Goal: Task Accomplishment & Management: Manage account settings

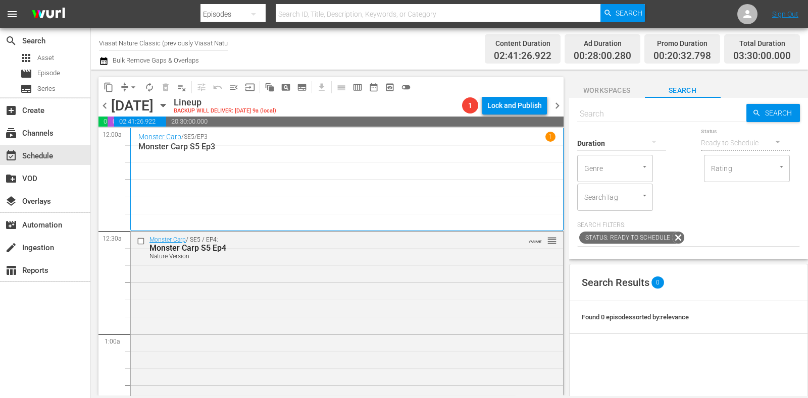
click at [169, 109] on icon "button" at bounding box center [163, 105] width 11 height 11
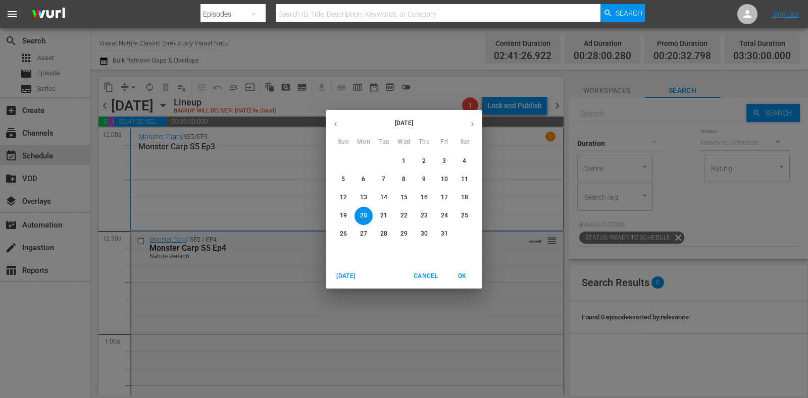
click at [366, 216] on p "20" at bounding box center [363, 216] width 7 height 9
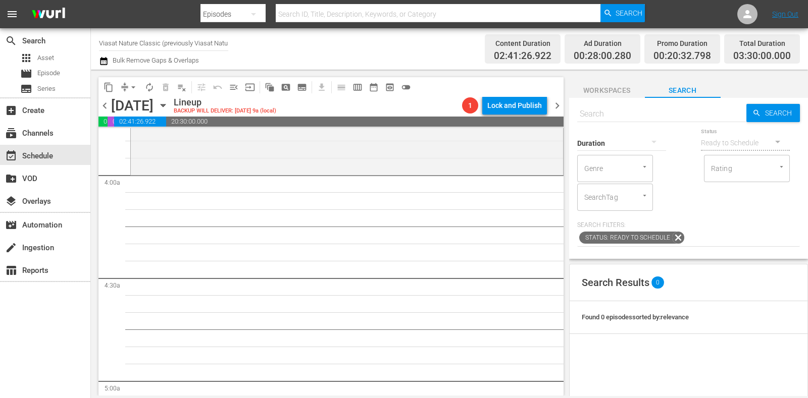
scroll to position [757, 0]
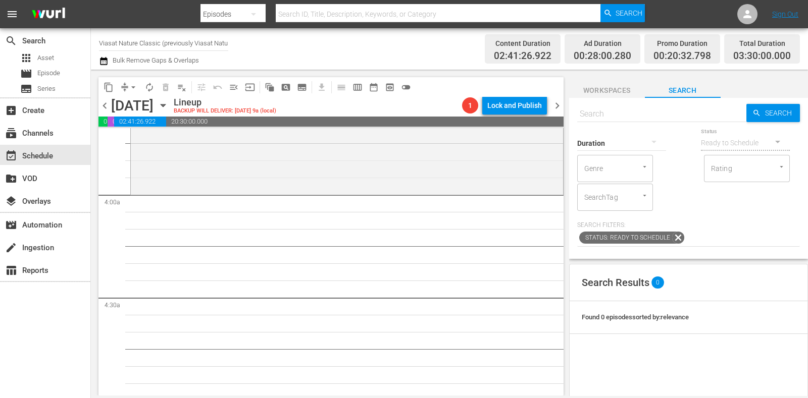
click at [659, 114] on input "text" at bounding box center [661, 114] width 169 height 24
paste input "Predator Coast"
type input "Predator Coast"
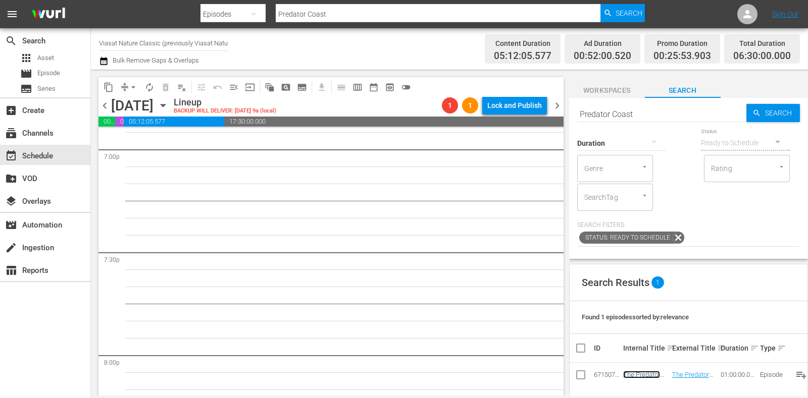
scroll to position [3912, 0]
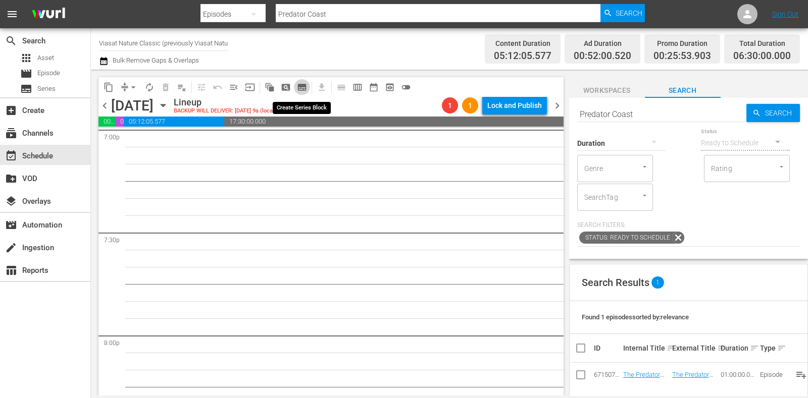
click at [305, 87] on span "subtitles_outlined" at bounding box center [302, 87] width 10 height 10
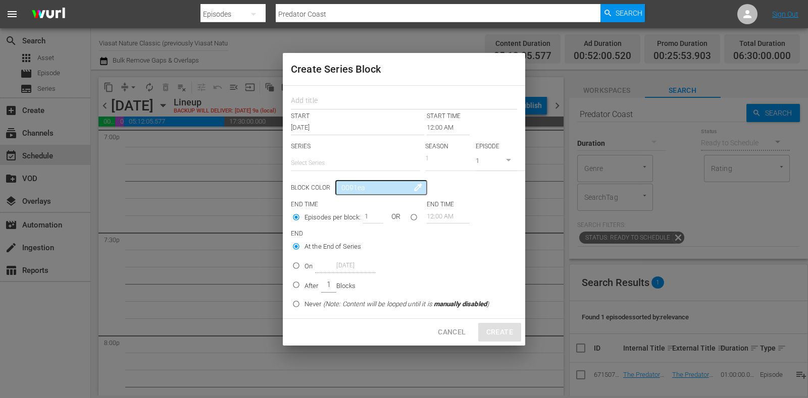
drag, startPoint x: 305, startPoint y: 87, endPoint x: 328, endPoint y: 118, distance: 38.6
click at [321, 99] on input "text" at bounding box center [404, 102] width 226 height 16
paste input "Nature´s Fast Attacks"
type input "Nature´s Fast Attacks"
click at [341, 160] on input "text" at bounding box center [355, 163] width 129 height 24
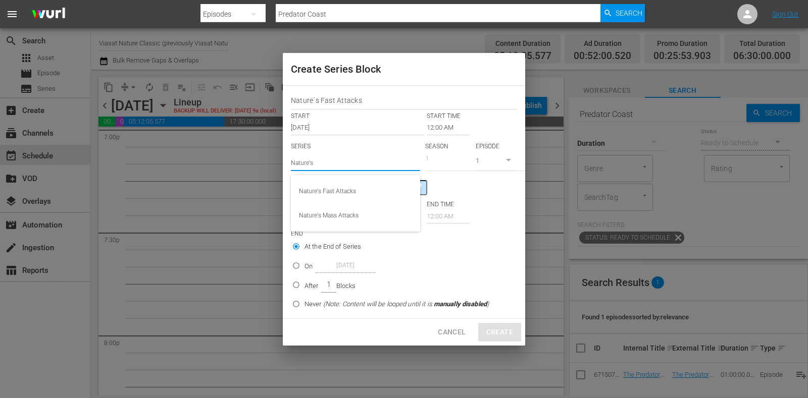
click at [343, 181] on div "Nature's Fast Attacks" at bounding box center [355, 191] width 113 height 24
type input "Nature's Fast Attacks"
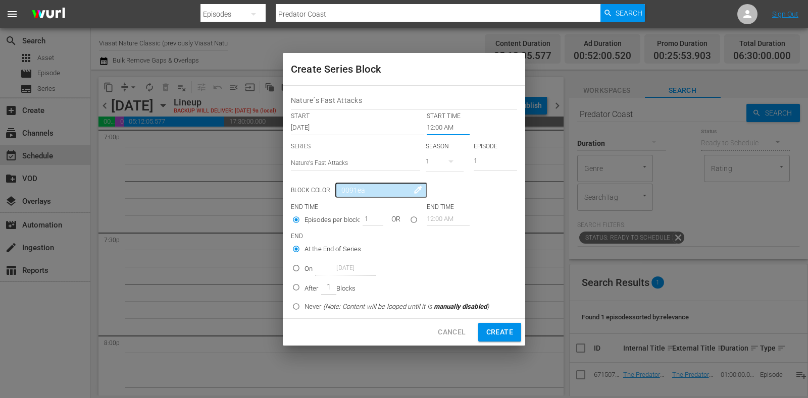
click at [442, 130] on input "12:00 AM" at bounding box center [448, 128] width 43 height 14
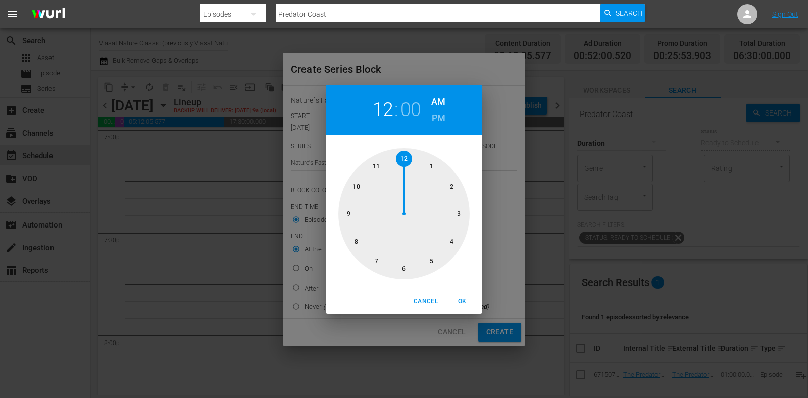
click at [374, 262] on div at bounding box center [403, 213] width 131 height 131
click at [437, 114] on h6 "PM" at bounding box center [439, 118] width 14 height 16
click at [468, 294] on button "OK" at bounding box center [462, 301] width 32 height 17
type input "07:00 PM"
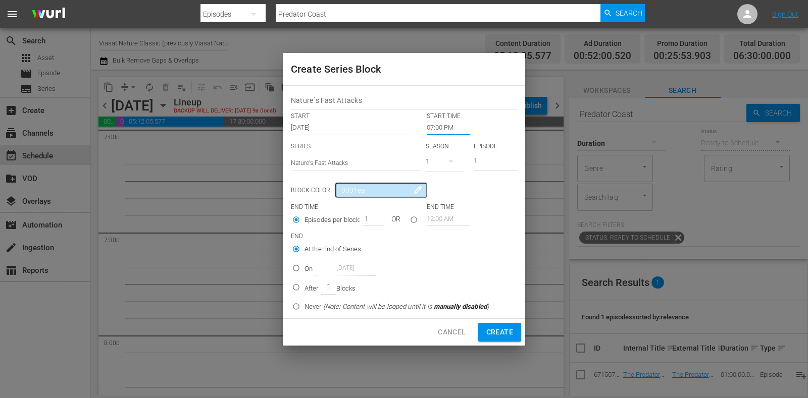
drag, startPoint x: 305, startPoint y: 261, endPoint x: 328, endPoint y: 271, distance: 25.1
click at [306, 263] on div "On Oct 20th 2025" at bounding box center [339, 269] width 71 height 14
click at [304, 263] on input "On Oct 20th 2025" at bounding box center [296, 270] width 17 height 17
radio input "false"
radio input "true"
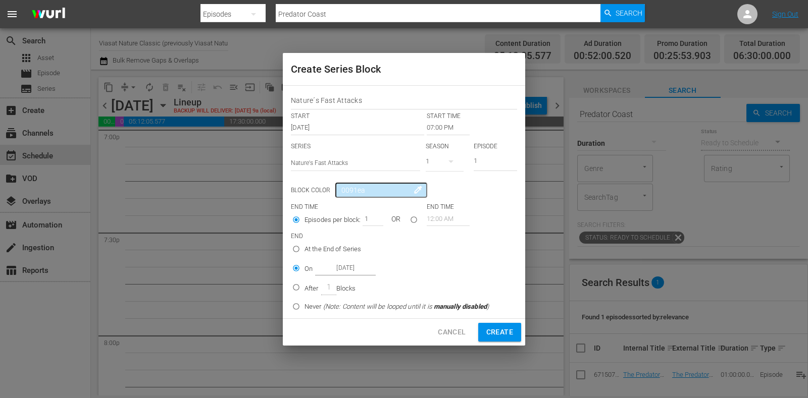
click at [338, 272] on input "Oct 20th 2025" at bounding box center [345, 269] width 61 height 14
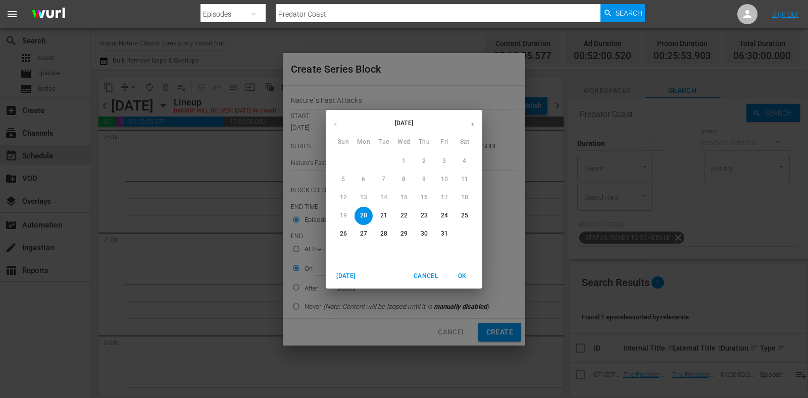
click at [379, 216] on span "21" at bounding box center [384, 216] width 18 height 9
type input "Oct 21st 2025"
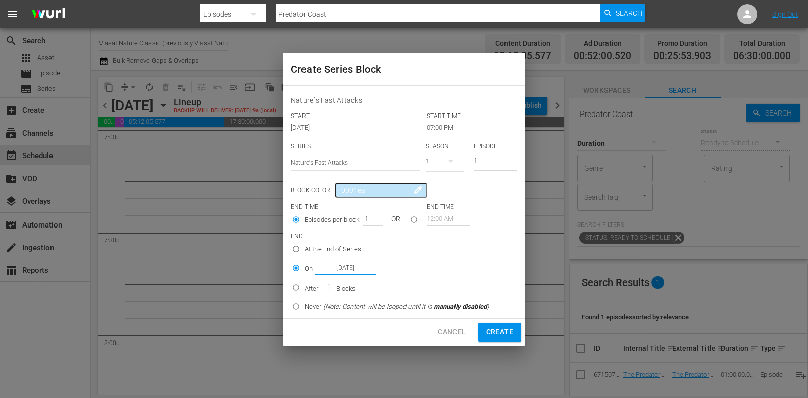
click at [514, 337] on button "Create" at bounding box center [499, 332] width 43 height 19
type input "12:00 AM"
radio input "true"
type input "Oct 20th 2025"
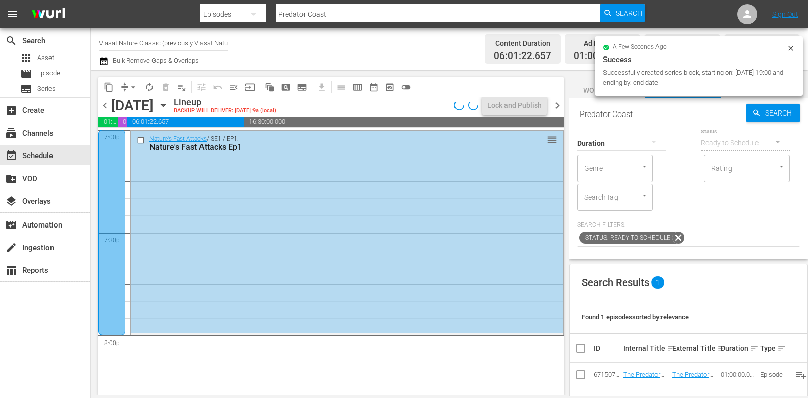
scroll to position [4676, 0]
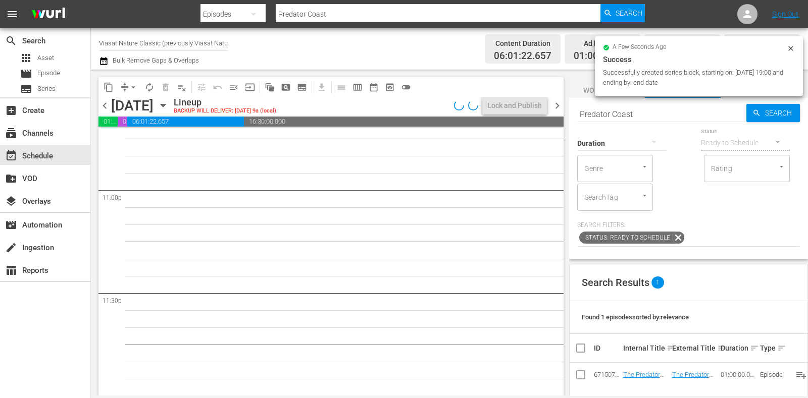
drag, startPoint x: 644, startPoint y: 112, endPoint x: 555, endPoint y: 99, distance: 89.7
click at [554, 98] on div "content_copy compress arrow_drop_down autorenew_outlined delete_forever_outline…" at bounding box center [449, 233] width 717 height 326
paste input "Nature´s Fast Attacks"
type input "Nature´s Fast Attacks"
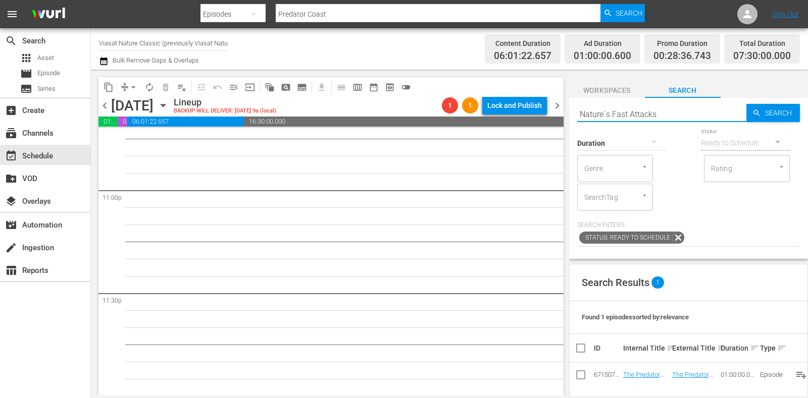
type input "Nature´s Fast Attacks"
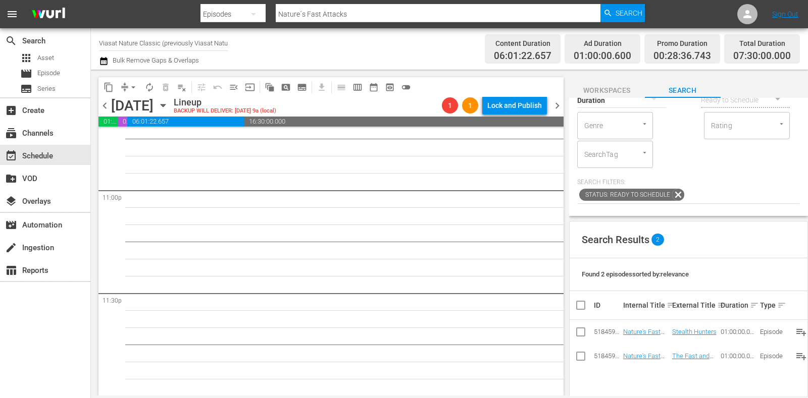
scroll to position [63, 0]
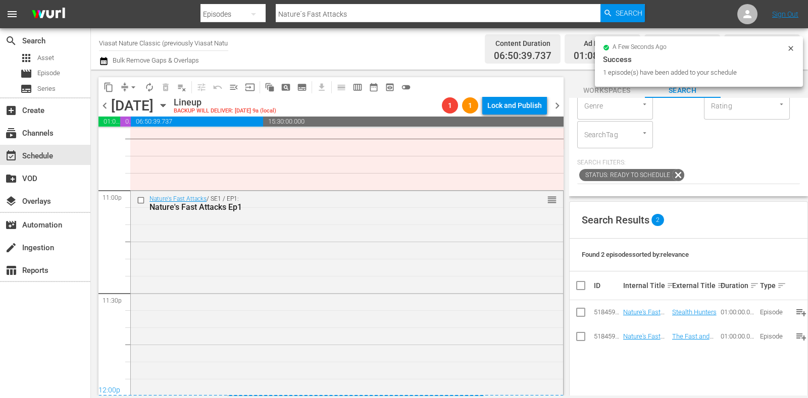
click at [554, 103] on span "chevron_right" at bounding box center [557, 105] width 13 height 13
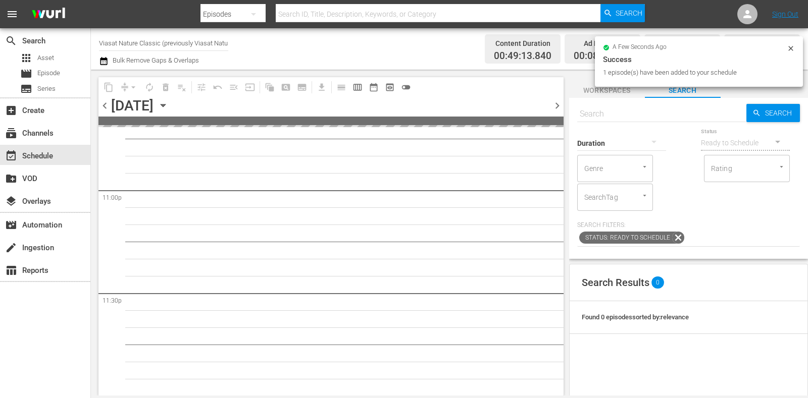
click at [644, 114] on input "text" at bounding box center [661, 114] width 169 height 24
paste input "Nature´s Fast Attacks"
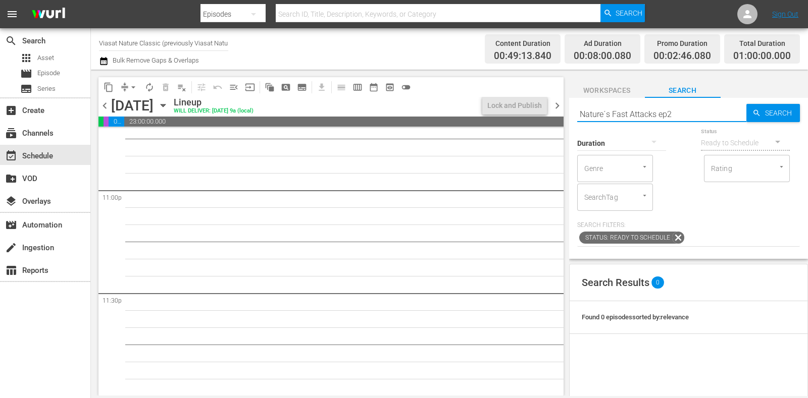
type input "Nature´s Fast Attacks ep2"
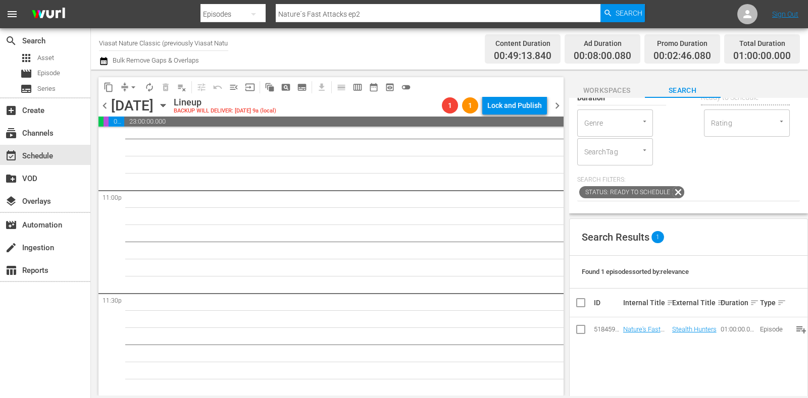
scroll to position [63, 0]
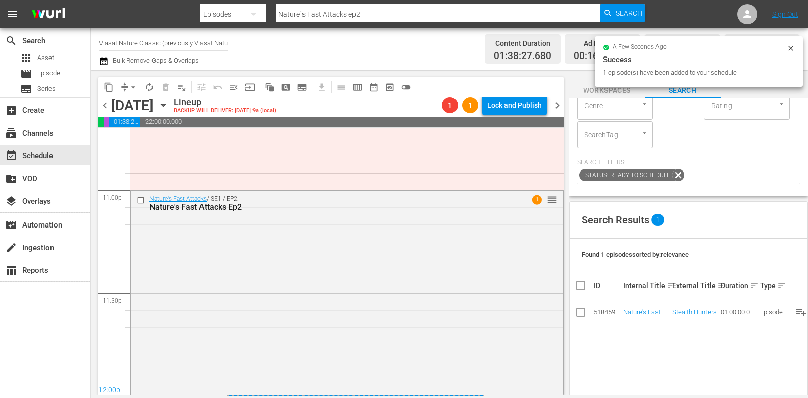
click at [560, 111] on span "chevron_right" at bounding box center [557, 105] width 13 height 13
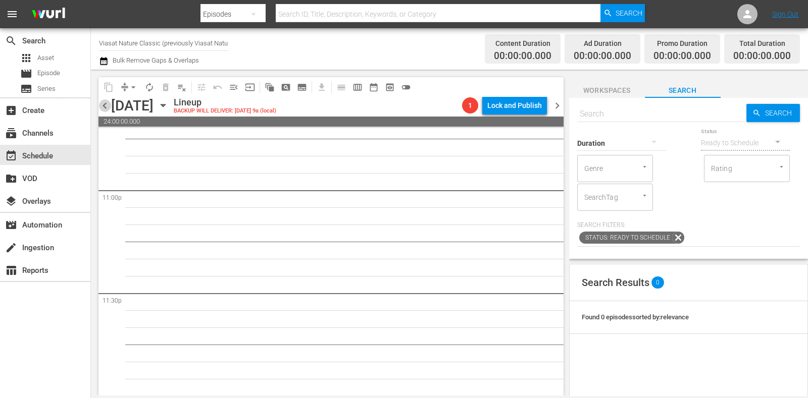
click at [106, 102] on span "chevron_left" at bounding box center [104, 105] width 13 height 13
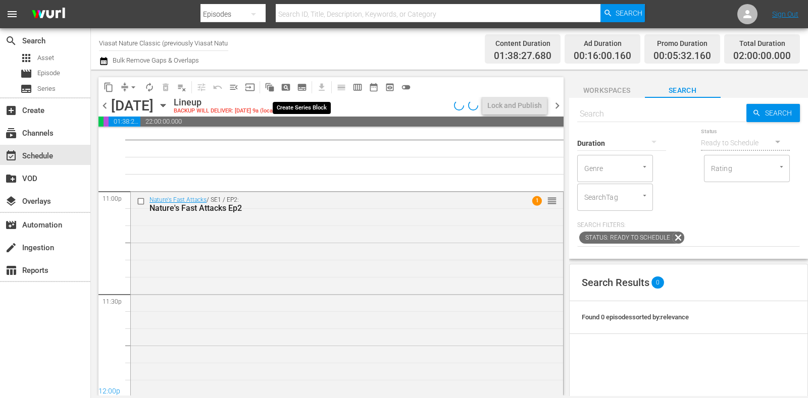
scroll to position [4676, 0]
click at [304, 87] on span "subtitles_outlined" at bounding box center [302, 87] width 10 height 10
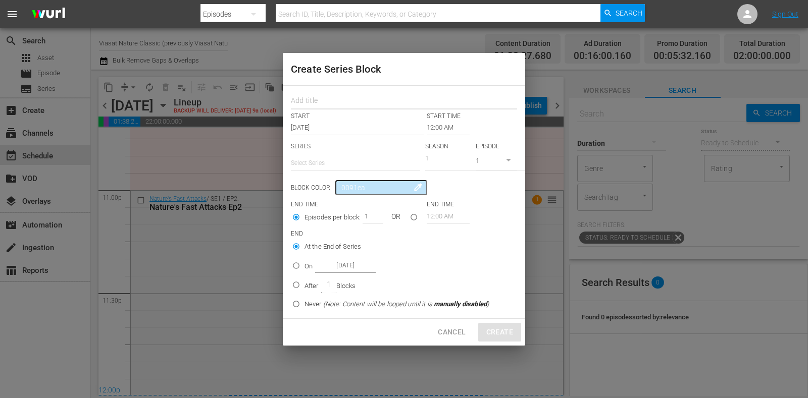
click at [334, 107] on input "text" at bounding box center [404, 102] width 226 height 16
paste input "Nature´s Fast Attacks"
type input "Nature´s Fast Attacks"
click at [350, 167] on input "text" at bounding box center [355, 163] width 129 height 24
click at [358, 186] on div "Nature's Fast Attacks" at bounding box center [355, 191] width 113 height 24
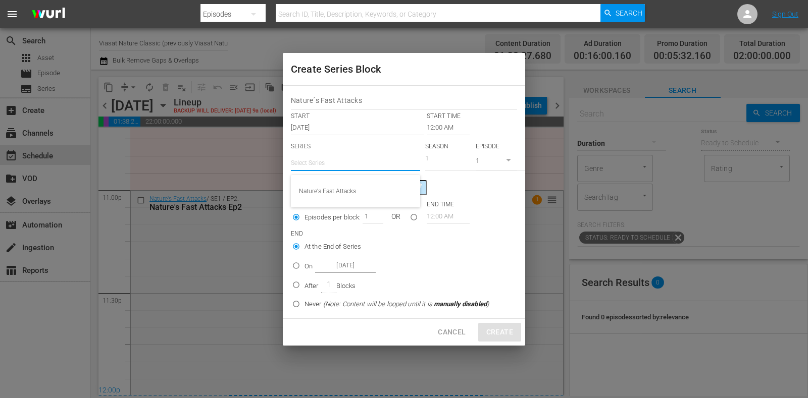
type input "Nature's Fast Attacks"
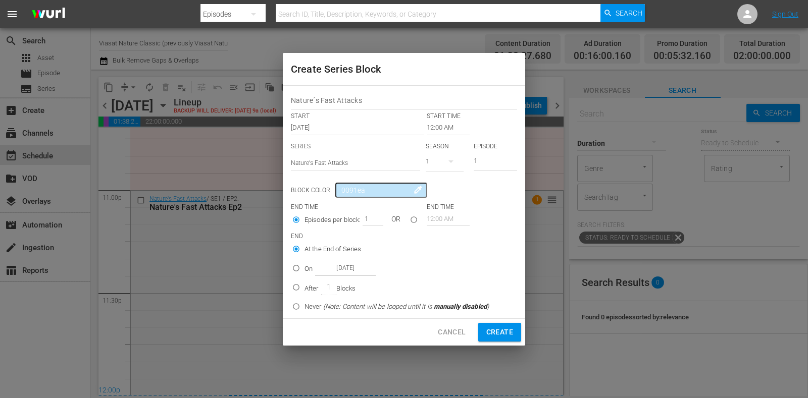
click at [440, 129] on input "12:00 AM" at bounding box center [448, 128] width 43 height 14
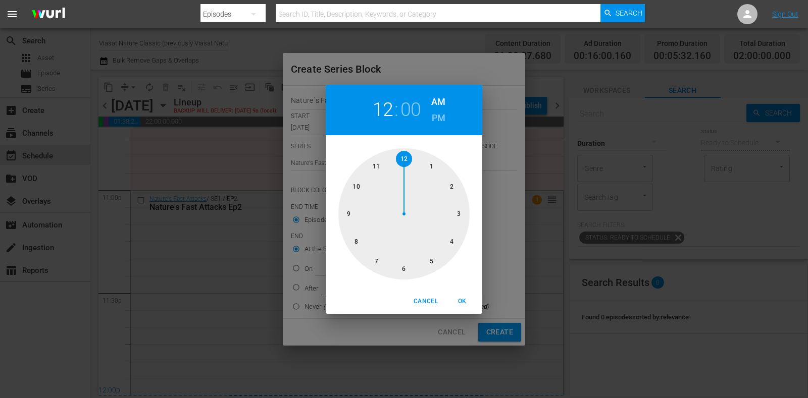
click at [450, 245] on div at bounding box center [403, 213] width 131 height 131
click at [460, 304] on span "OK" at bounding box center [462, 301] width 24 height 11
type input "04:00 AM"
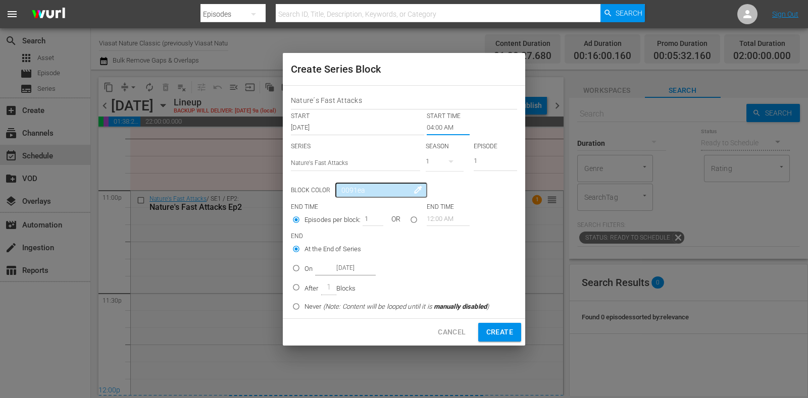
click at [314, 275] on div "On Oct 21st 2025" at bounding box center [339, 269] width 71 height 14
click at [304, 275] on input "On Oct 21st 2025" at bounding box center [296, 270] width 17 height 17
radio input "false"
radio input "true"
click at [336, 270] on input "Oct 21st 2025" at bounding box center [345, 269] width 61 height 14
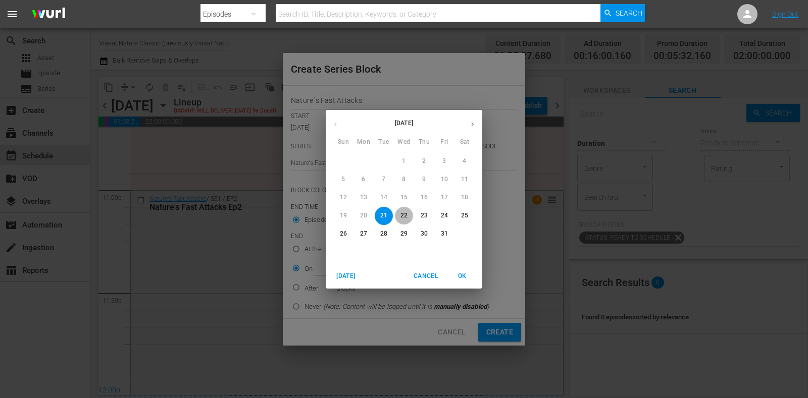
click at [400, 213] on p "22" at bounding box center [403, 216] width 7 height 9
type input "Oct 22nd 2025"
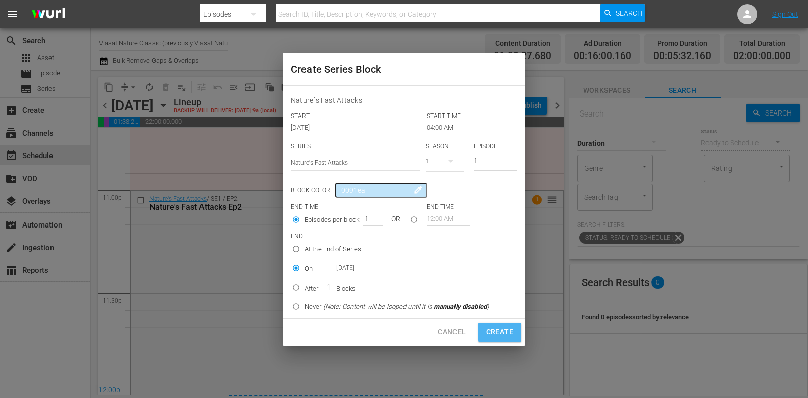
click at [498, 337] on span "Create" at bounding box center [499, 332] width 27 height 13
type input "12:00 AM"
radio input "true"
type input "Oct 21st 2025"
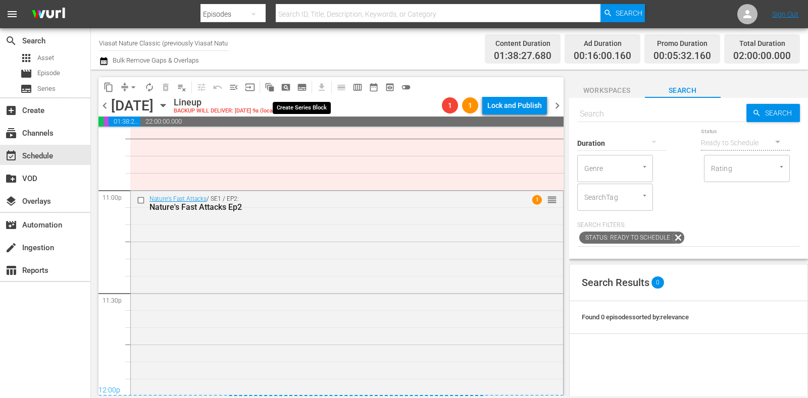
click at [305, 89] on span "subtitles_outlined" at bounding box center [302, 87] width 10 height 10
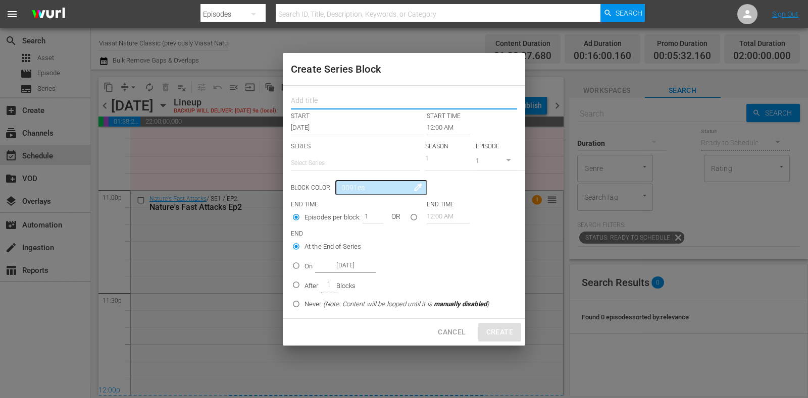
click at [328, 106] on input "text" at bounding box center [404, 102] width 226 height 16
paste input "Nature´s Fast Attacks"
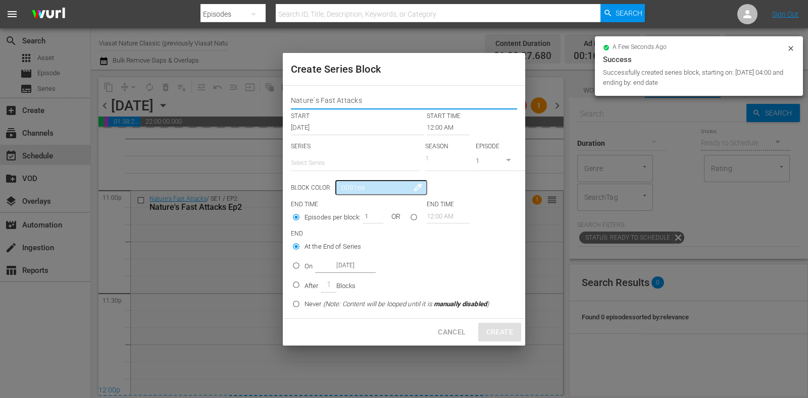
type input "Nature´s Fast Attacks"
click at [340, 173] on input "text" at bounding box center [355, 163] width 129 height 24
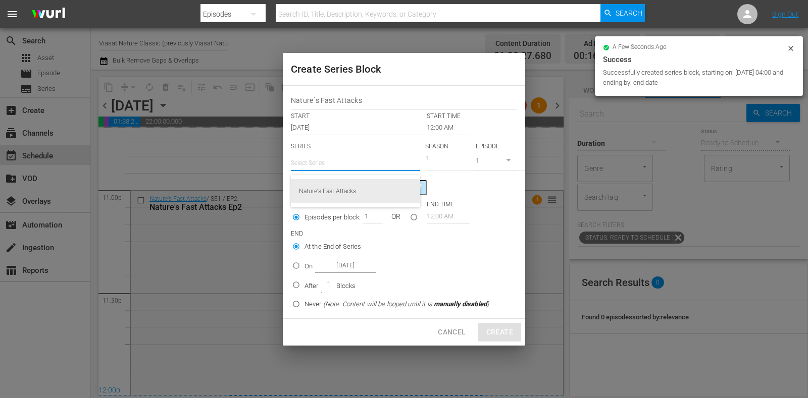
click at [350, 188] on div "Nature's Fast Attacks" at bounding box center [355, 191] width 113 height 24
type input "Nature's Fast Attacks"
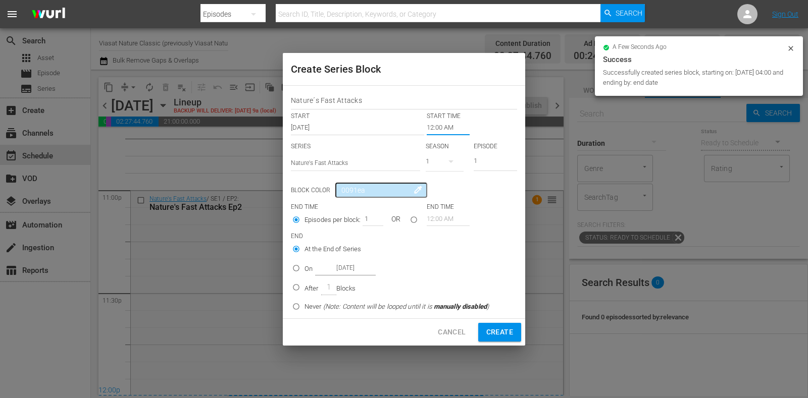
click at [435, 122] on input "12:00 AM" at bounding box center [448, 128] width 43 height 14
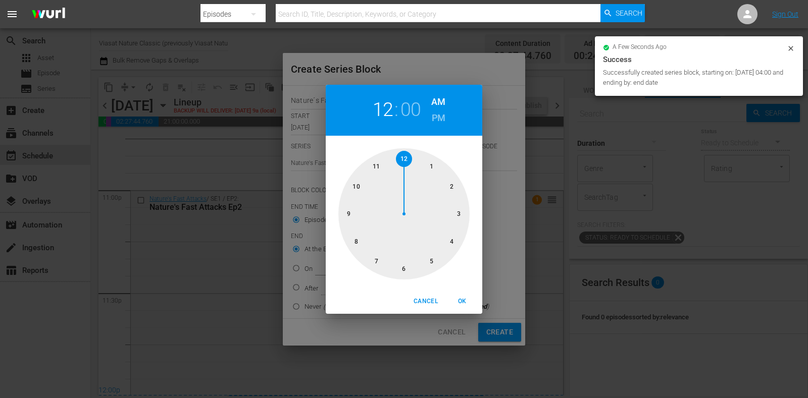
click at [366, 183] on div at bounding box center [403, 213] width 131 height 131
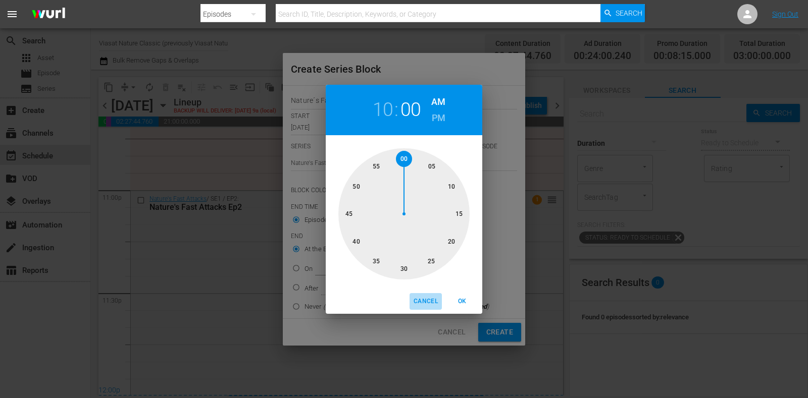
click at [425, 301] on span "Cancel" at bounding box center [425, 301] width 24 height 11
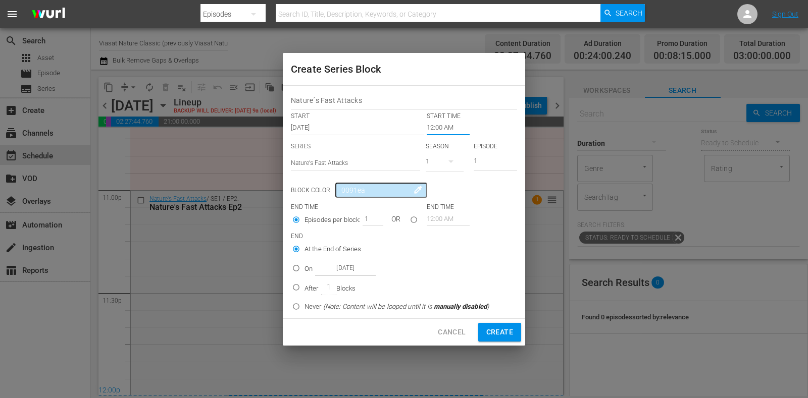
click at [434, 135] on div "Nature´s Fast Attacks START START TIME Oct 21st 2025 12:00 AM SERIES Select Ser…" at bounding box center [404, 202] width 242 height 233
click at [434, 128] on input "12:00 AM" at bounding box center [448, 128] width 43 height 14
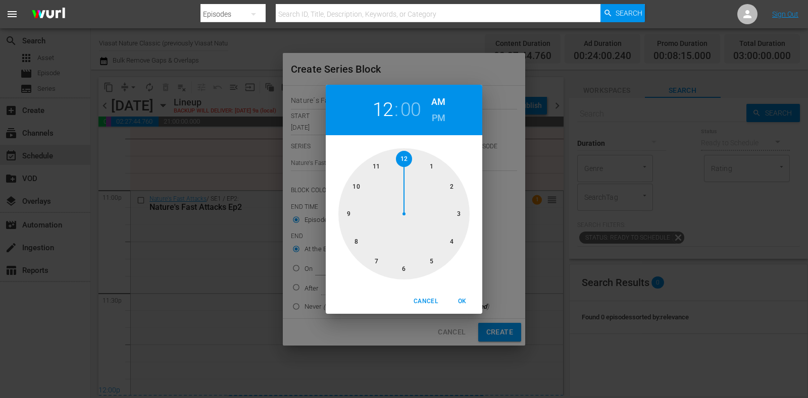
click at [357, 205] on div at bounding box center [403, 213] width 131 height 131
click at [460, 299] on span "OK" at bounding box center [462, 301] width 24 height 11
type input "09:00 AM"
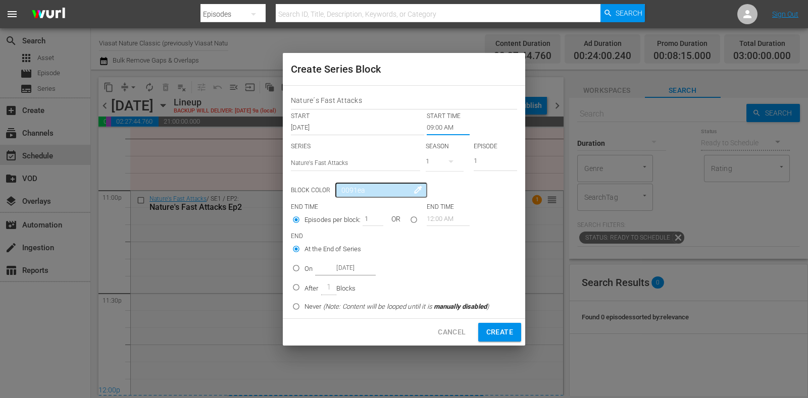
click at [315, 274] on input "Oct 21st 2025" at bounding box center [345, 269] width 61 height 14
radio input "false"
radio input "true"
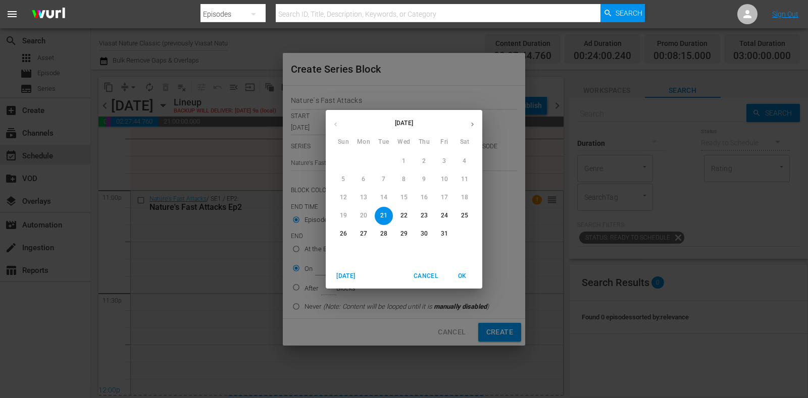
click at [403, 219] on p "22" at bounding box center [403, 216] width 7 height 9
type input "Oct 22nd 2025"
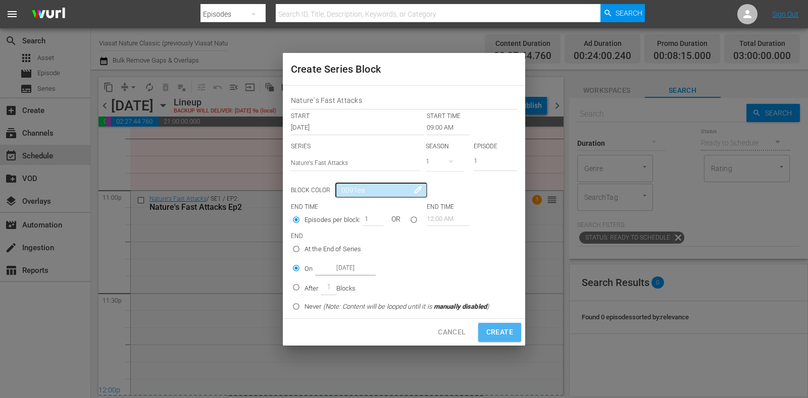
click at [508, 334] on span "Create" at bounding box center [499, 332] width 27 height 13
type input "12:00 AM"
radio input "true"
type input "Oct 21st 2025"
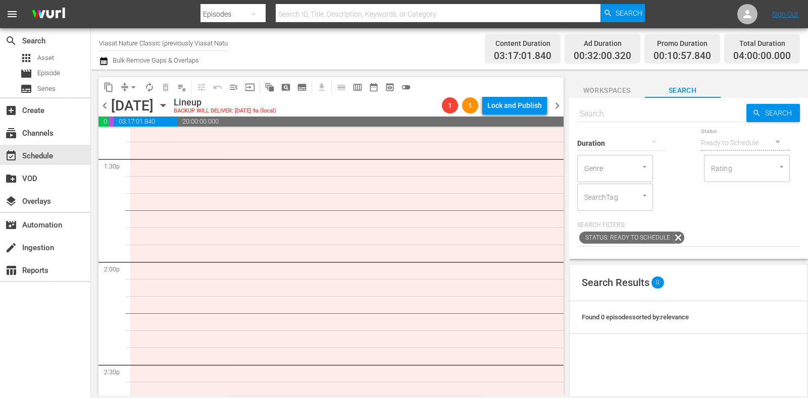
scroll to position [2843, 0]
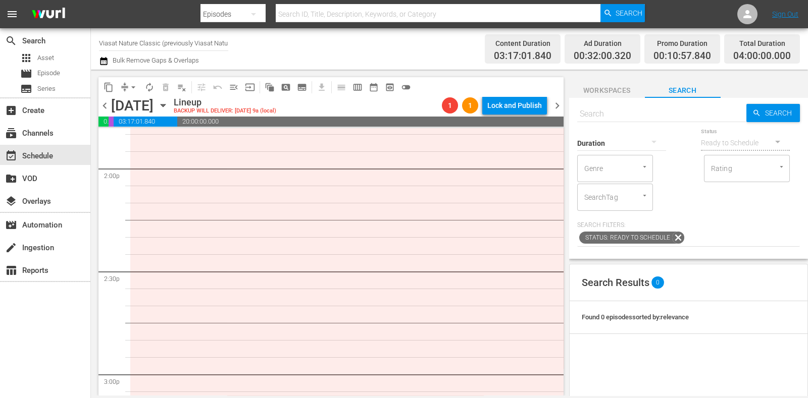
click at [299, 86] on span "subtitles_outlined" at bounding box center [302, 87] width 10 height 10
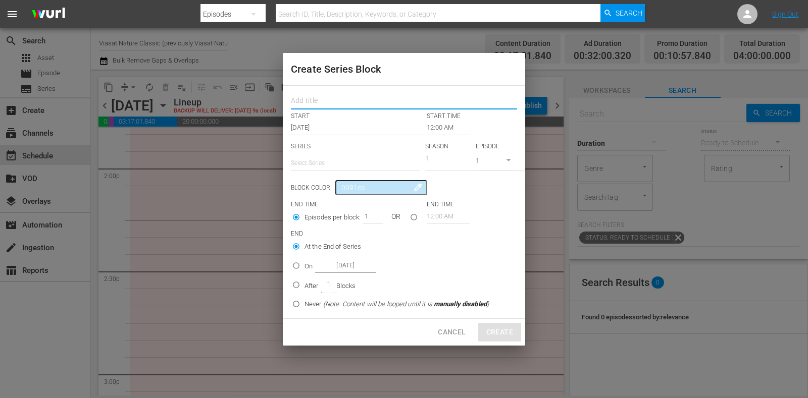
click at [330, 99] on input "text" at bounding box center [404, 102] width 226 height 16
paste input "Nature´s Fast Attacks"
type input "Nature´s Fast Attacks"
click at [341, 157] on input "text" at bounding box center [355, 163] width 129 height 24
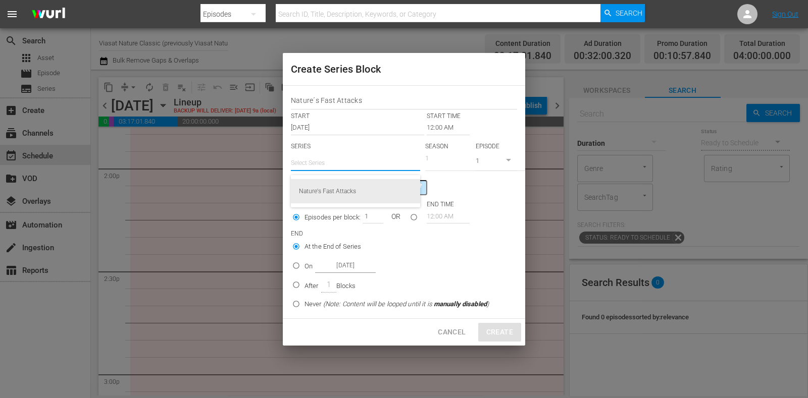
click at [353, 188] on div "Nature's Fast Attacks" at bounding box center [355, 191] width 113 height 24
type input "Nature's Fast Attacks"
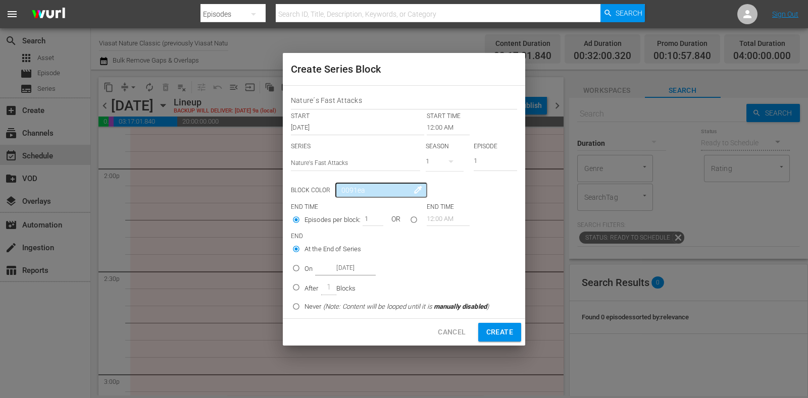
click at [444, 130] on input "12:00 AM" at bounding box center [448, 128] width 43 height 14
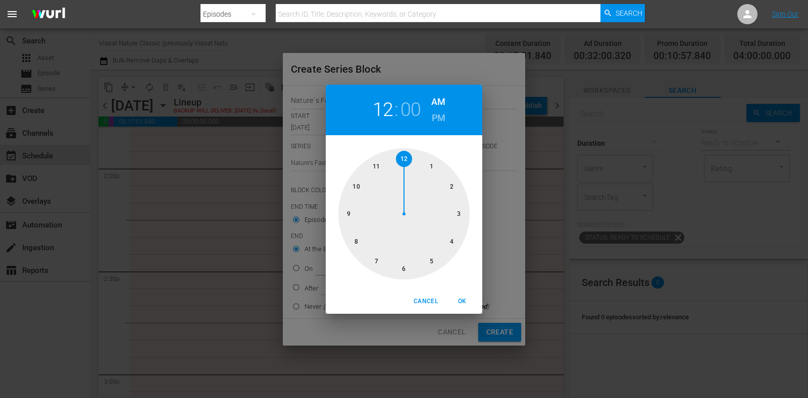
click at [452, 186] on div at bounding box center [403, 213] width 131 height 131
click at [438, 117] on h6 "PM" at bounding box center [439, 118] width 14 height 16
click at [470, 302] on span "OK" at bounding box center [462, 301] width 24 height 11
type input "02:00 PM"
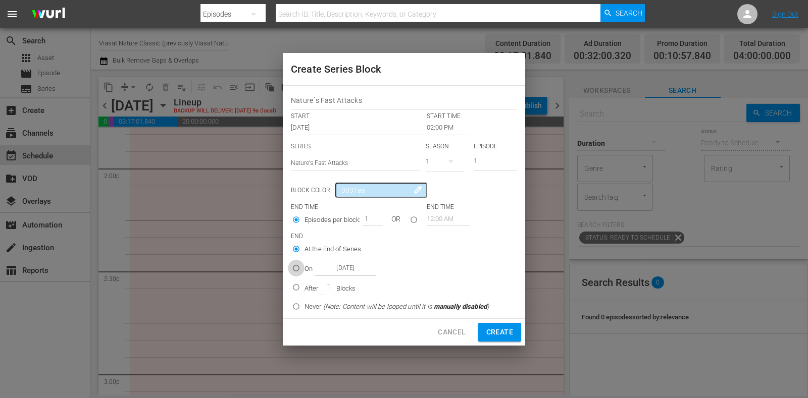
click at [303, 264] on input "On Oct 21st 2025" at bounding box center [296, 270] width 17 height 17
radio input "true"
click at [355, 274] on input "Oct 21st 2025" at bounding box center [345, 269] width 61 height 14
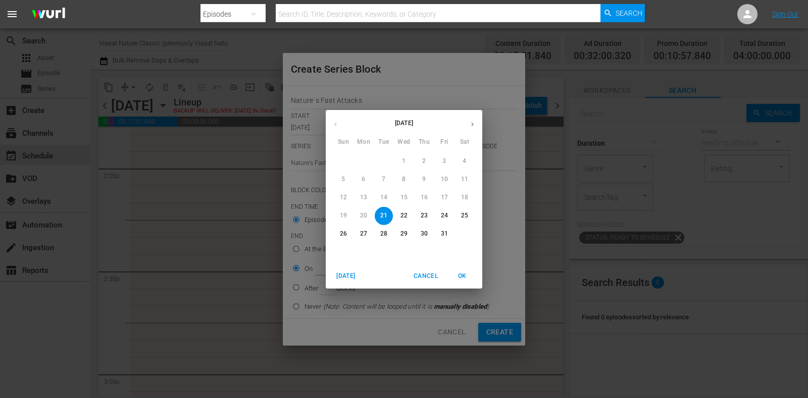
click at [396, 213] on span "22" at bounding box center [404, 216] width 18 height 9
type input "Oct 22nd 2025"
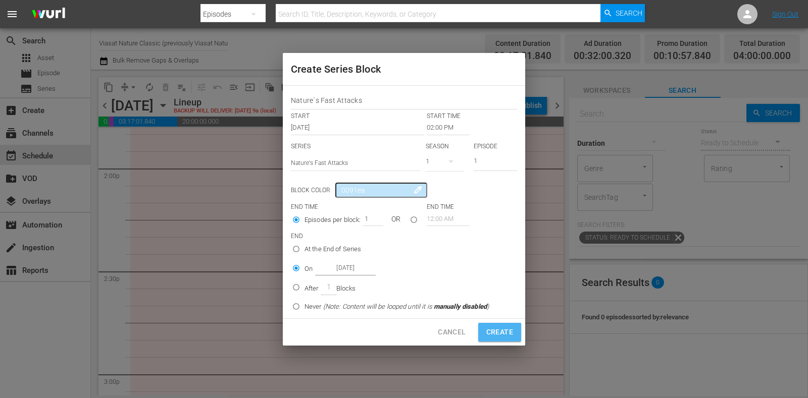
click at [505, 327] on span "Create" at bounding box center [499, 332] width 27 height 13
type input "12:00 AM"
radio input "true"
type input "Oct 21st 2025"
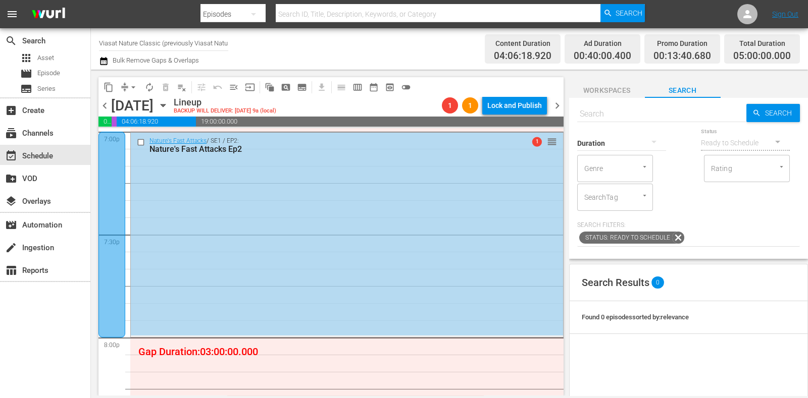
scroll to position [3885, 0]
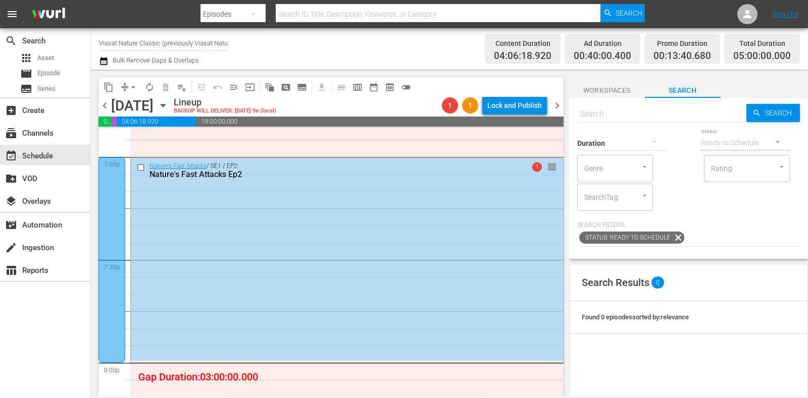
click at [559, 101] on span "chevron_right" at bounding box center [557, 105] width 13 height 13
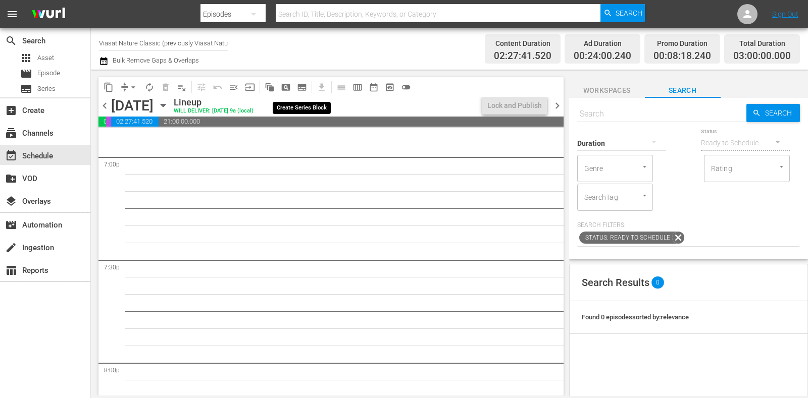
click at [300, 87] on span "subtitles_outlined" at bounding box center [302, 87] width 10 height 10
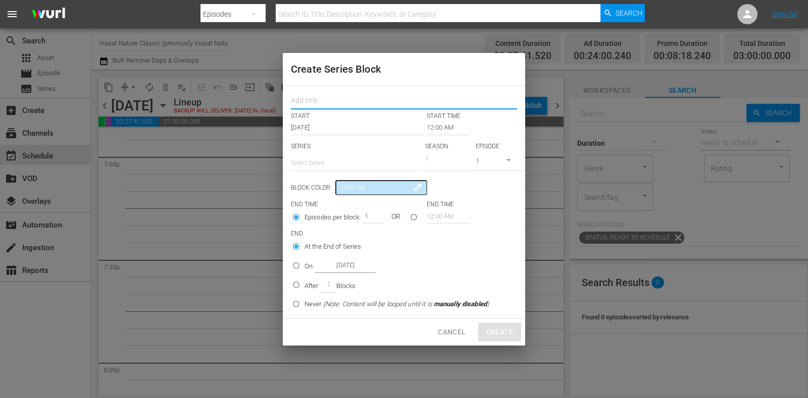
click at [353, 96] on input "text" at bounding box center [404, 102] width 226 height 16
drag, startPoint x: 390, startPoint y: 97, endPoint x: 232, endPoint y: 94, distance: 158.0
click at [232, 94] on div "Create Series Block Nautre's Mass Attacks START START TIME Oct 22nd 2025 12:00 …" at bounding box center [404, 199] width 808 height 398
click at [302, 99] on input "Nautre's Mass Attacks" at bounding box center [404, 102] width 226 height 16
drag, startPoint x: 394, startPoint y: 95, endPoint x: 279, endPoint y: 100, distance: 115.2
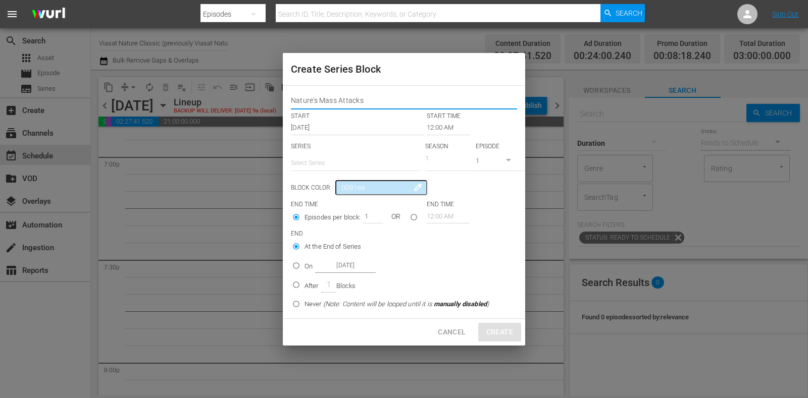
click at [279, 100] on div "Create Series Block Nature's Mass Attacks START START TIME Oct 22nd 2025 12:00 …" at bounding box center [404, 199] width 808 height 398
type input "Nature's Mass Attacks"
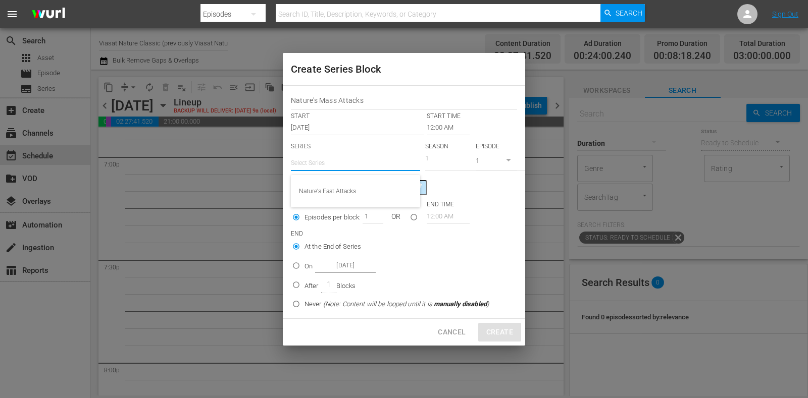
click at [335, 163] on input "text" at bounding box center [355, 163] width 129 height 24
paste input "Nature's Mass Attacks"
click at [356, 192] on div "Nature's Mass Attacks" at bounding box center [355, 191] width 113 height 24
type input "Nature's Mass Attacks"
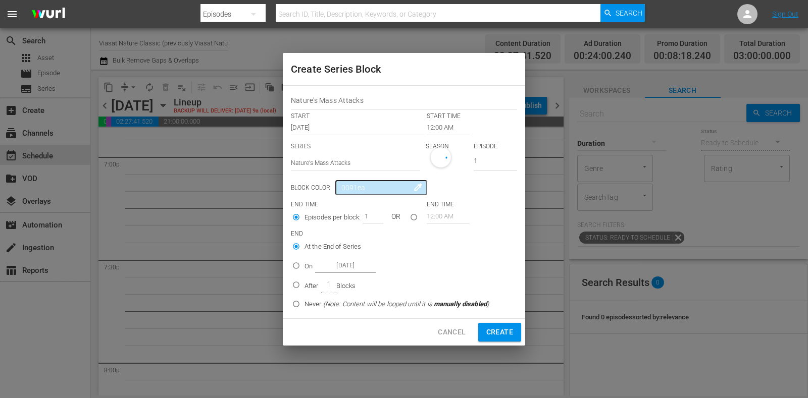
click at [437, 126] on input "12:00 AM" at bounding box center [448, 128] width 43 height 14
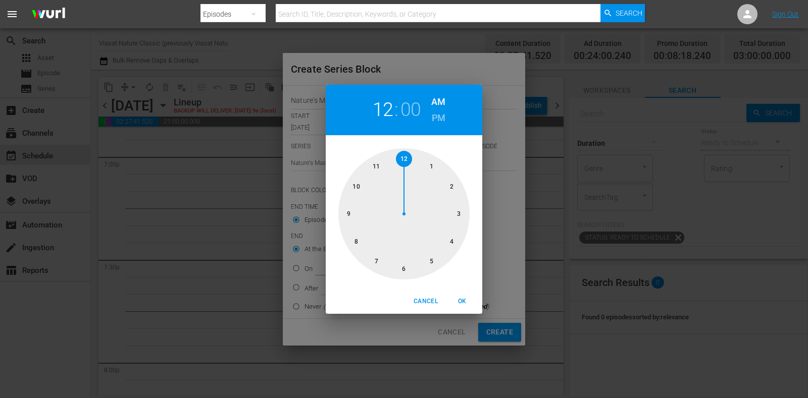
click at [376, 258] on div at bounding box center [403, 213] width 131 height 131
click at [434, 115] on h6 "PM" at bounding box center [439, 118] width 14 height 16
click at [461, 304] on span "OK" at bounding box center [462, 301] width 24 height 11
type input "07:00 PM"
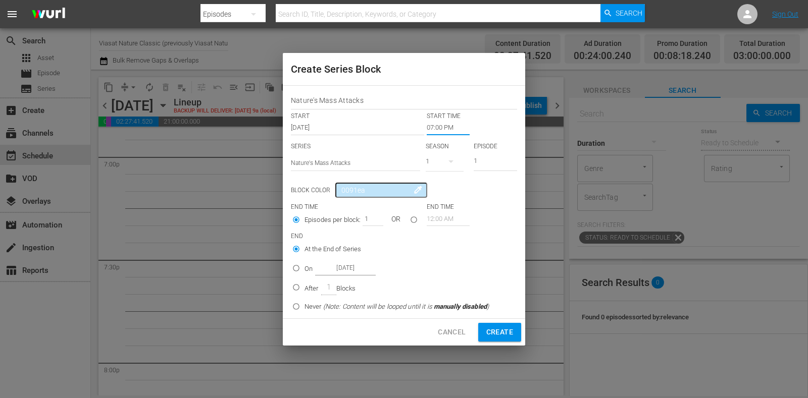
click at [310, 271] on p "On" at bounding box center [308, 269] width 8 height 10
click at [304, 271] on input "On Oct 22nd 2025" at bounding box center [296, 270] width 17 height 17
radio input "false"
radio input "true"
click at [339, 267] on input "Oct 22nd 2025" at bounding box center [345, 269] width 61 height 14
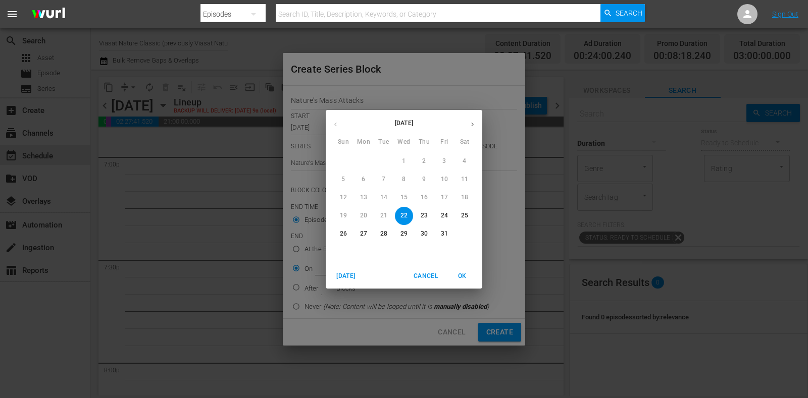
click at [420, 215] on span "23" at bounding box center [424, 216] width 18 height 9
type input "Oct 23rd 2025"
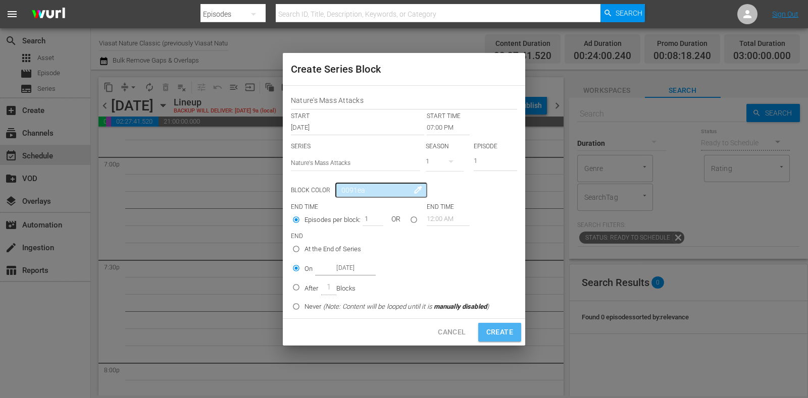
click at [496, 334] on span "Create" at bounding box center [499, 332] width 27 height 13
type input "12:00 AM"
radio input "true"
type input "Oct 22nd 2025"
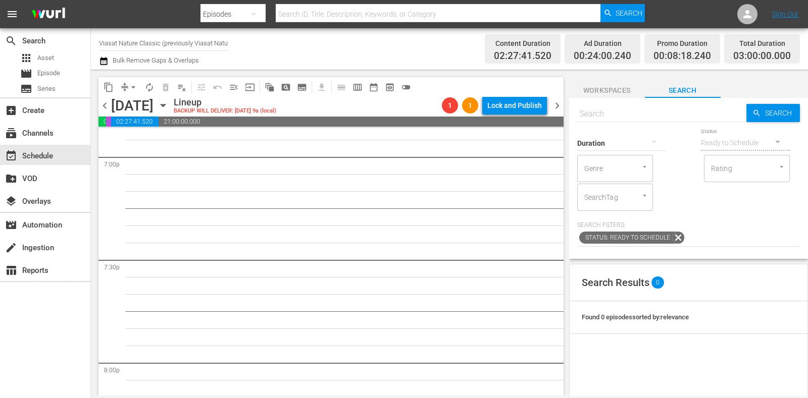
click at [632, 106] on input "text" at bounding box center [661, 114] width 169 height 24
paste input "Nature's Mass Attacks"
type input "Nature's Mass Attacks"
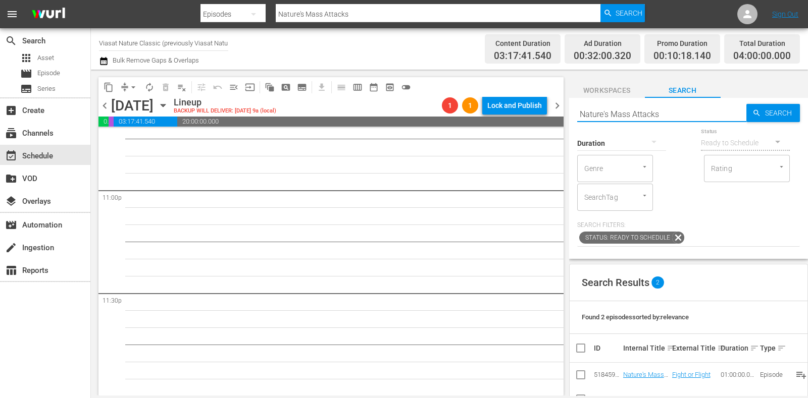
scroll to position [126, 0]
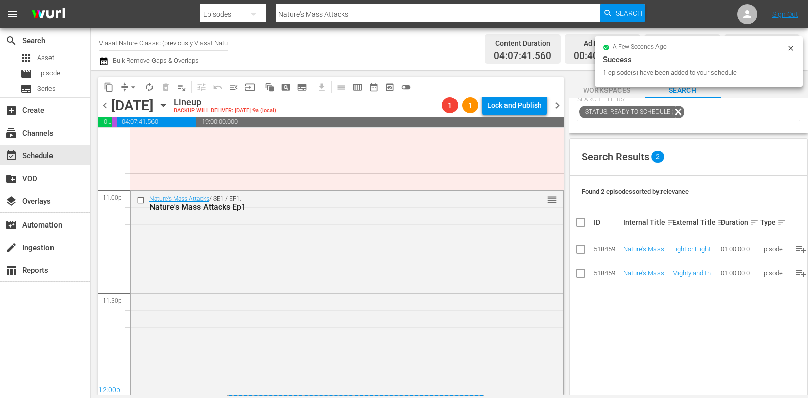
click at [558, 106] on span "chevron_right" at bounding box center [557, 105] width 13 height 13
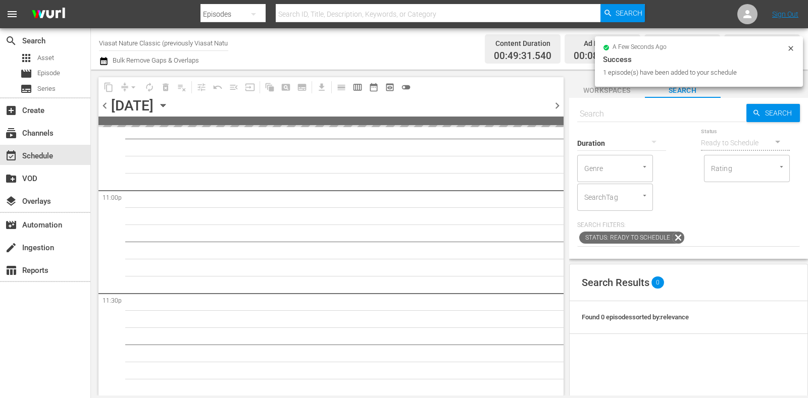
click at [641, 120] on div "Duration" at bounding box center [621, 137] width 89 height 36
click at [645, 115] on input "text" at bounding box center [661, 114] width 169 height 24
paste input "Nature's Mass Attacks"
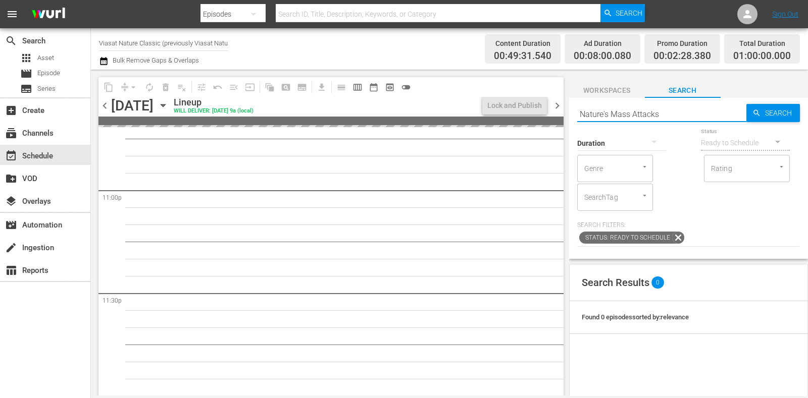
type input "Nature's Mass Attacks"
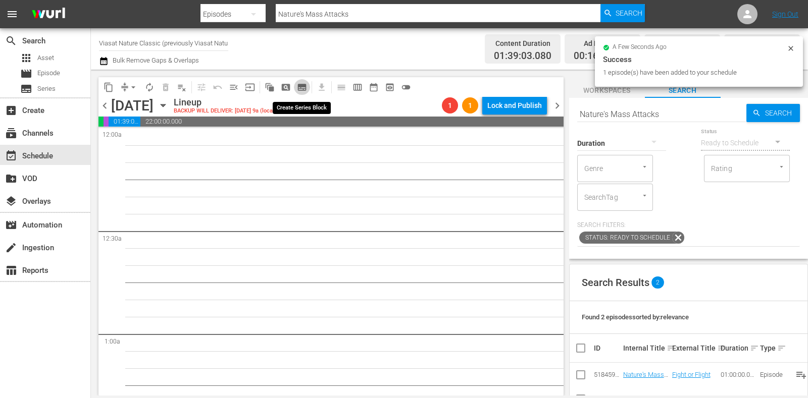
click at [303, 85] on span "subtitles_outlined" at bounding box center [302, 87] width 10 height 10
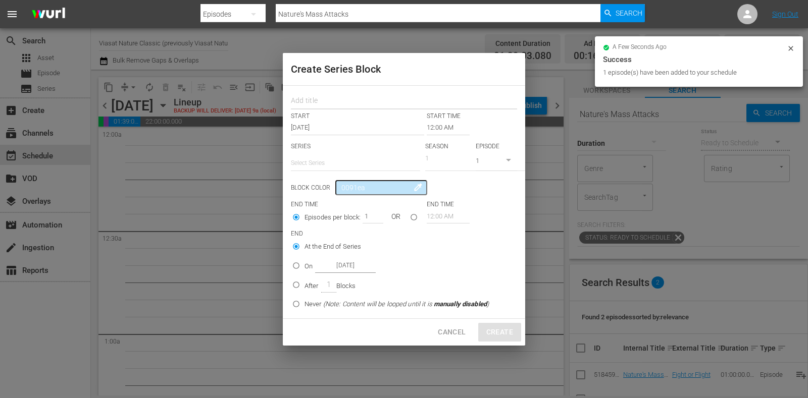
click at [321, 99] on input "text" at bounding box center [404, 102] width 226 height 16
paste input "Nature's Mass Attacks"
type input "Nature's Mass Attacks"
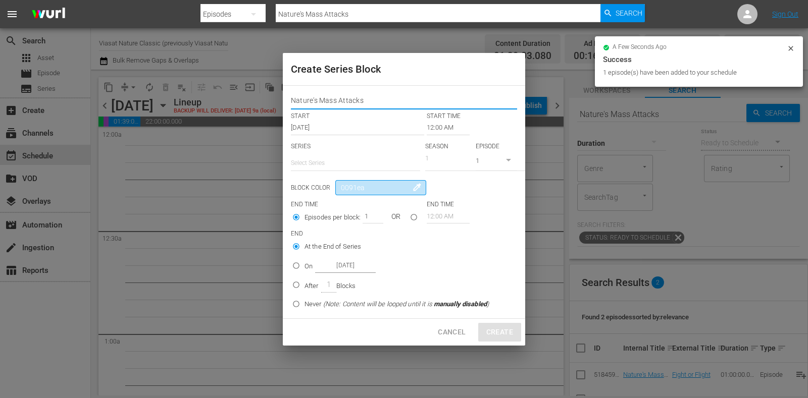
click at [358, 183] on input "0091ea" at bounding box center [380, 187] width 91 height 15
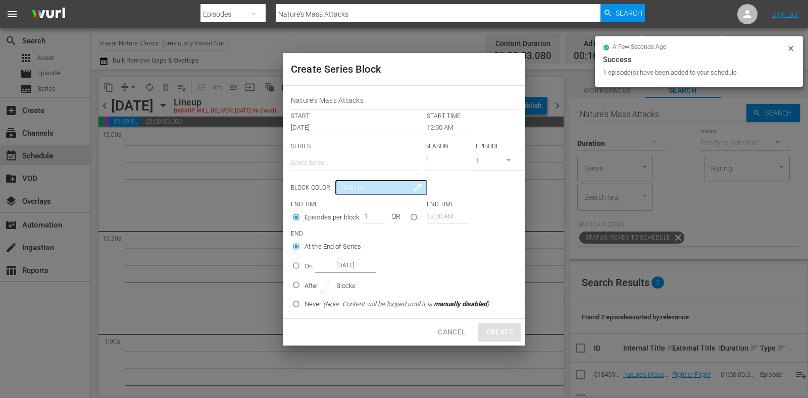
click at [357, 178] on div "Nature's Mass Attacks START START TIME Oct 23rd 2025 12:00 AM SERIES Select Ser…" at bounding box center [404, 202] width 242 height 233
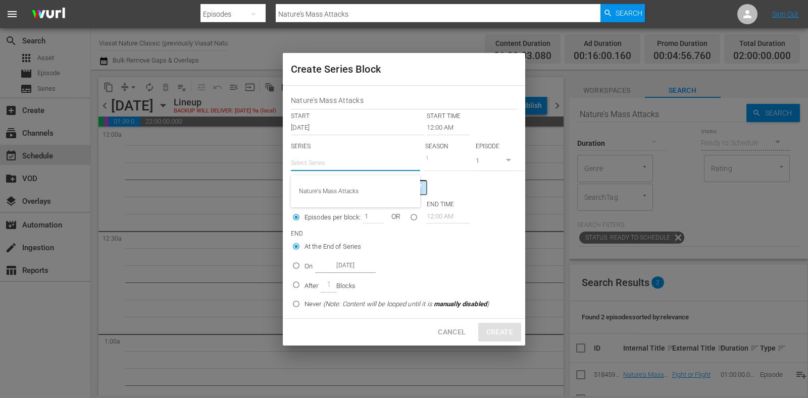
click at [355, 168] on input "text" at bounding box center [355, 163] width 129 height 24
click at [355, 190] on div "Nature's Mass Attacks" at bounding box center [355, 191] width 113 height 24
type input "Nature's Mass Attacks"
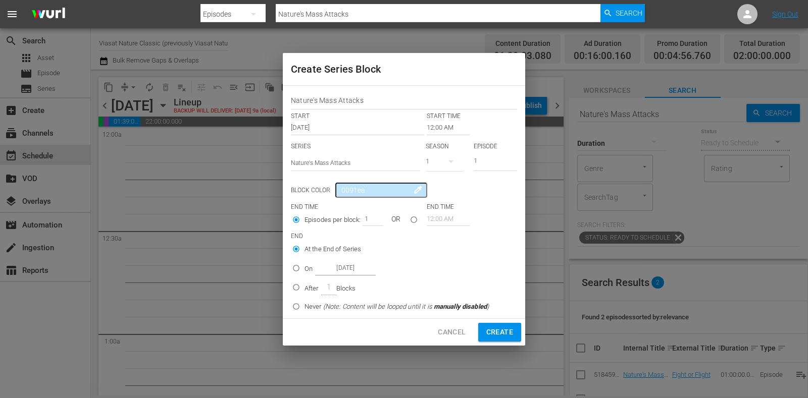
click at [442, 127] on input "12:00 AM" at bounding box center [448, 128] width 43 height 14
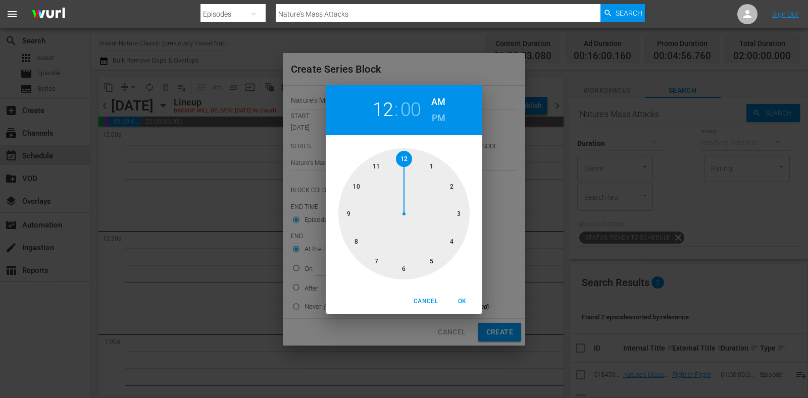
click at [441, 236] on div at bounding box center [403, 213] width 131 height 131
click at [461, 294] on button "OK" at bounding box center [462, 301] width 32 height 17
type input "04:00 AM"
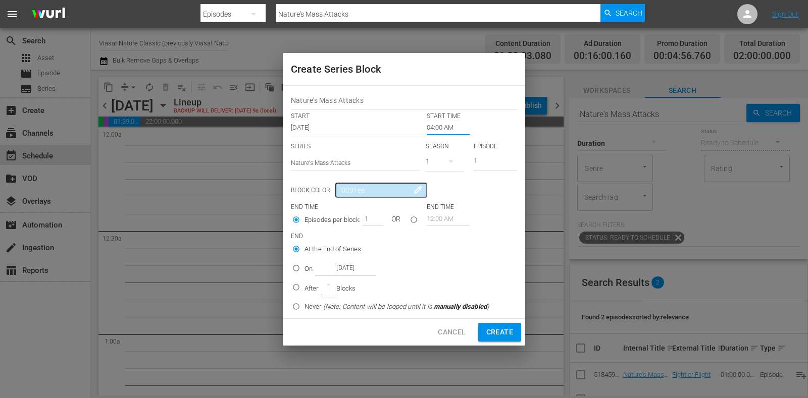
click at [308, 266] on p "On" at bounding box center [308, 269] width 8 height 10
click at [304, 266] on input "On Oct 23rd 2025" at bounding box center [296, 270] width 17 height 17
radio input "false"
radio input "true"
click at [353, 276] on label "On Oct 23rd 2025" at bounding box center [388, 268] width 201 height 17
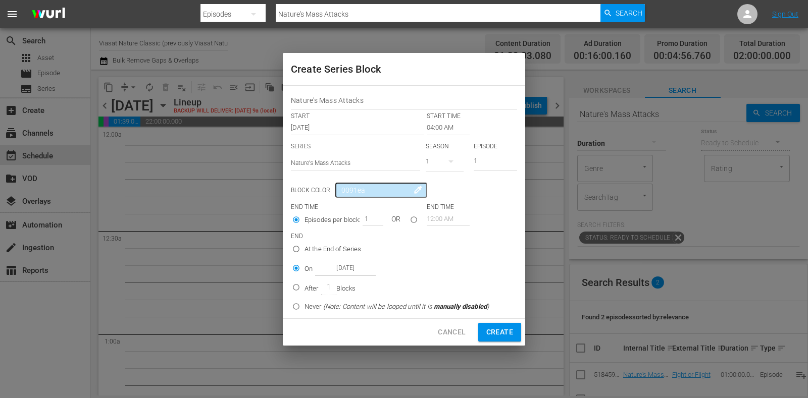
click at [304, 276] on input "On Oct 23rd 2025" at bounding box center [296, 270] width 17 height 17
click at [374, 261] on label "On Oct 23rd 2025" at bounding box center [388, 268] width 201 height 17
click at [304, 262] on input "On Oct 23rd 2025" at bounding box center [296, 270] width 17 height 17
click at [364, 270] on input "Oct 23rd 2025" at bounding box center [345, 269] width 61 height 14
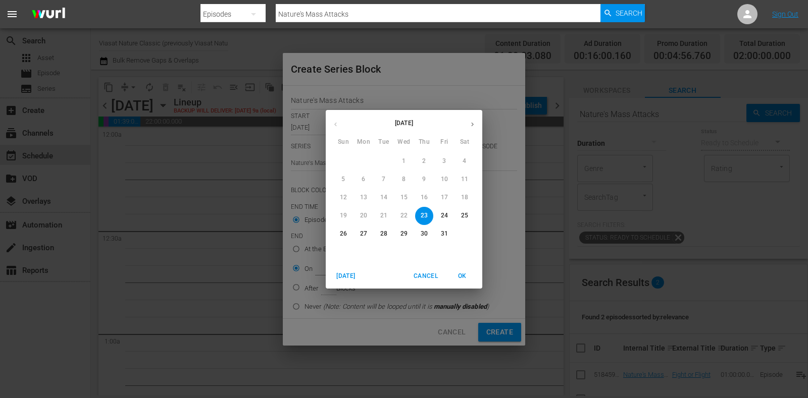
click at [454, 219] on div "25" at bounding box center [464, 216] width 20 height 18
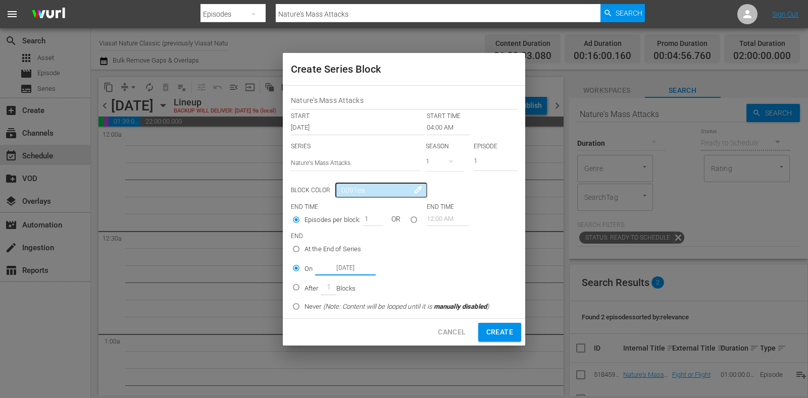
click at [332, 270] on input "Oct 25th 2025" at bounding box center [345, 269] width 61 height 14
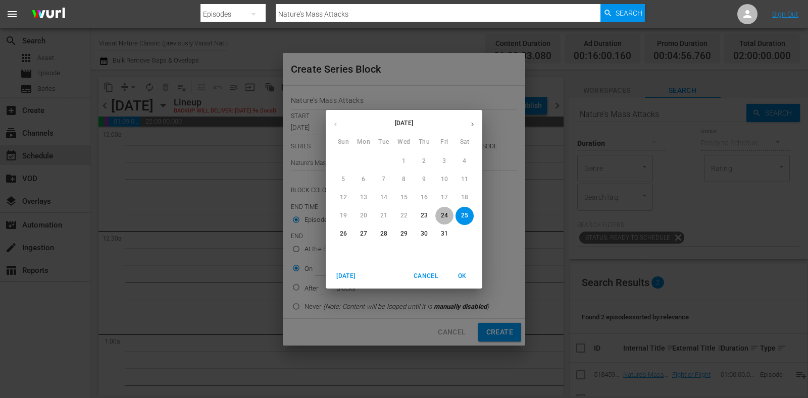
click at [449, 215] on span "24" at bounding box center [444, 216] width 18 height 9
type input "Oct 24th 2025"
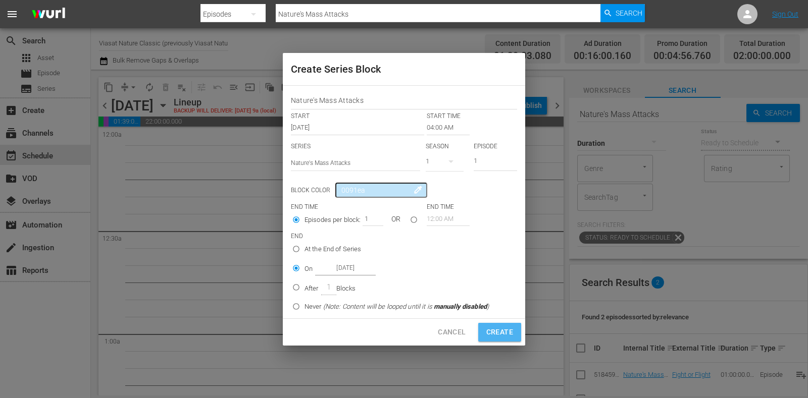
click at [517, 339] on button "Create" at bounding box center [499, 332] width 43 height 19
type input "12:00 AM"
radio input "true"
type input "Oct 23rd 2025"
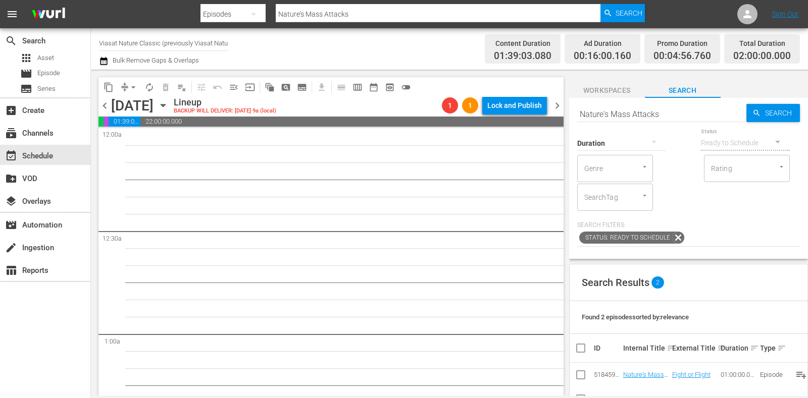
click at [305, 90] on span "subtitles_outlined" at bounding box center [302, 87] width 10 height 10
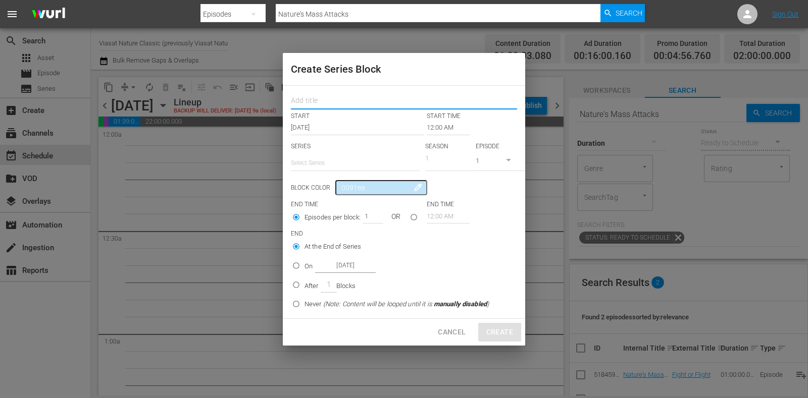
click at [323, 99] on input "text" at bounding box center [404, 102] width 226 height 16
paste input "Nature's Mass Attacks"
type input "Nature's Mass Attacks"
click at [339, 163] on input "text" at bounding box center [355, 163] width 129 height 24
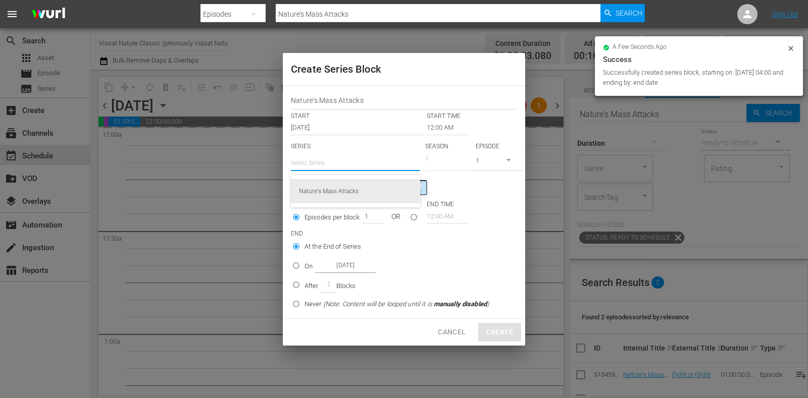
click at [346, 185] on div "Nature's Mass Attacks" at bounding box center [355, 191] width 113 height 24
type input "Nature's Mass Attacks"
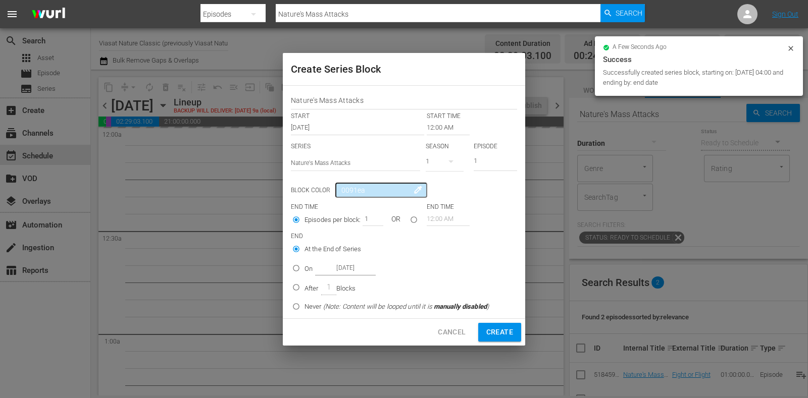
click at [437, 129] on input "12:00 AM" at bounding box center [448, 128] width 43 height 14
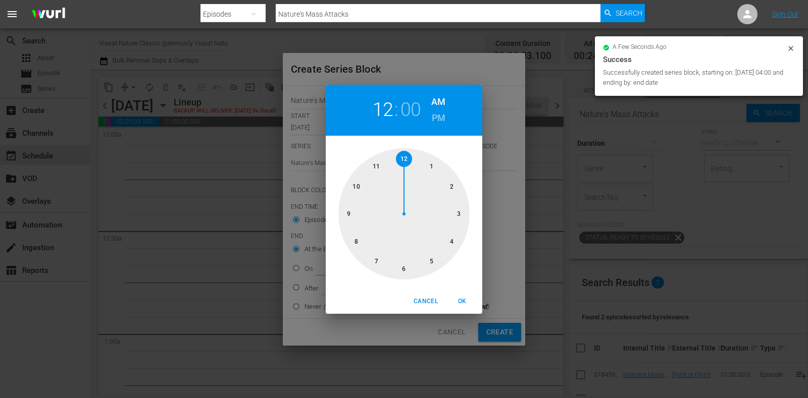
click at [364, 207] on div at bounding box center [403, 213] width 131 height 131
click at [466, 299] on span "OK" at bounding box center [462, 301] width 24 height 11
type input "09:00 AM"
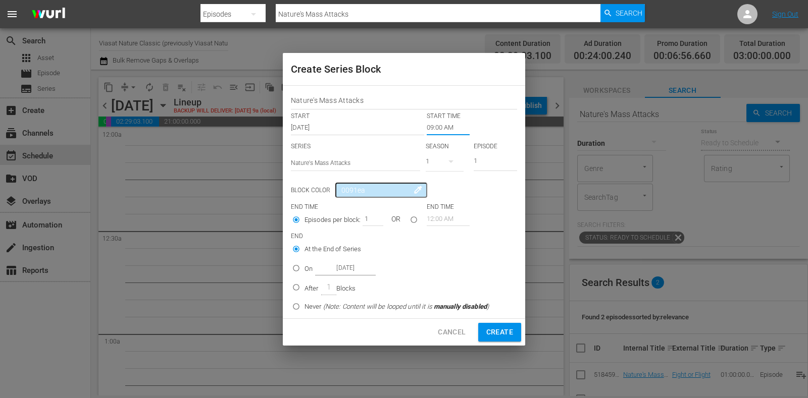
click at [313, 269] on div "On Oct 23rd 2025" at bounding box center [339, 269] width 71 height 14
click at [304, 269] on input "On Oct 23rd 2025" at bounding box center [296, 270] width 17 height 17
radio input "false"
radio input "true"
click at [326, 269] on input "Oct 23rd 2025" at bounding box center [345, 269] width 61 height 14
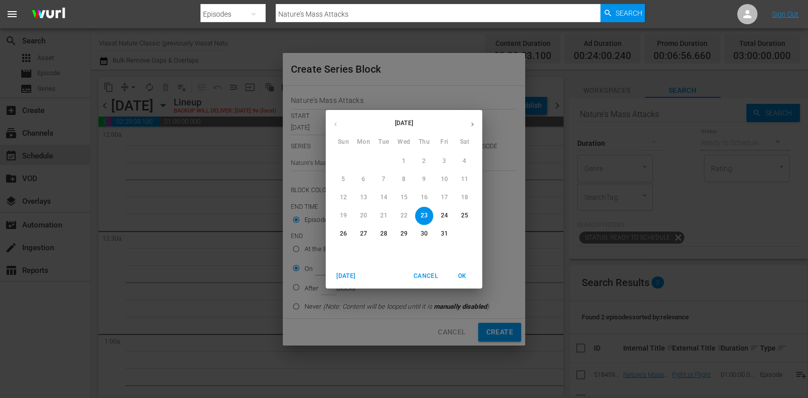
click at [442, 215] on p "24" at bounding box center [444, 216] width 7 height 9
type input "Oct 24th 2025"
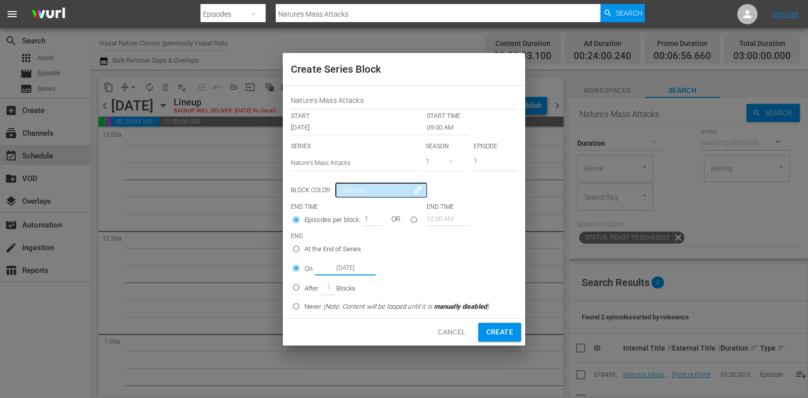
click at [496, 345] on div "Create Series Block Nature's Mass Attacks START START TIME Oct 23rd 2025 09:00 …" at bounding box center [404, 199] width 808 height 398
click at [494, 336] on span "Create" at bounding box center [499, 332] width 27 height 13
type input "12:00 AM"
radio input "true"
type input "Oct 23rd 2025"
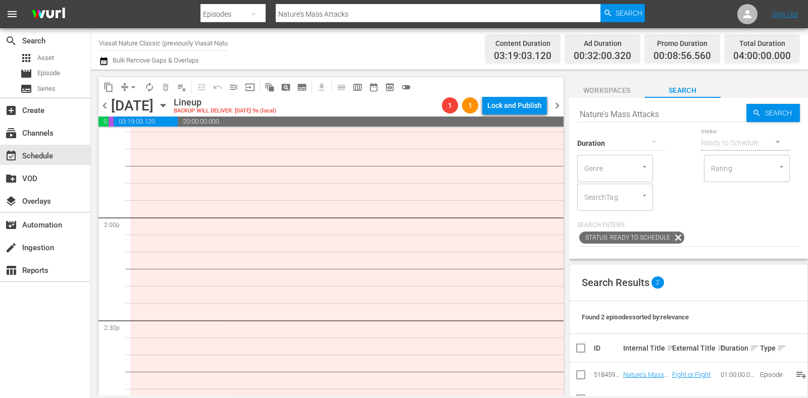
scroll to position [2853, 0]
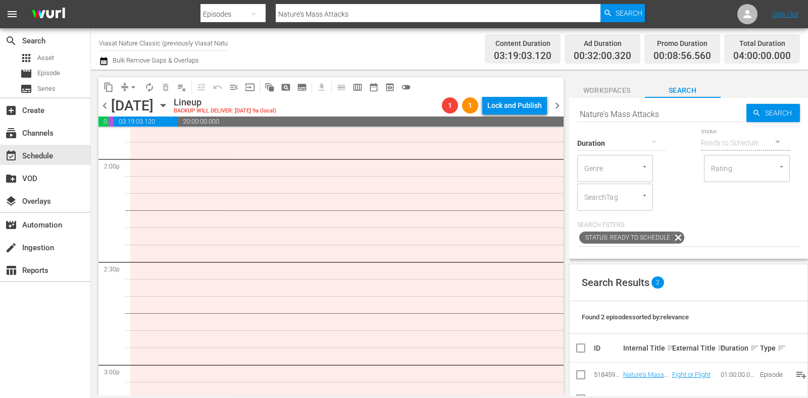
click at [301, 93] on button "subtitles_outlined" at bounding box center [302, 87] width 16 height 16
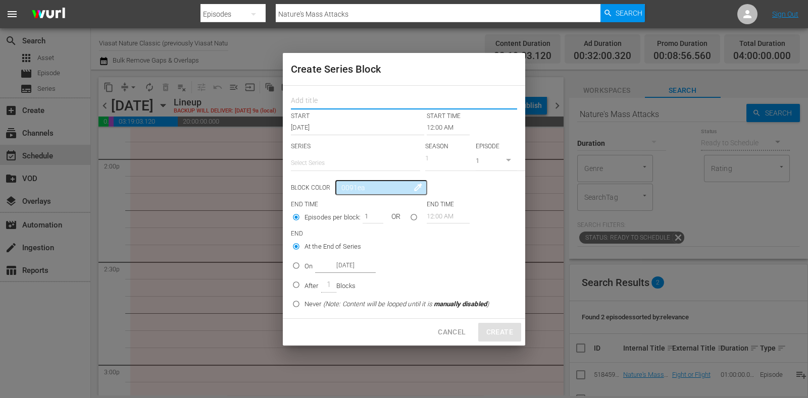
click at [324, 105] on input "text" at bounding box center [404, 102] width 226 height 16
paste input "Nature's Mass Attacks"
type input "Nature's Mass Attacks"
drag, startPoint x: 340, startPoint y: 150, endPoint x: 353, endPoint y: 180, distance: 32.6
click at [341, 150] on div "SERIES Select Series" at bounding box center [355, 158] width 129 height 33
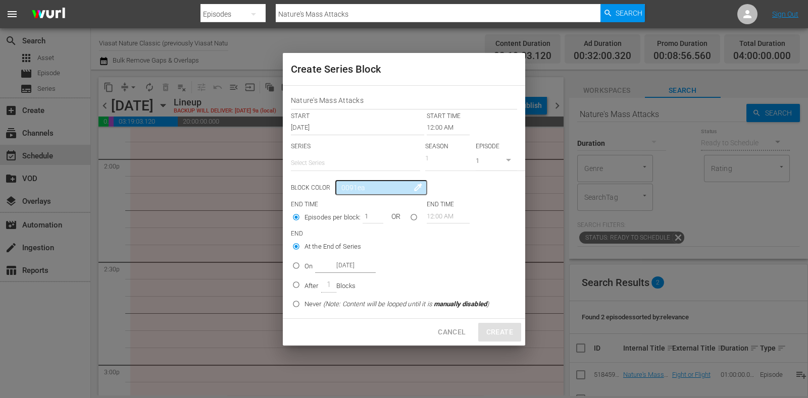
click at [353, 180] on div "Nature's Mass Attacks START START TIME Oct 23rd 2025 12:00 AM SERIES Select Ser…" at bounding box center [404, 202] width 242 height 233
click at [356, 165] on input "text" at bounding box center [355, 163] width 129 height 24
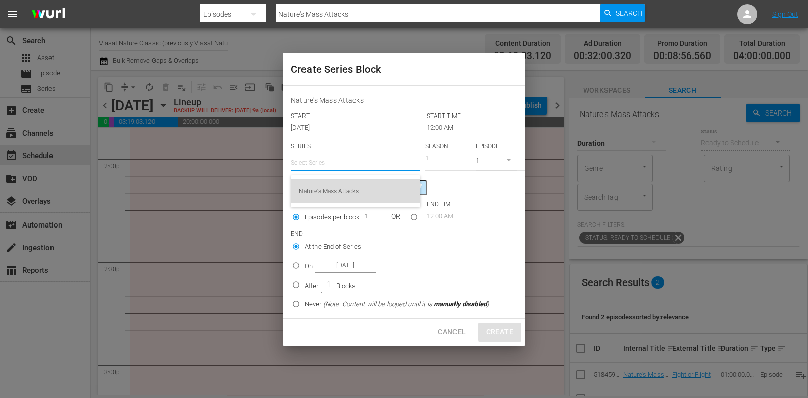
click at [362, 186] on div "Nature's Mass Attacks" at bounding box center [355, 191] width 113 height 24
type input "Nature's Mass Attacks"
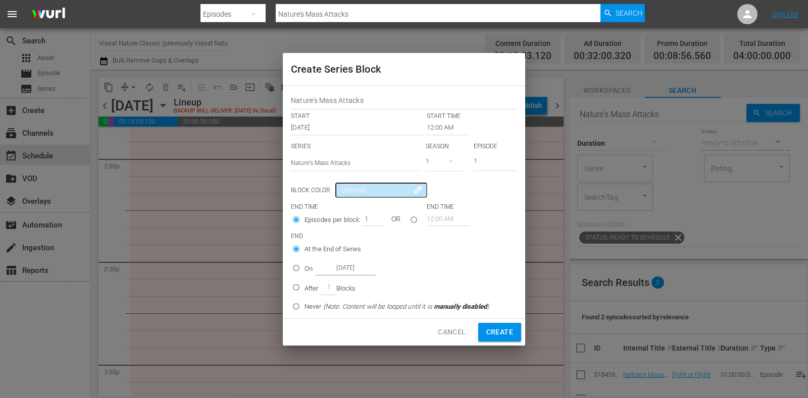
click at [445, 132] on input "12:00 AM" at bounding box center [448, 128] width 43 height 14
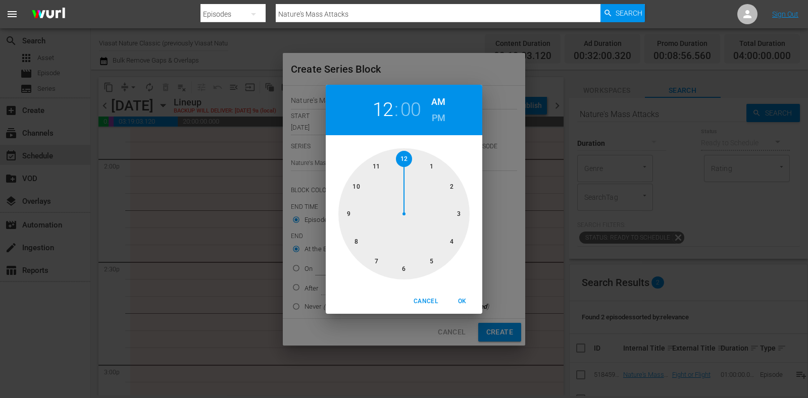
click at [442, 172] on div at bounding box center [403, 213] width 131 height 131
click at [431, 304] on span "Cancel" at bounding box center [425, 301] width 24 height 11
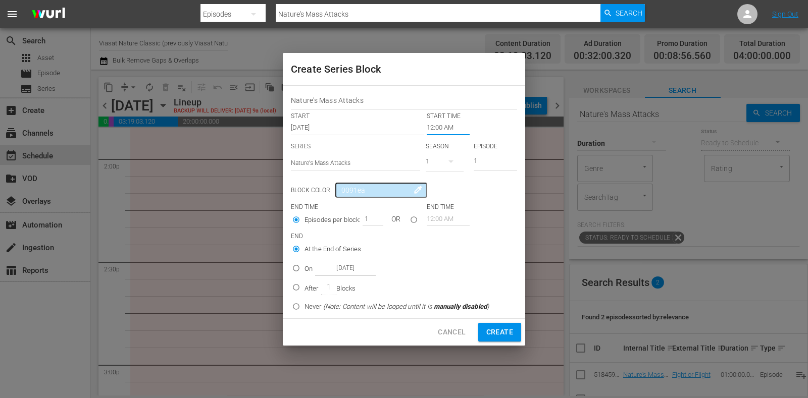
click at [442, 123] on input "12:00 AM" at bounding box center [448, 128] width 43 height 14
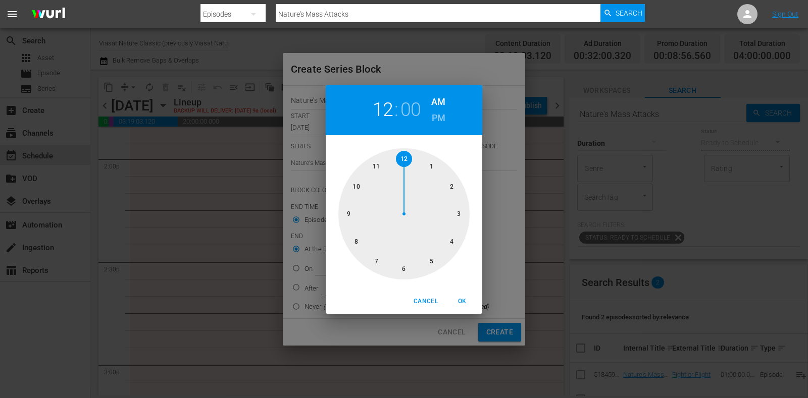
click at [452, 174] on div at bounding box center [403, 213] width 131 height 131
click at [432, 111] on h6 "PM" at bounding box center [439, 118] width 14 height 16
drag, startPoint x: 460, startPoint y: 304, endPoint x: 456, endPoint y: 286, distance: 18.7
click at [460, 304] on span "OK" at bounding box center [462, 301] width 24 height 11
type input "02:00 PM"
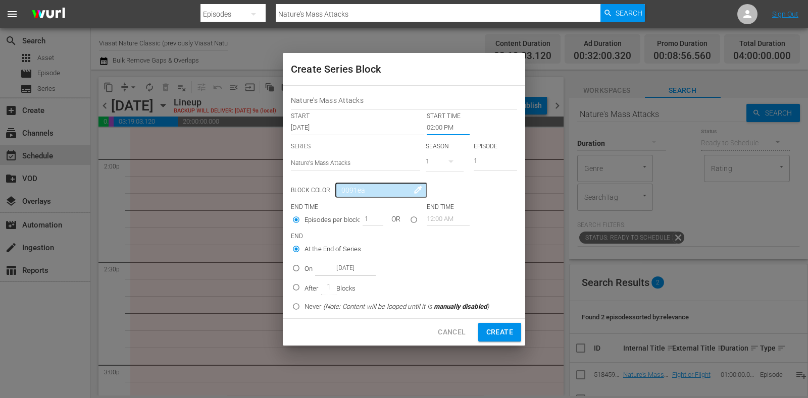
click at [302, 263] on input "On Oct 23rd 2025" at bounding box center [296, 270] width 17 height 17
radio input "true"
click at [341, 264] on input "Oct 23rd 2025" at bounding box center [345, 269] width 61 height 14
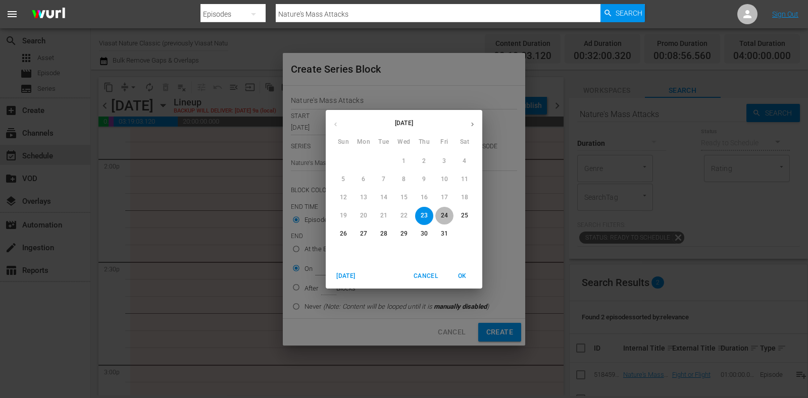
click at [445, 214] on p "24" at bounding box center [444, 216] width 7 height 9
type input "Oct 24th 2025"
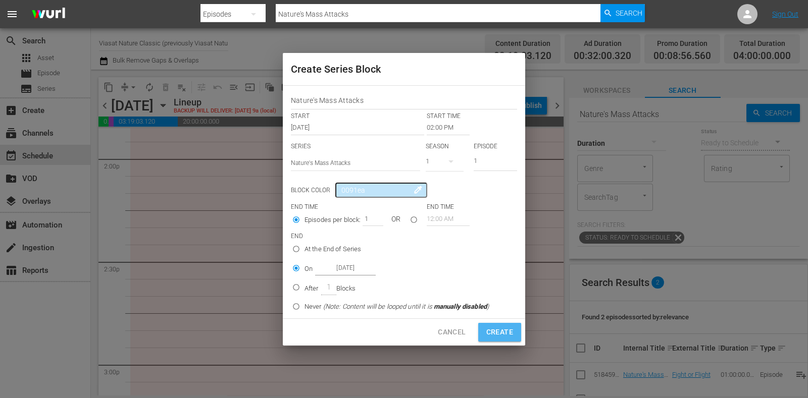
click at [490, 332] on span "Create" at bounding box center [499, 332] width 27 height 13
type input "12:00 AM"
radio input "true"
type input "Oct 23rd 2025"
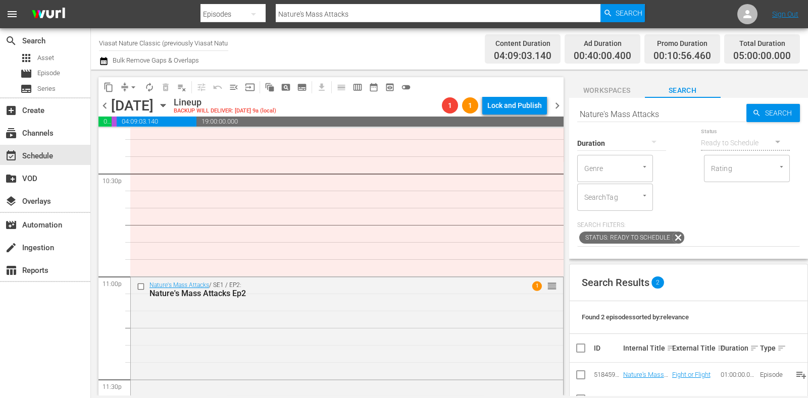
scroll to position [4676, 0]
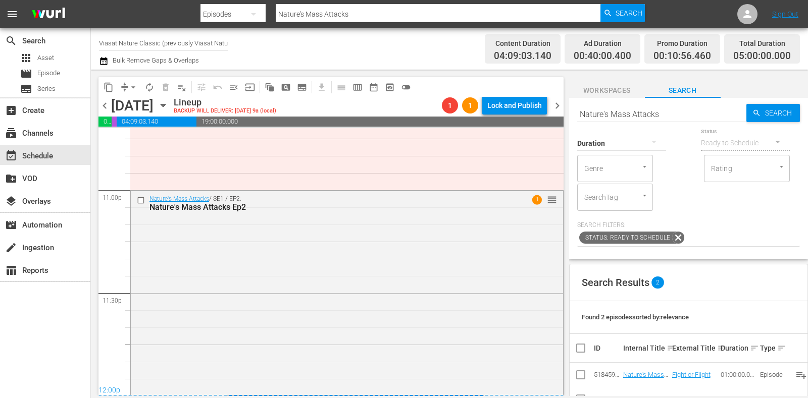
click at [557, 106] on span "chevron_right" at bounding box center [557, 105] width 13 height 13
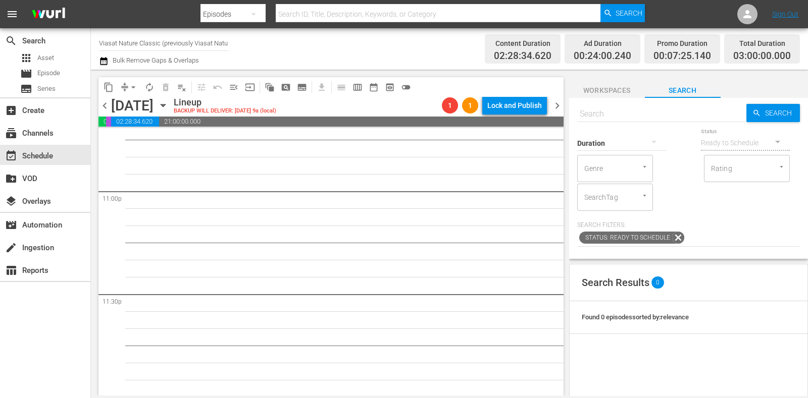
scroll to position [4676, 0]
click at [605, 117] on input "text" at bounding box center [661, 114] width 169 height 24
paste input "Brown Hyenas"
type input "Brown Hyenas"
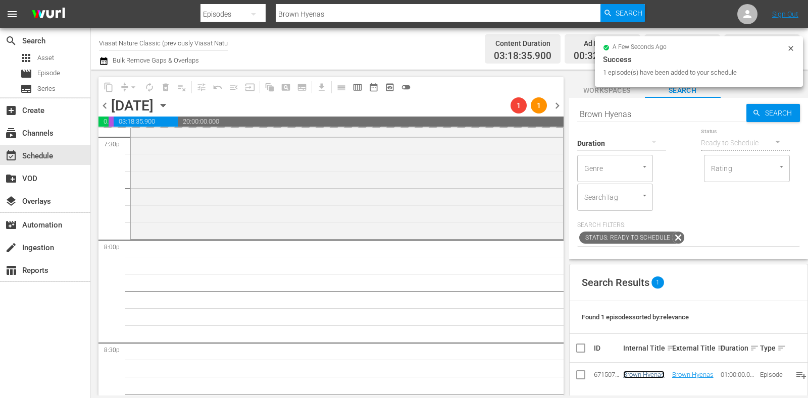
scroll to position [0, 0]
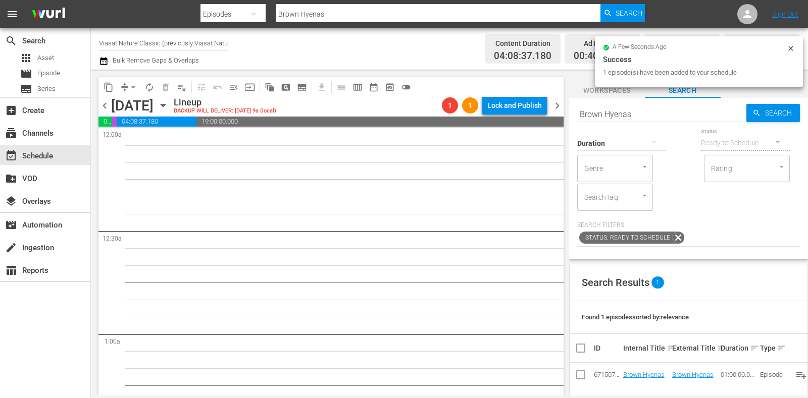
click at [169, 101] on icon "button" at bounding box center [163, 105] width 11 height 11
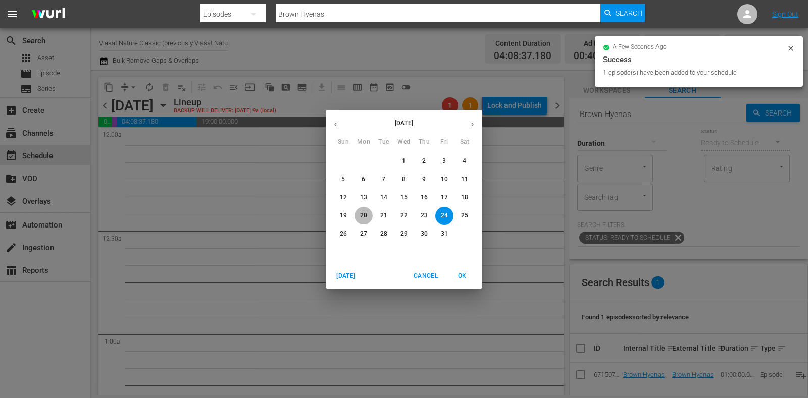
click at [364, 216] on p "20" at bounding box center [363, 216] width 7 height 9
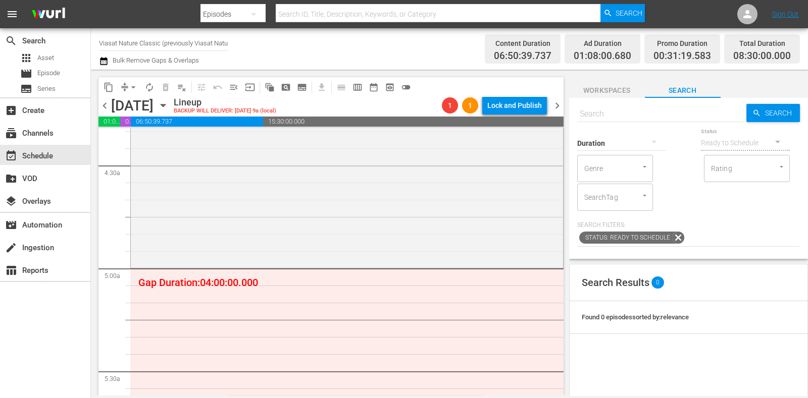
scroll to position [946, 0]
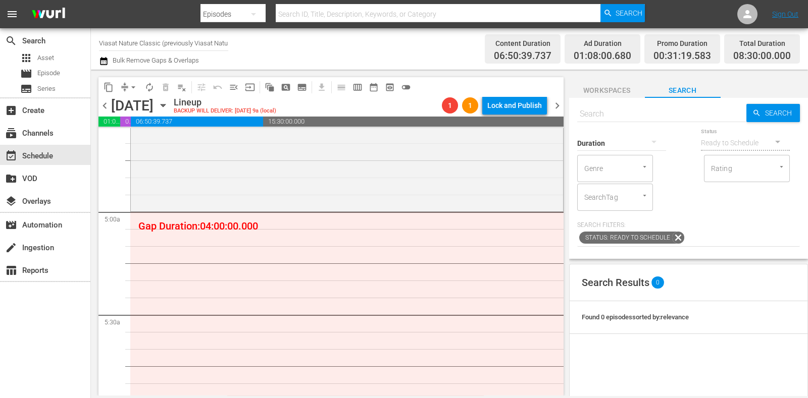
click at [300, 88] on span "subtitles_outlined" at bounding box center [302, 87] width 10 height 10
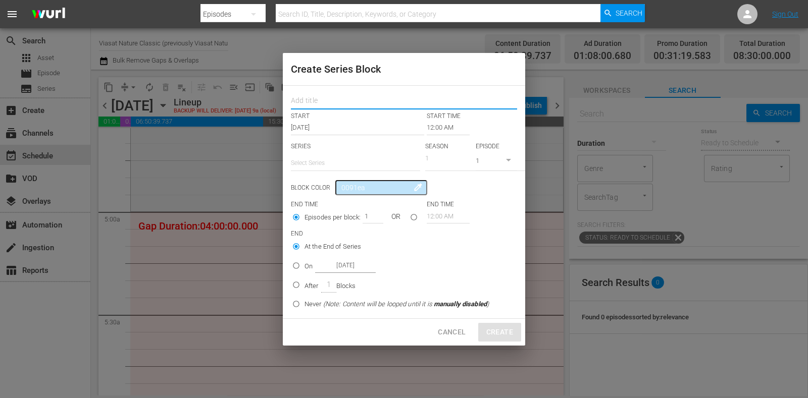
click at [317, 102] on input "text" at bounding box center [404, 102] width 226 height 16
paste input "Monster Carp"
type input "Monster Carp"
click at [344, 160] on input "text" at bounding box center [355, 163] width 129 height 24
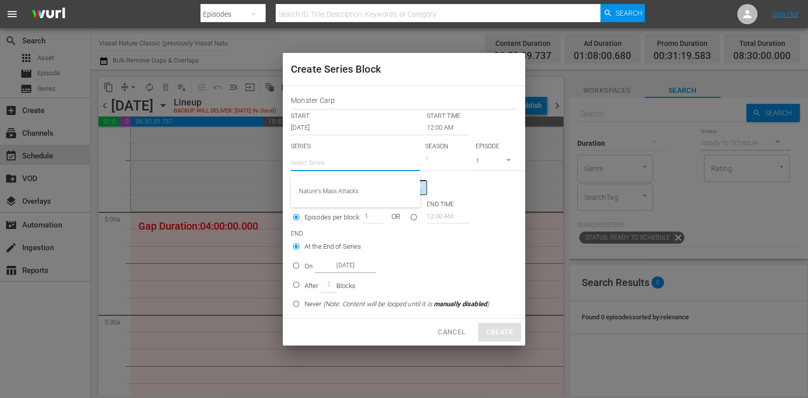
paste input "Monster Carp"
click at [349, 189] on div "Monster Carp" at bounding box center [355, 191] width 113 height 24
type input "Monster Carp"
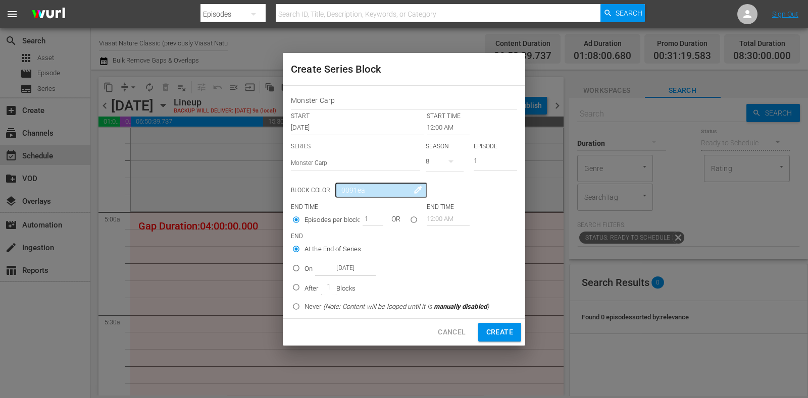
click at [449, 129] on input "12:00 AM" at bounding box center [448, 128] width 43 height 14
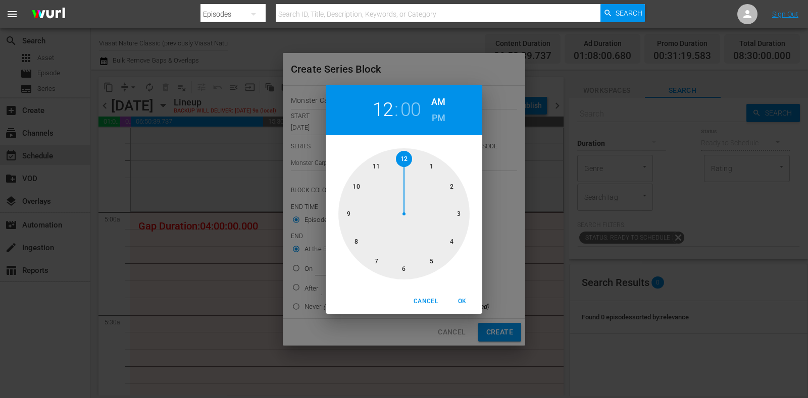
click at [435, 265] on div at bounding box center [403, 213] width 131 height 131
click at [467, 295] on button "OK" at bounding box center [462, 301] width 32 height 17
type input "05:00 AM"
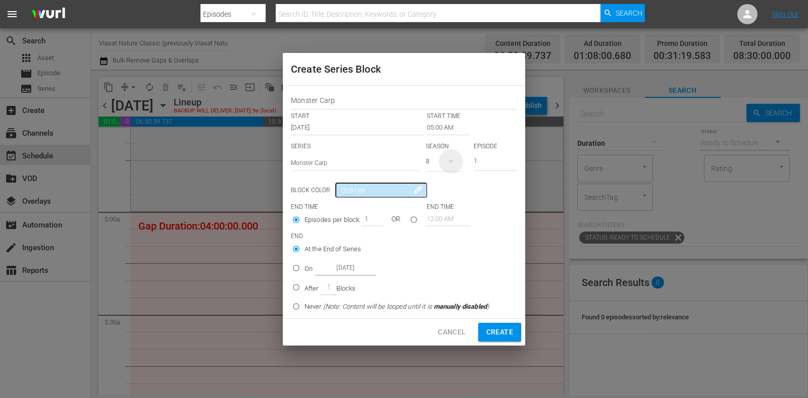
click at [452, 158] on icon "button" at bounding box center [451, 162] width 12 height 12
click at [460, 210] on span "7" at bounding box center [450, 204] width 48 height 16
drag, startPoint x: 487, startPoint y: 164, endPoint x: 456, endPoint y: 175, distance: 32.7
click at [457, 175] on div "SERIES Select Series Monster Carp SEASON 7 EPISODE 1" at bounding box center [404, 159] width 226 height 35
type input "2"
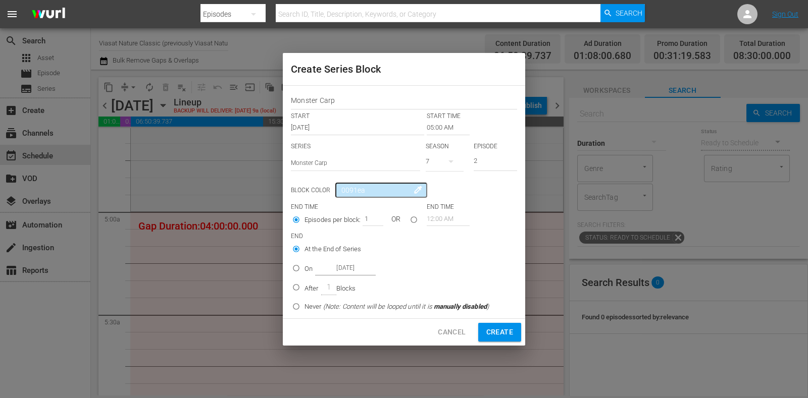
click at [308, 266] on p "On" at bounding box center [308, 269] width 8 height 10
click at [304, 266] on input "On Oct 20th 2025" at bounding box center [296, 270] width 17 height 17
radio input "false"
radio input "true"
click at [336, 266] on input "Oct 20th 2025" at bounding box center [345, 269] width 61 height 14
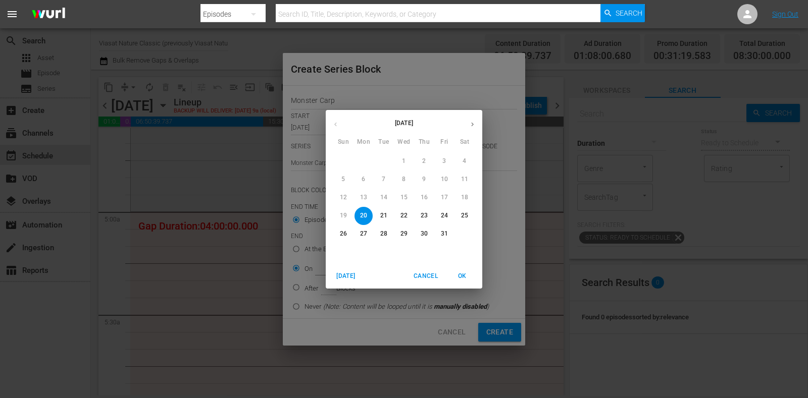
click at [401, 213] on p "22" at bounding box center [403, 216] width 7 height 9
type input "Oct 22nd 2025"
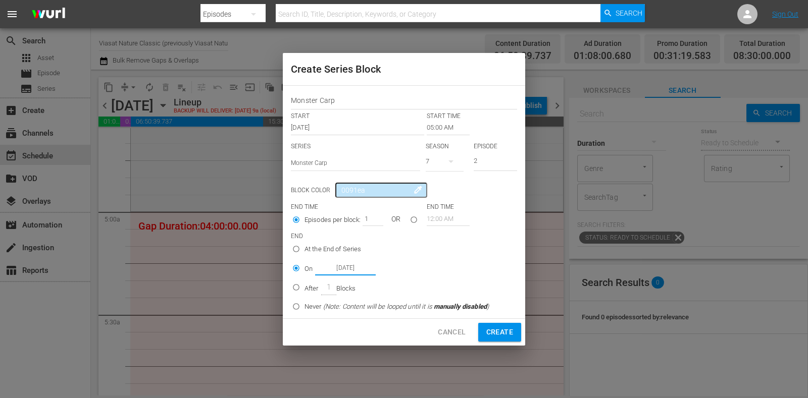
click at [490, 330] on span "Create" at bounding box center [499, 332] width 27 height 13
type input "12:00 AM"
type input "1"
radio input "true"
type input "Oct 20th 2025"
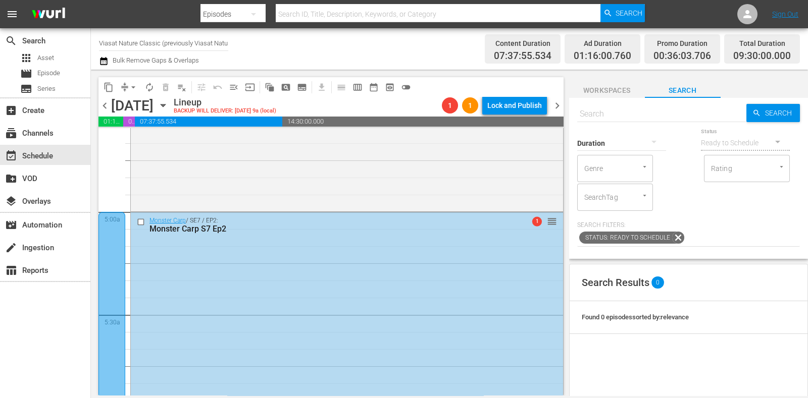
click at [317, 248] on div "Monster Carp / SE7 / EP2: Monster Carp S7 Ep2 1 reorder" at bounding box center [347, 314] width 432 height 203
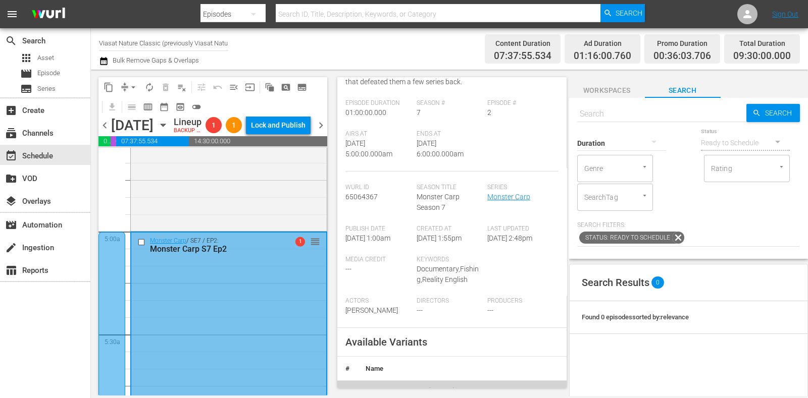
scroll to position [0, 0]
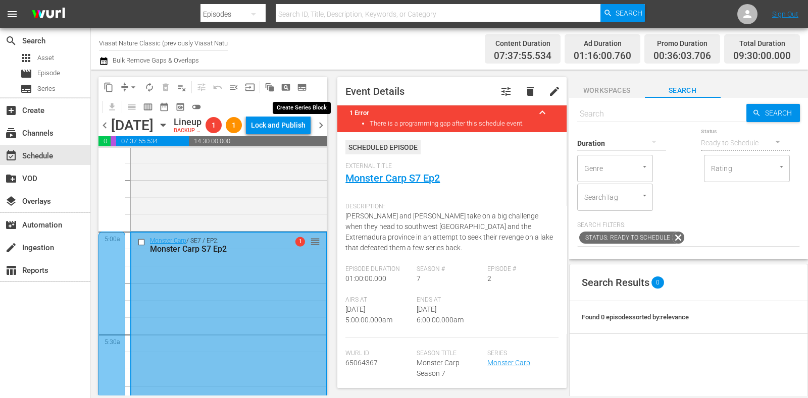
click at [303, 88] on span "subtitles_outlined" at bounding box center [302, 87] width 10 height 10
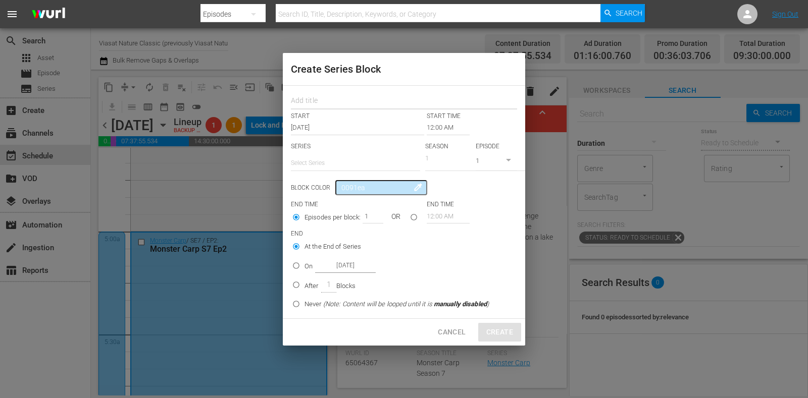
click at [315, 99] on input "text" at bounding box center [404, 102] width 226 height 16
paste input "Monster Carp"
type input "Monster Carp"
click at [333, 165] on input "text" at bounding box center [355, 163] width 129 height 24
click at [344, 185] on div "Monster Carp" at bounding box center [355, 191] width 113 height 24
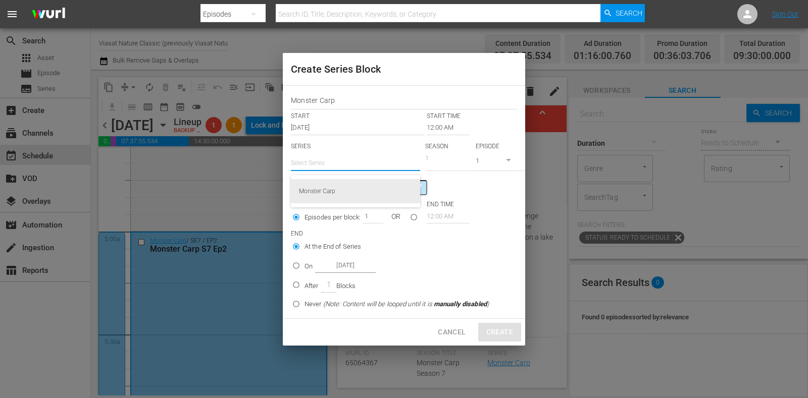
type input "Monster Carp"
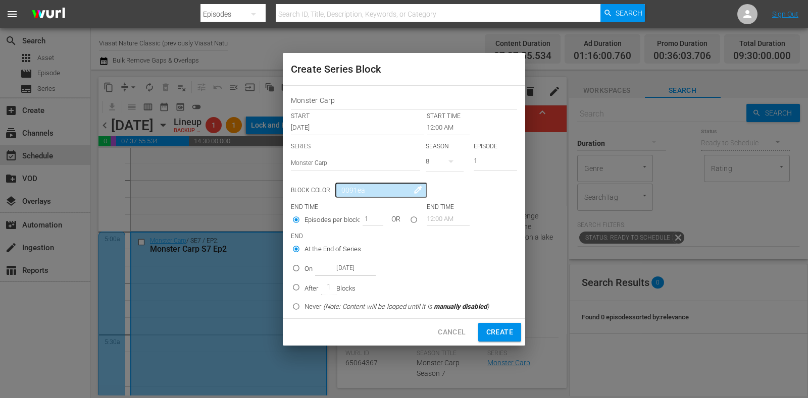
click at [448, 159] on icon "button" at bounding box center [451, 162] width 12 height 12
click at [451, 199] on div "7" at bounding box center [440, 204] width 28 height 10
drag, startPoint x: 492, startPoint y: 160, endPoint x: 418, endPoint y: 171, distance: 75.0
click at [430, 165] on div "SERIES Select Series Monster Carp SEASON 7 EPISODE 1" at bounding box center [404, 159] width 226 height 35
type input "2"
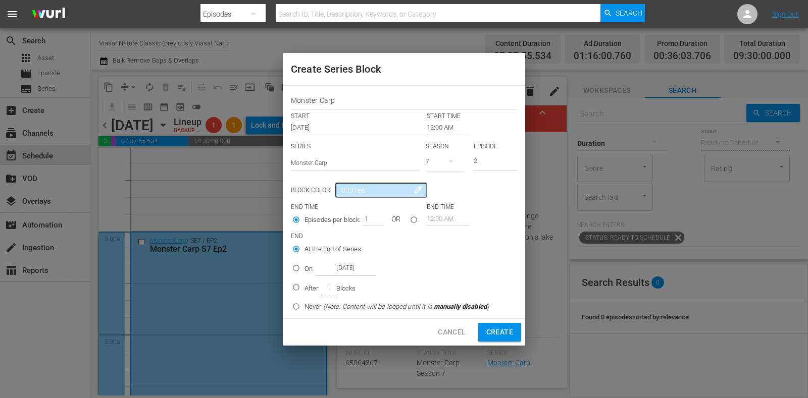
click at [308, 275] on div "On Oct 20th 2025" at bounding box center [339, 269] width 71 height 14
click at [304, 275] on input "On Oct 20th 2025" at bounding box center [296, 270] width 17 height 17
radio input "false"
radio input "true"
click at [343, 268] on input "Oct 20th 2025" at bounding box center [345, 269] width 61 height 14
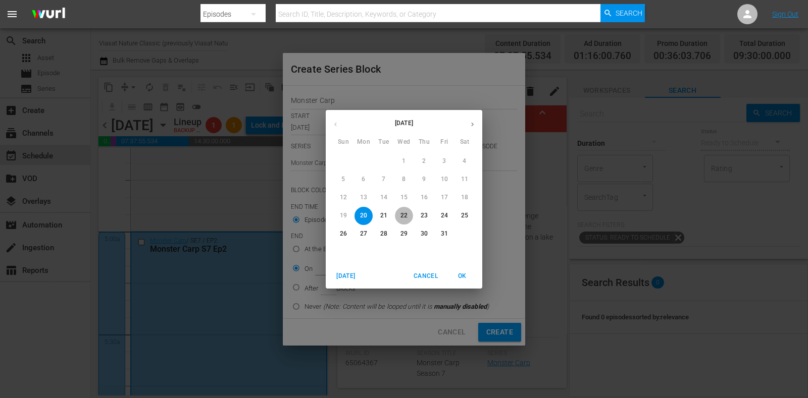
click at [399, 219] on span "22" at bounding box center [404, 216] width 18 height 9
type input "Oct 22nd 2025"
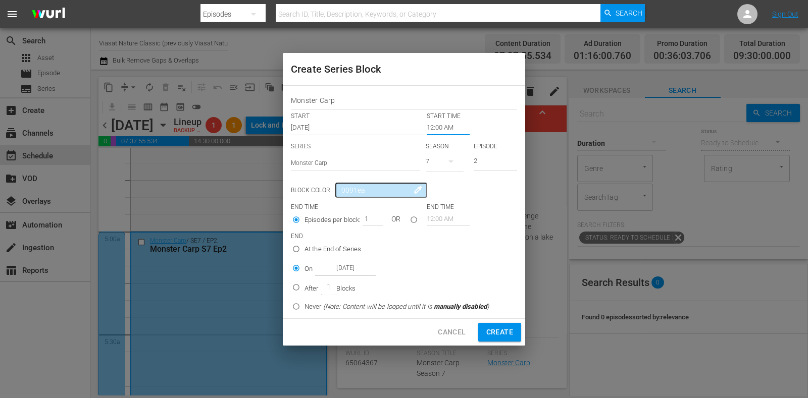
click at [434, 129] on input "12:00 AM" at bounding box center [448, 128] width 43 height 14
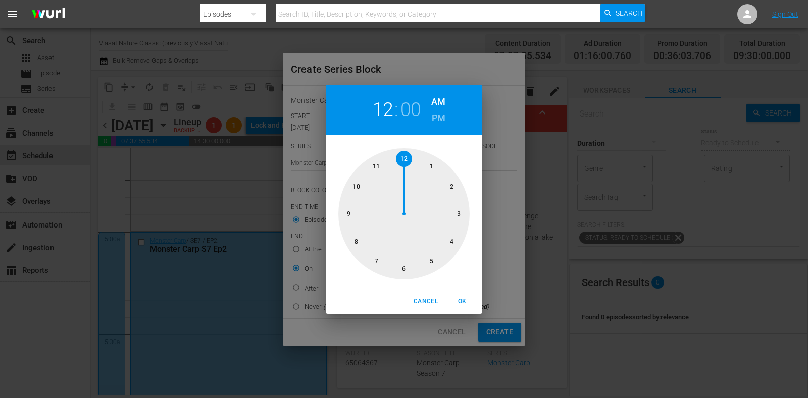
click at [357, 186] on div at bounding box center [403, 213] width 131 height 131
click at [460, 302] on span "OK" at bounding box center [462, 301] width 24 height 11
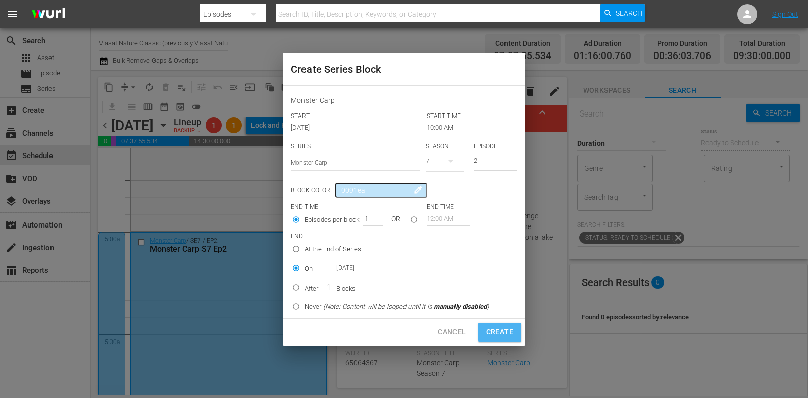
click at [490, 330] on span "Create" at bounding box center [499, 332] width 27 height 13
type input "12:00 AM"
type input "1"
radio input "true"
type input "Oct 20th 2025"
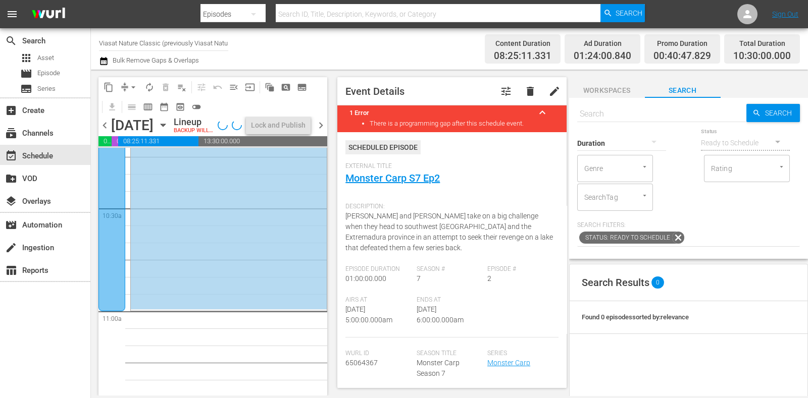
scroll to position [2083, 0]
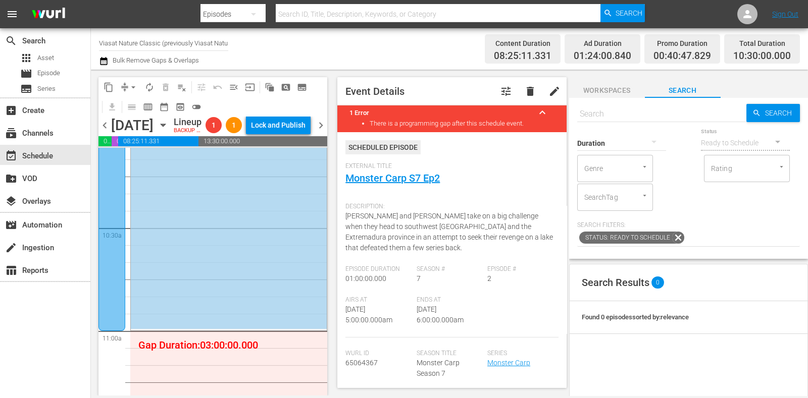
click at [300, 84] on span "subtitles_outlined" at bounding box center [302, 87] width 10 height 10
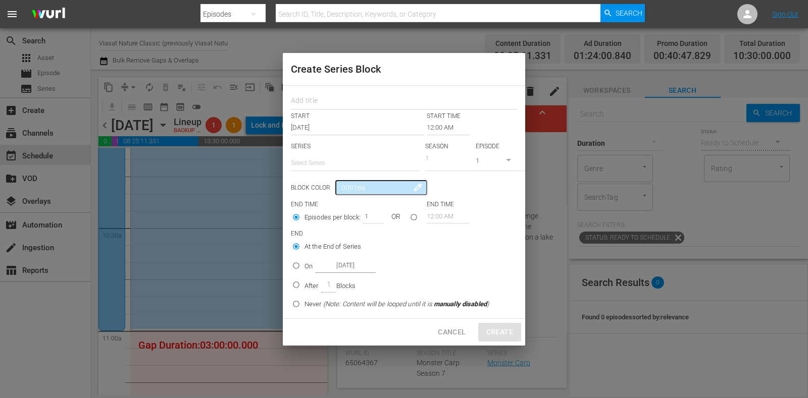
click at [304, 92] on div at bounding box center [404, 100] width 226 height 20
click at [313, 96] on input "text" at bounding box center [404, 102] width 226 height 16
paste input "Monster Carp"
type input "Monster Carp"
click at [328, 163] on input "text" at bounding box center [355, 163] width 129 height 24
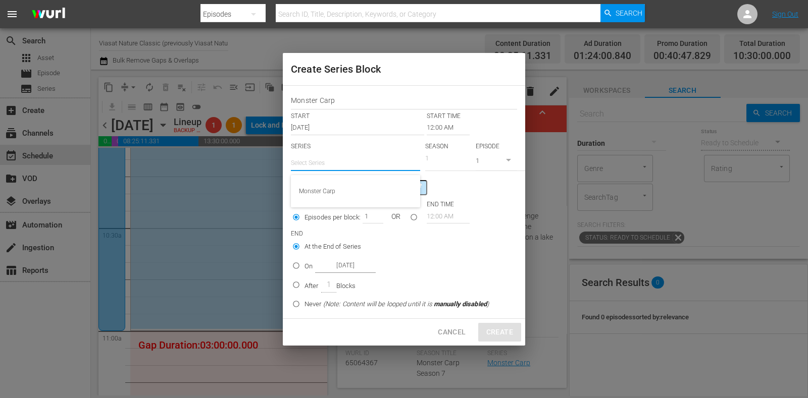
click at [340, 186] on div "Monster Carp" at bounding box center [355, 191] width 113 height 24
type input "Monster Carp"
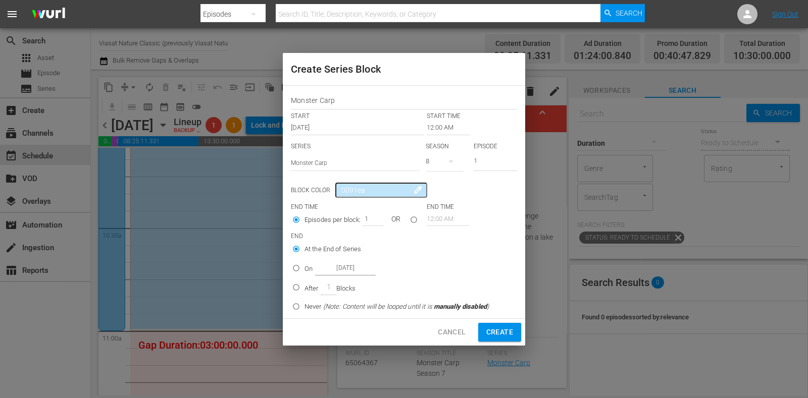
click at [445, 162] on icon "button" at bounding box center [451, 162] width 12 height 12
click at [445, 200] on div "7" at bounding box center [440, 204] width 28 height 10
click at [495, 162] on input "1" at bounding box center [495, 162] width 43 height 17
drag, startPoint x: 495, startPoint y: 162, endPoint x: 432, endPoint y: 161, distance: 63.1
click at [432, 161] on div "SERIES Select Series Monster Carp SEASON 7 EPISODE 1" at bounding box center [404, 159] width 226 height 35
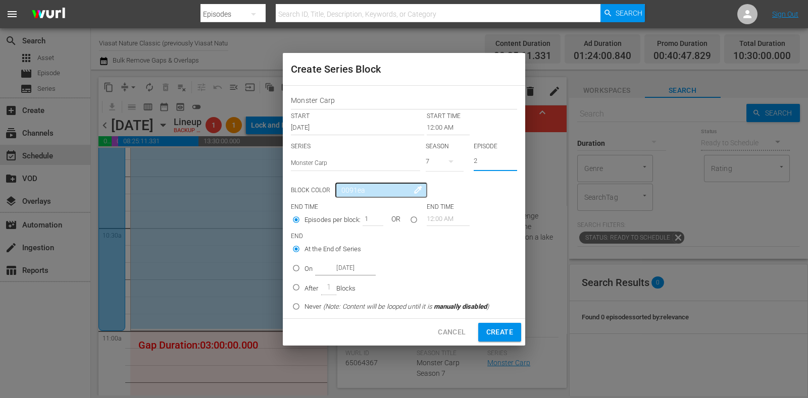
type input "2"
click at [430, 130] on input "12:00 AM" at bounding box center [448, 128] width 43 height 14
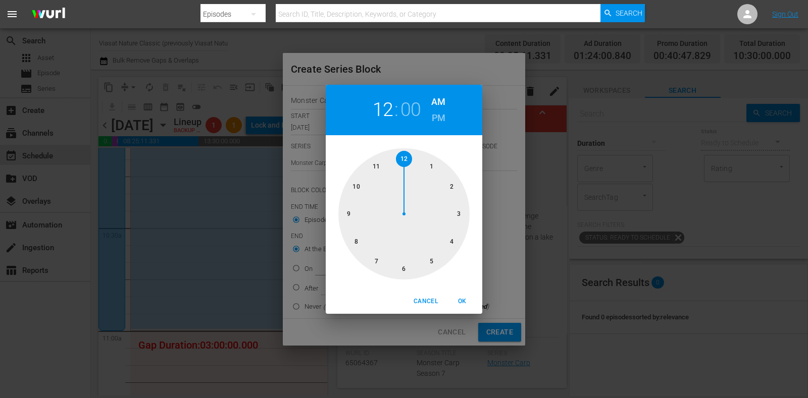
click at [462, 213] on div at bounding box center [403, 213] width 131 height 131
click at [430, 113] on div "03 : 00 AM PM" at bounding box center [404, 110] width 157 height 50
drag, startPoint x: 434, startPoint y: 114, endPoint x: 449, endPoint y: 159, distance: 47.6
click at [434, 115] on h6 "PM" at bounding box center [439, 118] width 14 height 16
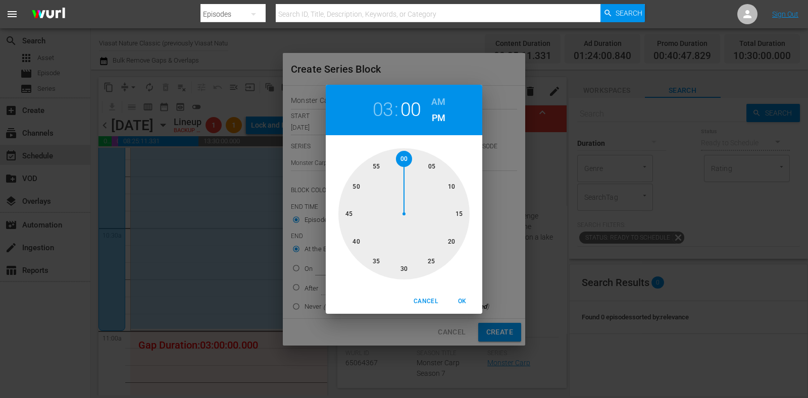
click at [460, 297] on span "OK" at bounding box center [462, 301] width 24 height 11
type input "03:00 PM"
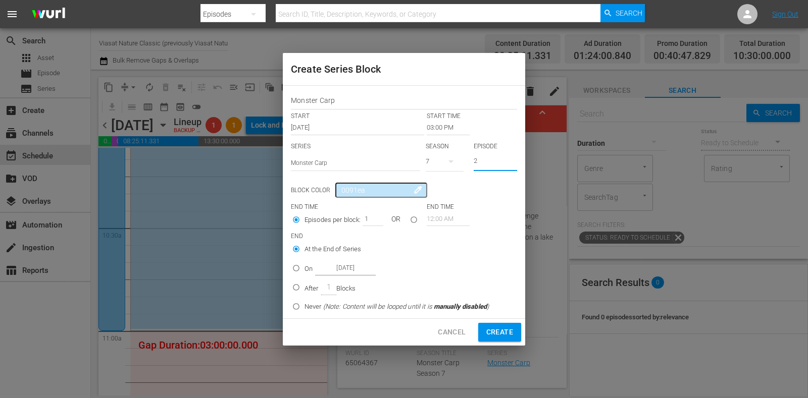
drag, startPoint x: 478, startPoint y: 163, endPoint x: 406, endPoint y: 189, distance: 76.5
click at [432, 173] on div "SERIES Select Series Monster Carp SEASON 7 EPISODE 2" at bounding box center [404, 159] width 226 height 35
type input "3"
click at [313, 274] on div "On Oct 20th 2025" at bounding box center [339, 269] width 71 height 14
click at [304, 274] on input "On Oct 20th 2025" at bounding box center [296, 270] width 17 height 17
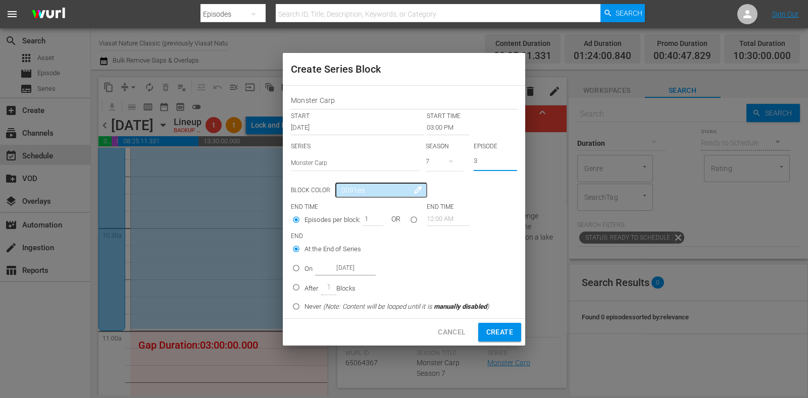
radio input "false"
radio input "true"
click at [337, 270] on input "Oct 20th 2025" at bounding box center [345, 269] width 61 height 14
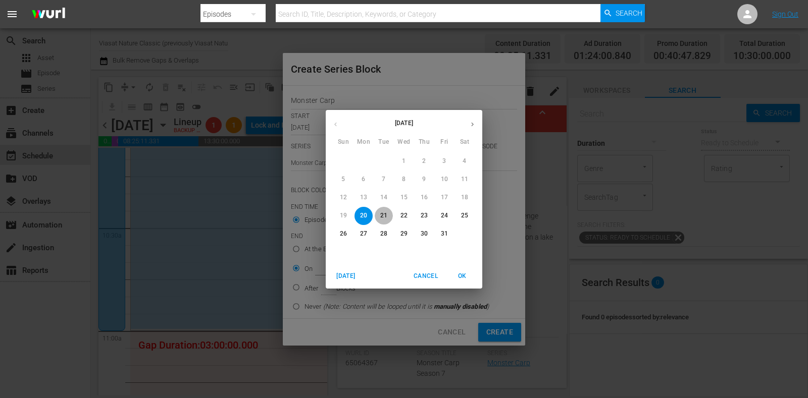
click at [384, 222] on button "21" at bounding box center [384, 216] width 18 height 18
type input "Oct 21st 2025"
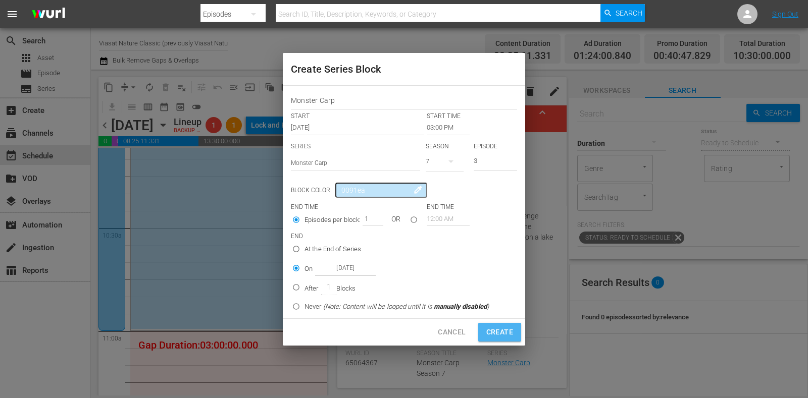
click at [491, 335] on span "Create" at bounding box center [499, 332] width 27 height 13
type input "12:00 AM"
type input "1"
radio input "true"
type input "Oct 20th 2025"
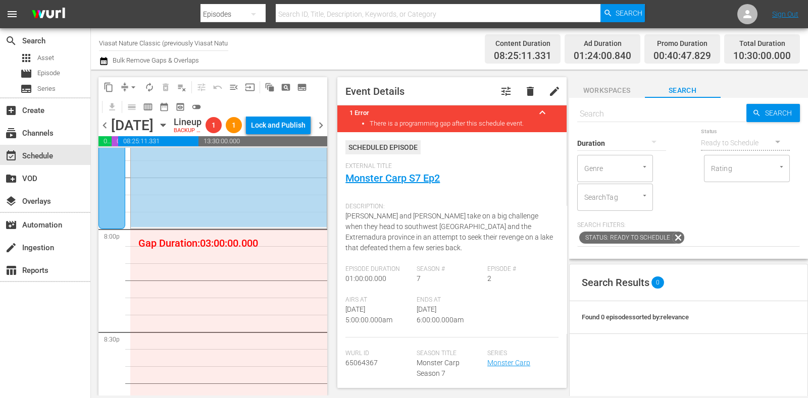
scroll to position [4039, 0]
click at [299, 87] on span "subtitles_outlined" at bounding box center [302, 87] width 10 height 10
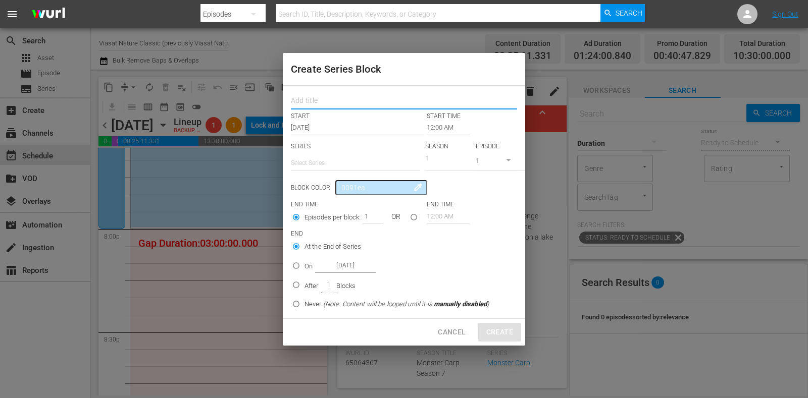
click at [330, 100] on input "text" at bounding box center [404, 102] width 226 height 16
paste input "Monster Carp"
type input "Monster Carp"
click at [331, 159] on input "text" at bounding box center [355, 163] width 129 height 24
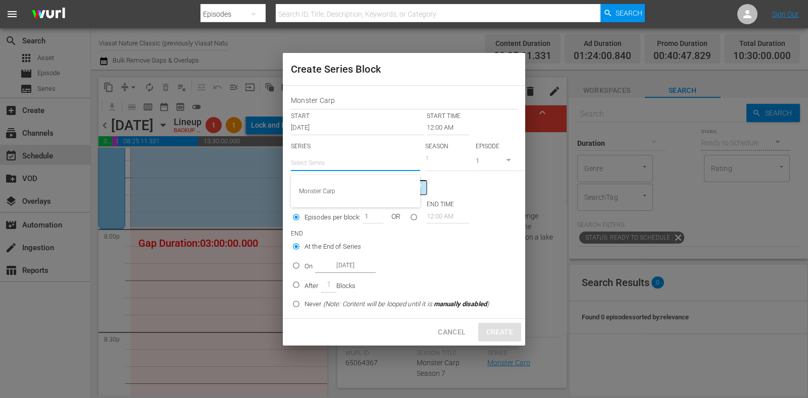
click at [343, 180] on div "Monster Carp" at bounding box center [355, 191] width 113 height 24
type input "Monster Carp"
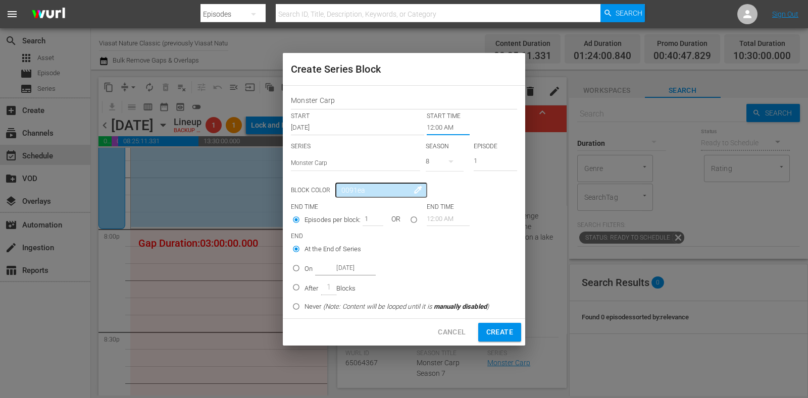
click at [436, 129] on input "12:00 AM" at bounding box center [448, 128] width 43 height 14
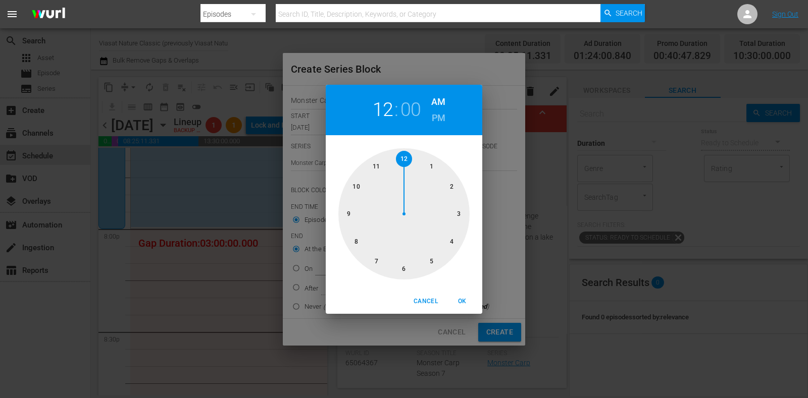
click at [359, 244] on div at bounding box center [403, 213] width 131 height 131
click at [444, 120] on h6 "PM" at bounding box center [439, 118] width 14 height 16
click at [458, 292] on div "Cancel OK" at bounding box center [404, 301] width 157 height 25
click at [460, 300] on span "OK" at bounding box center [462, 301] width 24 height 11
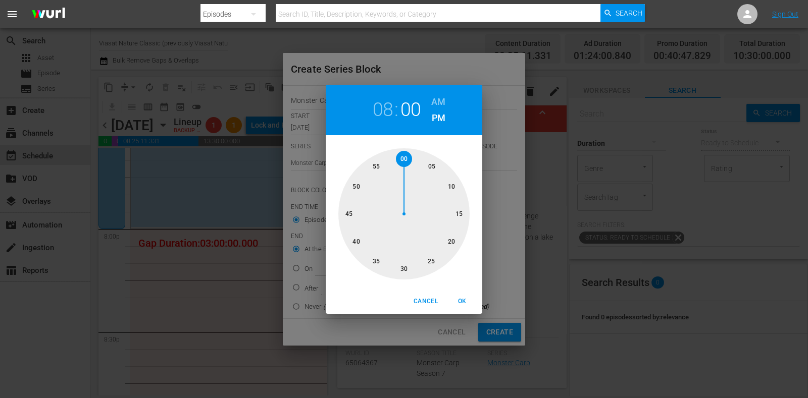
type input "08:00 PM"
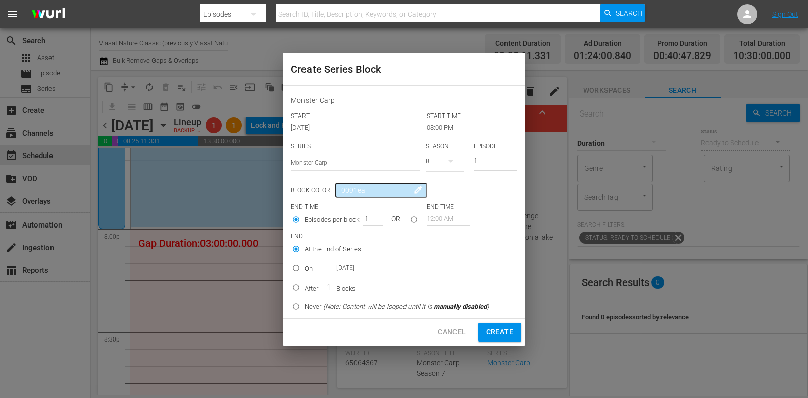
click at [431, 157] on div "8" at bounding box center [445, 161] width 38 height 28
click at [449, 196] on span "7" at bounding box center [450, 204] width 48 height 16
drag, startPoint x: 480, startPoint y: 166, endPoint x: 450, endPoint y: 172, distance: 30.3
click at [450, 172] on div "SERIES Select Series Monster Carp SEASON 7 EPISODE 1" at bounding box center [404, 159] width 226 height 35
type input "3"
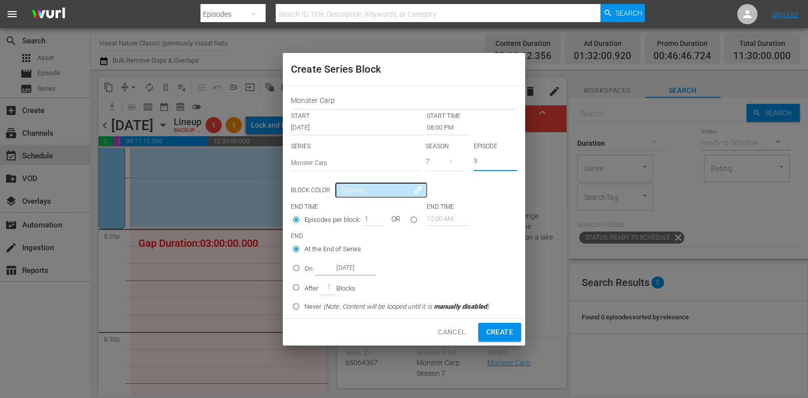
click at [343, 264] on input "Oct 20th 2025" at bounding box center [345, 269] width 61 height 14
radio input "false"
radio input "true"
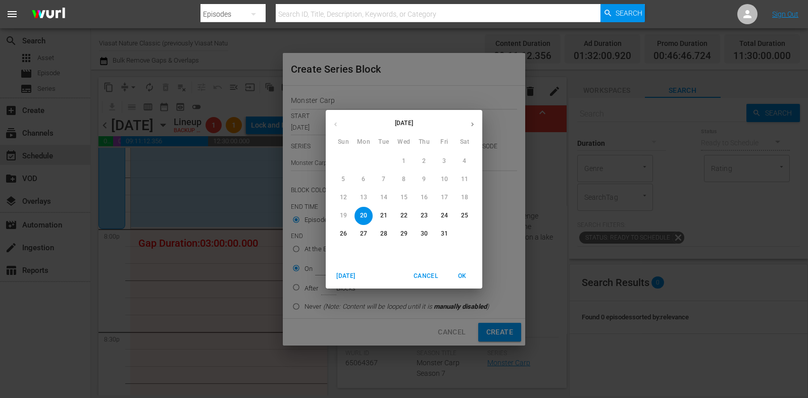
click at [381, 216] on p "21" at bounding box center [383, 216] width 7 height 9
type input "Oct 21st 2025"
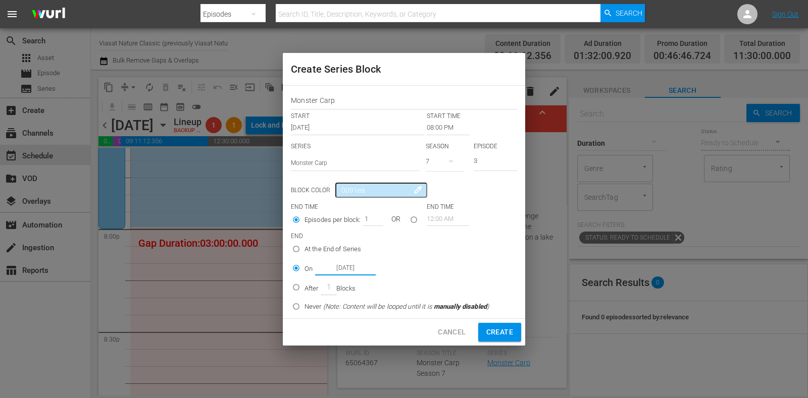
click at [493, 334] on span "Create" at bounding box center [499, 332] width 27 height 13
type input "12:00 AM"
type input "1"
radio input "true"
type input "Oct 20th 2025"
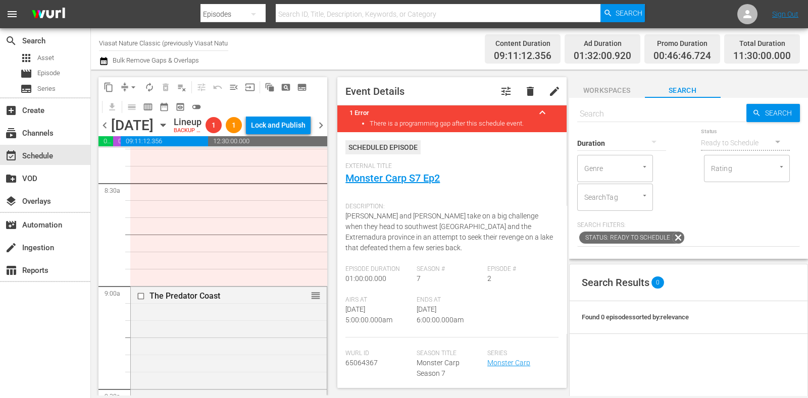
scroll to position [0, 0]
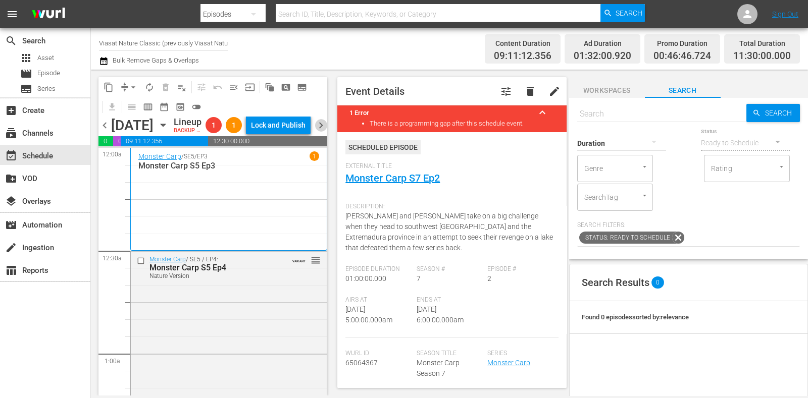
click at [325, 132] on span "chevron_right" at bounding box center [321, 125] width 13 height 13
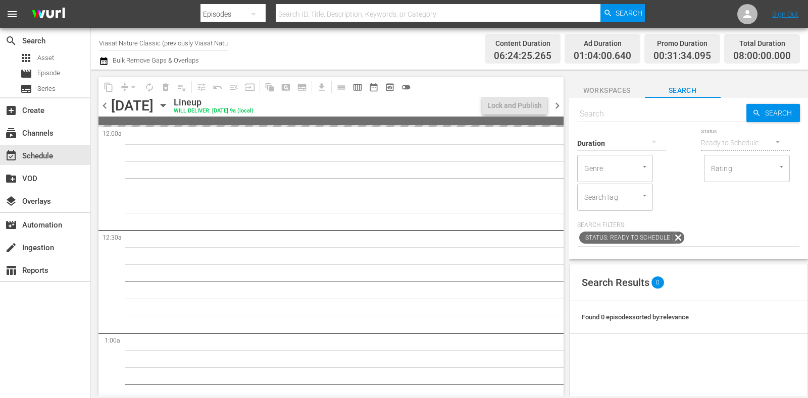
click at [107, 103] on span "chevron_left" at bounding box center [104, 105] width 13 height 13
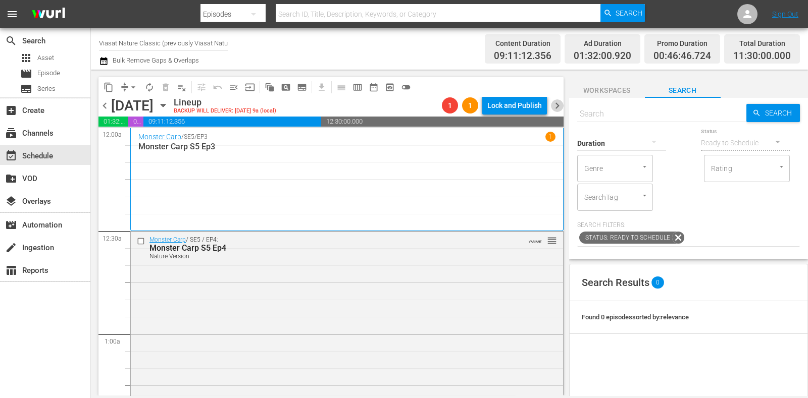
click at [558, 102] on span "chevron_right" at bounding box center [557, 105] width 13 height 13
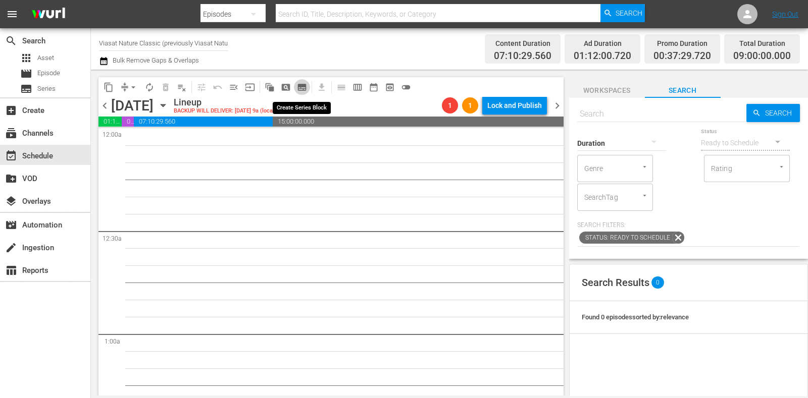
click at [302, 92] on button "subtitles_outlined" at bounding box center [302, 87] width 16 height 16
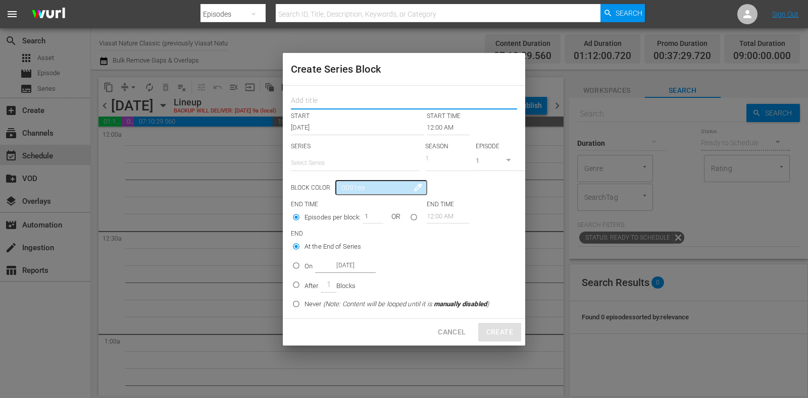
click at [327, 105] on input "text" at bounding box center [404, 102] width 226 height 16
paste input "Monster Carp"
type input "Monster Carp"
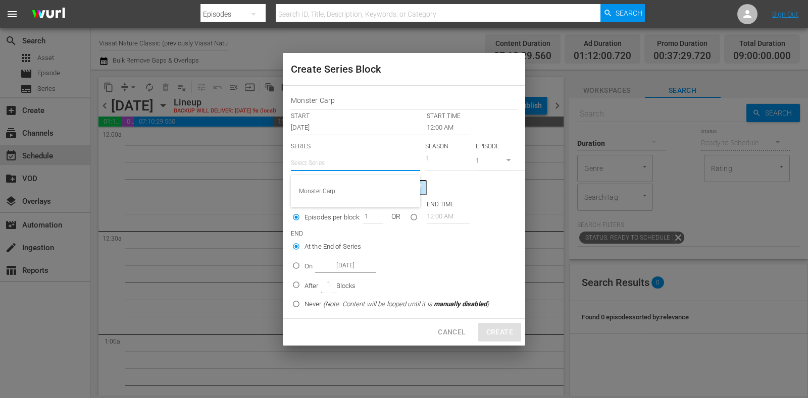
click at [322, 160] on input "text" at bounding box center [355, 163] width 129 height 24
drag, startPoint x: 336, startPoint y: 191, endPoint x: 345, endPoint y: 191, distance: 9.1
click at [336, 191] on div "Monster Carp" at bounding box center [355, 191] width 113 height 24
type input "Monster Carp"
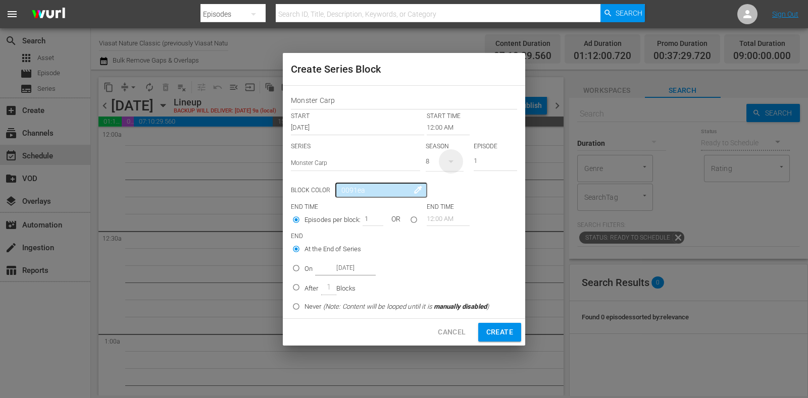
click at [450, 164] on icon "button" at bounding box center [451, 162] width 12 height 12
click at [452, 197] on span "7" at bounding box center [450, 204] width 48 height 16
click at [449, 131] on input "12:00 AM" at bounding box center [448, 128] width 43 height 14
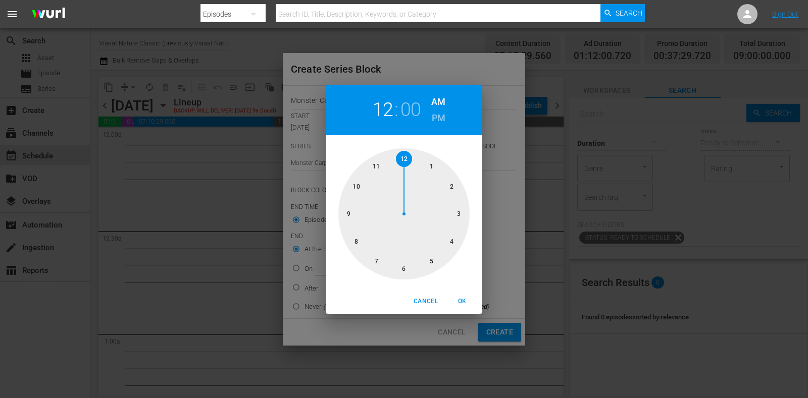
click at [438, 170] on div at bounding box center [403, 213] width 131 height 131
click at [467, 303] on span "OK" at bounding box center [462, 301] width 24 height 11
type input "01:00 AM"
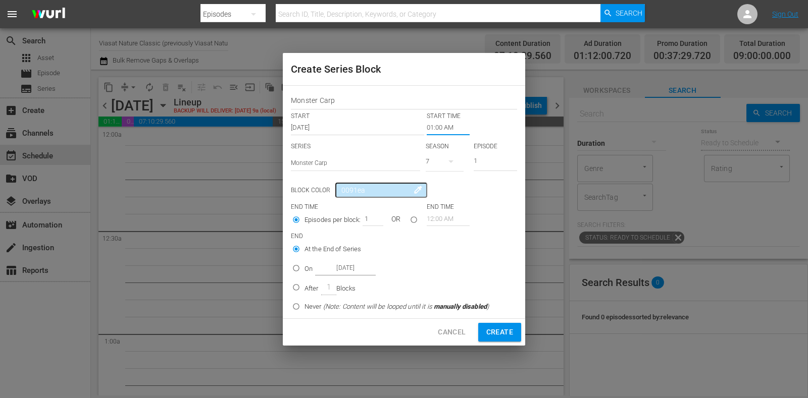
click at [307, 272] on p "On" at bounding box center [308, 269] width 8 height 10
click at [304, 272] on input "On Oct 21st 2025" at bounding box center [296, 270] width 17 height 17
radio input "false"
radio input "true"
click at [323, 271] on input "Oct 21st 2025" at bounding box center [345, 269] width 61 height 14
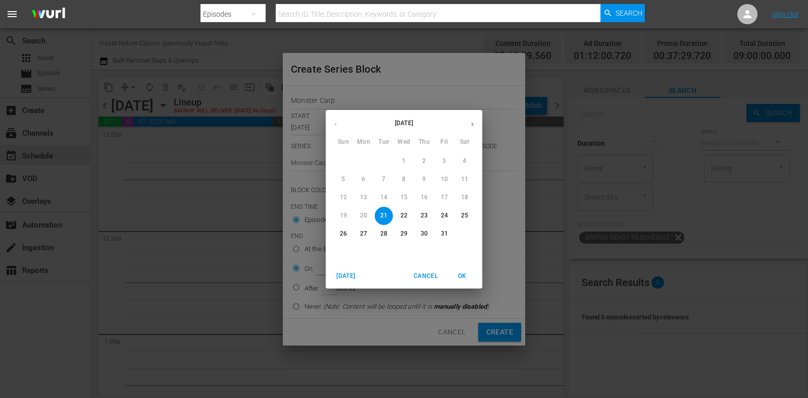
click at [399, 210] on button "22" at bounding box center [404, 216] width 18 height 18
type input "Oct 22nd 2025"
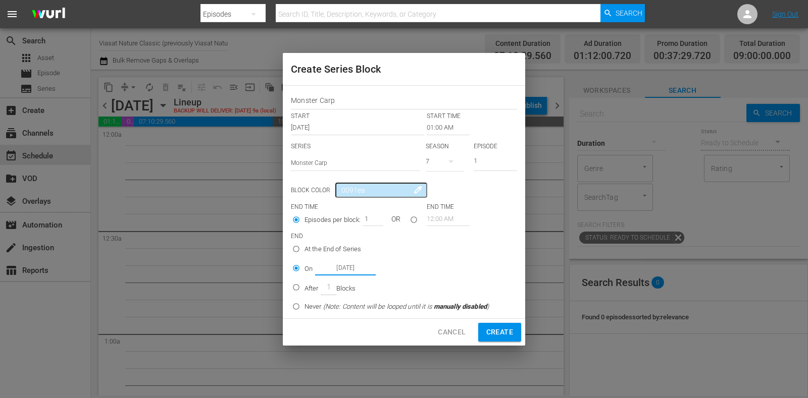
click at [497, 329] on span "Create" at bounding box center [499, 332] width 27 height 13
type input "12:00 AM"
radio input "true"
type input "Oct 21st 2025"
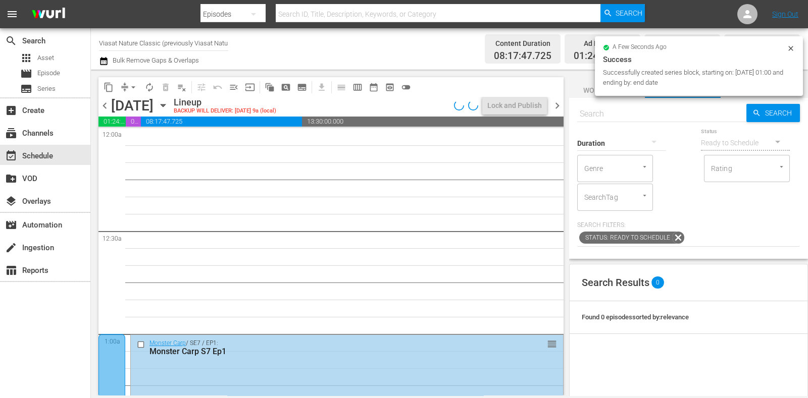
click at [589, 90] on span "Workspaces" at bounding box center [607, 90] width 76 height 13
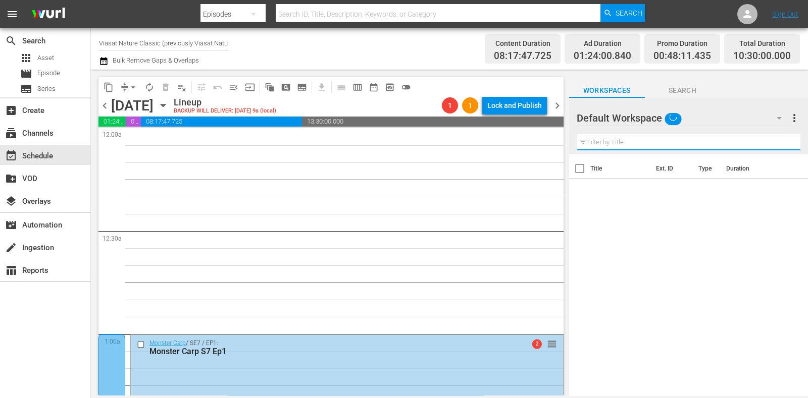
click at [621, 139] on input "text" at bounding box center [689, 142] width 224 height 16
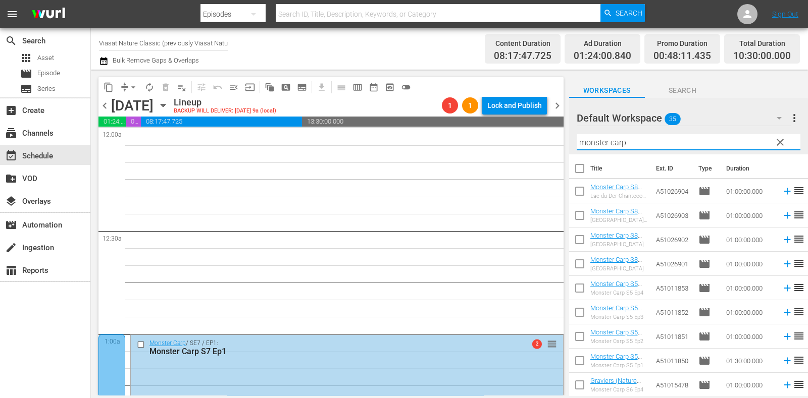
type input "monster carp"
click at [741, 90] on div "Workspaces Search" at bounding box center [688, 88] width 239 height 20
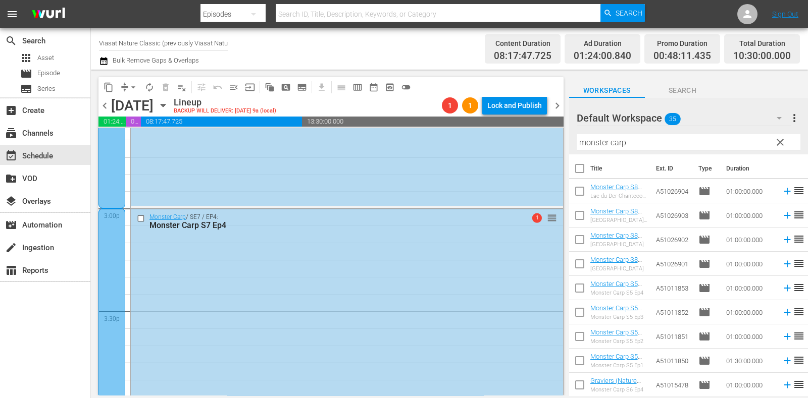
scroll to position [3029, 0]
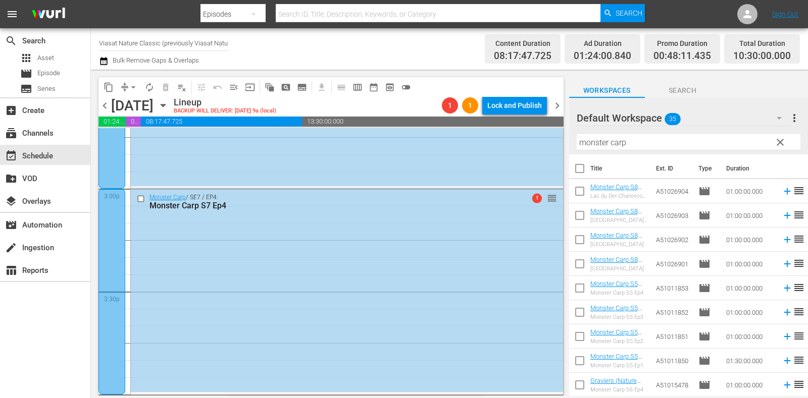
click at [556, 105] on span "chevron_right" at bounding box center [557, 105] width 13 height 13
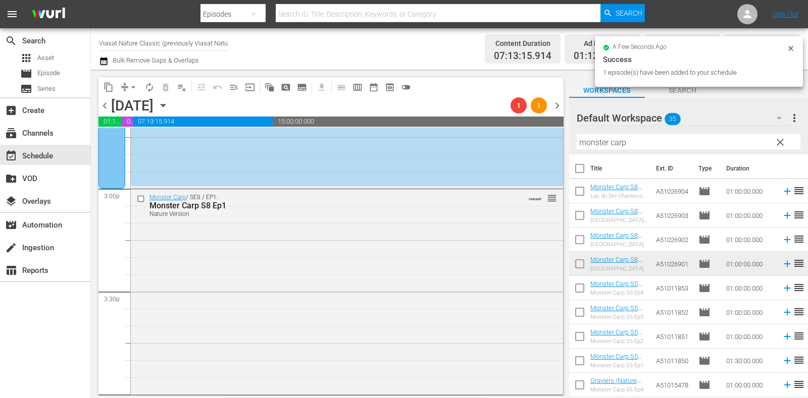
click at [554, 107] on span "chevron_right" at bounding box center [557, 105] width 13 height 13
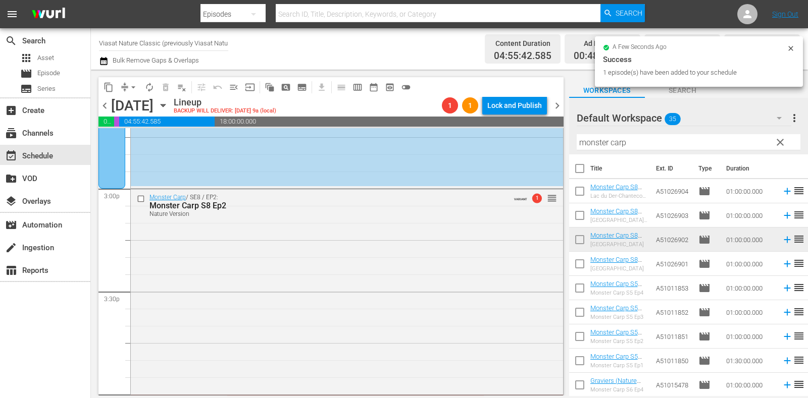
click at [558, 107] on span "chevron_right" at bounding box center [557, 105] width 13 height 13
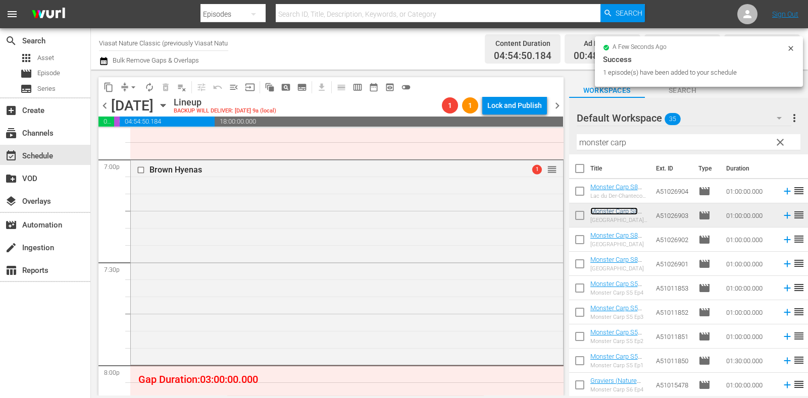
scroll to position [4039, 0]
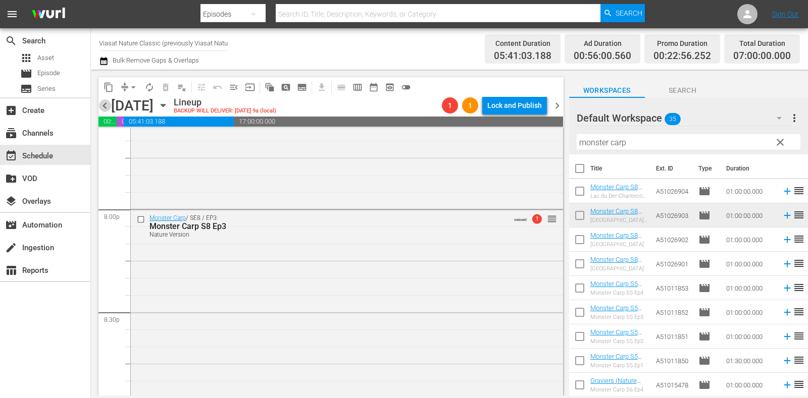
click at [104, 104] on span "chevron_left" at bounding box center [104, 105] width 13 height 13
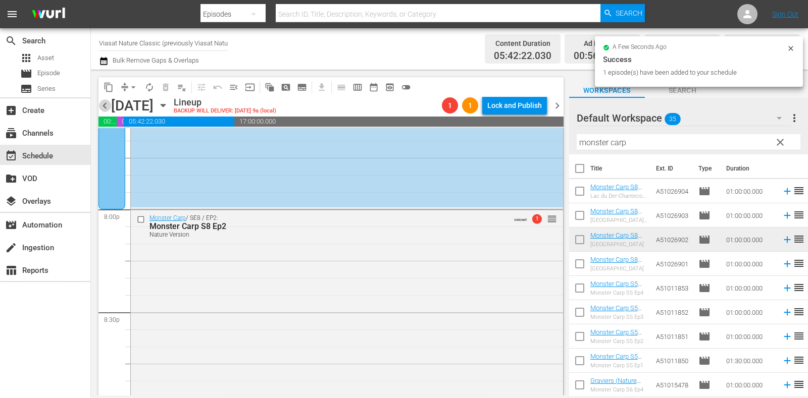
click at [109, 107] on span "chevron_left" at bounding box center [104, 105] width 13 height 13
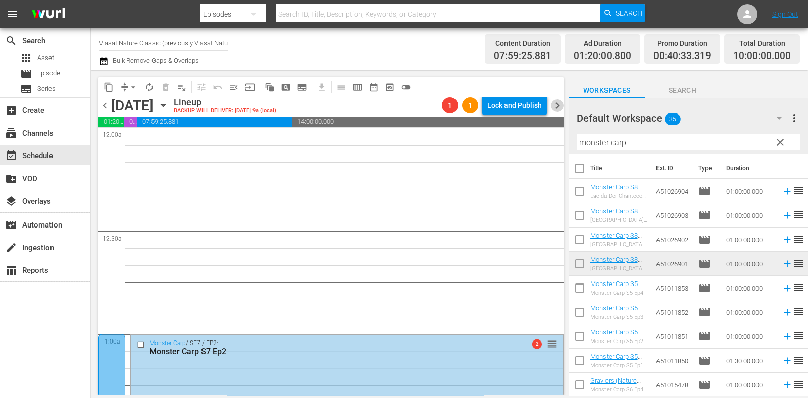
click at [559, 109] on span "chevron_right" at bounding box center [557, 105] width 13 height 13
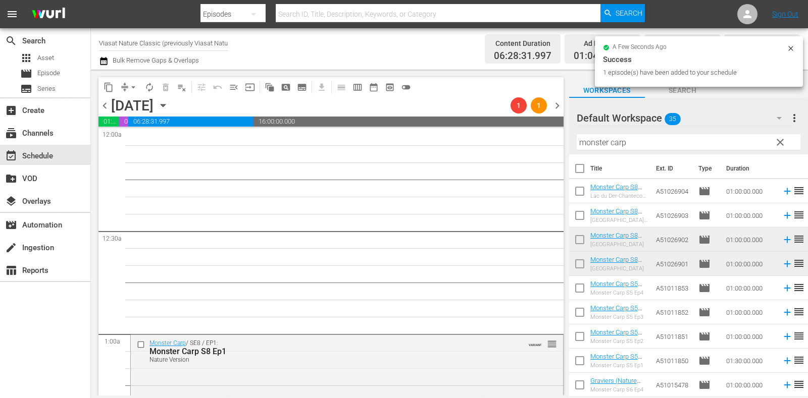
click at [559, 105] on span "chevron_right" at bounding box center [557, 105] width 13 height 13
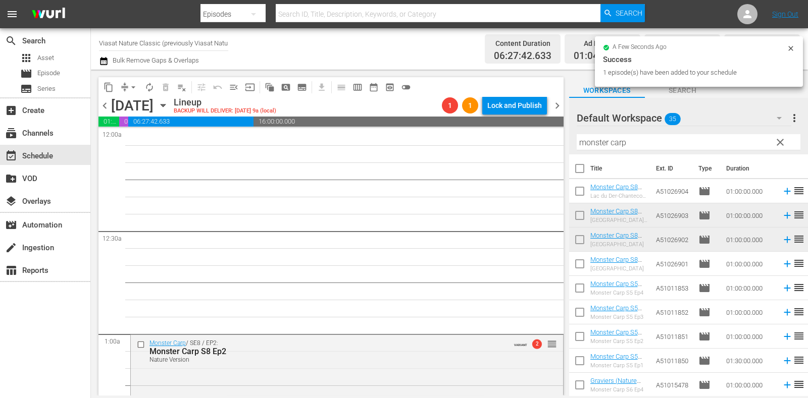
click at [560, 105] on span "chevron_right" at bounding box center [557, 105] width 13 height 13
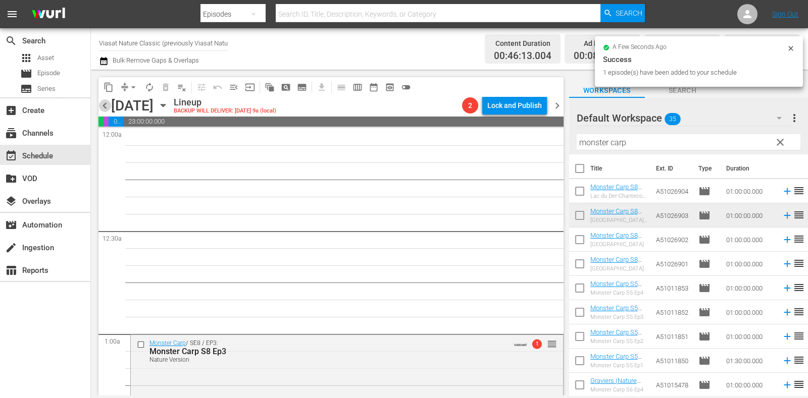
click at [105, 105] on span "chevron_left" at bounding box center [104, 105] width 13 height 13
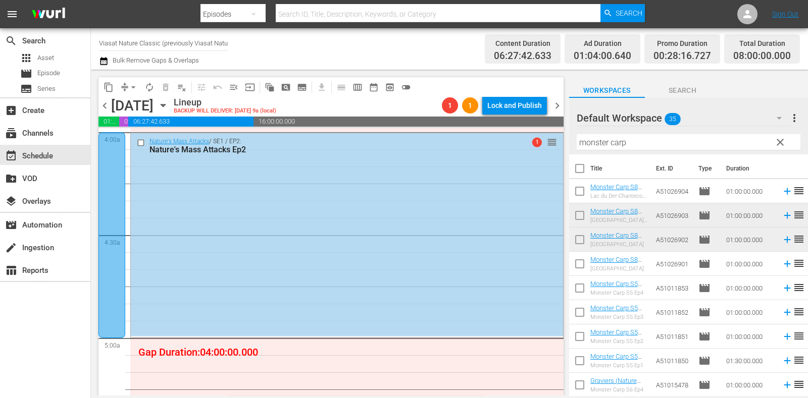
scroll to position [946, 0]
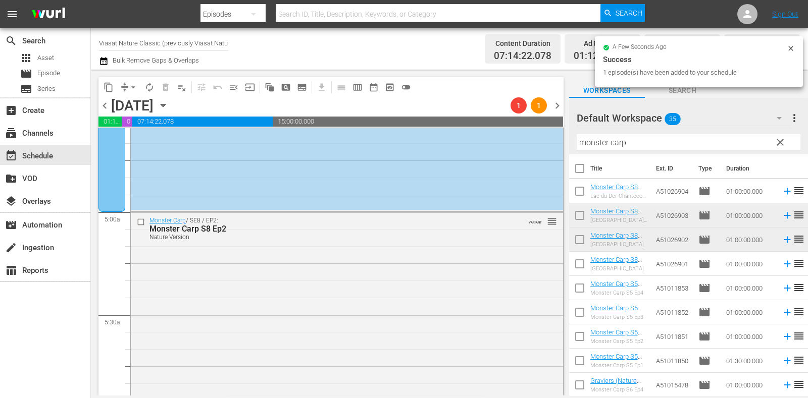
click at [106, 101] on span "chevron_left" at bounding box center [104, 105] width 13 height 13
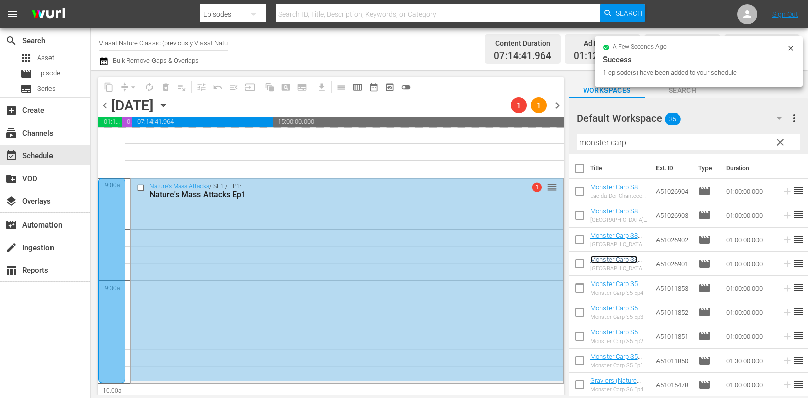
scroll to position [1956, 0]
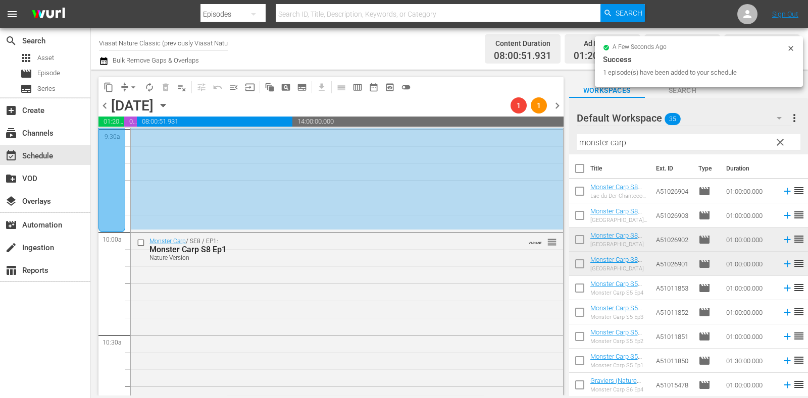
click at [561, 101] on span "chevron_right" at bounding box center [557, 105] width 13 height 13
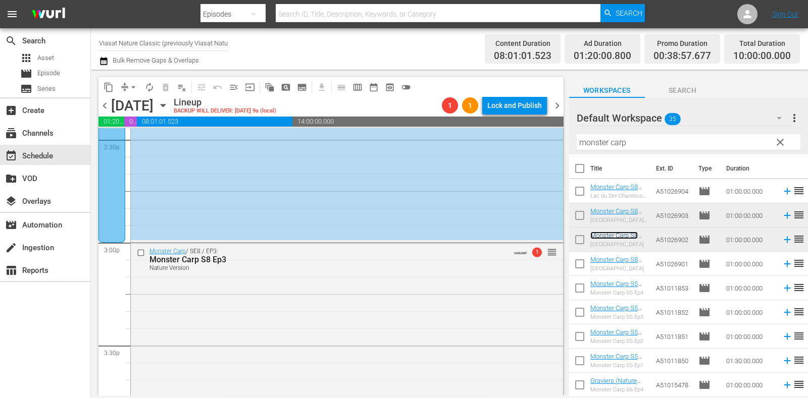
scroll to position [3092, 0]
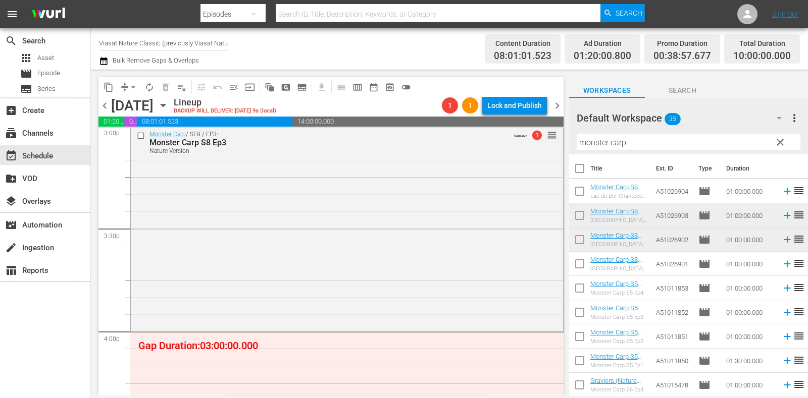
click at [165, 106] on icon "button" at bounding box center [163, 106] width 5 height 3
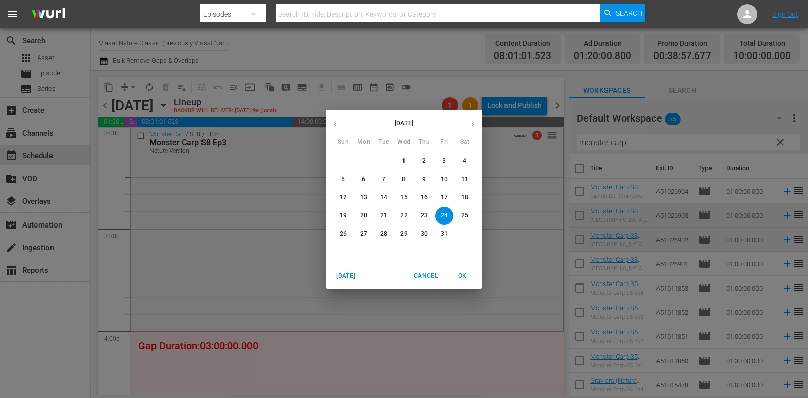
click at [365, 217] on p "20" at bounding box center [363, 216] width 7 height 9
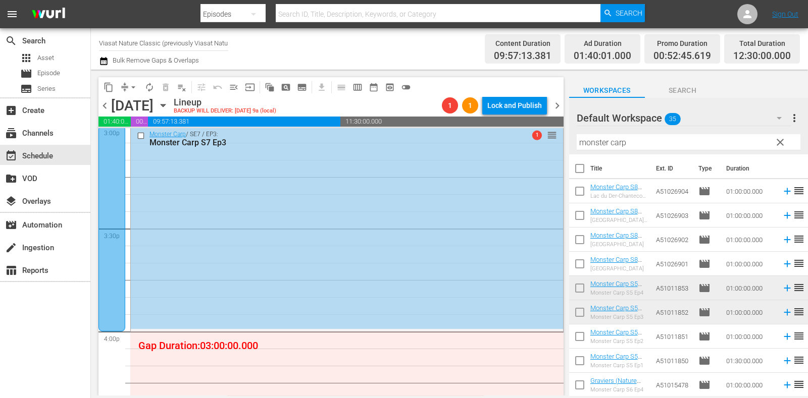
click at [306, 86] on span "subtitles_outlined" at bounding box center [302, 87] width 10 height 10
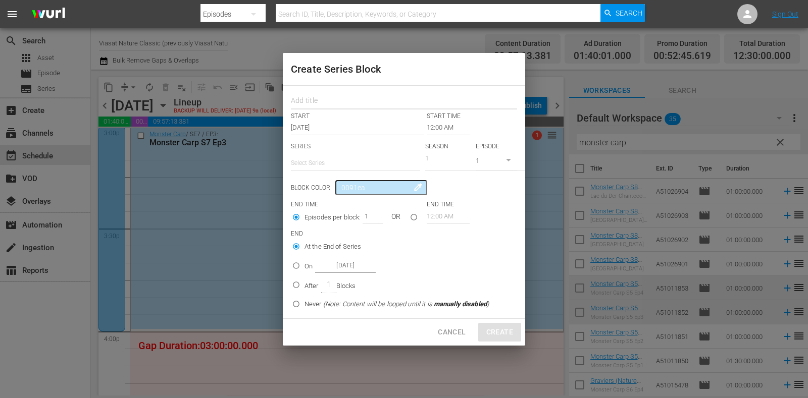
click at [314, 96] on input "text" at bounding box center [404, 102] width 226 height 16
paste input "Wildlife Rescue [GEOGRAPHIC_DATA]"
type input "Wildlife Rescue [GEOGRAPHIC_DATA]"
click at [327, 159] on input "text" at bounding box center [355, 163] width 129 height 24
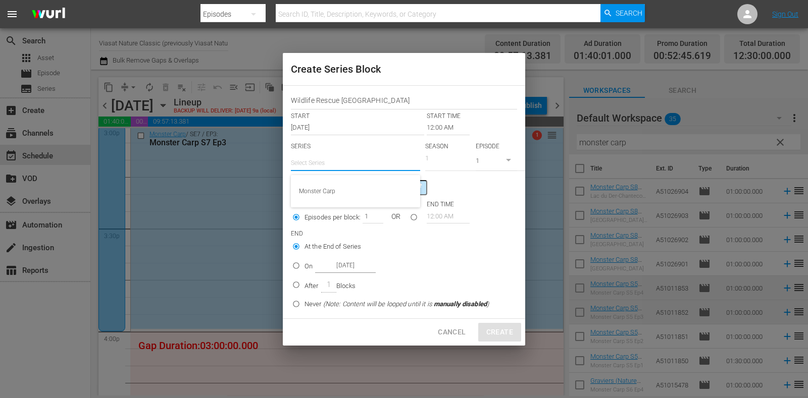
paste input "Wildlife Rescue [GEOGRAPHIC_DATA]"
click at [348, 185] on div "Wildlife Rescue [GEOGRAPHIC_DATA]" at bounding box center [355, 191] width 113 height 24
type input "Wildlife Rescue [GEOGRAPHIC_DATA]"
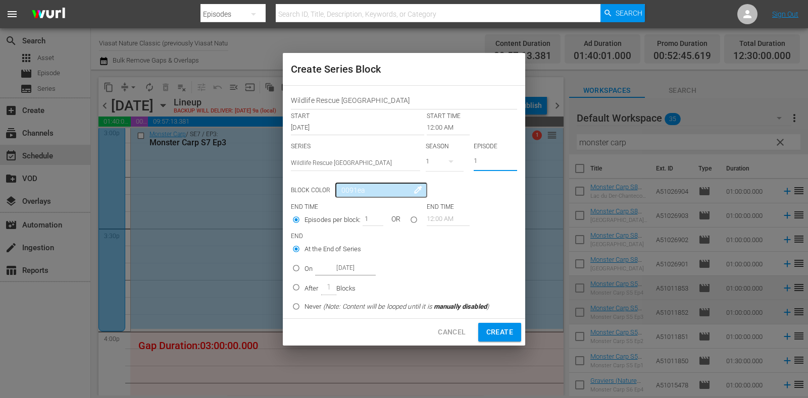
drag, startPoint x: 487, startPoint y: 161, endPoint x: 454, endPoint y: 159, distance: 32.3
click at [455, 159] on div "SERIES Select Series Wildlife Rescue Australia SEASON 1 EPISODE 1" at bounding box center [404, 159] width 226 height 35
type input "8"
click at [446, 131] on input "12:00 AM" at bounding box center [448, 128] width 43 height 14
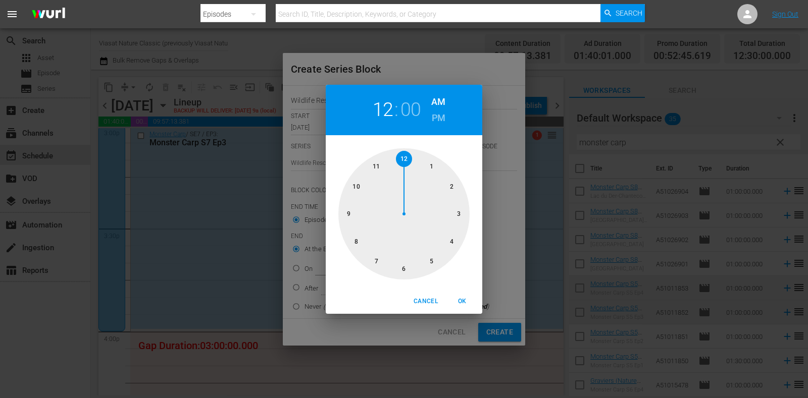
click at [400, 265] on div at bounding box center [403, 213] width 131 height 131
click at [458, 303] on span "OK" at bounding box center [462, 301] width 24 height 11
type input "06:00 AM"
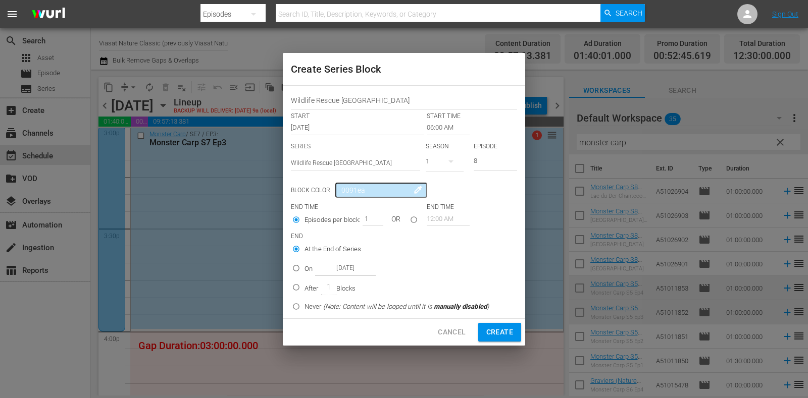
drag, startPoint x: 310, startPoint y: 271, endPoint x: 334, endPoint y: 269, distance: 23.8
click at [311, 271] on p "On" at bounding box center [308, 269] width 8 height 10
radio input "false"
radio input "true"
click at [334, 269] on input "Oct 20th 2025" at bounding box center [345, 269] width 61 height 14
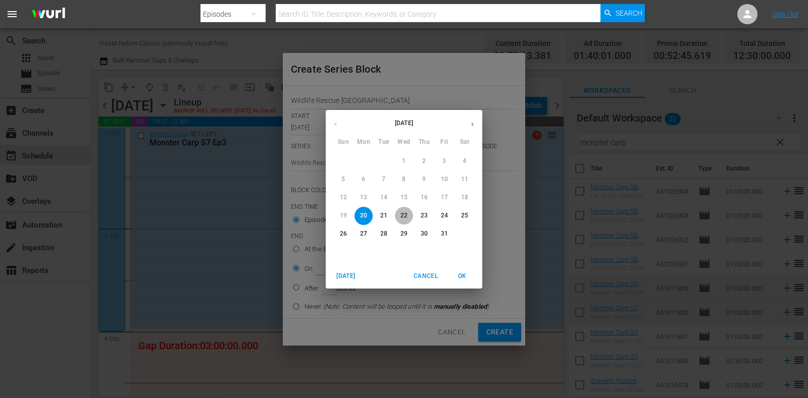
click at [400, 216] on p "22" at bounding box center [403, 216] width 7 height 9
type input "Oct 22nd 2025"
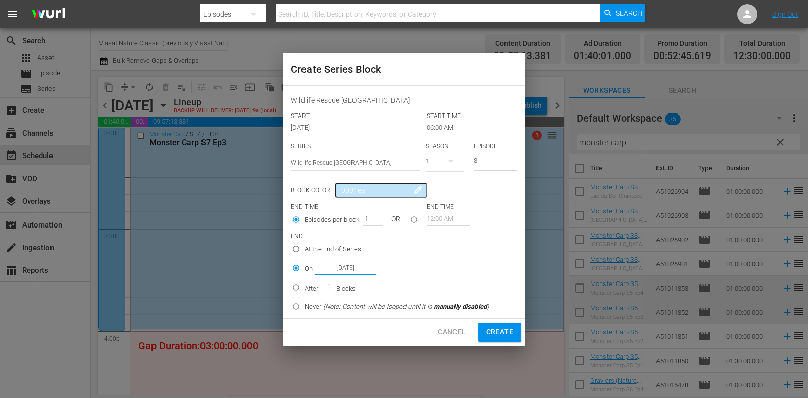
click at [510, 332] on span "Create" at bounding box center [499, 332] width 27 height 13
type input "12:00 AM"
type input "1"
radio input "true"
type input "Oct 20th 2025"
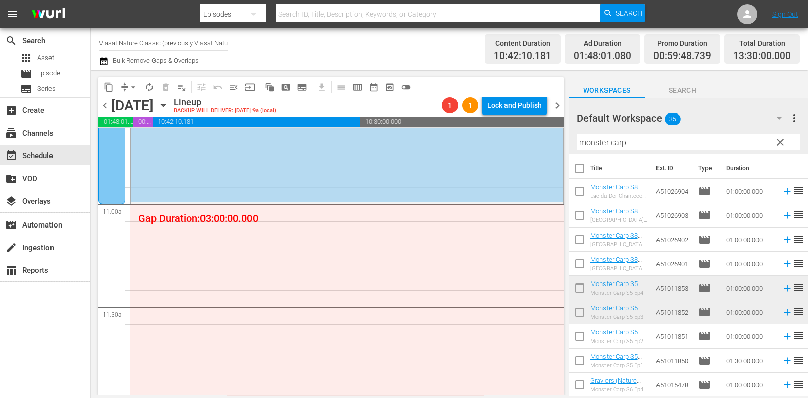
scroll to position [2191, 0]
click at [298, 92] on span "subtitles_outlined" at bounding box center [302, 87] width 10 height 10
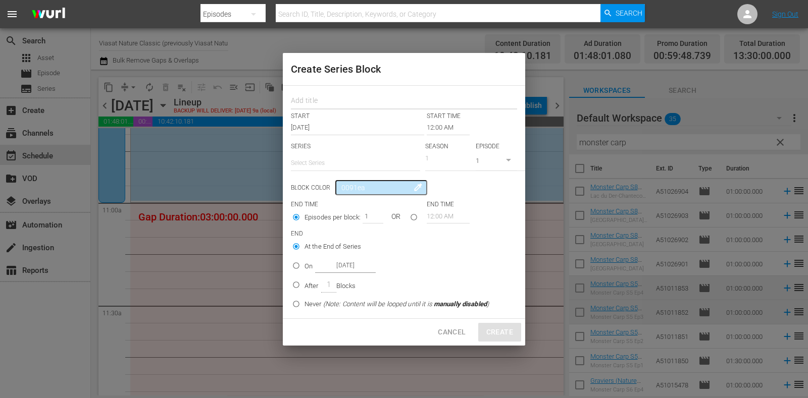
click at [333, 98] on input "text" at bounding box center [404, 102] width 226 height 16
paste input "Wildlife Rescue [GEOGRAPHIC_DATA]"
type input "Wildlife Rescue [GEOGRAPHIC_DATA]"
click at [332, 163] on input "text" at bounding box center [355, 163] width 129 height 24
click at [350, 196] on div "Wildlife Rescue [GEOGRAPHIC_DATA]" at bounding box center [355, 191] width 113 height 24
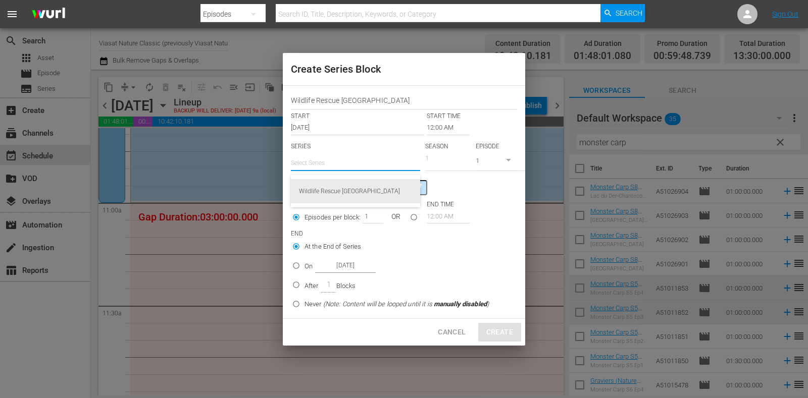
type input "Wildlife Rescue [GEOGRAPHIC_DATA]"
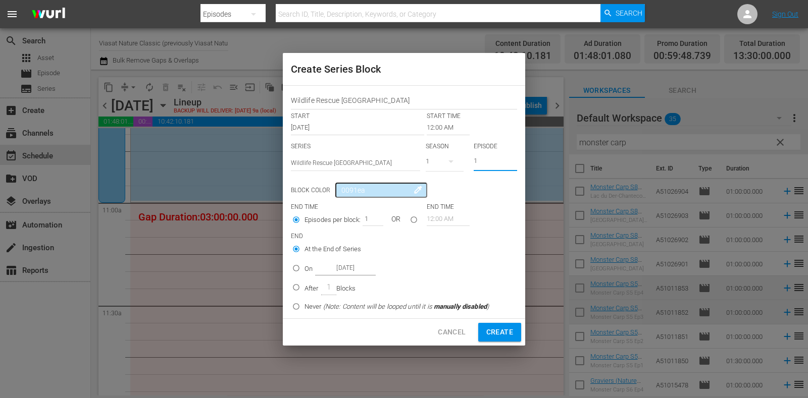
drag, startPoint x: 490, startPoint y: 162, endPoint x: 452, endPoint y: 165, distance: 38.0
click at [452, 165] on div "SERIES Select Series Wildlife Rescue Australia SEASON 1 EPISODE 1" at bounding box center [404, 159] width 226 height 35
type input "8"
click at [432, 128] on input "12:00 AM" at bounding box center [448, 128] width 43 height 14
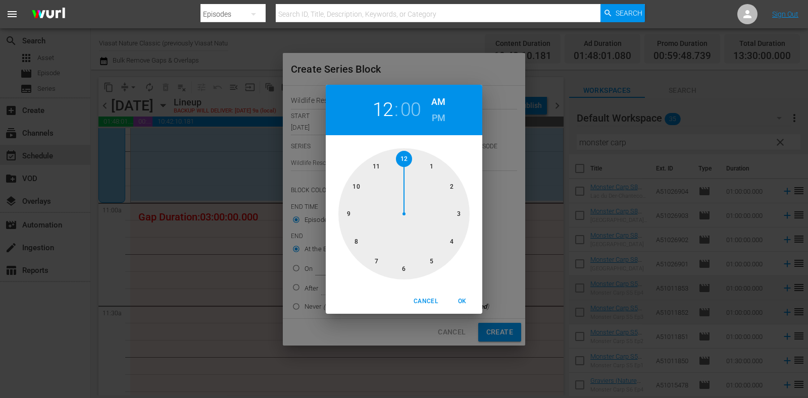
drag, startPoint x: 375, startPoint y: 167, endPoint x: 385, endPoint y: 178, distance: 14.6
click at [374, 167] on div at bounding box center [403, 213] width 131 height 131
click at [456, 294] on button "OK" at bounding box center [462, 301] width 32 height 17
type input "11:00 AM"
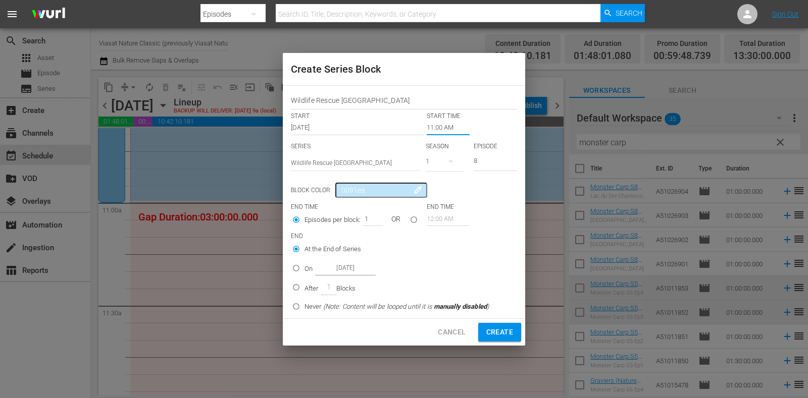
drag, startPoint x: 301, startPoint y: 268, endPoint x: 329, endPoint y: 267, distance: 28.3
click at [301, 268] on input "On Oct 20th 2025" at bounding box center [296, 270] width 17 height 17
radio input "true"
click at [330, 267] on input "Oct 20th 2025" at bounding box center [345, 269] width 61 height 14
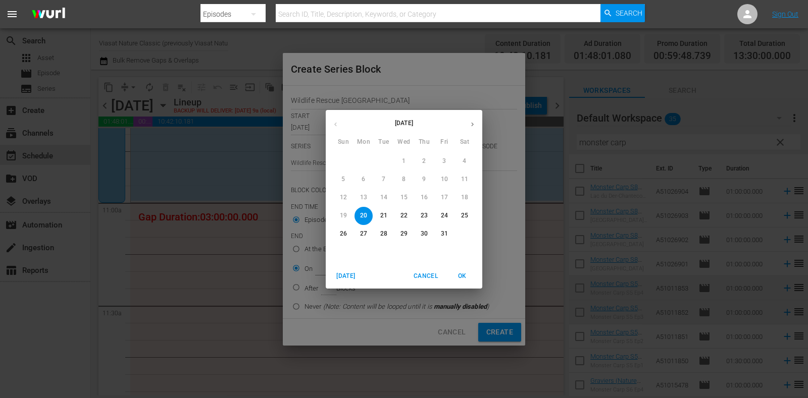
click at [395, 215] on span "22" at bounding box center [404, 216] width 18 height 9
type input "Oct 22nd 2025"
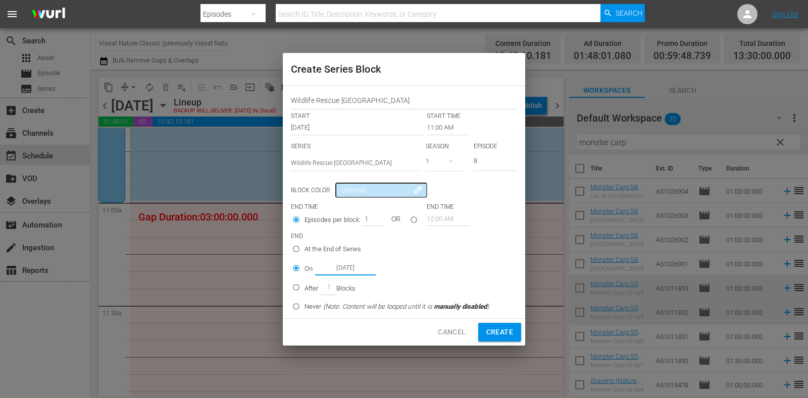
click at [507, 321] on div "Cancel Create" at bounding box center [404, 332] width 242 height 27
click at [507, 327] on span "Create" at bounding box center [499, 332] width 27 height 13
type input "12:00 AM"
type input "1"
radio input "true"
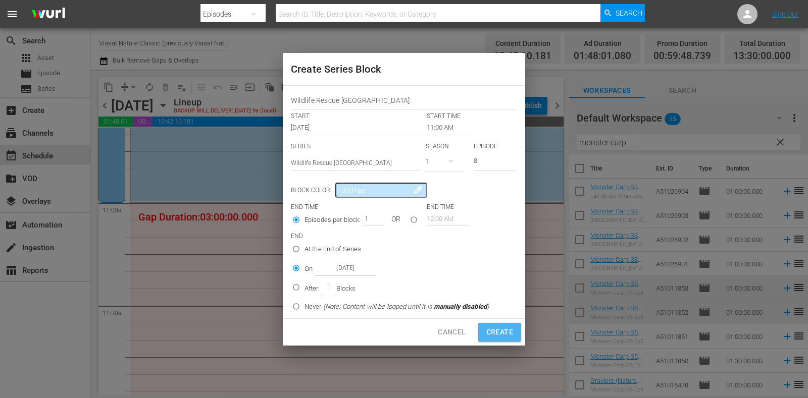
type input "Oct 20th 2025"
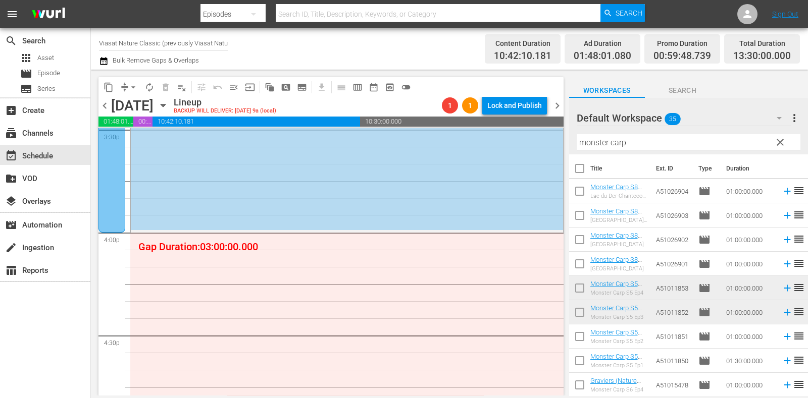
scroll to position [3200, 0]
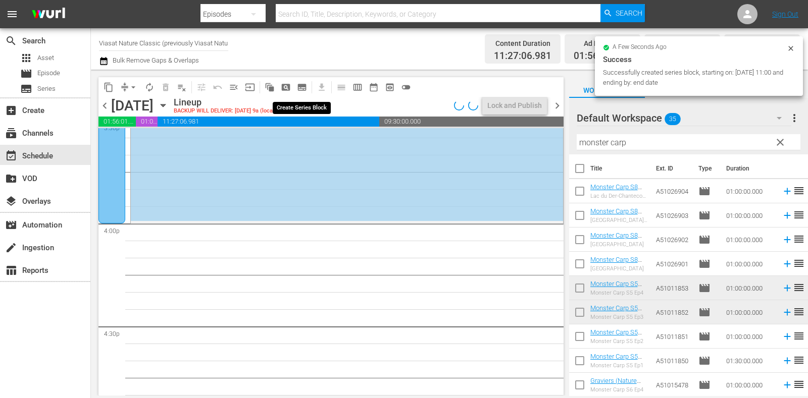
click at [305, 85] on span "subtitles_outlined" at bounding box center [302, 87] width 10 height 10
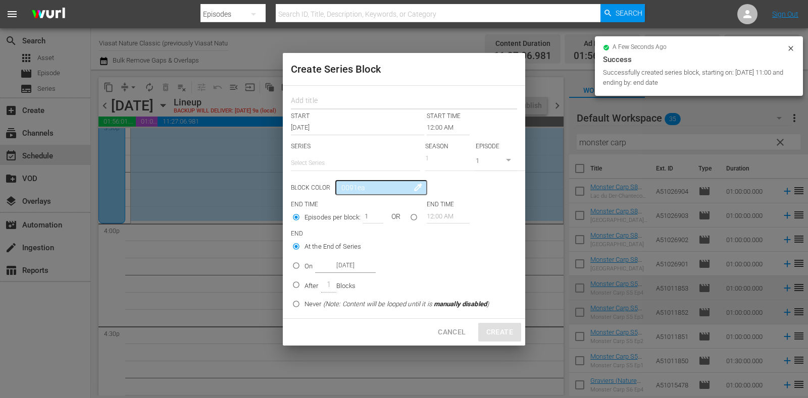
click at [327, 98] on input "text" at bounding box center [404, 102] width 226 height 16
paste input "Wildlife Rescue [GEOGRAPHIC_DATA]"
type input "Wildlife Rescue [GEOGRAPHIC_DATA]"
click at [340, 164] on input "text" at bounding box center [355, 163] width 129 height 24
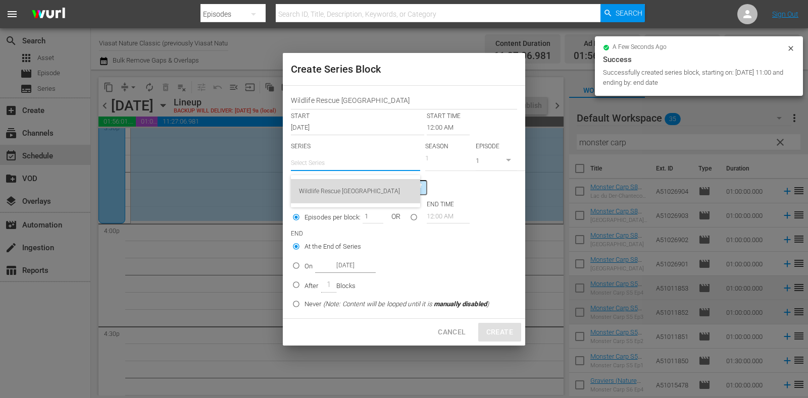
click at [355, 185] on div "Wildlife Rescue [GEOGRAPHIC_DATA]" at bounding box center [355, 191] width 113 height 24
type input "Wildlife Rescue [GEOGRAPHIC_DATA]"
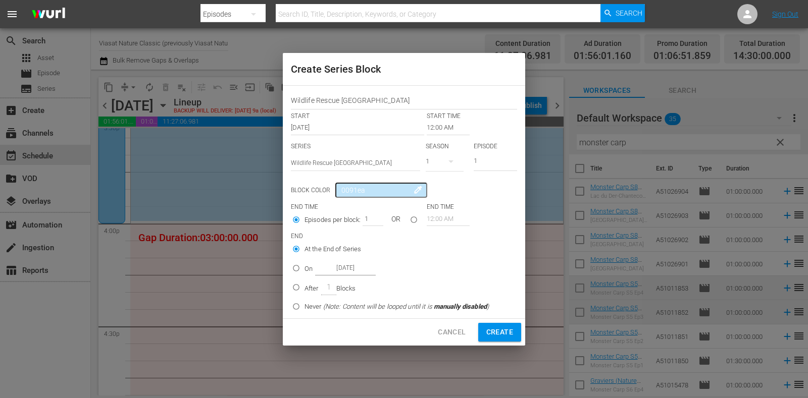
click at [442, 126] on input "12:00 AM" at bounding box center [448, 128] width 43 height 14
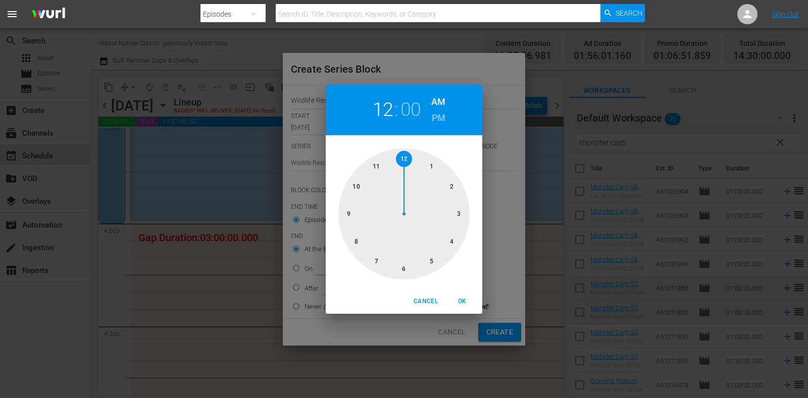
click at [453, 246] on div at bounding box center [403, 213] width 131 height 131
click at [434, 122] on h6 "PM" at bounding box center [439, 118] width 14 height 16
click at [471, 299] on span "OK" at bounding box center [462, 301] width 24 height 11
type input "04:00 PM"
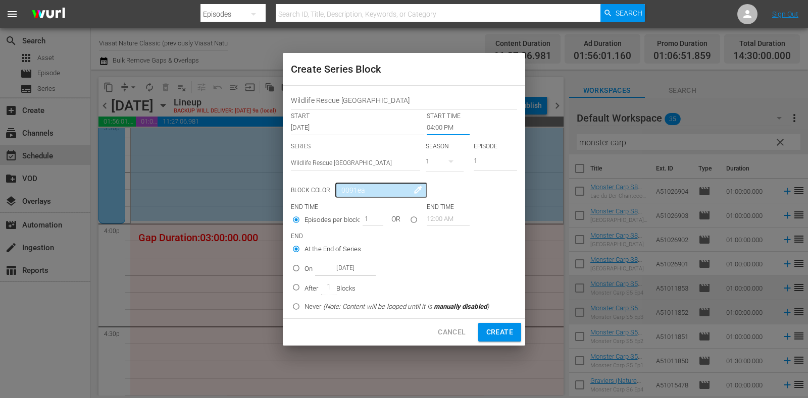
drag, startPoint x: 492, startPoint y: 163, endPoint x: 457, endPoint y: 177, distance: 38.1
click at [462, 173] on div "SERIES Select Series Wildlife Rescue Australia SEASON 1 EPISODE 1" at bounding box center [404, 159] width 226 height 35
type input "9"
click at [305, 273] on p "On" at bounding box center [308, 269] width 8 height 10
click at [304, 273] on input "On Oct 20th 2025" at bounding box center [296, 270] width 17 height 17
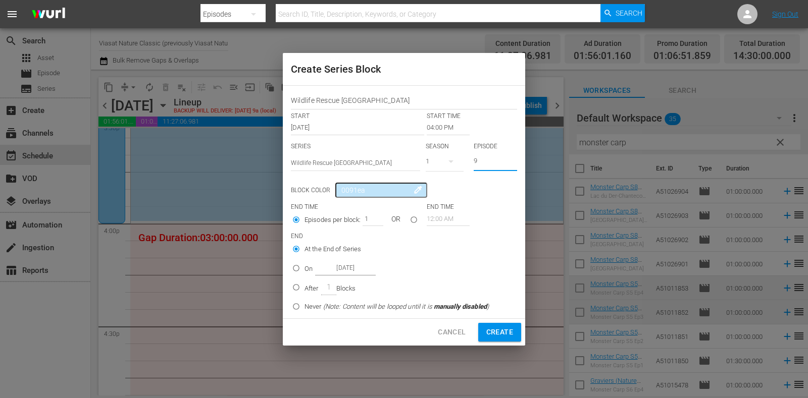
radio input "false"
radio input "true"
click at [354, 272] on input "Oct 20th 2025" at bounding box center [345, 269] width 61 height 14
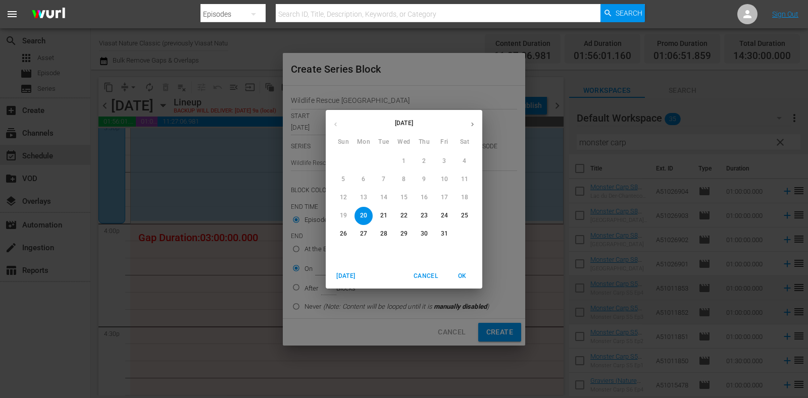
click at [386, 216] on p "21" at bounding box center [383, 216] width 7 height 9
type input "Oct 21st 2025"
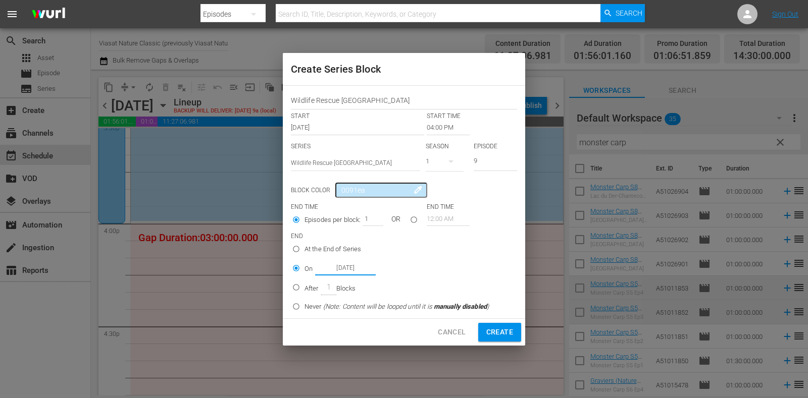
click at [497, 335] on span "Create" at bounding box center [499, 332] width 27 height 13
type input "12:00 AM"
type input "1"
radio input "true"
type input "Oct 20th 2025"
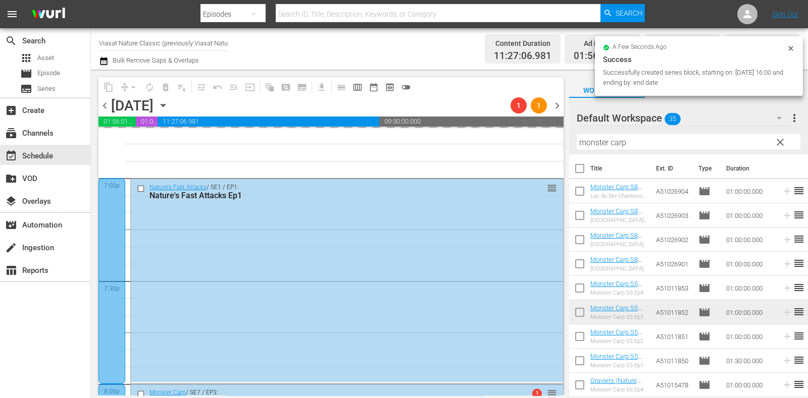
scroll to position [0, 0]
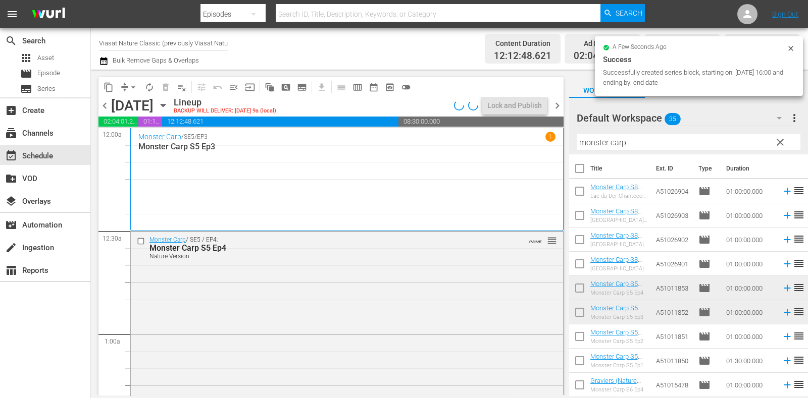
click at [556, 108] on span "chevron_right" at bounding box center [557, 105] width 13 height 13
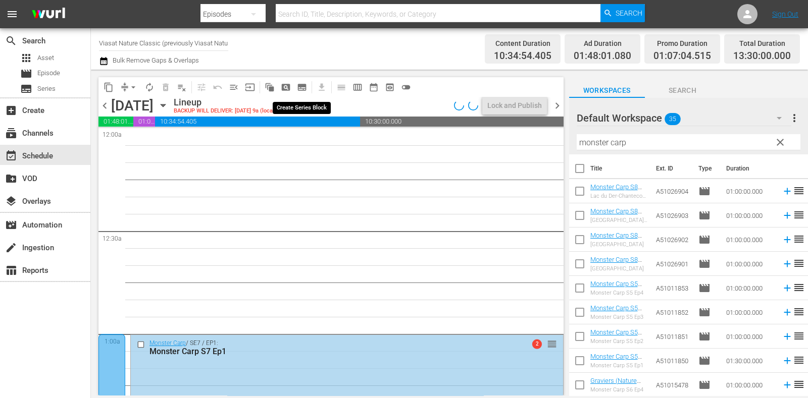
click at [303, 86] on span "subtitles_outlined" at bounding box center [302, 87] width 10 height 10
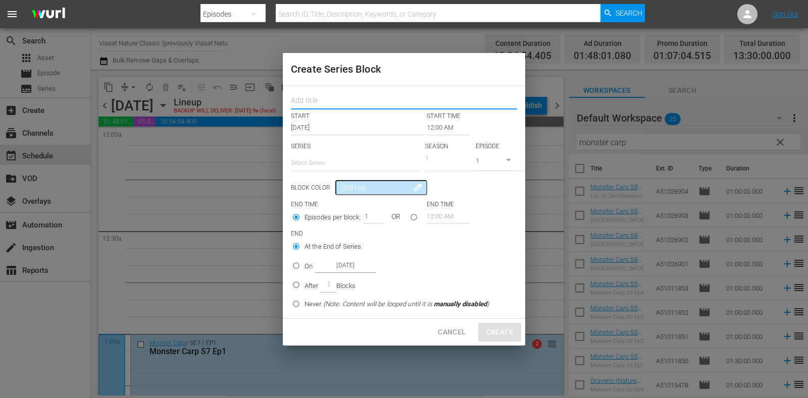
drag, startPoint x: 318, startPoint y: 99, endPoint x: 324, endPoint y: 107, distance: 9.7
click at [318, 99] on input "text" at bounding box center [404, 102] width 226 height 16
paste input "Wildlife Rescue [GEOGRAPHIC_DATA]"
type input "Wildlife Rescue [GEOGRAPHIC_DATA]"
click at [344, 169] on input "text" at bounding box center [355, 163] width 129 height 24
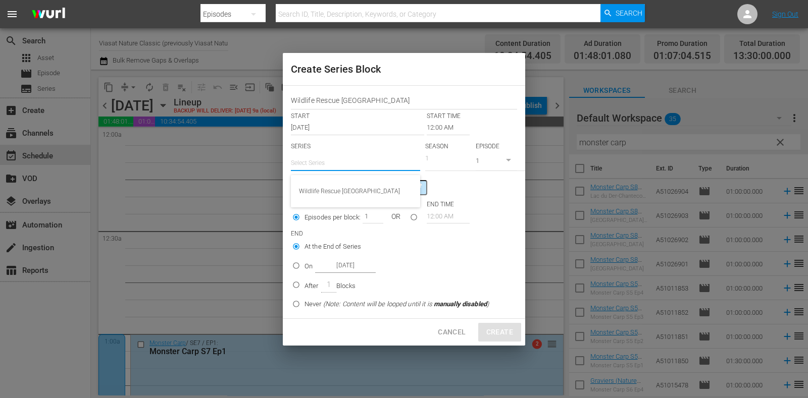
click at [352, 188] on div "Wildlife Rescue [GEOGRAPHIC_DATA]" at bounding box center [355, 191] width 113 height 24
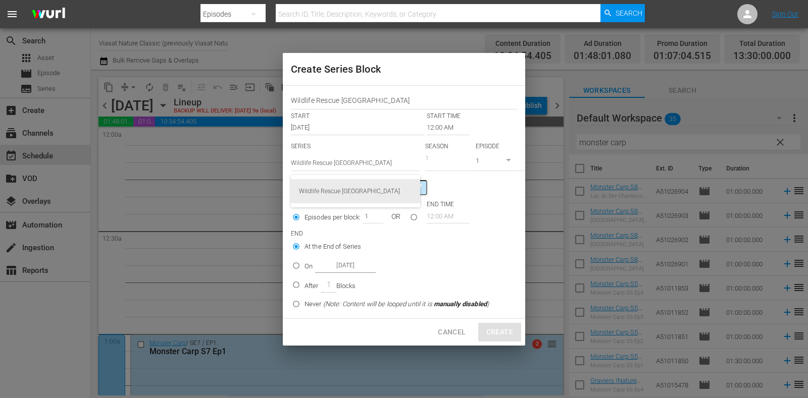
type input "Wildlife Rescue [GEOGRAPHIC_DATA]"
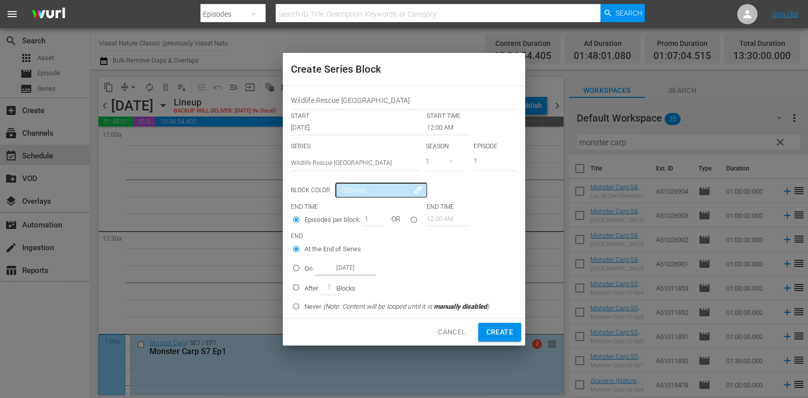
click at [487, 156] on input "1" at bounding box center [495, 162] width 43 height 17
drag, startPoint x: 487, startPoint y: 158, endPoint x: 436, endPoint y: 164, distance: 51.4
click at [436, 164] on div "SERIES Select Series Wildlife Rescue Australia SEASON 1 EPISODE 1" at bounding box center [404, 159] width 226 height 35
type input "9"
click at [315, 267] on input "Oct 21st 2025" at bounding box center [345, 269] width 61 height 14
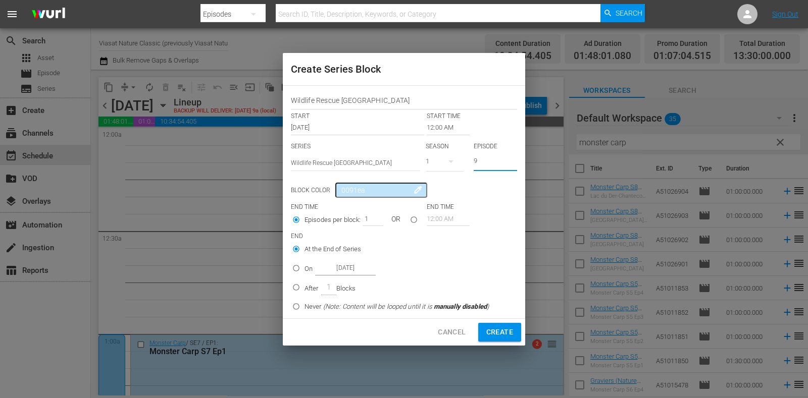
radio input "false"
radio input "true"
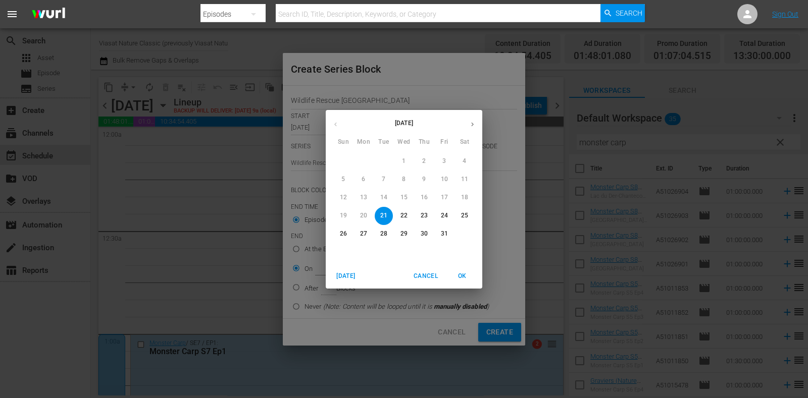
click at [411, 216] on span "22" at bounding box center [404, 216] width 18 height 9
type input "Oct 22nd 2025"
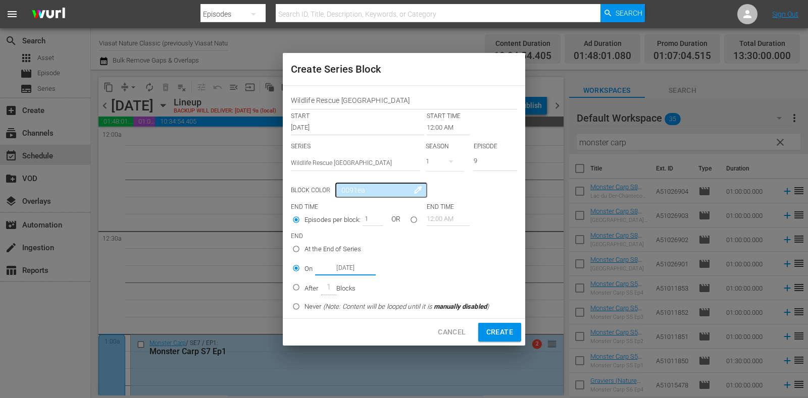
click at [493, 330] on span "Create" at bounding box center [499, 332] width 27 height 13
type input "1"
radio input "true"
type input "Oct 21st 2025"
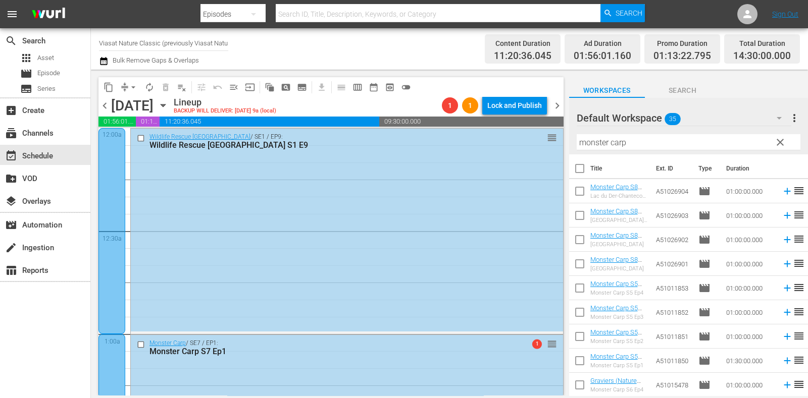
click at [553, 108] on span "chevron_right" at bounding box center [557, 105] width 13 height 13
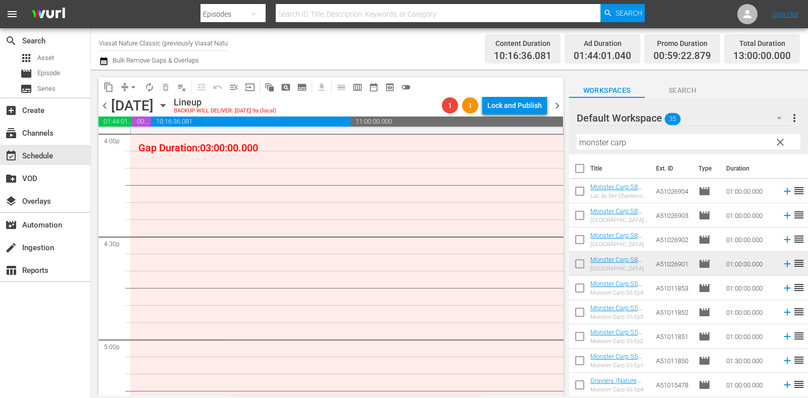
scroll to position [3281, 0]
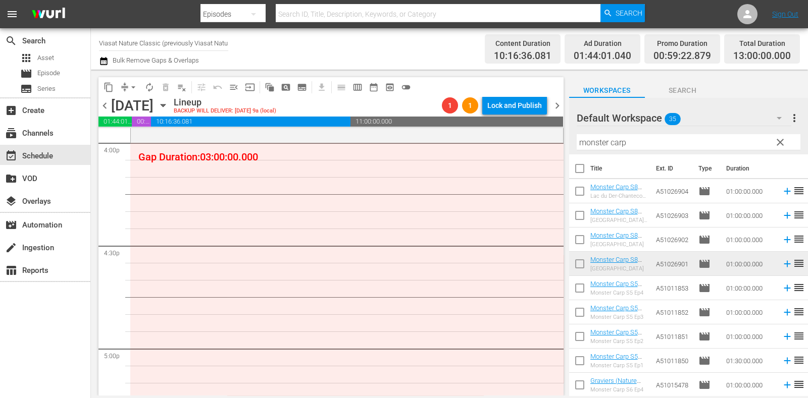
click at [298, 84] on span "subtitles_outlined" at bounding box center [302, 87] width 10 height 10
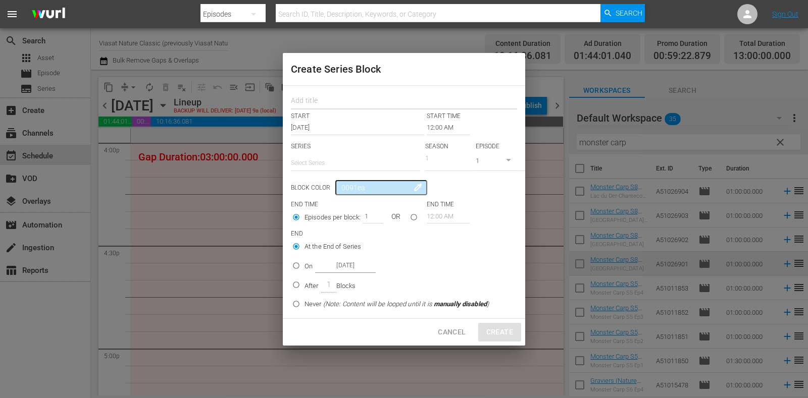
click at [322, 107] on input "text" at bounding box center [404, 102] width 226 height 16
paste input "Outback Vet"
type input "Outback Vet"
click at [346, 163] on input "text" at bounding box center [355, 163] width 129 height 24
paste input "Outback Vet"
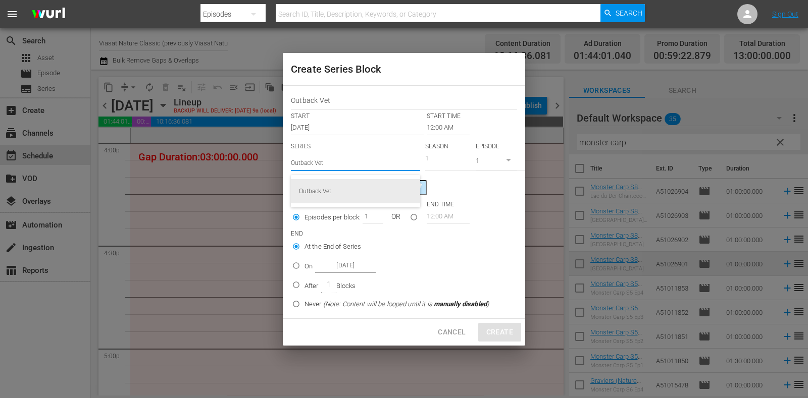
click at [361, 187] on div "Outback Vet" at bounding box center [355, 191] width 113 height 24
type input "Outback Vet"
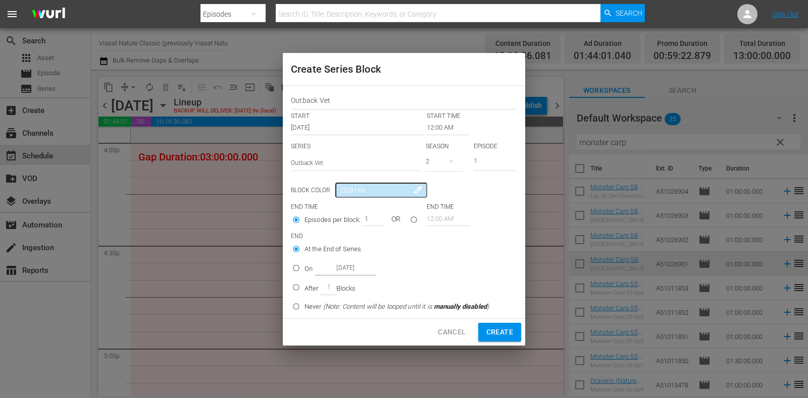
click at [447, 118] on p "START TIME" at bounding box center [444, 116] width 34 height 9
click at [439, 132] on input "12:00 AM" at bounding box center [448, 128] width 43 height 14
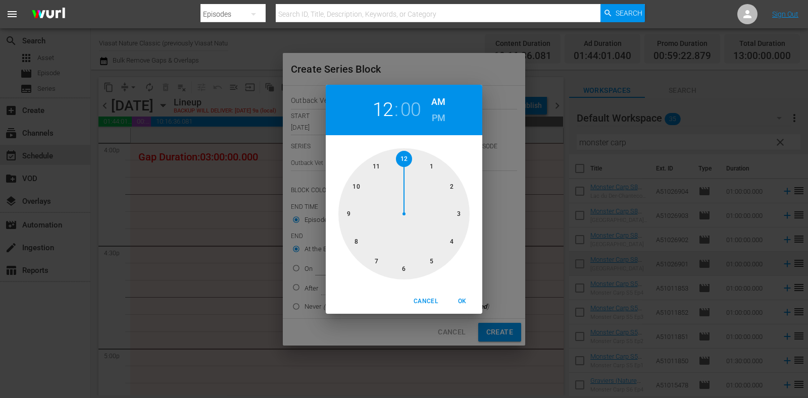
drag, startPoint x: 456, startPoint y: 235, endPoint x: 452, endPoint y: 221, distance: 15.3
click at [456, 235] on div at bounding box center [403, 213] width 131 height 131
click at [433, 121] on h6 "PM" at bounding box center [439, 118] width 14 height 16
click at [456, 295] on button "OK" at bounding box center [462, 301] width 32 height 17
type input "04:00 PM"
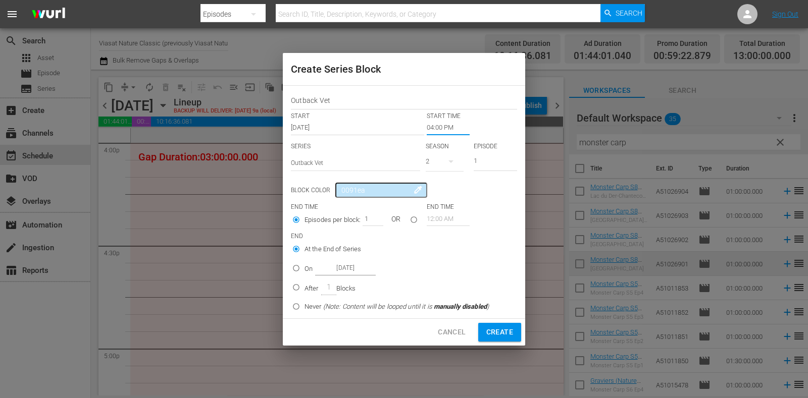
click at [308, 268] on p "On" at bounding box center [308, 269] width 8 height 10
click at [304, 268] on input "On Oct 22nd 2025" at bounding box center [296, 270] width 17 height 17
radio input "false"
radio input "true"
click at [338, 267] on input "Oct 22nd 2025" at bounding box center [345, 269] width 61 height 14
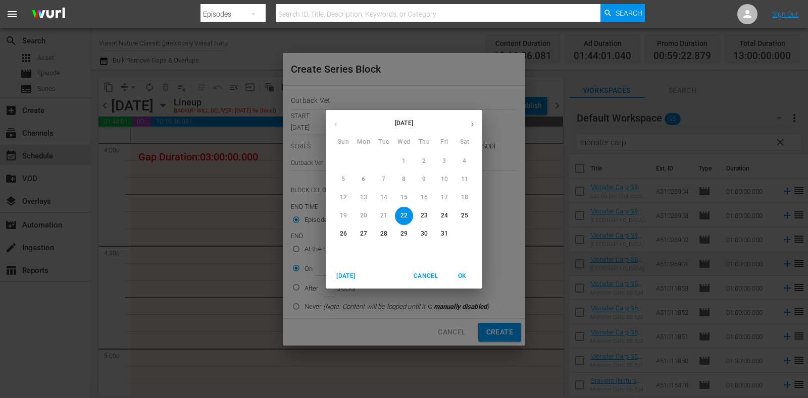
click at [445, 214] on p "24" at bounding box center [444, 216] width 7 height 9
type input "Oct 24th 2025"
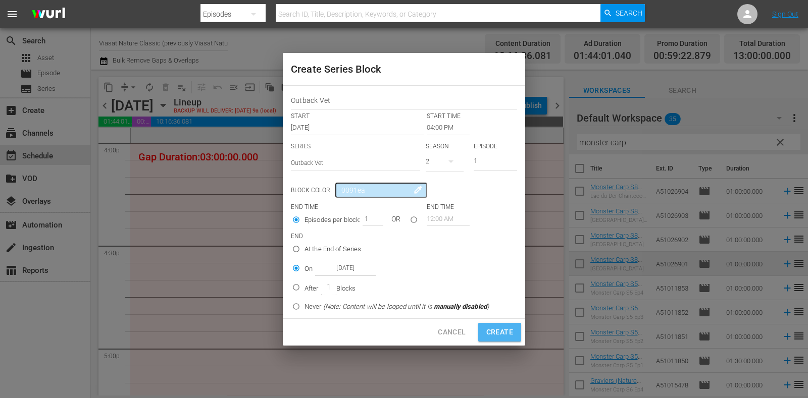
click at [495, 326] on button "Create" at bounding box center [499, 332] width 43 height 19
type input "12:00 AM"
radio input "true"
type input "Oct 22nd 2025"
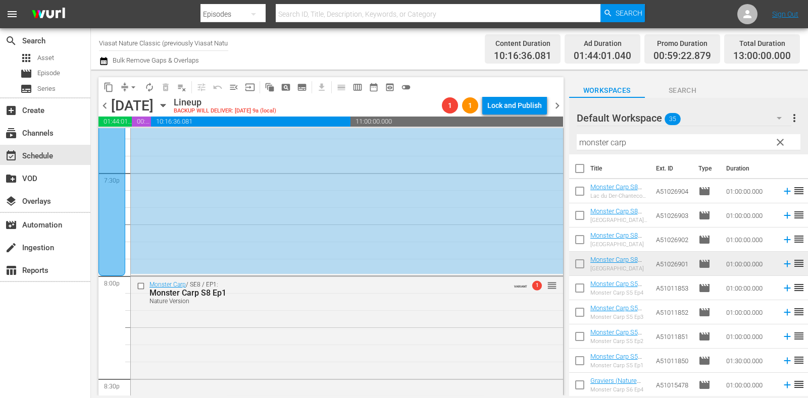
scroll to position [3975, 0]
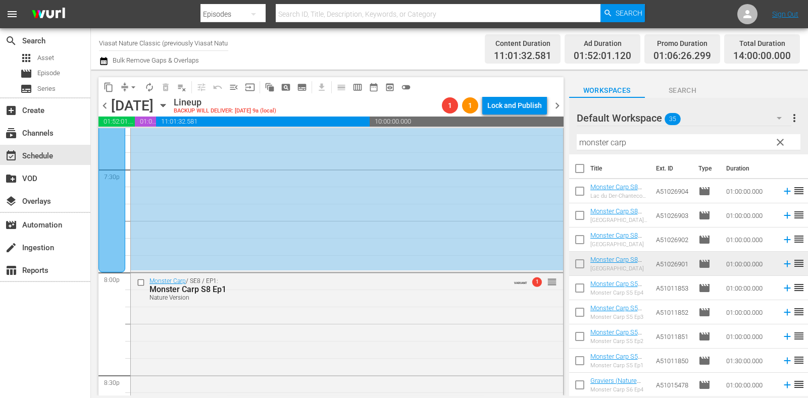
click at [558, 105] on span "chevron_right" at bounding box center [557, 105] width 13 height 13
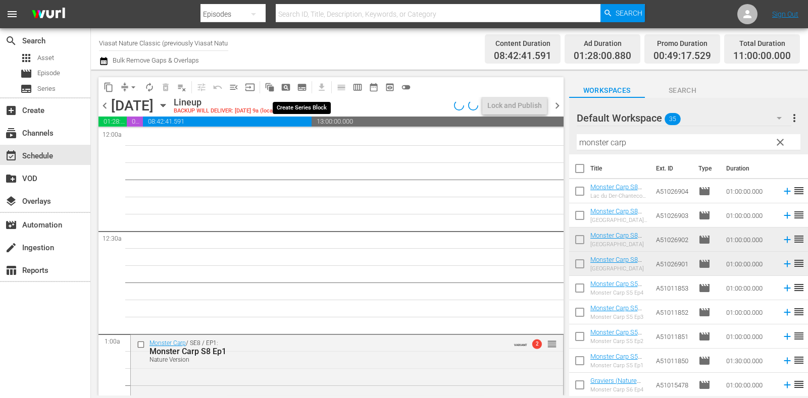
click at [300, 89] on span "subtitles_outlined" at bounding box center [302, 87] width 10 height 10
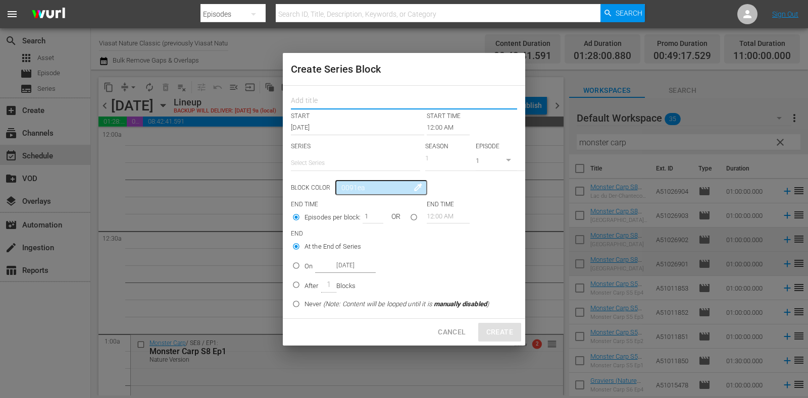
click at [318, 107] on input "text" at bounding box center [404, 102] width 226 height 16
paste input "Outback Vet"
type input "Outback Vet"
click at [328, 165] on input "text" at bounding box center [355, 163] width 129 height 24
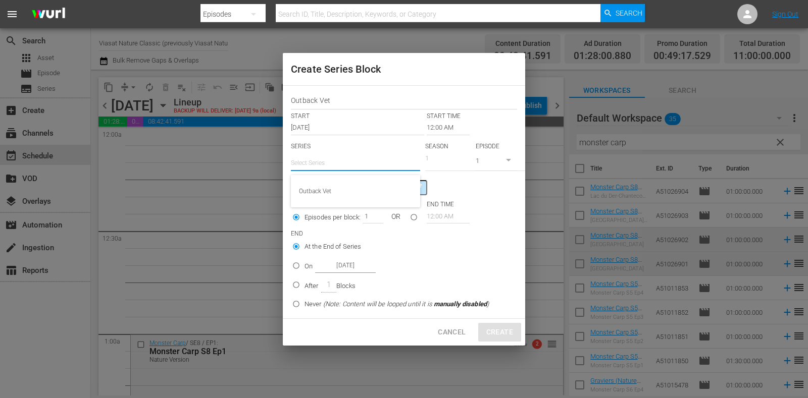
click at [339, 186] on div "Outback Vet" at bounding box center [355, 191] width 113 height 24
type input "Outback Vet"
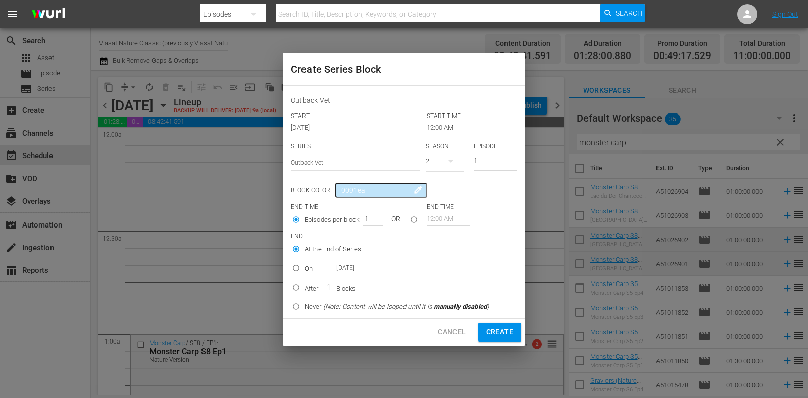
click at [305, 266] on p "On" at bounding box center [308, 269] width 8 height 10
click at [304, 266] on input "On Oct 23rd 2025" at bounding box center [296, 270] width 17 height 17
radio input "false"
radio input "true"
click at [354, 271] on input "Oct 23rd 2025" at bounding box center [345, 269] width 61 height 14
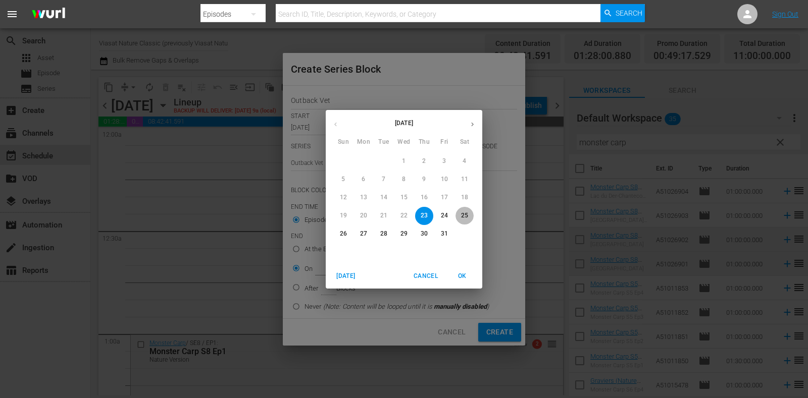
click at [464, 215] on p "25" at bounding box center [464, 216] width 7 height 9
type input "Oct 25th 2025"
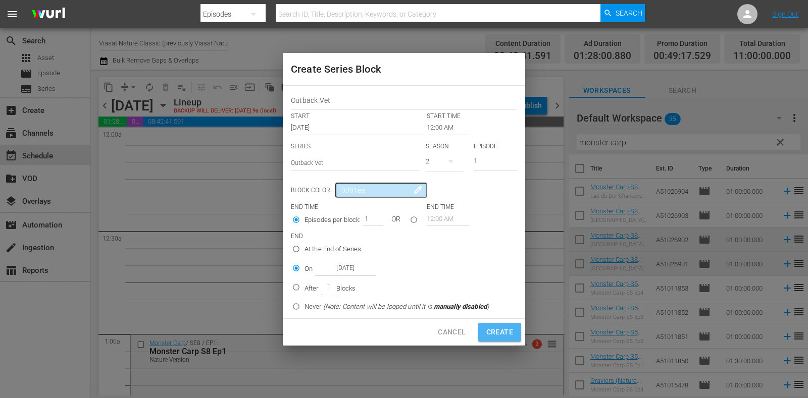
click at [492, 336] on span "Create" at bounding box center [499, 332] width 27 height 13
radio input "true"
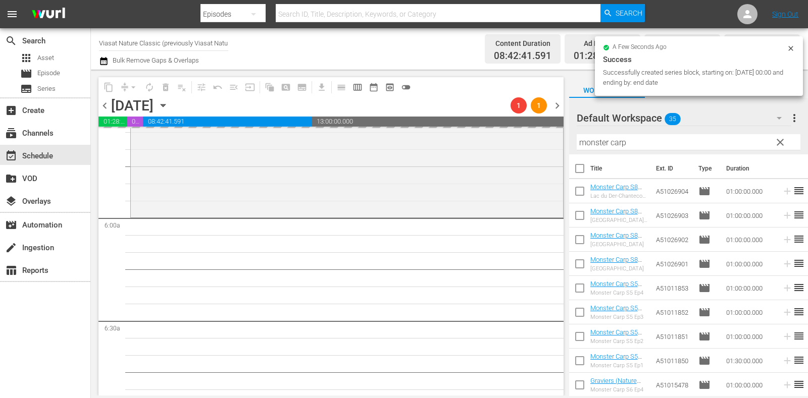
scroll to position [1199, 0]
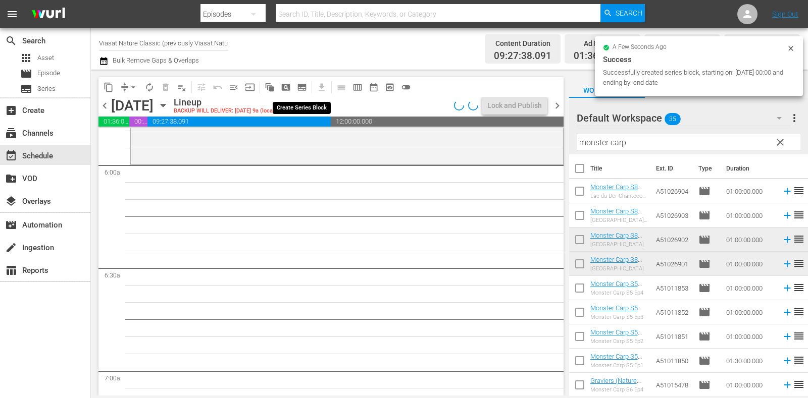
click at [303, 84] on span "subtitles_outlined" at bounding box center [302, 87] width 10 height 10
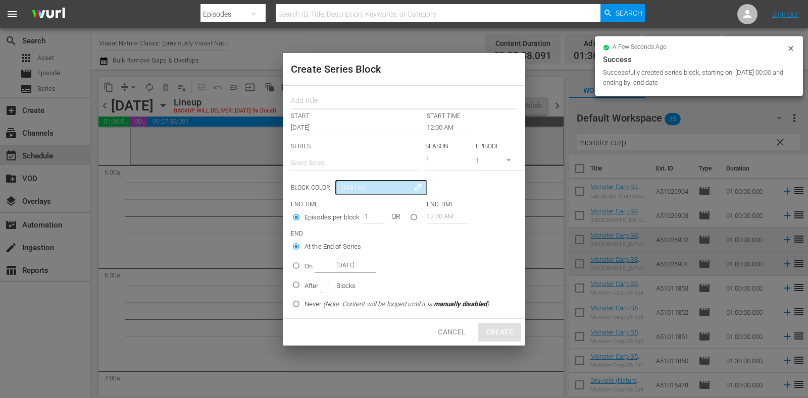
click at [333, 101] on input "text" at bounding box center [404, 102] width 226 height 16
paste input "Outback Vet"
click at [338, 165] on input "text" at bounding box center [355, 163] width 129 height 24
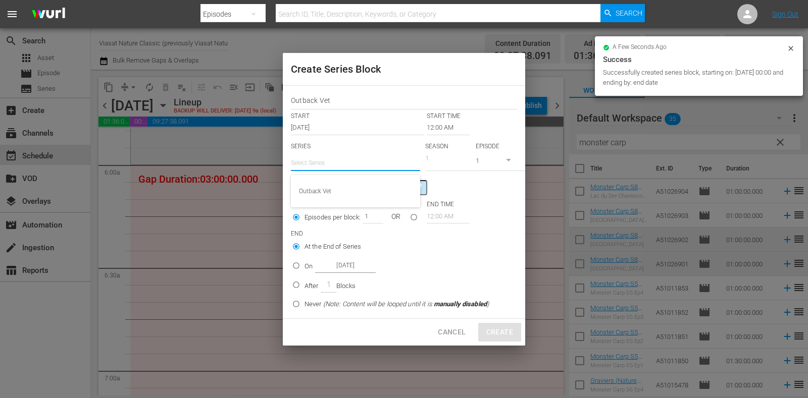
click at [341, 176] on div "Outback Vet" at bounding box center [355, 191] width 129 height 32
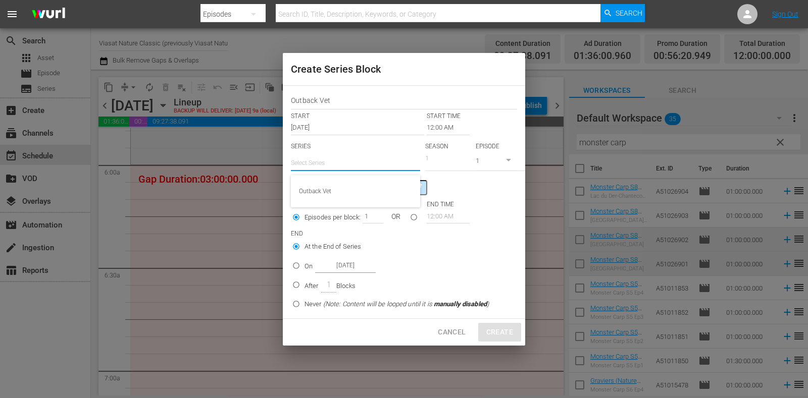
click at [362, 188] on div "Outback Vet" at bounding box center [355, 191] width 113 height 24
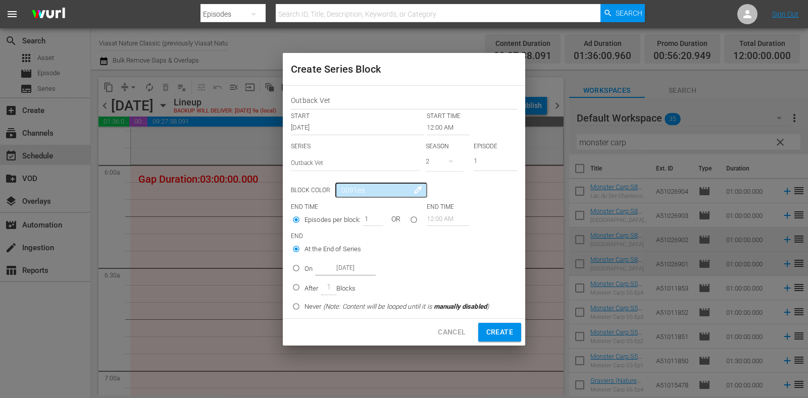
click at [437, 125] on input "12:00 AM" at bounding box center [448, 128] width 43 height 14
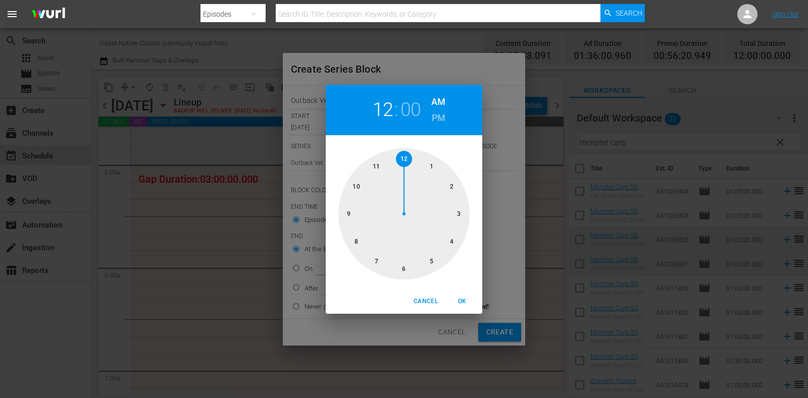
click at [400, 265] on div at bounding box center [403, 213] width 131 height 131
click at [461, 294] on button "OK" at bounding box center [462, 301] width 32 height 17
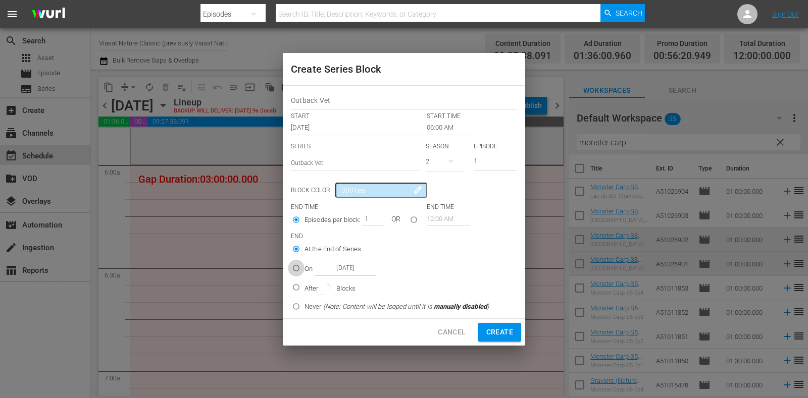
click at [300, 268] on input "On Oct 23rd 2025" at bounding box center [296, 270] width 17 height 17
click at [351, 268] on input "Oct 23rd 2025" at bounding box center [345, 269] width 61 height 14
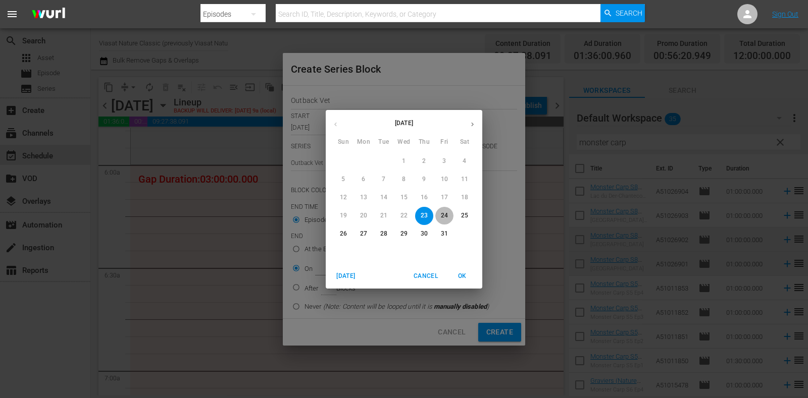
click at [445, 217] on p "24" at bounding box center [444, 216] width 7 height 9
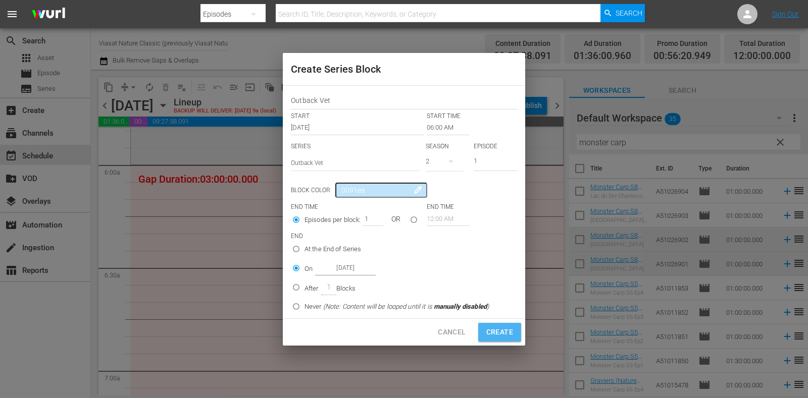
click at [499, 333] on span "Create" at bounding box center [499, 332] width 27 height 13
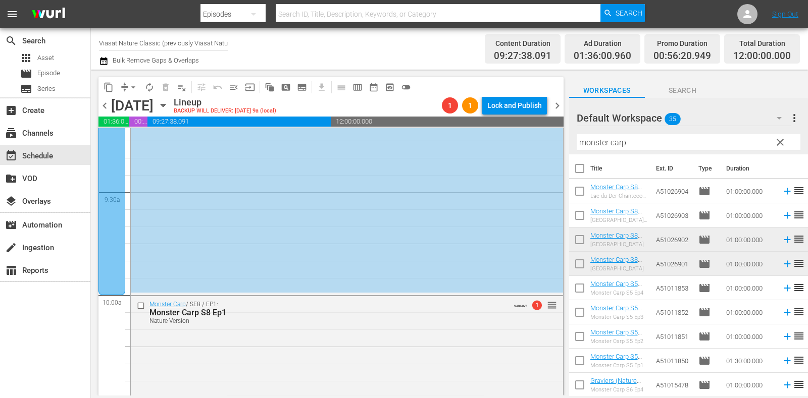
scroll to position [2146, 0]
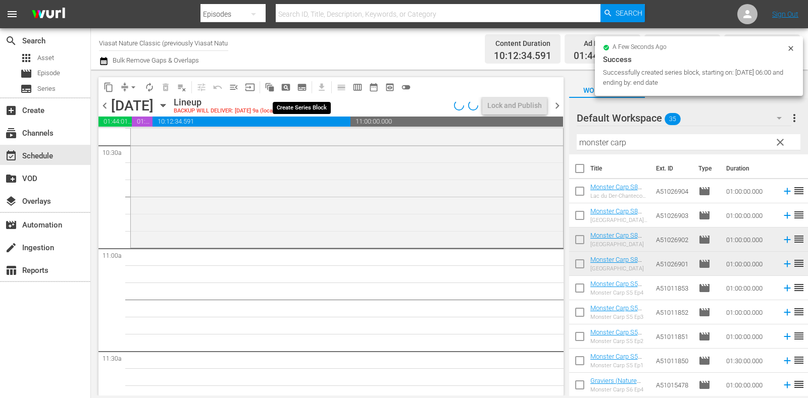
click at [302, 84] on span "subtitles_outlined" at bounding box center [302, 87] width 10 height 10
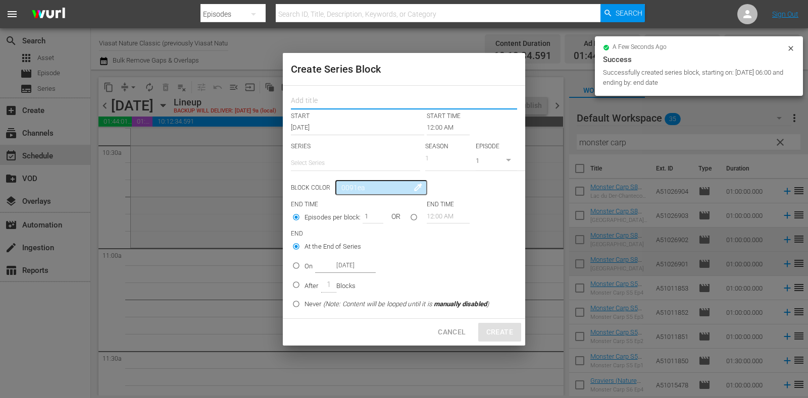
click at [328, 104] on input "text" at bounding box center [404, 102] width 226 height 16
paste input "Outback Vet"
click at [327, 151] on input "text" at bounding box center [355, 163] width 129 height 24
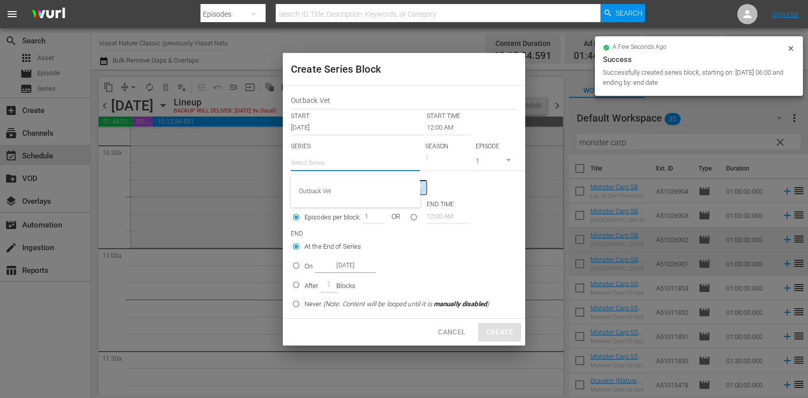
click at [335, 173] on input "text" at bounding box center [355, 163] width 129 height 24
click at [343, 183] on div "Outback Vet" at bounding box center [355, 191] width 113 height 24
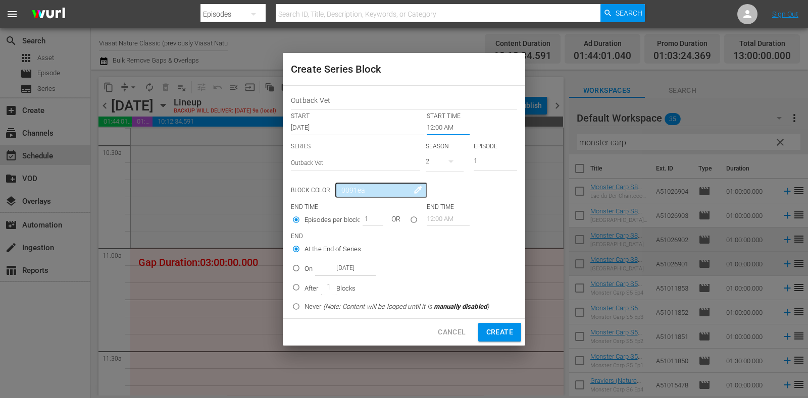
click at [434, 125] on input "12:00 AM" at bounding box center [448, 128] width 43 height 14
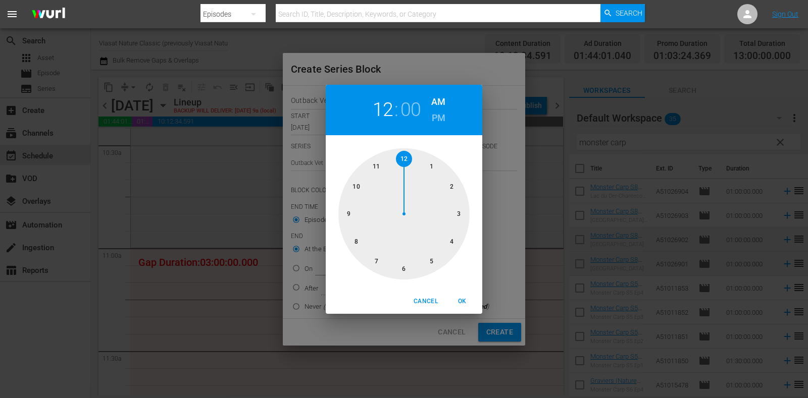
click at [384, 160] on div at bounding box center [403, 213] width 131 height 131
click at [466, 295] on button "OK" at bounding box center [462, 301] width 32 height 17
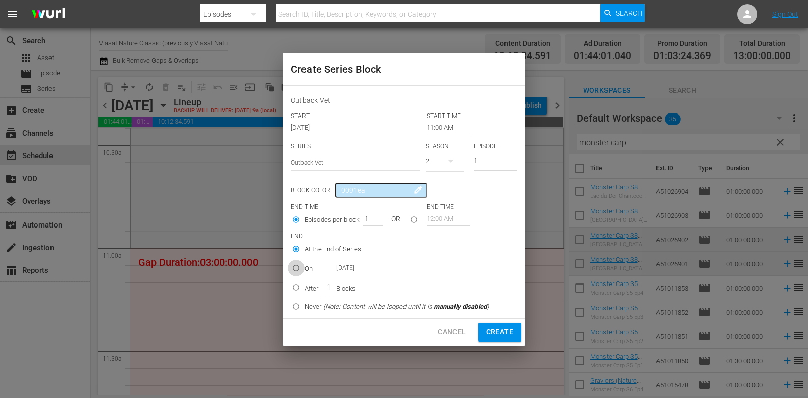
click at [302, 272] on input "On Oct 23rd 2025" at bounding box center [296, 270] width 17 height 17
click at [347, 271] on input "Oct 23rd 2025" at bounding box center [345, 269] width 61 height 14
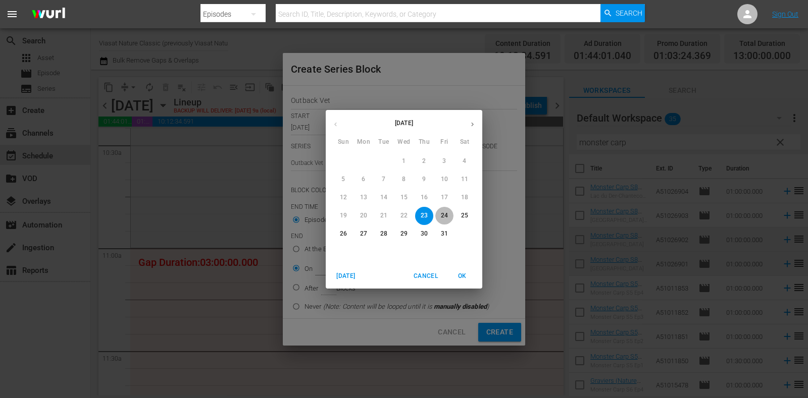
click at [441, 216] on p "24" at bounding box center [444, 216] width 7 height 9
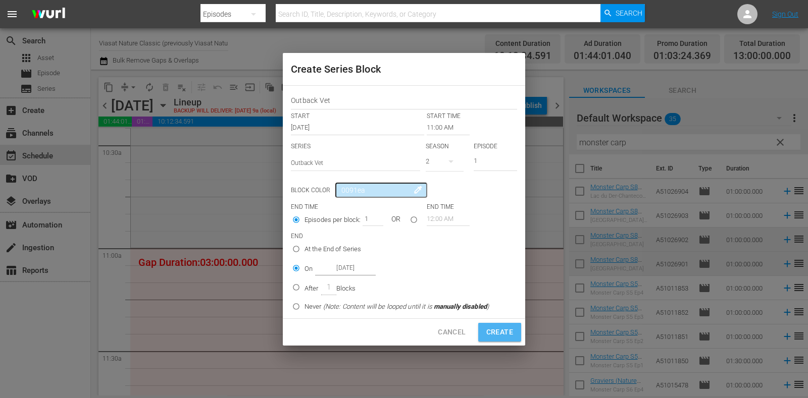
click at [492, 328] on span "Create" at bounding box center [499, 332] width 27 height 13
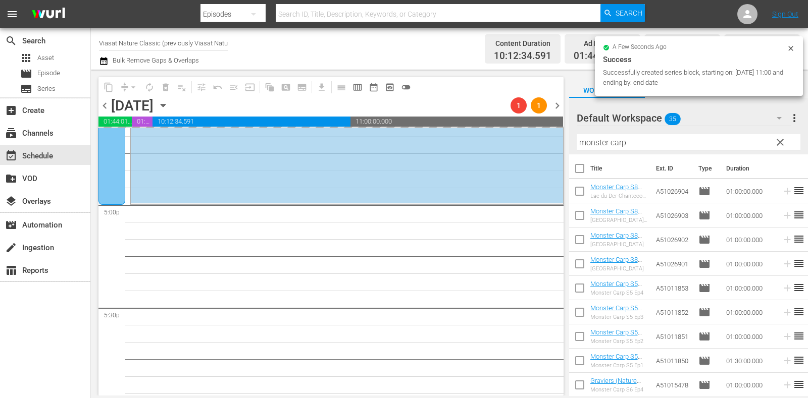
scroll to position [3344, 0]
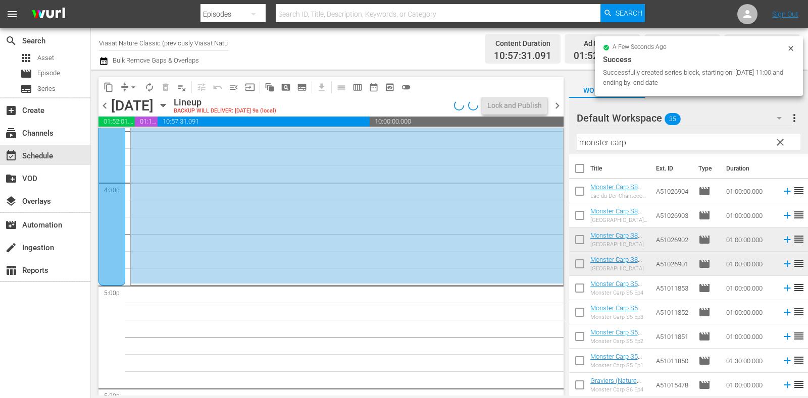
click at [169, 108] on icon "button" at bounding box center [163, 105] width 11 height 11
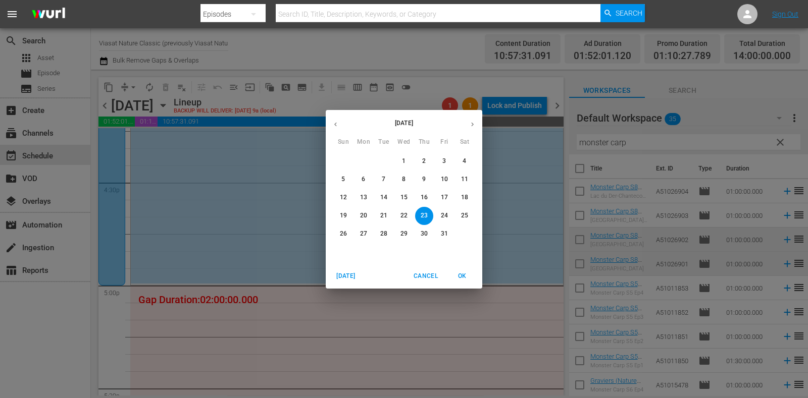
drag, startPoint x: 370, startPoint y: 216, endPoint x: 544, endPoint y: 348, distance: 218.7
click at [369, 216] on span "20" at bounding box center [363, 216] width 18 height 9
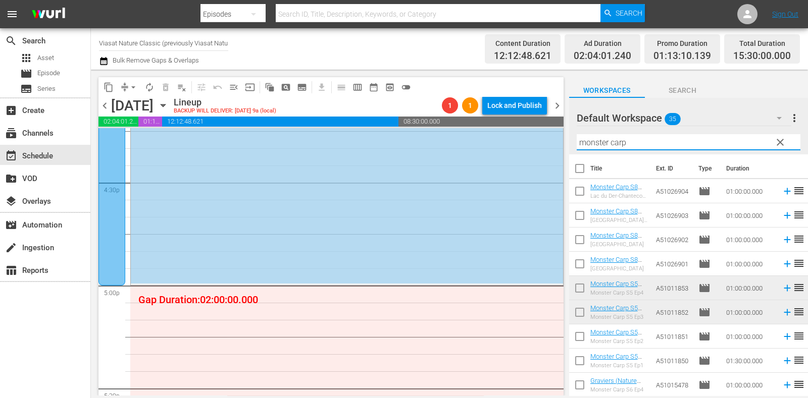
drag, startPoint x: 645, startPoint y: 144, endPoint x: 646, endPoint y: 133, distance: 11.7
click at [643, 144] on input "monster carp" at bounding box center [689, 142] width 224 height 16
click at [670, 94] on span "Search" at bounding box center [683, 90] width 76 height 13
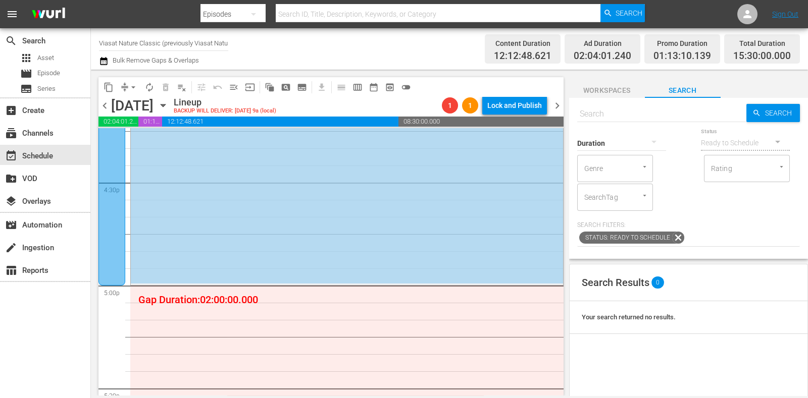
click at [629, 114] on input "text" at bounding box center [661, 114] width 169 height 24
paste input "Epic Animal Migrations Patagonia"
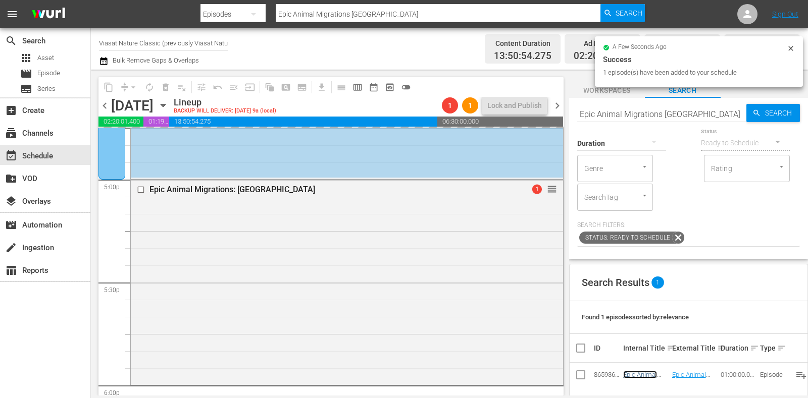
scroll to position [3344, 0]
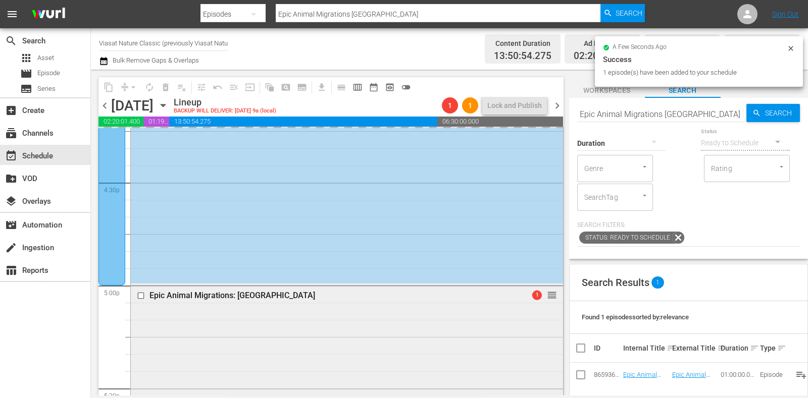
click at [144, 296] on input "checkbox" at bounding box center [142, 296] width 11 height 9
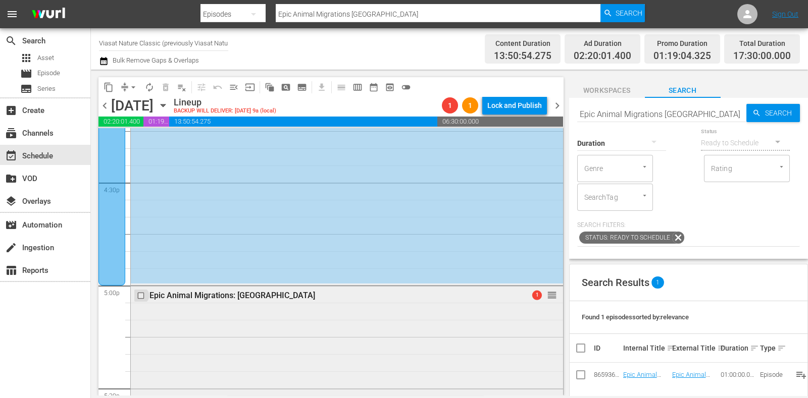
click at [140, 294] on input "checkbox" at bounding box center [142, 296] width 11 height 9
click at [167, 89] on span "delete_forever_outlined" at bounding box center [166, 87] width 10 height 10
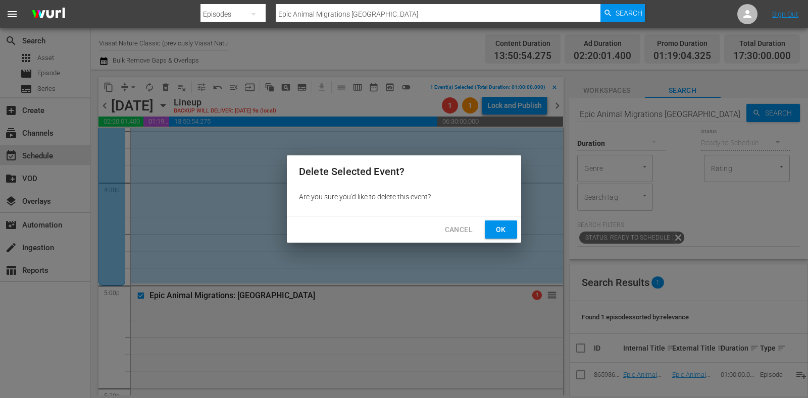
click at [497, 230] on span "Ok" at bounding box center [501, 230] width 16 height 13
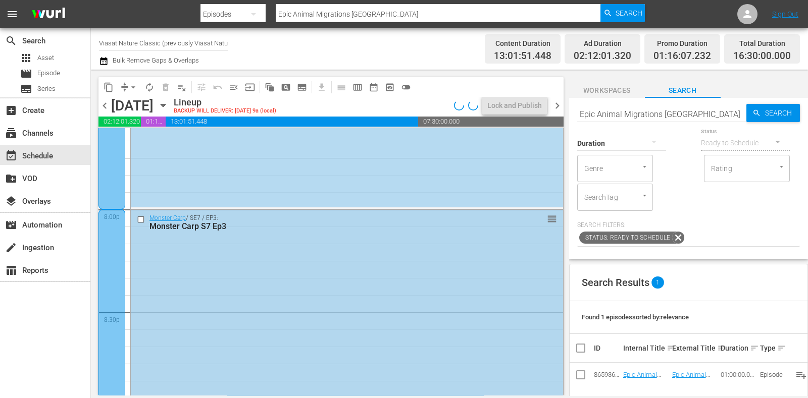
scroll to position [4291, 0]
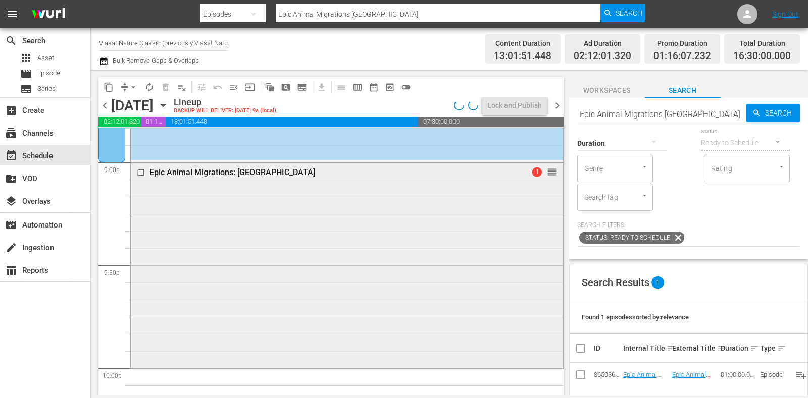
click at [141, 172] on input "checkbox" at bounding box center [142, 173] width 11 height 9
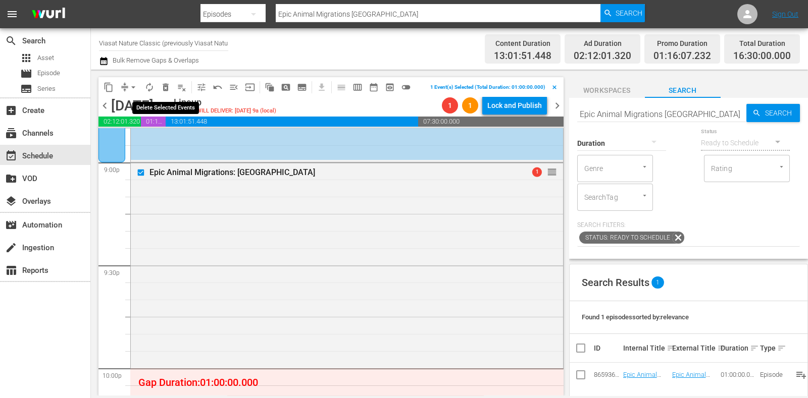
click at [164, 85] on span "delete_forever_outlined" at bounding box center [166, 87] width 10 height 10
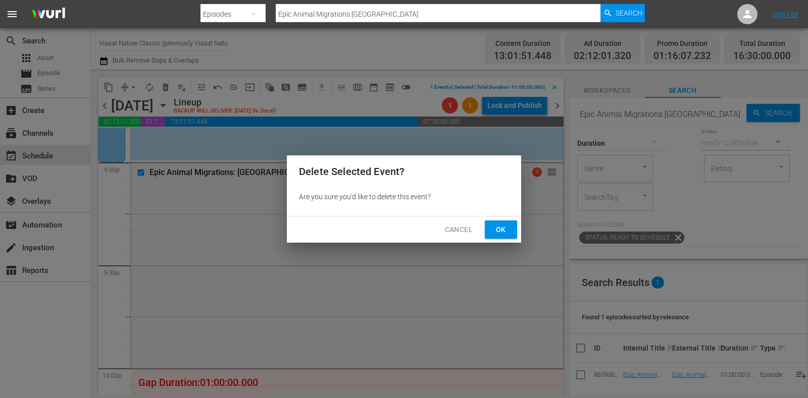
click at [508, 233] on span "Ok" at bounding box center [501, 230] width 16 height 13
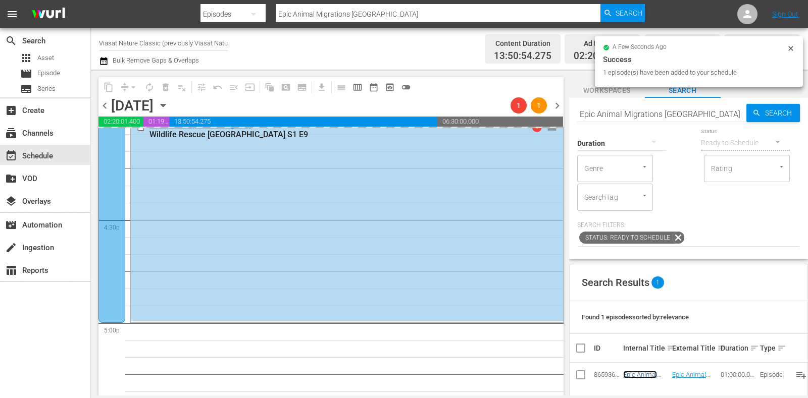
scroll to position [3462, 0]
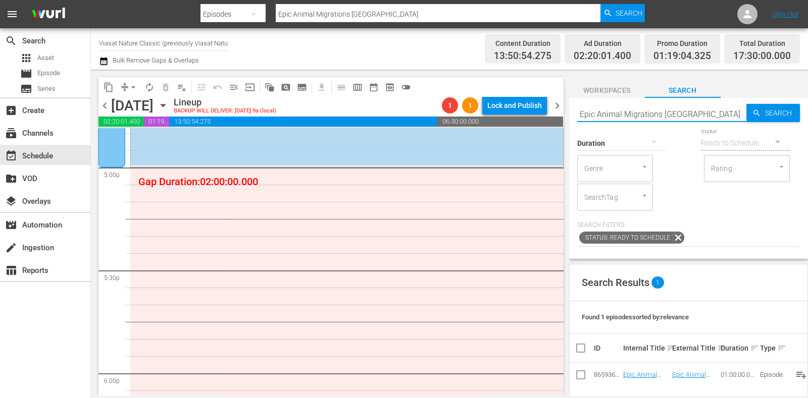
drag, startPoint x: 699, startPoint y: 111, endPoint x: 465, endPoint y: 117, distance: 234.4
click at [460, 117] on div "content_copy compress arrow_drop_down autorenew_outlined delete_forever_outline…" at bounding box center [449, 233] width 717 height 326
paste input "Wild Boar: The Comeback"
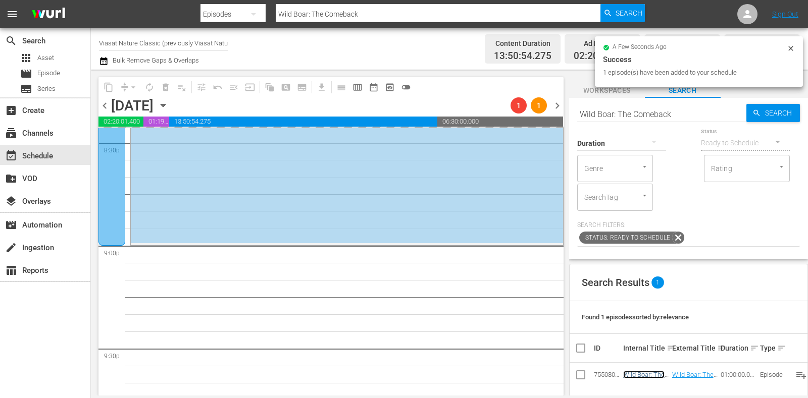
scroll to position [4220, 0]
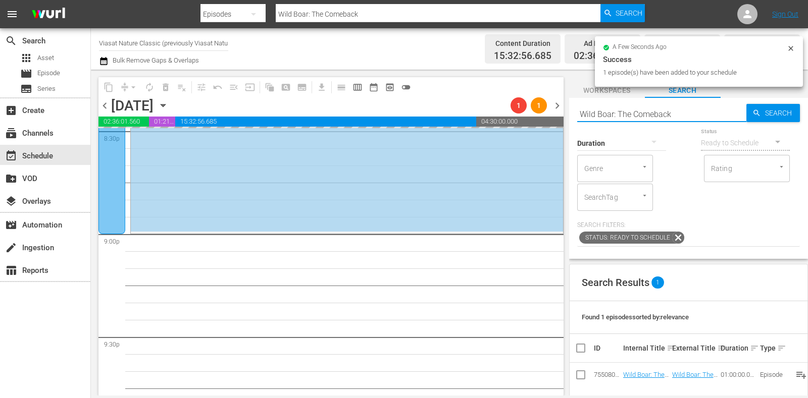
drag, startPoint x: 680, startPoint y: 112, endPoint x: 528, endPoint y: 111, distance: 151.5
click at [475, 114] on div "content_copy compress arrow_drop_down autorenew_outlined delete_forever_outline…" at bounding box center [449, 233] width 717 height 326
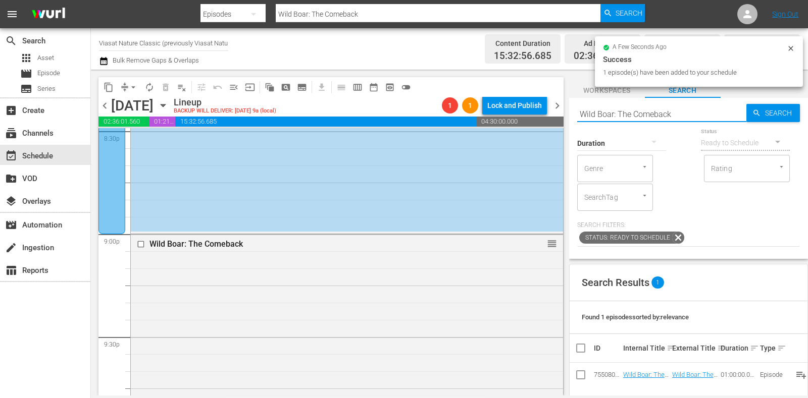
click at [557, 106] on span "chevron_right" at bounding box center [557, 105] width 13 height 13
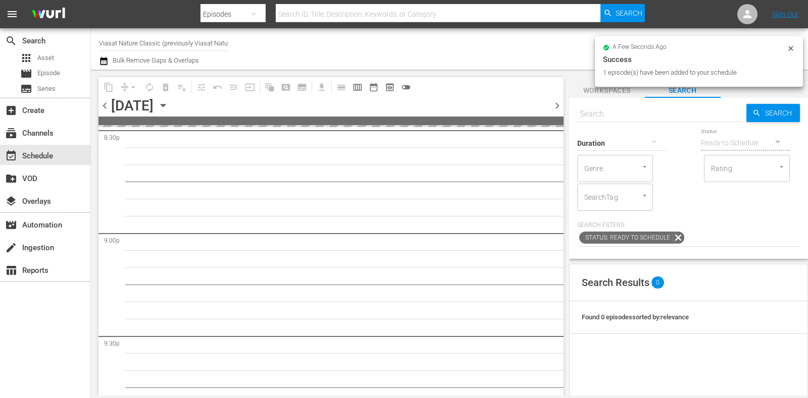
click at [611, 114] on input "text" at bounding box center [661, 114] width 169 height 24
paste input "Wild Boar: The Comeback"
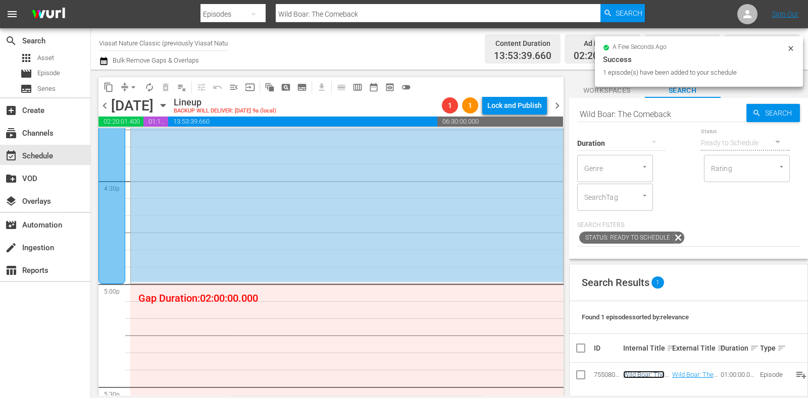
scroll to position [3344, 0]
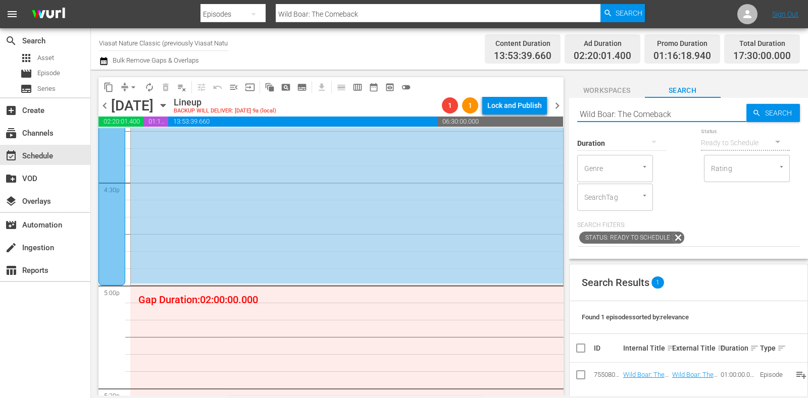
drag, startPoint x: 687, startPoint y: 116, endPoint x: 533, endPoint y: 120, distance: 154.0
click at [533, 120] on div "content_copy compress arrow_drop_down autorenew_outlined delete_forever_outline…" at bounding box center [449, 233] width 717 height 326
paste input "Hooves in the Wind"
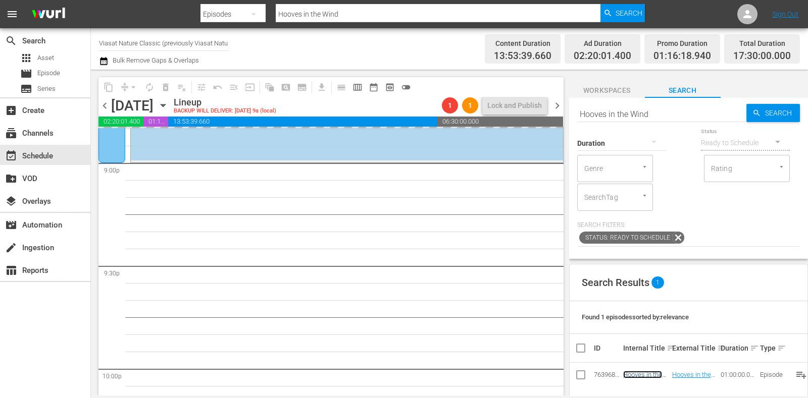
scroll to position [4228, 0]
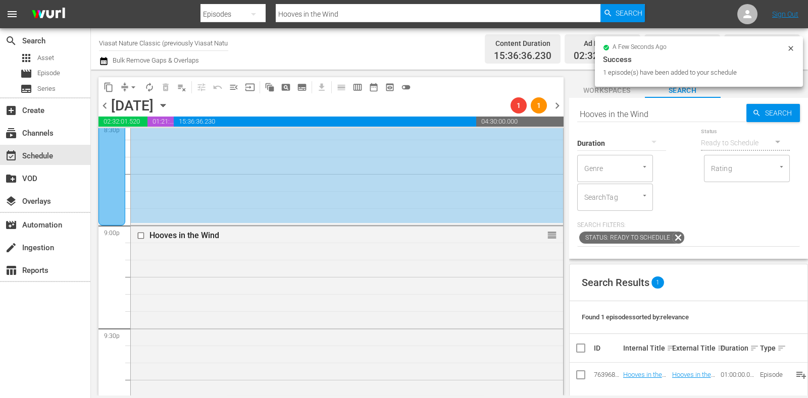
click at [107, 110] on span "chevron_left" at bounding box center [104, 105] width 13 height 13
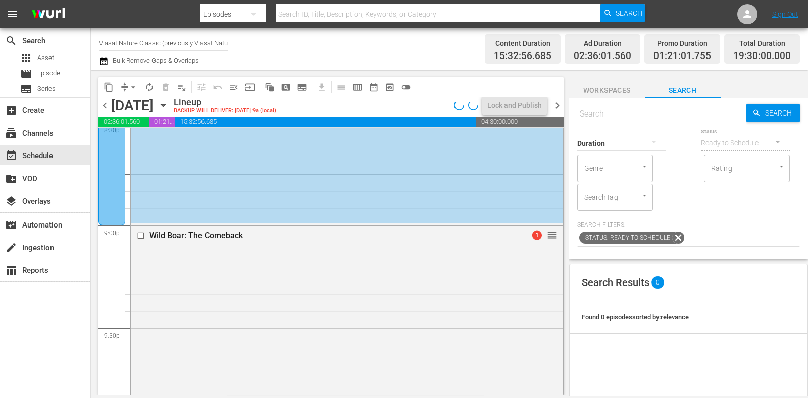
click at [558, 108] on span "chevron_right" at bounding box center [557, 105] width 13 height 13
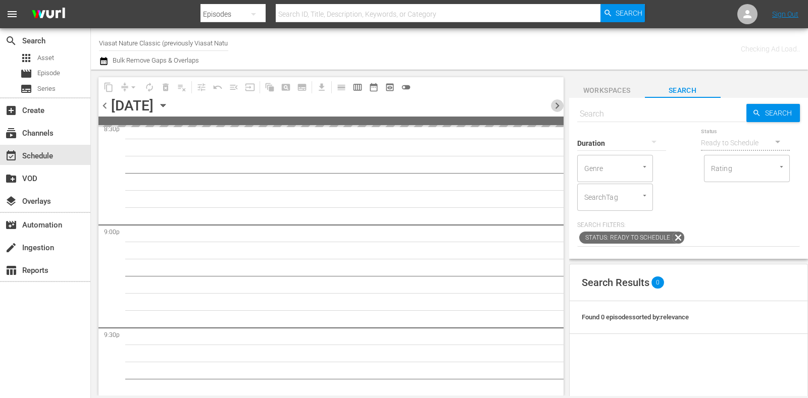
click at [558, 108] on span "chevron_right" at bounding box center [557, 105] width 13 height 13
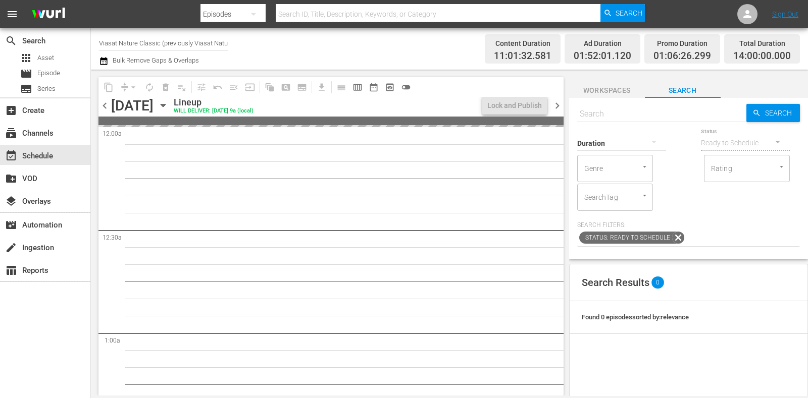
click at [612, 107] on input "text" at bounding box center [661, 114] width 169 height 24
paste input "Hooves in the Wind"
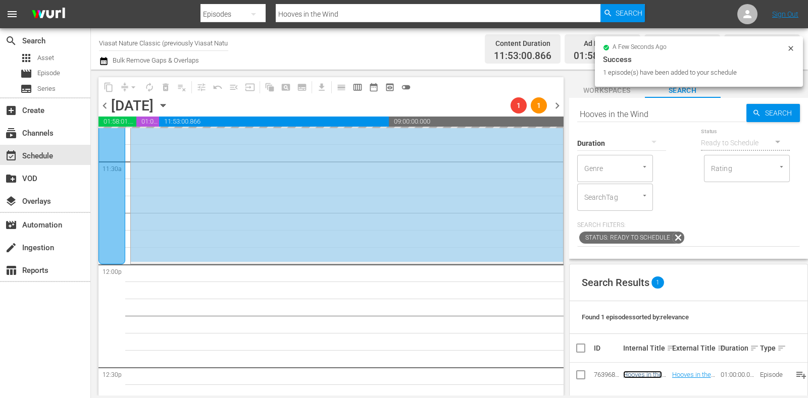
scroll to position [2363, 0]
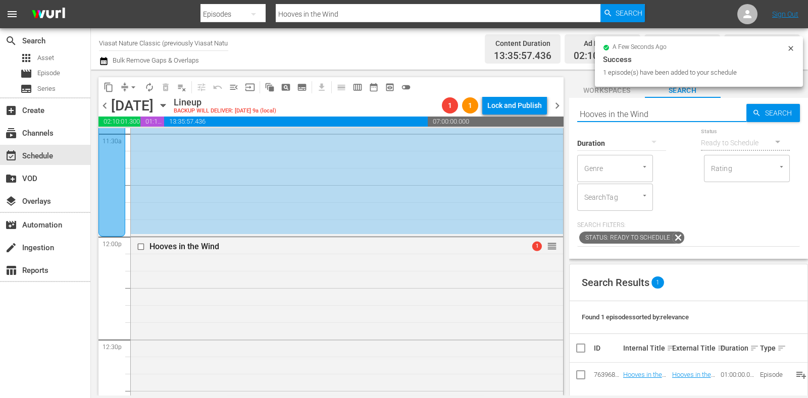
drag, startPoint x: 660, startPoint y: 114, endPoint x: 543, endPoint y: 111, distance: 116.7
click at [543, 111] on div "content_copy compress arrow_drop_down autorenew_outlined delete_forever_outline…" at bounding box center [449, 233] width 717 height 326
paste input "Pride of India"
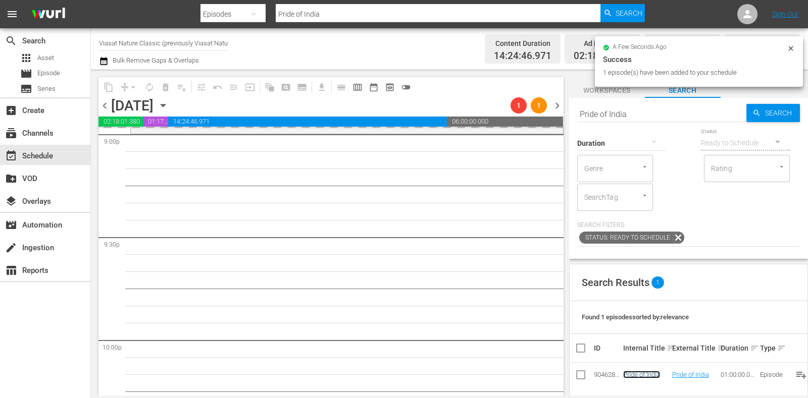
scroll to position [4257, 0]
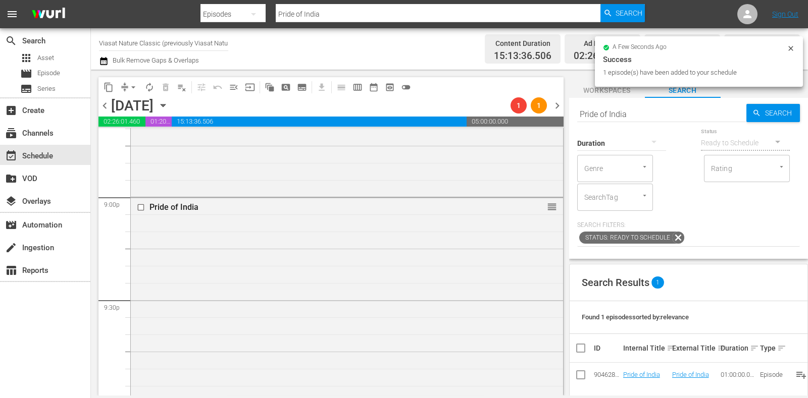
click at [557, 107] on span "chevron_right" at bounding box center [557, 105] width 13 height 13
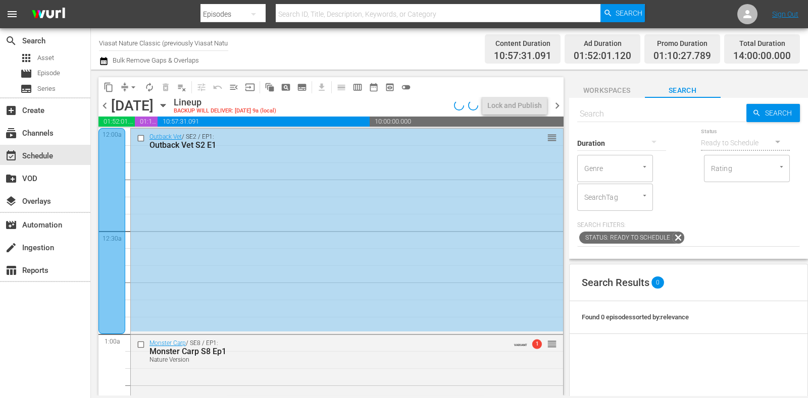
click at [611, 111] on input "text" at bounding box center [661, 114] width 169 height 24
paste input "Pride of India"
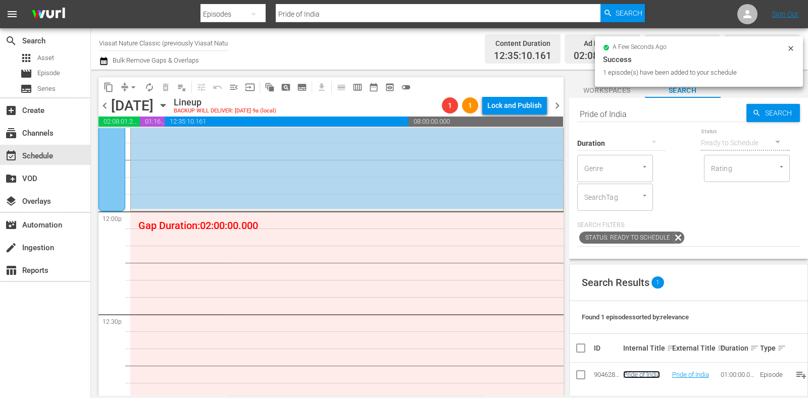
scroll to position [2398, 0]
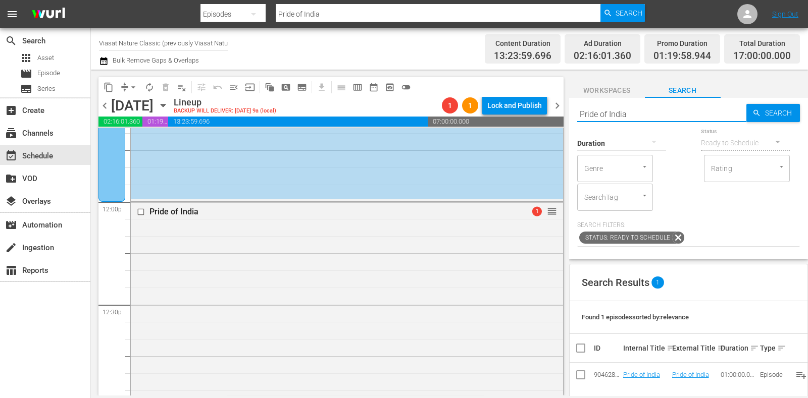
drag, startPoint x: 660, startPoint y: 112, endPoint x: 530, endPoint y: 118, distance: 130.4
click at [530, 118] on div "content_copy compress arrow_drop_down autorenew_outlined delete_forever_outline…" at bounding box center [449, 233] width 717 height 326
paste input "The Real Jungle Book"
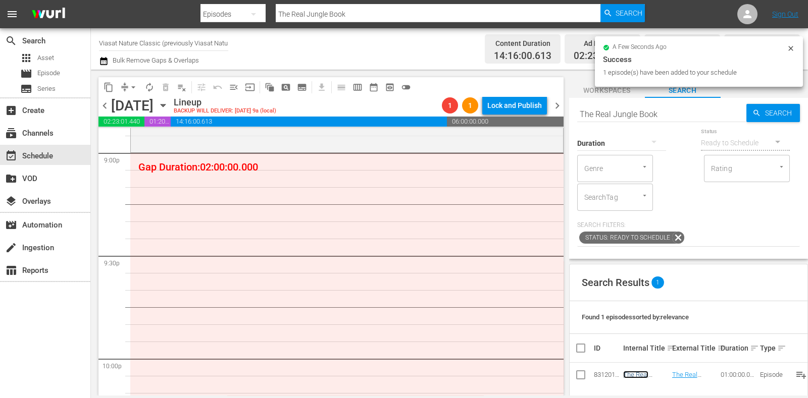
scroll to position [4165, 0]
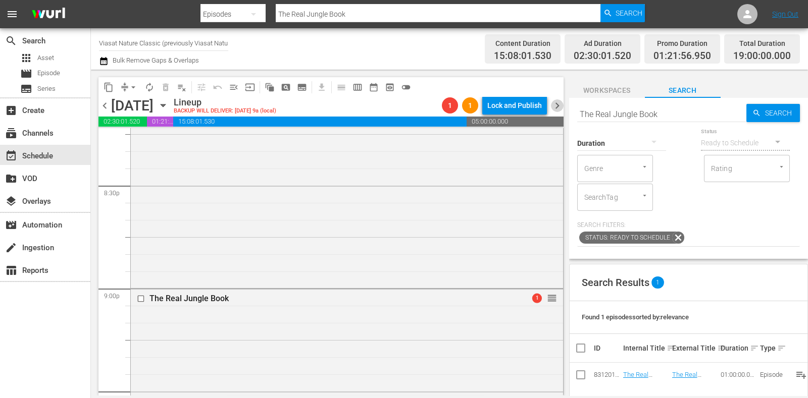
click at [562, 109] on span "chevron_right" at bounding box center [557, 105] width 13 height 13
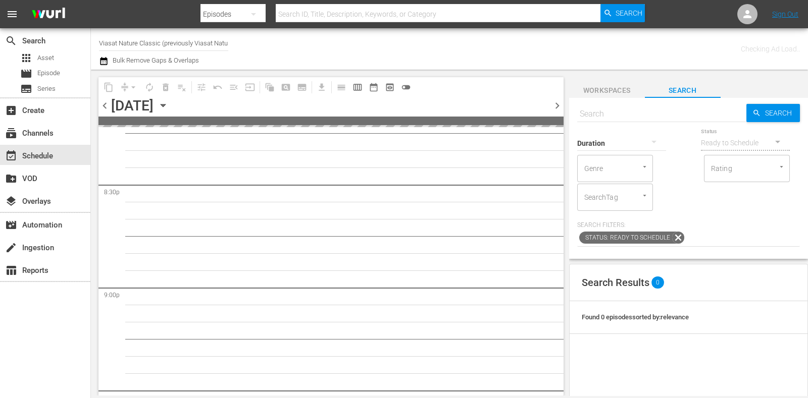
click at [631, 116] on input "text" at bounding box center [661, 114] width 169 height 24
paste input "The Real Jungle Book"
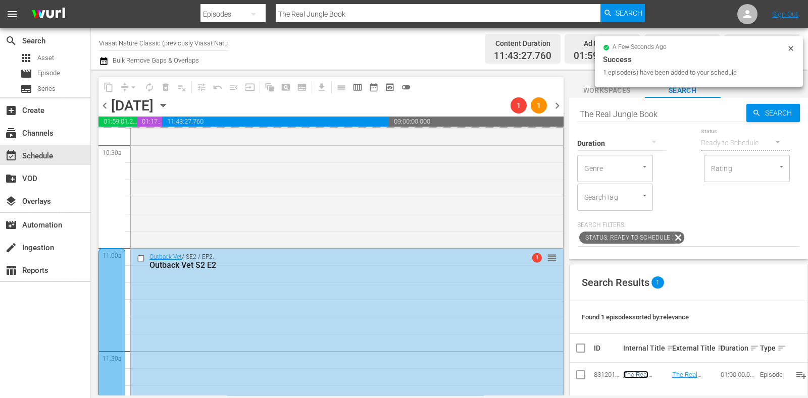
scroll to position [2335, 0]
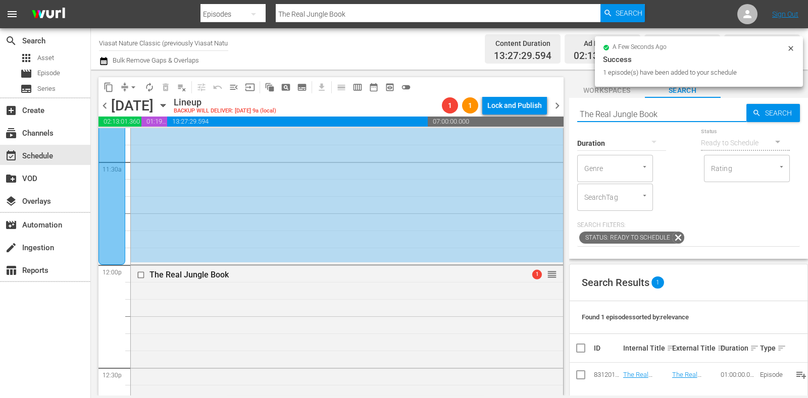
drag, startPoint x: 677, startPoint y: 117, endPoint x: 532, endPoint y: 119, distance: 144.9
click at [533, 119] on div "content_copy compress arrow_drop_down autorenew_outlined delete_forever_outline…" at bounding box center [449, 233] width 717 height 326
paste input "Wild Sri Lanka: Realm Of The Leopard"
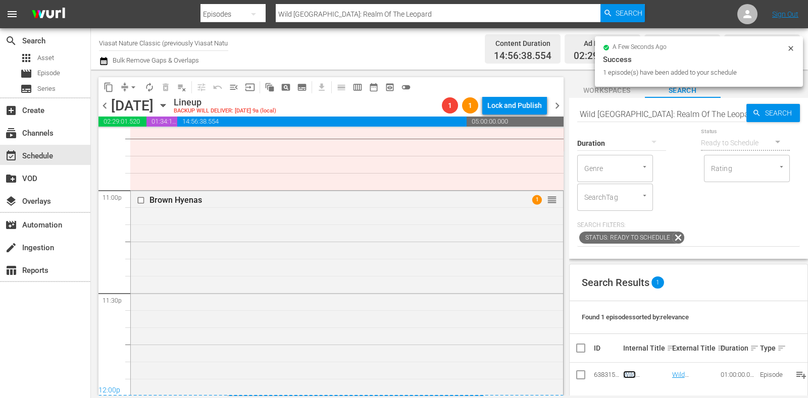
scroll to position [0, 0]
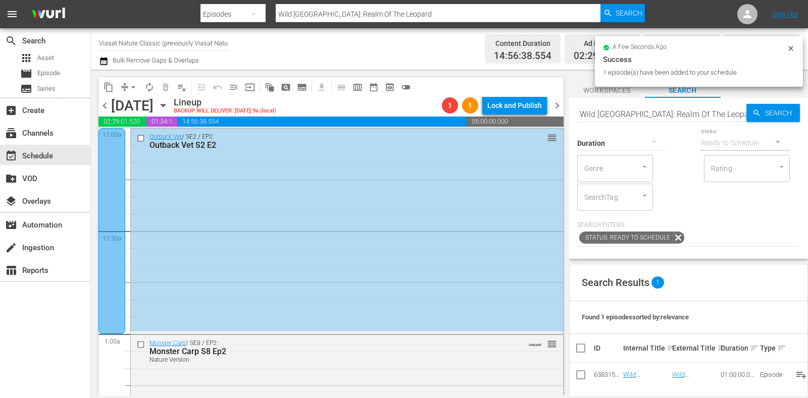
click at [556, 111] on span "chevron_right" at bounding box center [557, 105] width 13 height 13
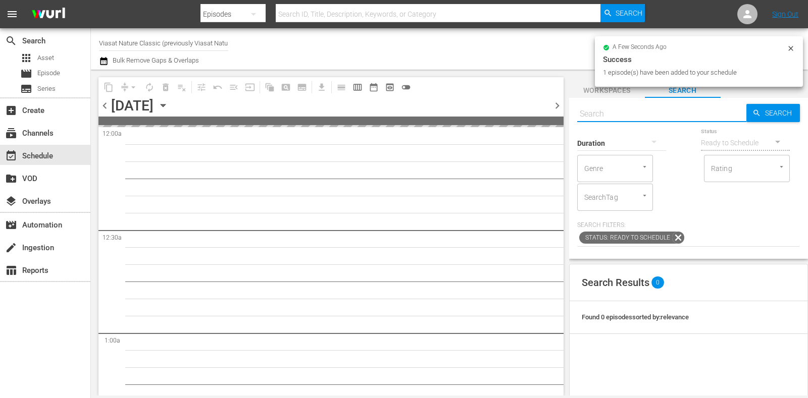
click at [617, 111] on input "text" at bounding box center [661, 114] width 169 height 24
paste input "Wild Sri Lanka: Realm Of The Leopard"
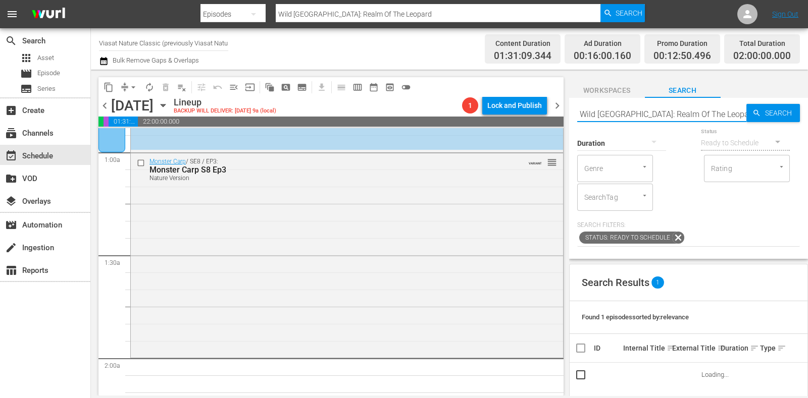
scroll to position [316, 0]
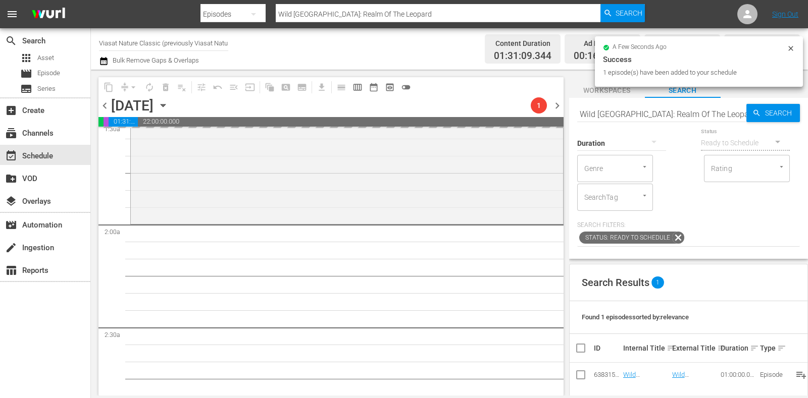
click at [165, 105] on icon "button" at bounding box center [163, 106] width 5 height 3
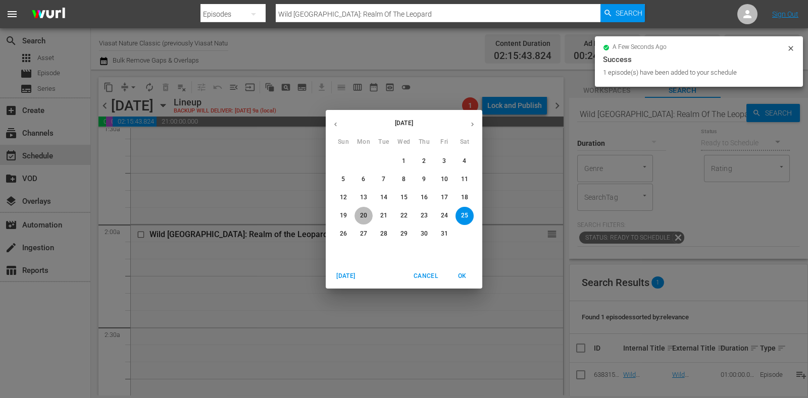
click at [358, 218] on span "20" at bounding box center [363, 216] width 18 height 9
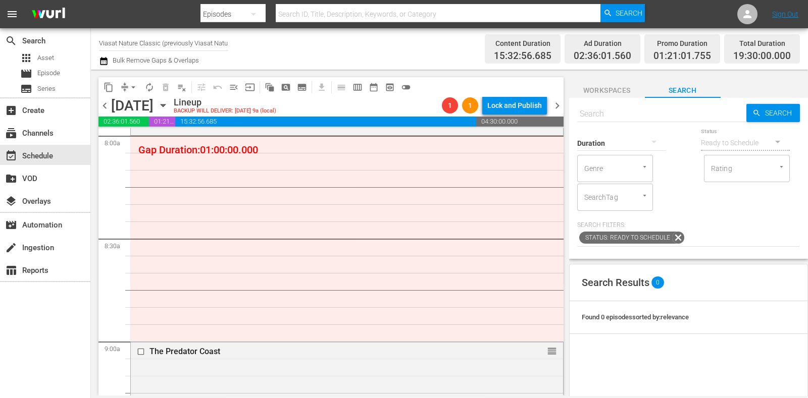
scroll to position [1577, 0]
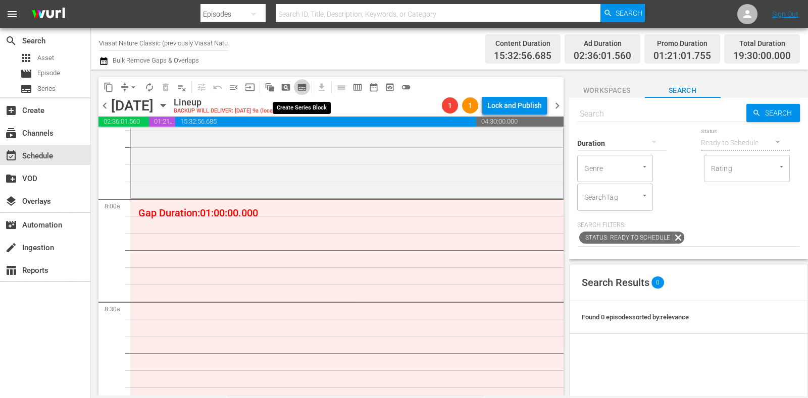
click at [303, 84] on span "subtitles_outlined" at bounding box center [302, 87] width 10 height 10
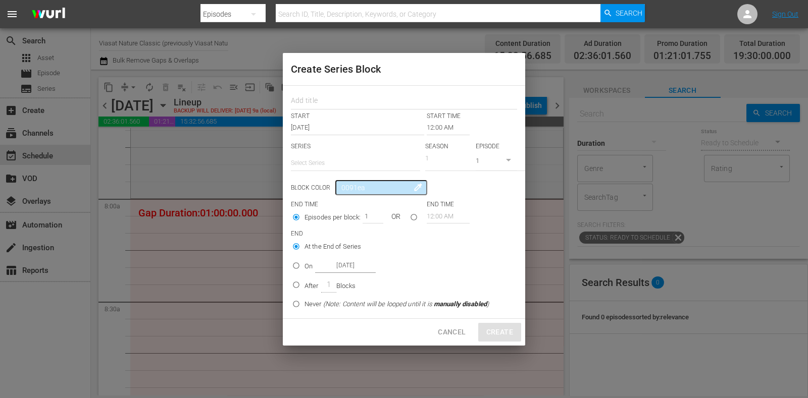
drag, startPoint x: 303, startPoint y: 84, endPoint x: 319, endPoint y: 120, distance: 39.1
click at [322, 102] on input "text" at bounding box center [404, 102] width 226 height 16
paste input "Wild Latam"
type input "Wild Latam"
click at [308, 160] on input "text" at bounding box center [355, 163] width 129 height 24
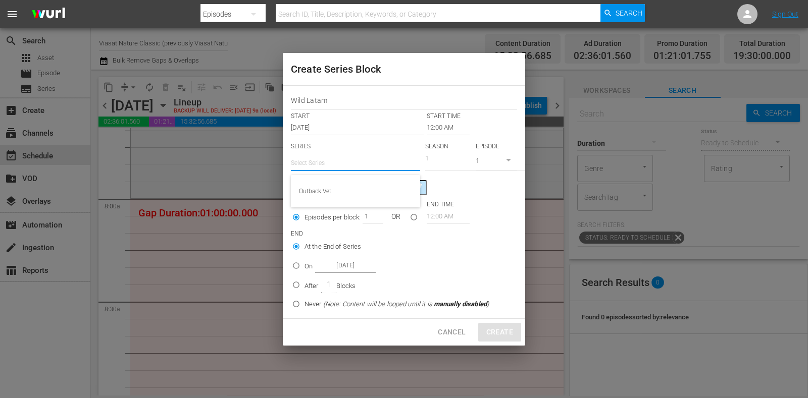
paste input "Wild Latam"
click at [342, 191] on div "Wild LatAm" at bounding box center [355, 191] width 113 height 24
type input "Wild LatAm"
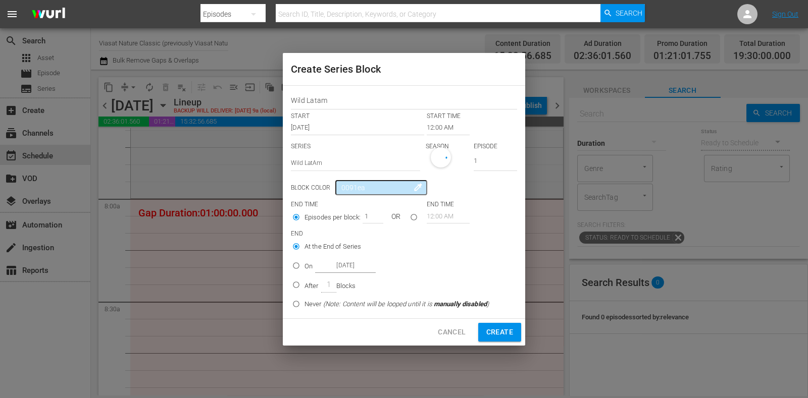
click at [435, 125] on input "12:00 AM" at bounding box center [448, 128] width 43 height 14
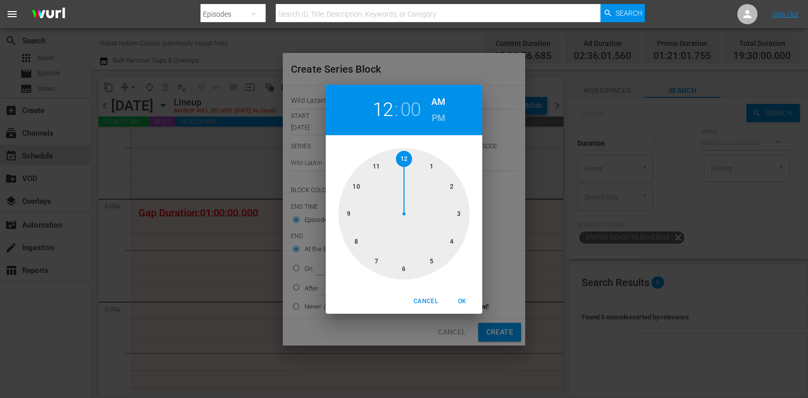
click at [353, 243] on div at bounding box center [403, 213] width 131 height 131
click at [466, 299] on span "OK" at bounding box center [462, 301] width 24 height 11
type input "08:00 AM"
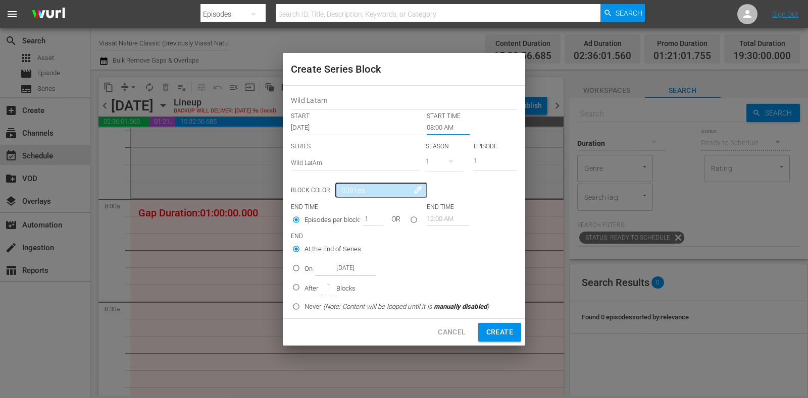
drag, startPoint x: 312, startPoint y: 262, endPoint x: 319, endPoint y: 264, distance: 6.7
click at [312, 262] on div "On Oct 20th 2025" at bounding box center [339, 269] width 71 height 14
click at [304, 262] on input "On Oct 20th 2025" at bounding box center [296, 270] width 17 height 17
radio input "false"
radio input "true"
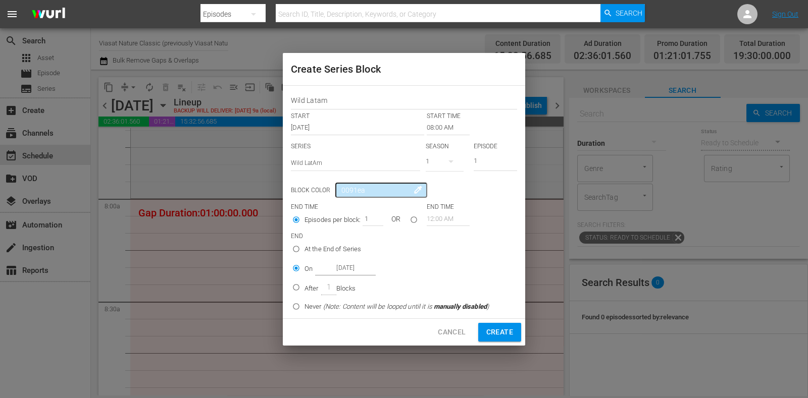
click at [340, 265] on input "Oct 20th 2025" at bounding box center [345, 269] width 61 height 14
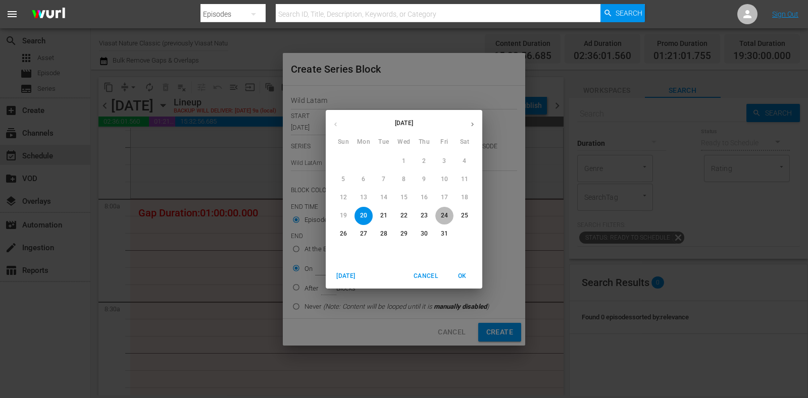
click at [444, 216] on p "24" at bounding box center [444, 216] width 7 height 9
type input "Oct 24th 2025"
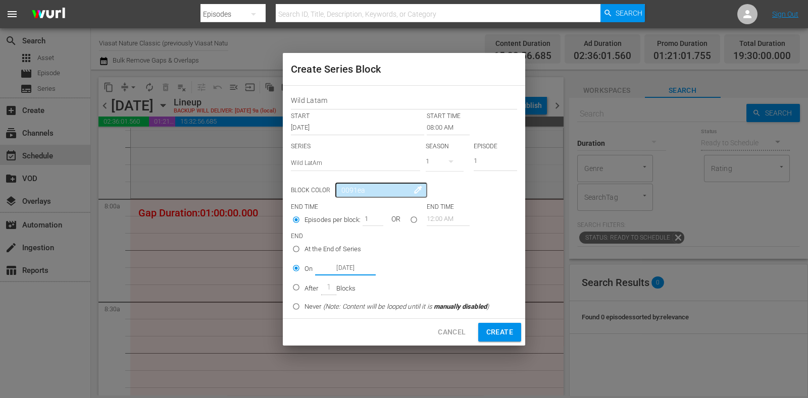
click at [497, 327] on span "Create" at bounding box center [499, 332] width 27 height 13
type input "12:00 AM"
radio input "true"
type input "Oct 20th 2025"
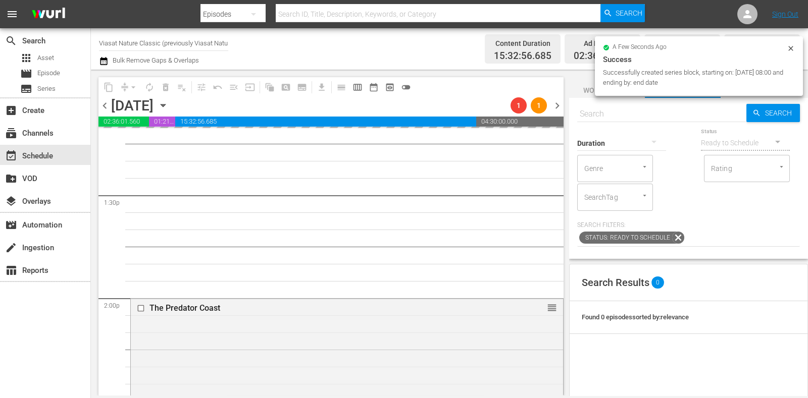
scroll to position [2651, 0]
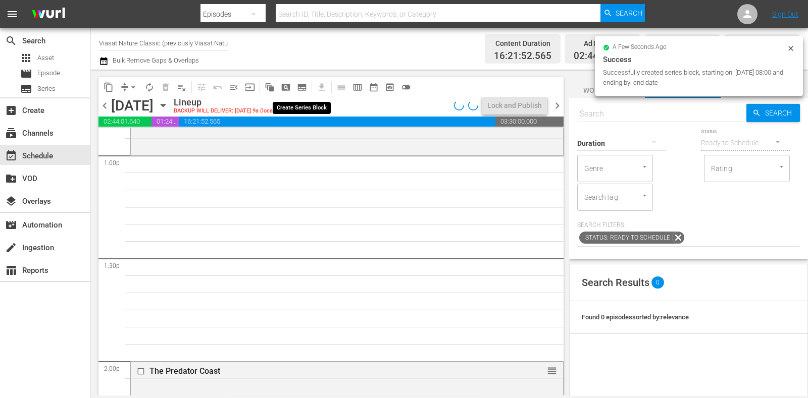
click at [302, 87] on span "subtitles_outlined" at bounding box center [302, 87] width 10 height 10
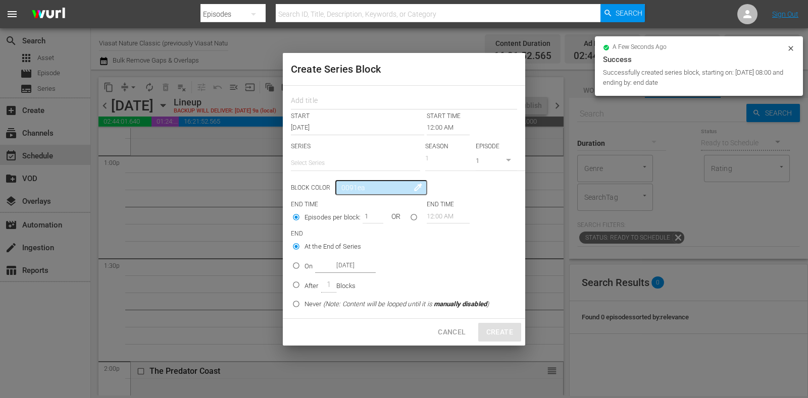
drag, startPoint x: 327, startPoint y: 102, endPoint x: 327, endPoint y: 115, distance: 12.1
click at [327, 102] on input "text" at bounding box center [404, 102] width 226 height 16
paste input "Wild Latam"
type input "Wild Latam"
click at [328, 157] on input "text" at bounding box center [355, 163] width 129 height 24
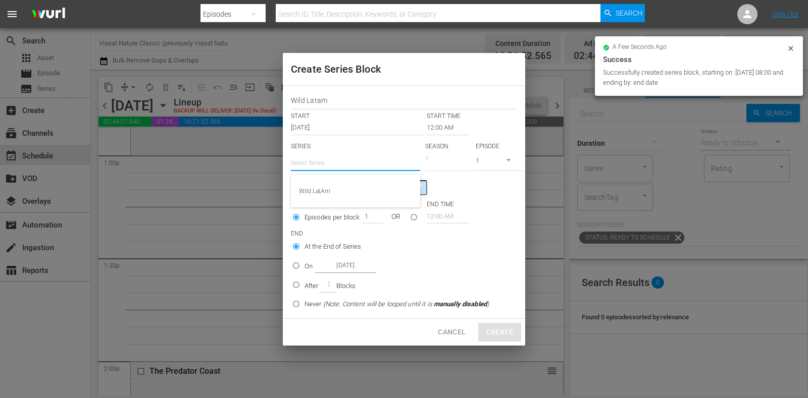
click at [337, 175] on div "Wild LatAm" at bounding box center [355, 191] width 129 height 32
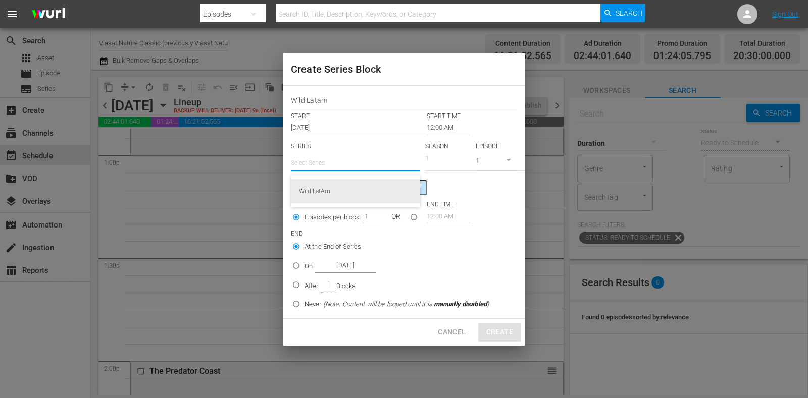
click at [340, 182] on div "Wild LatAm" at bounding box center [355, 191] width 113 height 24
type input "Wild LatAm"
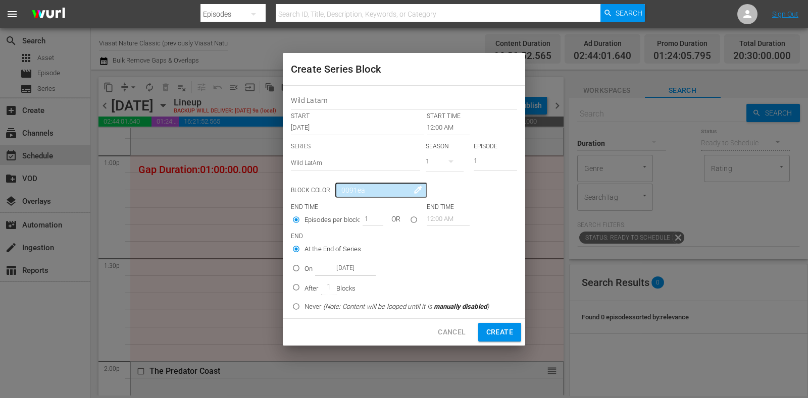
click at [438, 132] on input "12:00 AM" at bounding box center [448, 128] width 43 height 14
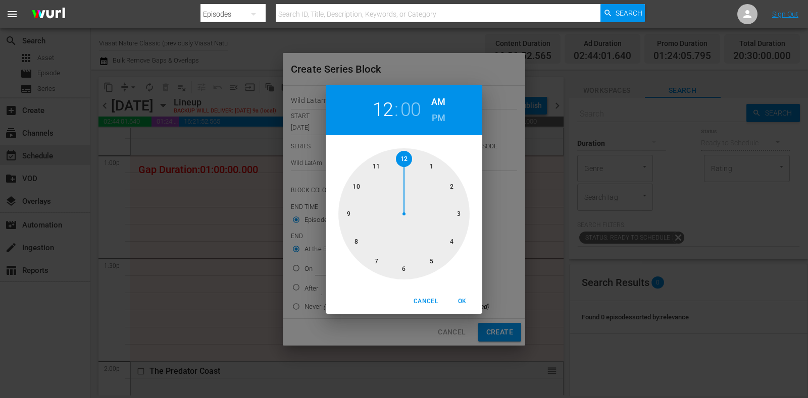
click at [433, 175] on div at bounding box center [403, 213] width 131 height 131
click at [435, 123] on h6 "PM" at bounding box center [439, 118] width 14 height 16
click at [455, 305] on span "OK" at bounding box center [462, 301] width 24 height 11
type input "01:00 PM"
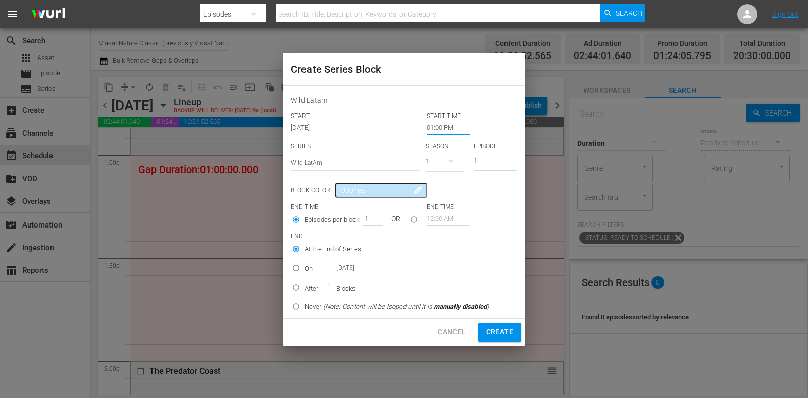
click at [303, 266] on input "On Oct 20th 2025" at bounding box center [296, 270] width 17 height 17
radio input "true"
click at [358, 272] on input "Oct 20th 2025" at bounding box center [345, 269] width 61 height 14
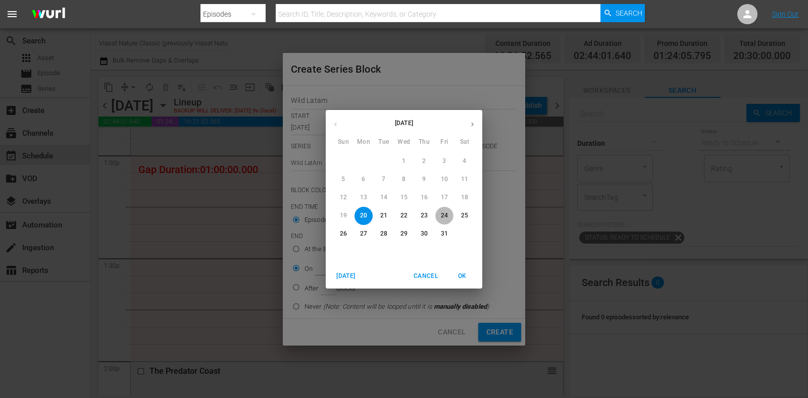
click at [441, 216] on p "24" at bounding box center [444, 216] width 7 height 9
type input "Oct 24th 2025"
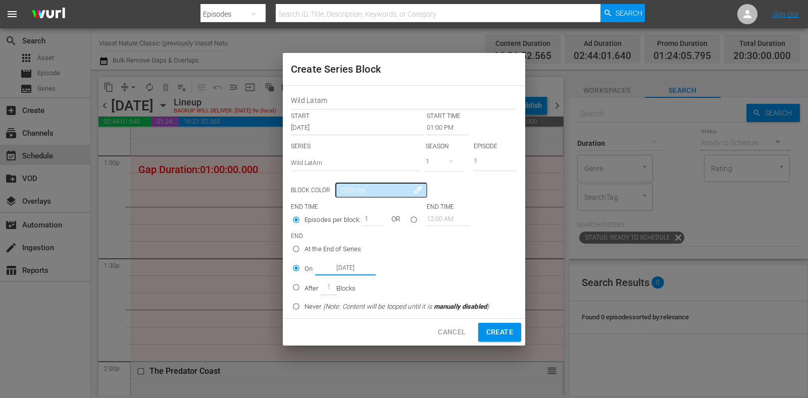
click at [485, 325] on button "Create" at bounding box center [499, 332] width 43 height 19
type input "12:00 AM"
radio input "true"
type input "Oct 20th 2025"
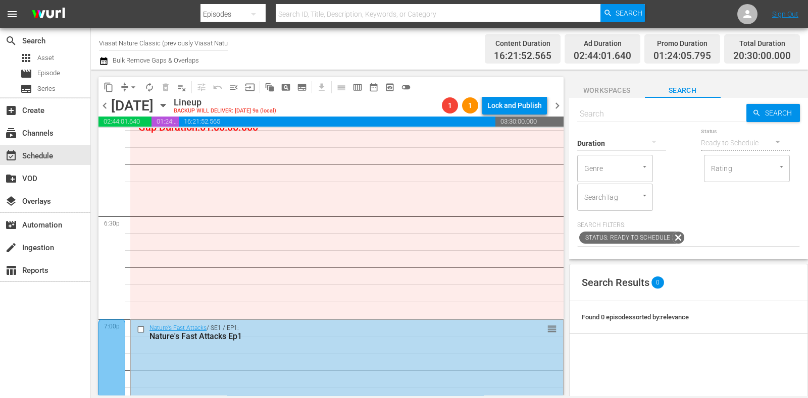
scroll to position [3660, 0]
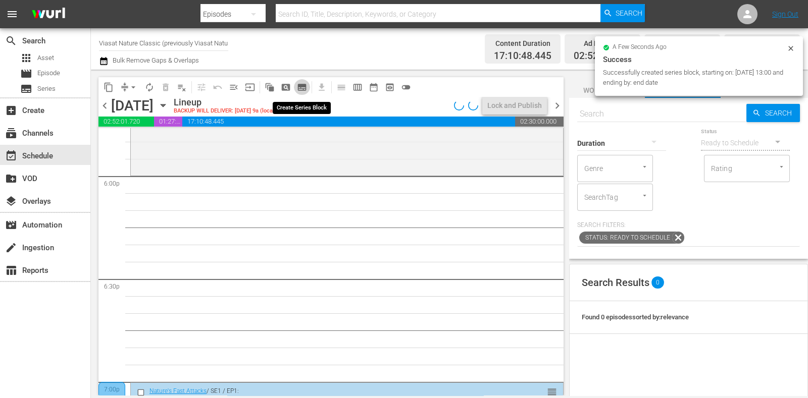
click at [303, 85] on span "subtitles_outlined" at bounding box center [302, 87] width 10 height 10
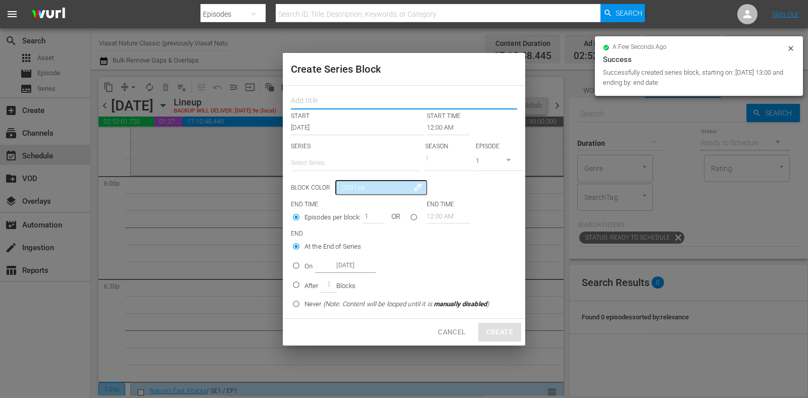
click at [317, 101] on input "text" at bounding box center [404, 102] width 226 height 16
paste input "Wild Latam"
type input "Wild Latam"
click at [334, 170] on input "text" at bounding box center [355, 163] width 129 height 24
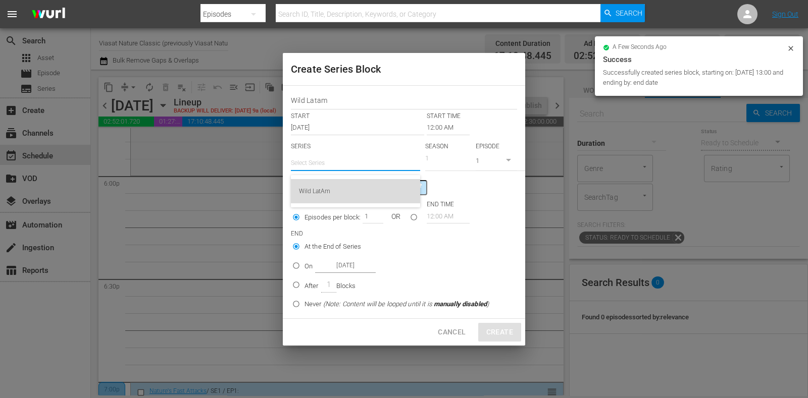
drag, startPoint x: 339, startPoint y: 193, endPoint x: 369, endPoint y: 184, distance: 31.1
click at [339, 194] on div "Wild LatAm" at bounding box center [355, 191] width 113 height 24
type input "Wild LatAm"
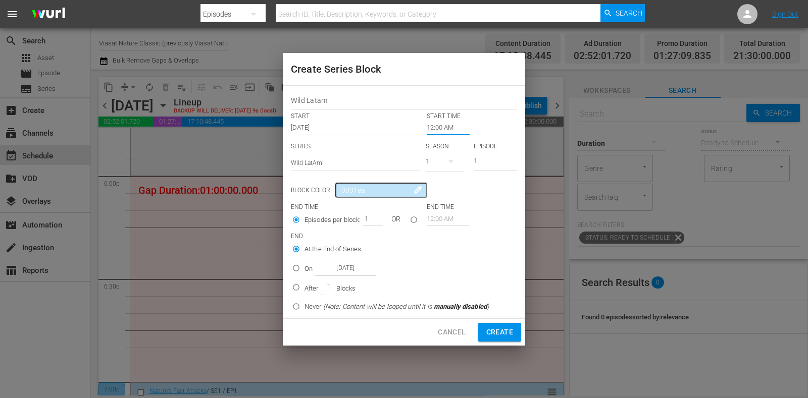
click at [444, 128] on input "12:00 AM" at bounding box center [448, 128] width 43 height 14
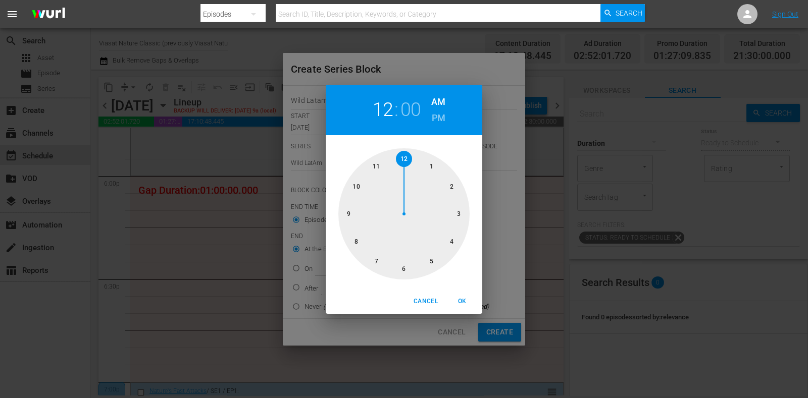
click at [400, 264] on div at bounding box center [403, 213] width 131 height 131
click at [437, 117] on h6 "PM" at bounding box center [439, 118] width 14 height 16
click at [449, 299] on button "OK" at bounding box center [462, 301] width 32 height 17
type input "06:00 PM"
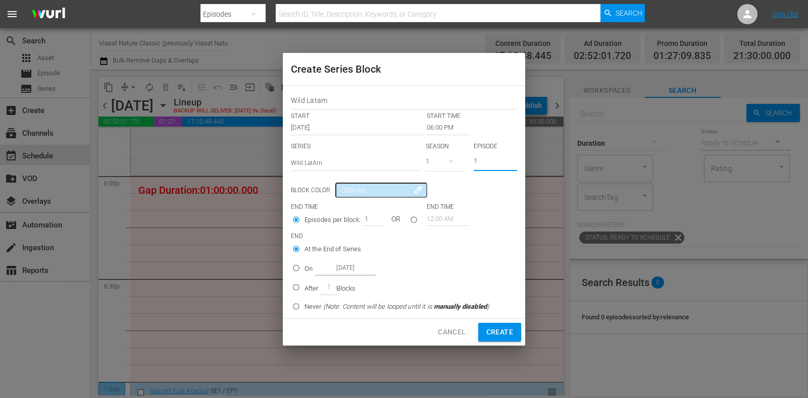
drag, startPoint x: 469, startPoint y: 166, endPoint x: 457, endPoint y: 167, distance: 11.7
click at [457, 167] on div "SERIES Select Series Wild LatAm SEASON 1 EPISODE 1" at bounding box center [404, 159] width 226 height 35
type input "2"
click at [306, 271] on p "On" at bounding box center [308, 269] width 8 height 10
radio input "false"
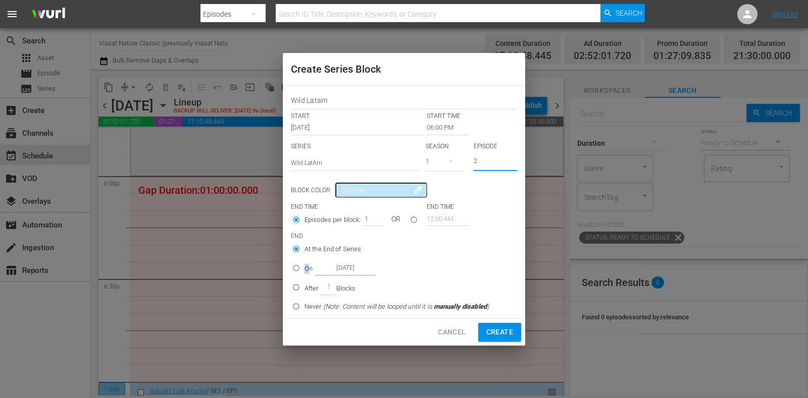
radio input "true"
click at [338, 269] on input "Oct 20th 2025" at bounding box center [345, 269] width 61 height 14
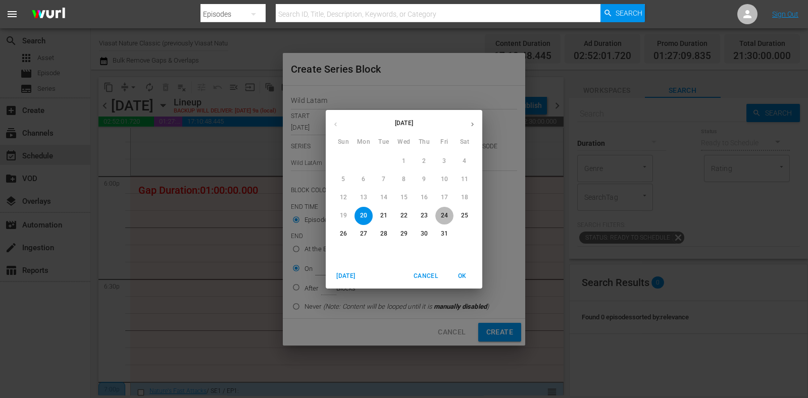
click at [451, 219] on span "24" at bounding box center [444, 216] width 18 height 9
type input "Oct 24th 2025"
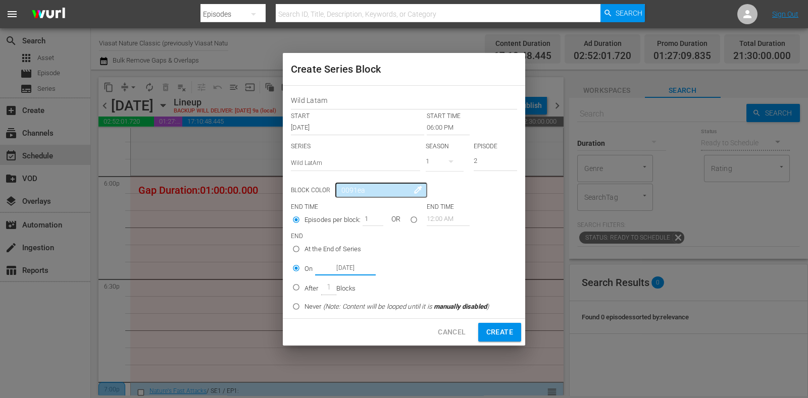
click at [498, 324] on button "Create" at bounding box center [499, 332] width 43 height 19
type input "12:00 AM"
type input "1"
radio input "true"
type input "Oct 20th 2025"
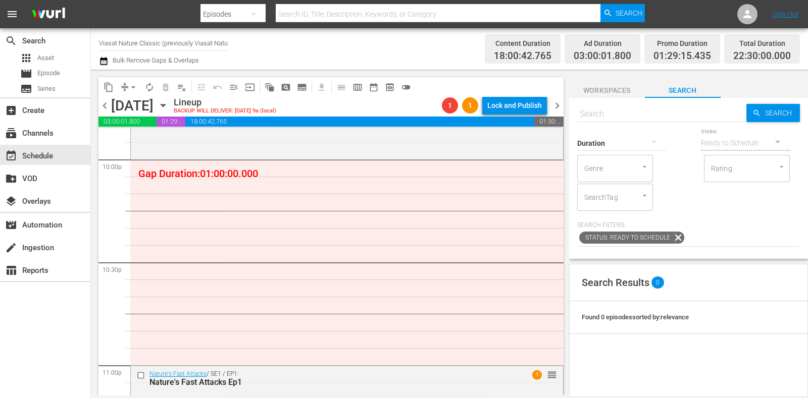
scroll to position [4481, 0]
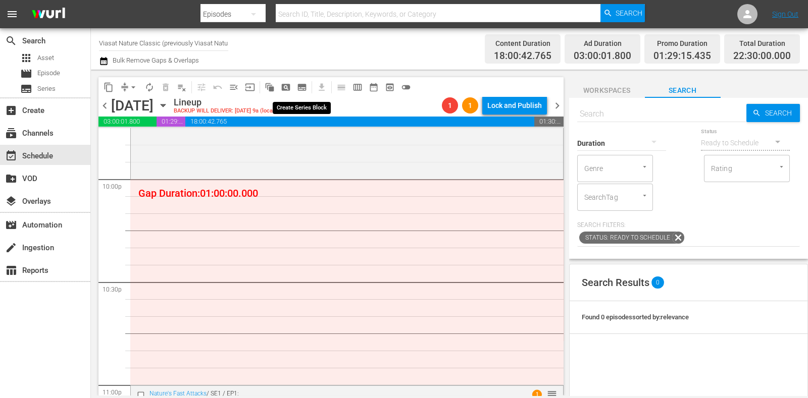
click at [305, 89] on span "subtitles_outlined" at bounding box center [302, 87] width 10 height 10
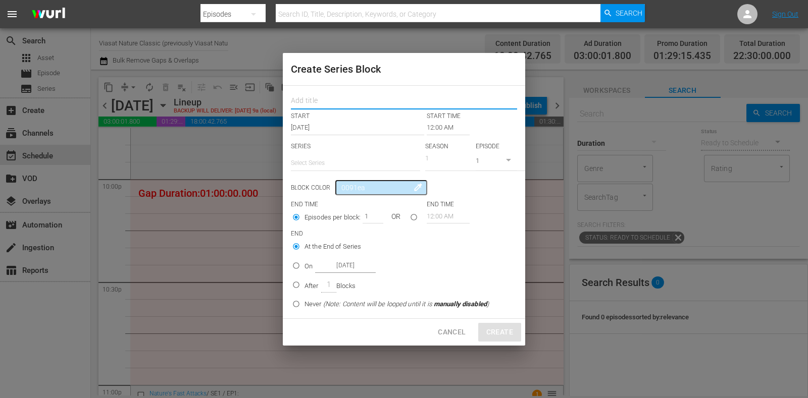
click at [314, 96] on input "text" at bounding box center [404, 102] width 226 height 16
paste input "Wild Latam"
type input "Wild Latam"
click at [326, 174] on input "text" at bounding box center [355, 163] width 129 height 24
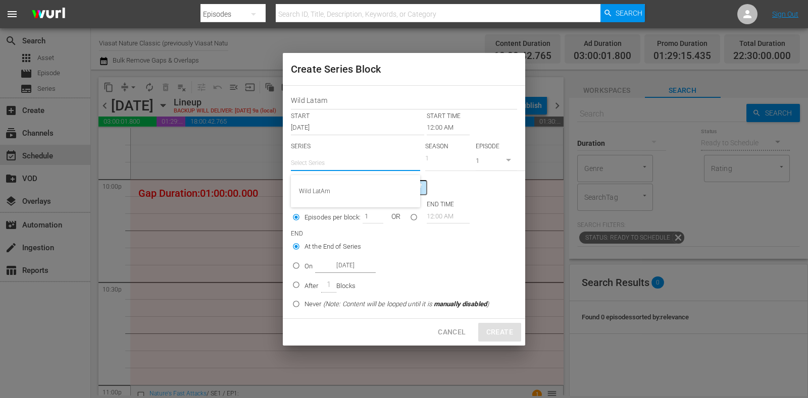
click at [334, 195] on div "Wild LatAm" at bounding box center [355, 191] width 113 height 24
type input "Wild LatAm"
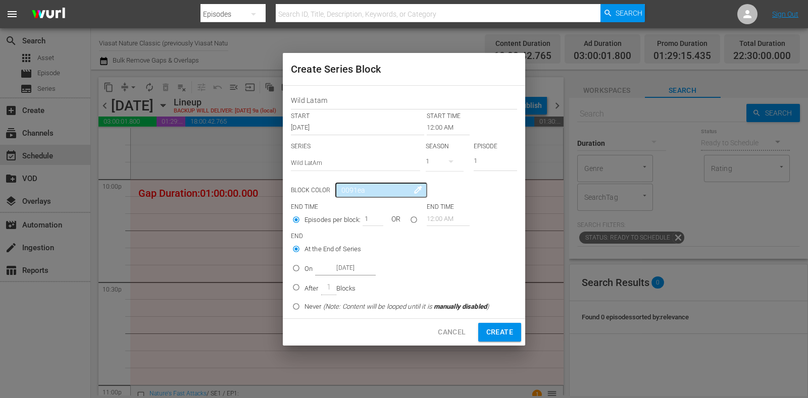
drag, startPoint x: 493, startPoint y: 165, endPoint x: 433, endPoint y: 163, distance: 59.6
click at [434, 165] on div "SERIES Select Series Wild LatAm SEASON 1 EPISODE 1" at bounding box center [404, 159] width 226 height 35
type input "2"
click at [438, 125] on input "12:00 AM" at bounding box center [448, 128] width 43 height 14
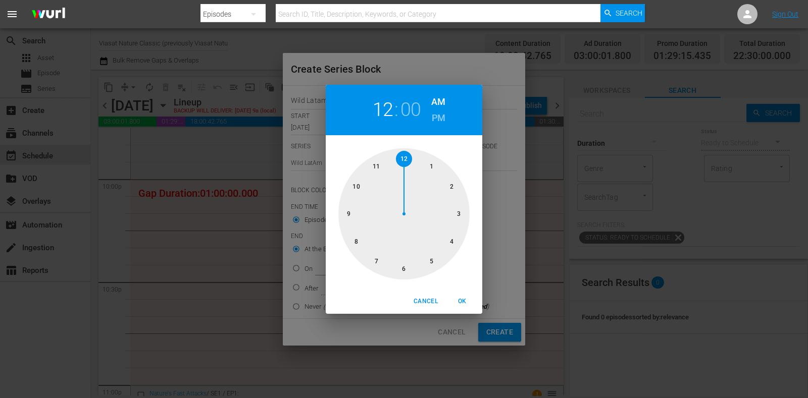
click at [359, 188] on div at bounding box center [403, 213] width 131 height 131
click at [437, 120] on h6 "PM" at bounding box center [439, 118] width 14 height 16
click at [462, 303] on span "OK" at bounding box center [462, 301] width 24 height 11
type input "10:00 PM"
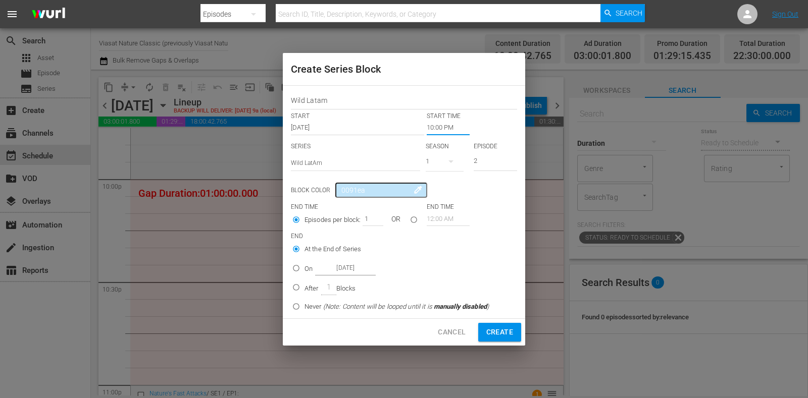
click at [306, 269] on p "On" at bounding box center [308, 269] width 8 height 10
click at [304, 269] on input "On Oct 20th 2025" at bounding box center [296, 270] width 17 height 17
radio input "false"
radio input "true"
click at [340, 269] on input "Oct 20th 2025" at bounding box center [345, 269] width 61 height 14
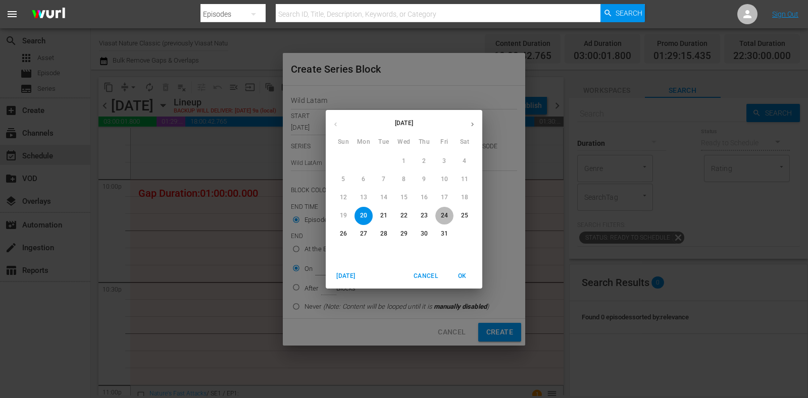
click at [447, 221] on button "24" at bounding box center [444, 216] width 18 height 18
type input "Oct 24th 2025"
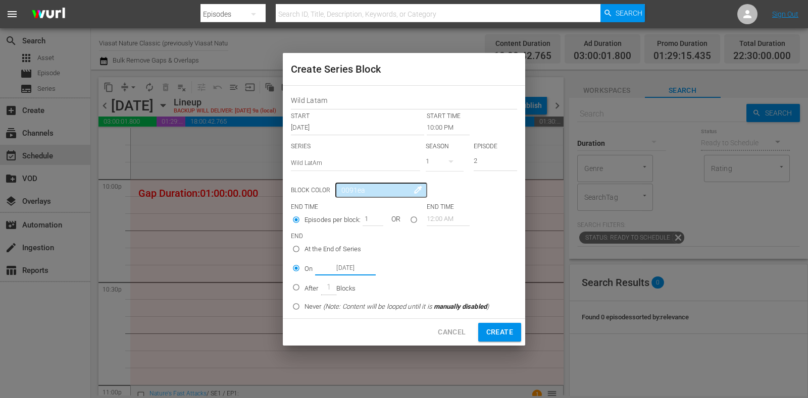
click at [503, 335] on span "Create" at bounding box center [499, 332] width 27 height 13
type input "12:00 AM"
type input "1"
radio input "true"
type input "Oct 20th 2025"
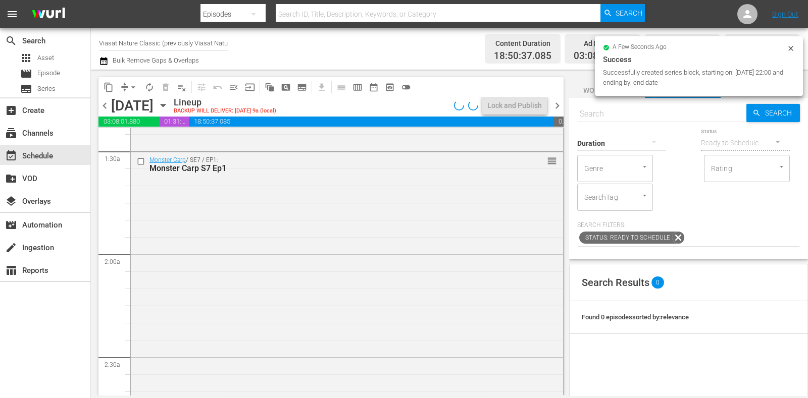
scroll to position [0, 0]
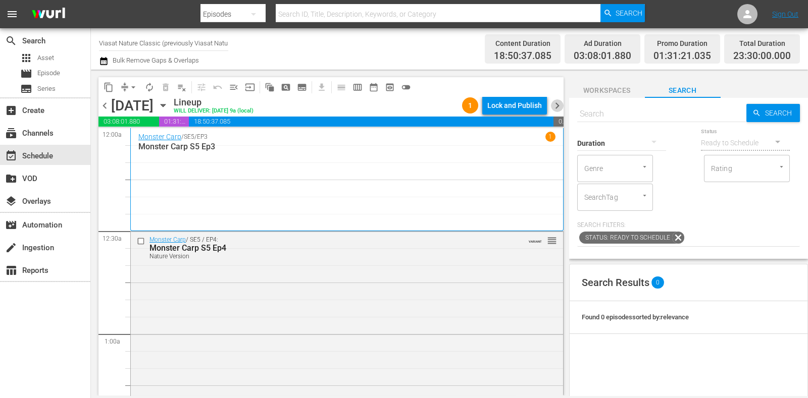
click at [561, 109] on span "chevron_right" at bounding box center [557, 105] width 13 height 13
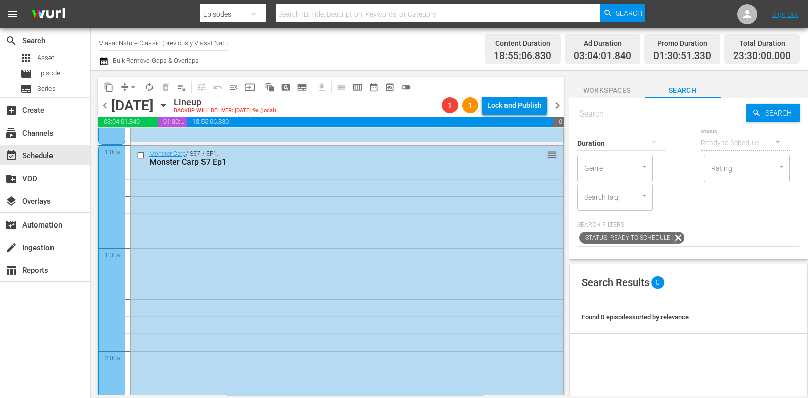
scroll to position [126, 0]
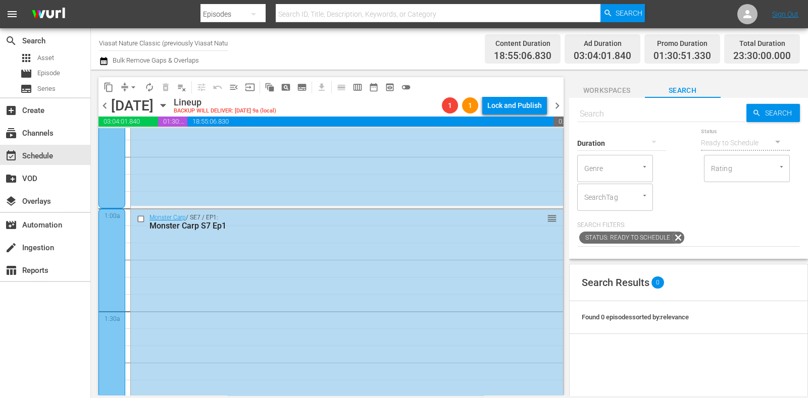
click at [121, 231] on div at bounding box center [111, 363] width 27 height 309
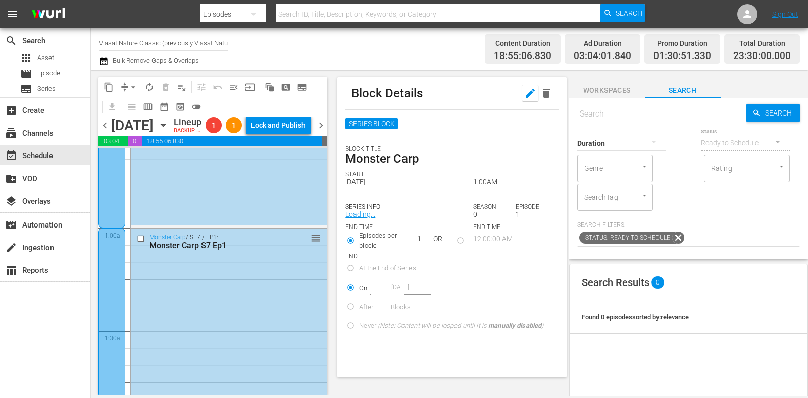
click at [522, 95] on button "button" at bounding box center [530, 93] width 16 height 16
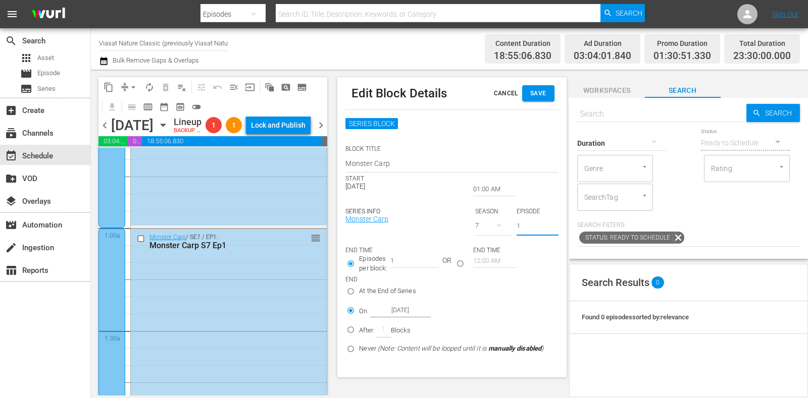
drag, startPoint x: 527, startPoint y: 228, endPoint x: 504, endPoint y: 233, distance: 23.2
click at [504, 233] on div "SERIES INFO Monster Carp SEASON 7 EPISODE 1" at bounding box center [451, 217] width 213 height 49
type input "2"
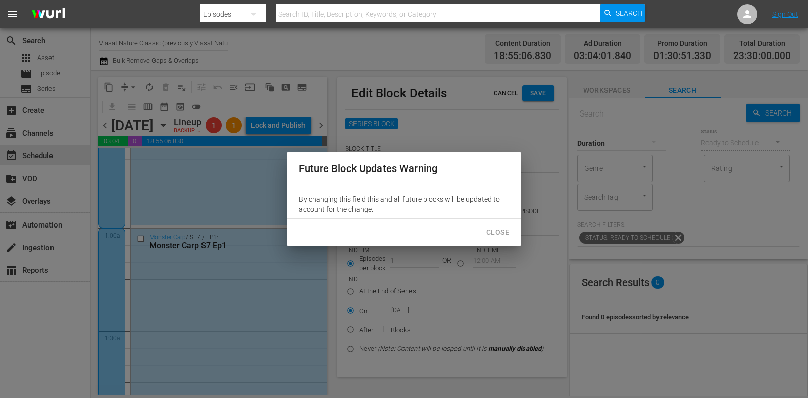
click at [486, 234] on span "Close" at bounding box center [497, 232] width 23 height 13
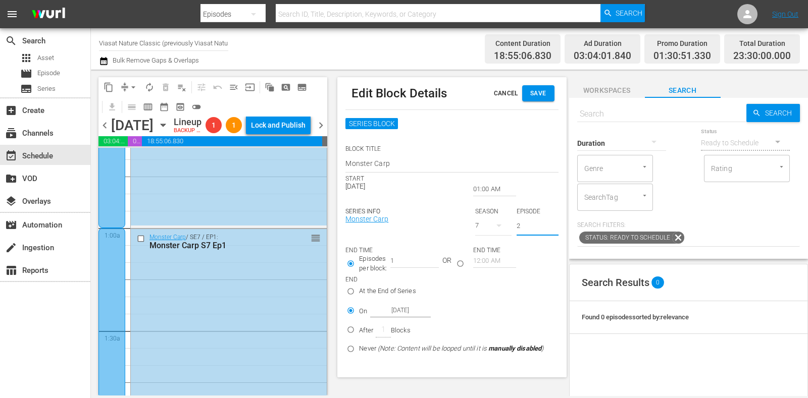
click at [537, 102] on div "Edit Block Details Cancel Save" at bounding box center [451, 93] width 213 height 32
click at [537, 100] on button "Save" at bounding box center [538, 93] width 32 height 16
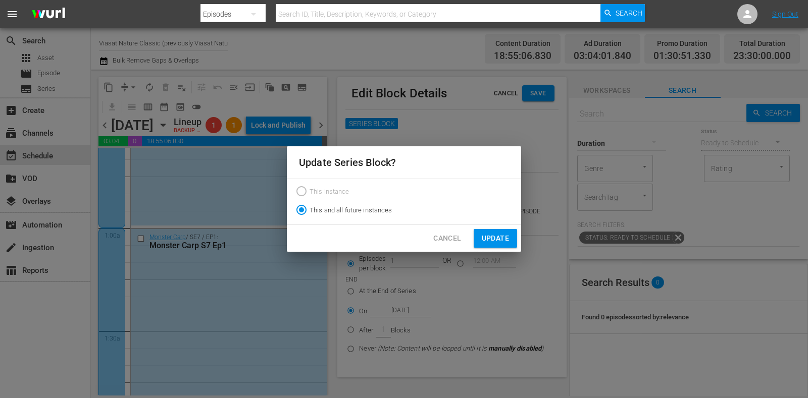
click at [497, 235] on span "Update" at bounding box center [495, 238] width 27 height 13
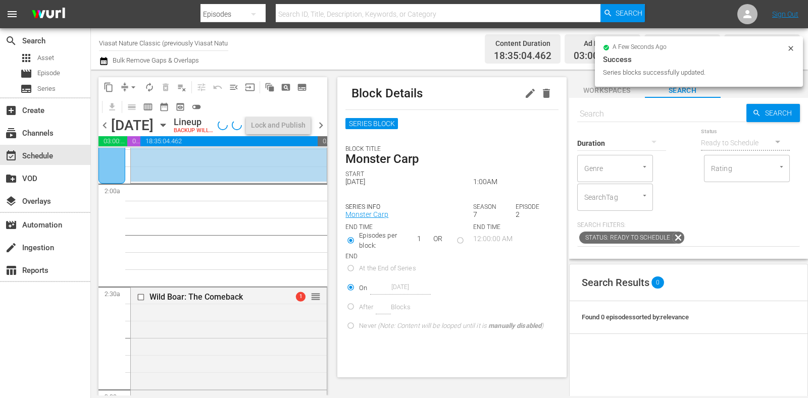
scroll to position [379, 0]
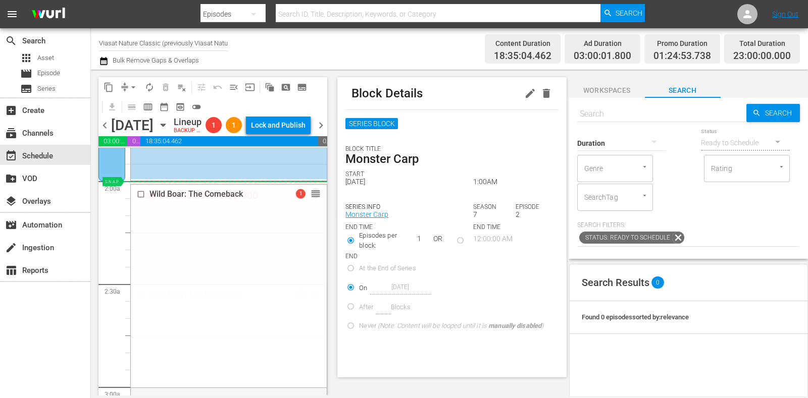
drag, startPoint x: 310, startPoint y: 310, endPoint x: 282, endPoint y: 235, distance: 79.9
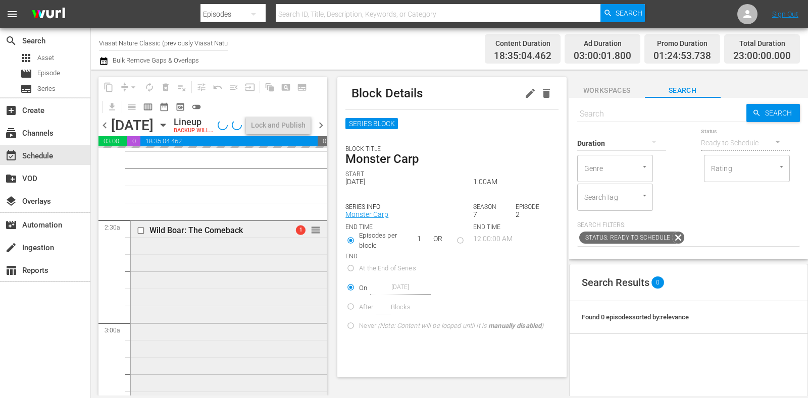
scroll to position [441, 0]
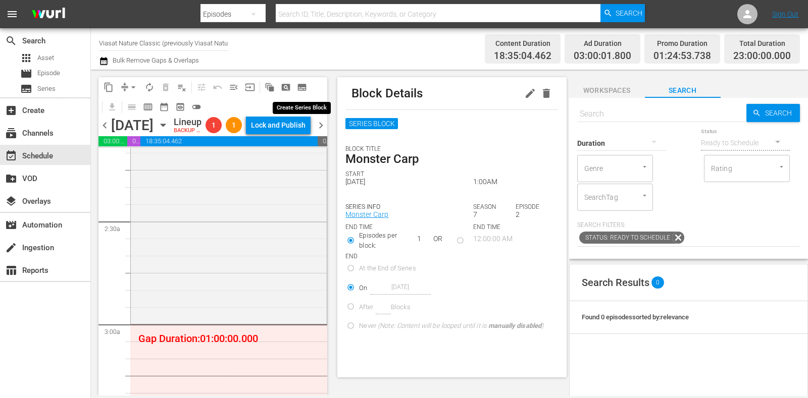
click at [303, 87] on span "subtitles_outlined" at bounding box center [302, 87] width 10 height 10
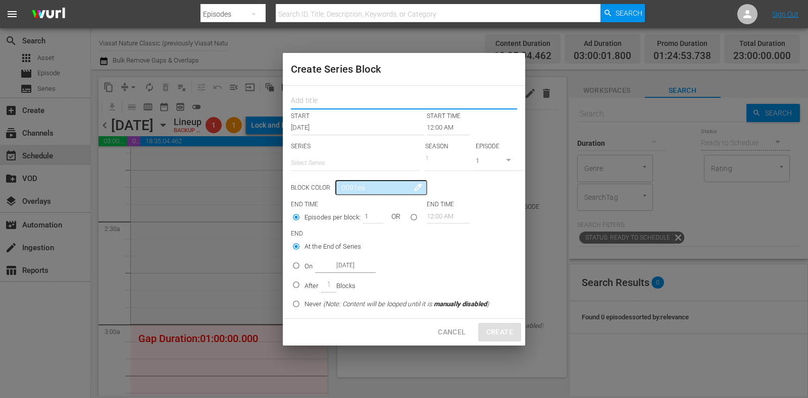
click at [330, 99] on input "text" at bounding box center [404, 102] width 226 height 16
paste input "Wild Latam"
type input "Wild Latam"
click at [328, 167] on input "text" at bounding box center [355, 163] width 129 height 24
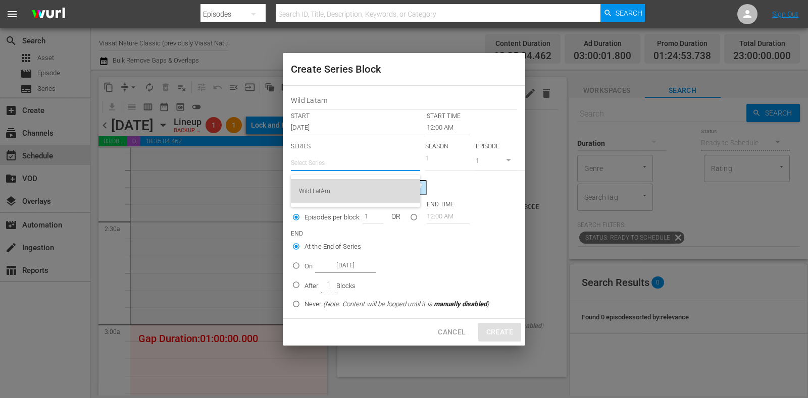
click at [330, 180] on div "Wild LatAm" at bounding box center [355, 191] width 113 height 24
radio input "false"
type input "Wild LatAm"
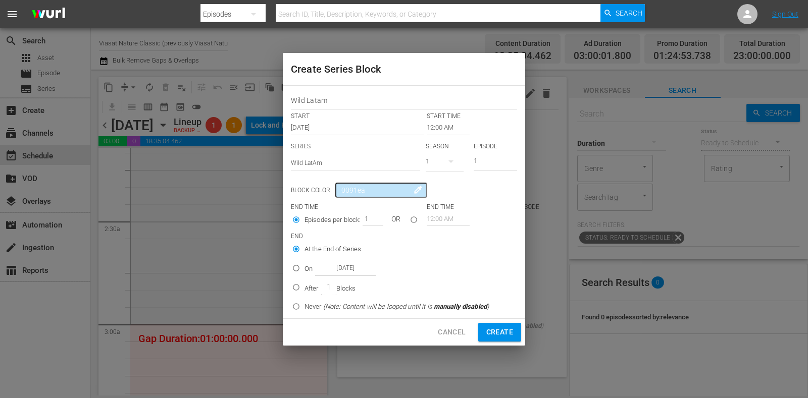
radio input "false"
click at [444, 127] on input "12:00 AM" at bounding box center [448, 128] width 43 height 14
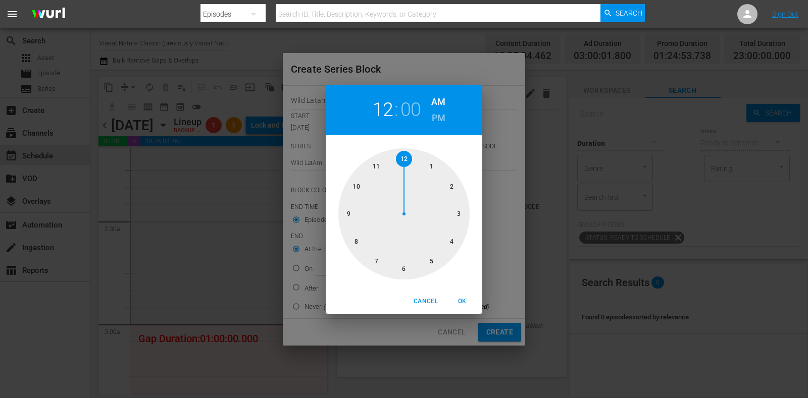
click at [459, 209] on div at bounding box center [403, 213] width 131 height 131
click at [459, 301] on span "OK" at bounding box center [462, 301] width 24 height 11
type input "03:00 AM"
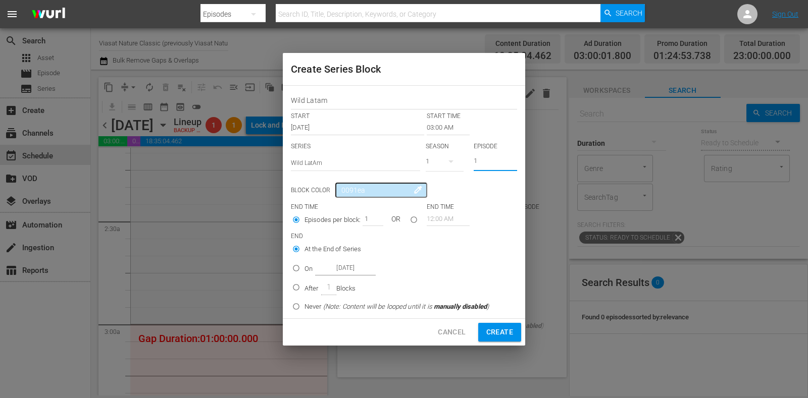
drag, startPoint x: 488, startPoint y: 159, endPoint x: 351, endPoint y: 203, distance: 143.7
click at [430, 163] on div "SERIES Select Series Wild LatAm SEASON 1 EPISODE 1" at bounding box center [404, 159] width 226 height 35
type input "2"
click at [305, 263] on div "On Oct 21st 2025" at bounding box center [339, 269] width 71 height 14
click at [304, 263] on input "On Oct 21st 2025" at bounding box center [296, 270] width 17 height 17
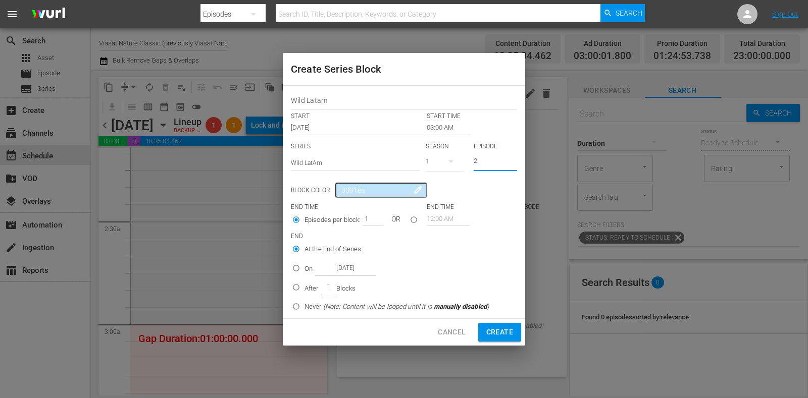
radio input "false"
radio input "true"
click at [345, 266] on input "Oct 21st 2025" at bounding box center [345, 269] width 61 height 14
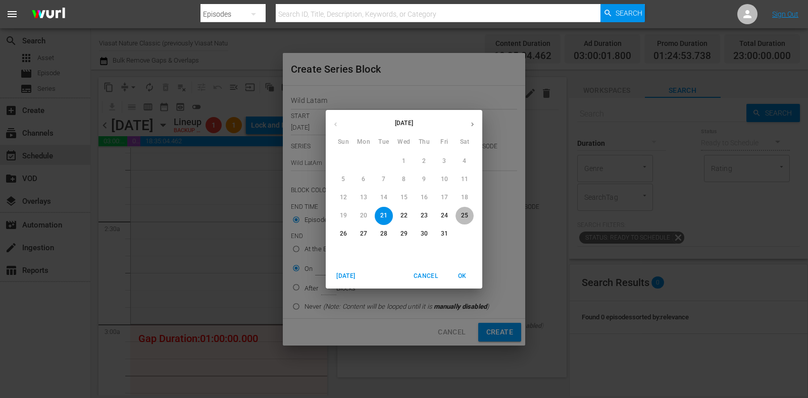
click at [458, 215] on span "25" at bounding box center [464, 216] width 18 height 9
type input "Oct 25th 2025"
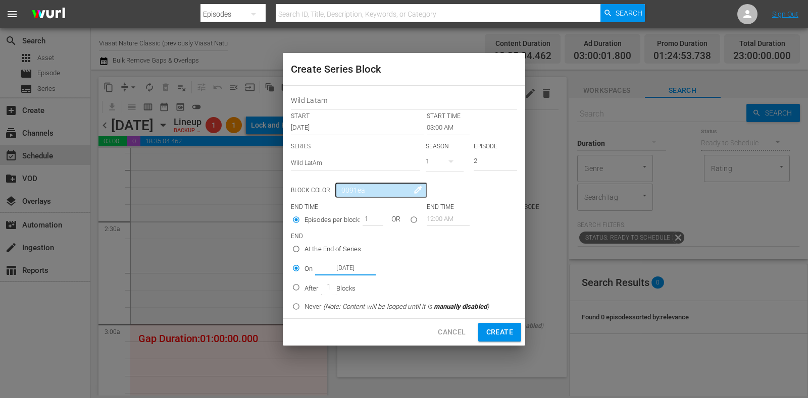
click at [493, 330] on span "Create" at bounding box center [499, 332] width 27 height 13
radio input "false"
type input "12:00 AM"
type input "1"
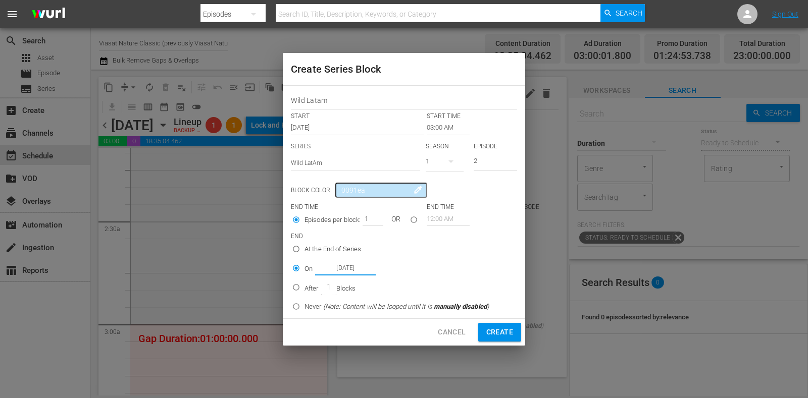
radio input "true"
type input "Oct 21st 2025"
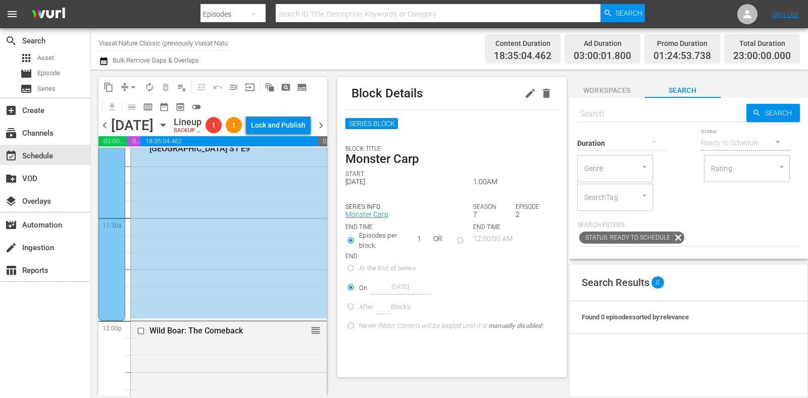
radio input "true"
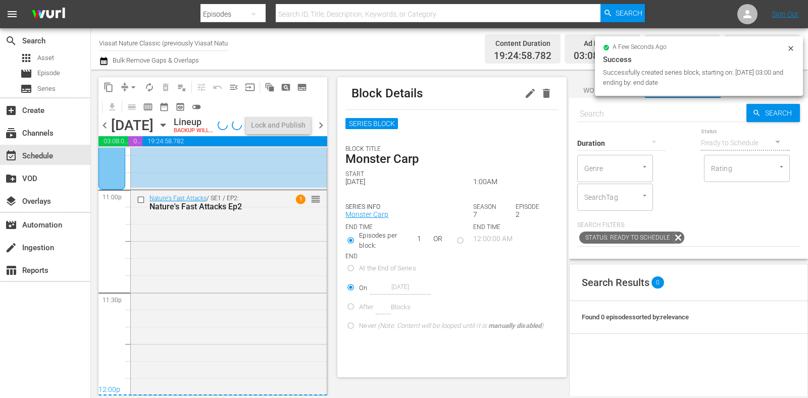
scroll to position [0, 0]
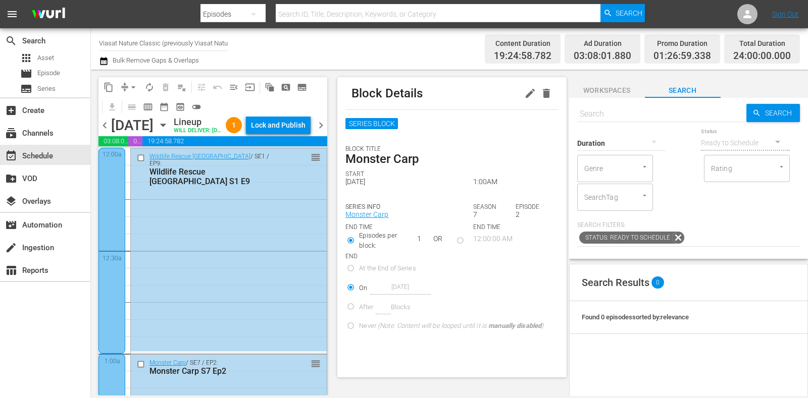
click at [323, 131] on span "chevron_right" at bounding box center [321, 125] width 13 height 13
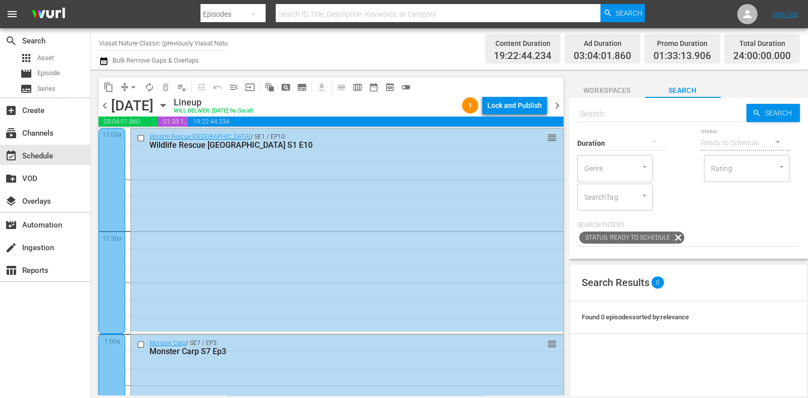
click at [560, 102] on span "chevron_right" at bounding box center [557, 105] width 13 height 13
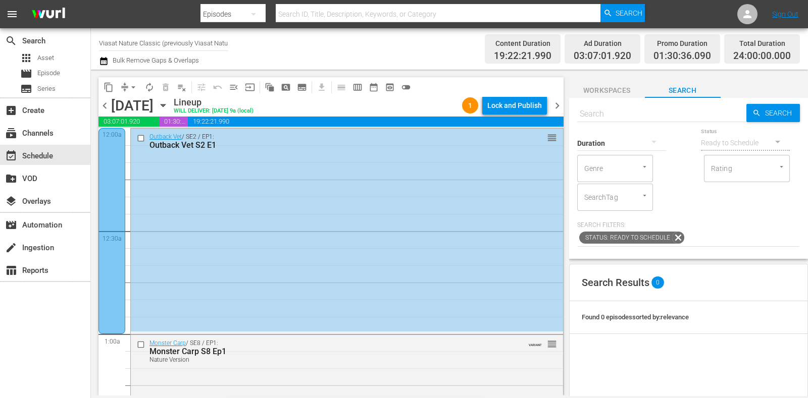
click at [559, 112] on div "chevron_left Thursday, October 23rd October 23rd Lineup WILL DELIVER: 10/22 @ 9…" at bounding box center [330, 107] width 465 height 20
click at [560, 109] on span "chevron_right" at bounding box center [557, 105] width 13 height 13
click at [557, 100] on span "chevron_right" at bounding box center [557, 105] width 13 height 13
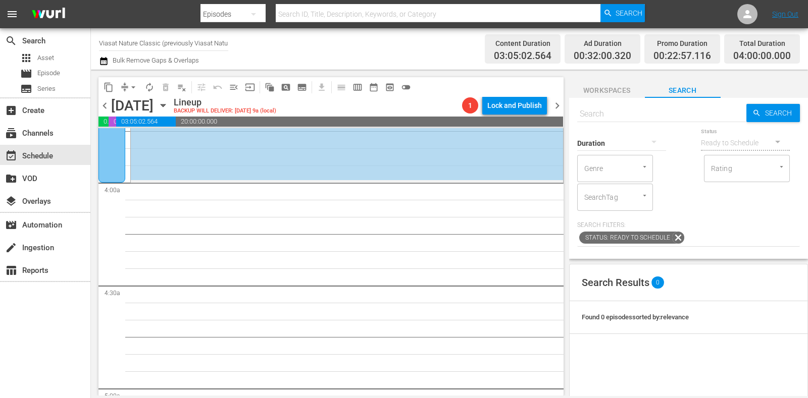
scroll to position [761, 0]
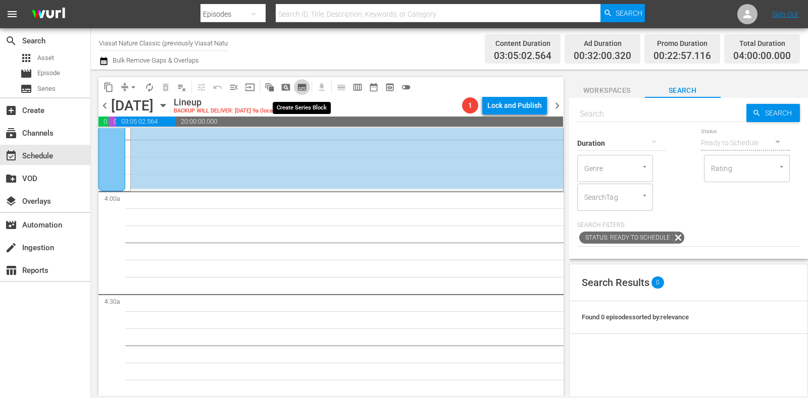
click at [303, 82] on span "subtitles_outlined" at bounding box center [302, 87] width 10 height 10
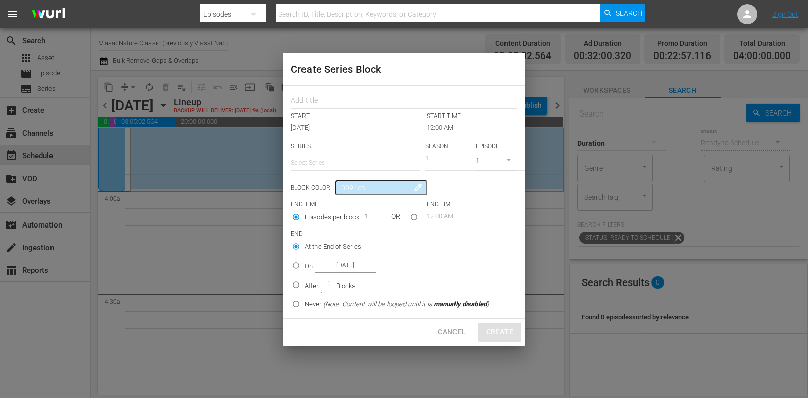
click at [319, 97] on input "text" at bounding box center [404, 102] width 226 height 16
paste input "Wildlife Rescue [GEOGRAPHIC_DATA]"
type input "Wildlife Rescue [GEOGRAPHIC_DATA]"
click at [332, 165] on input "text" at bounding box center [355, 163] width 129 height 24
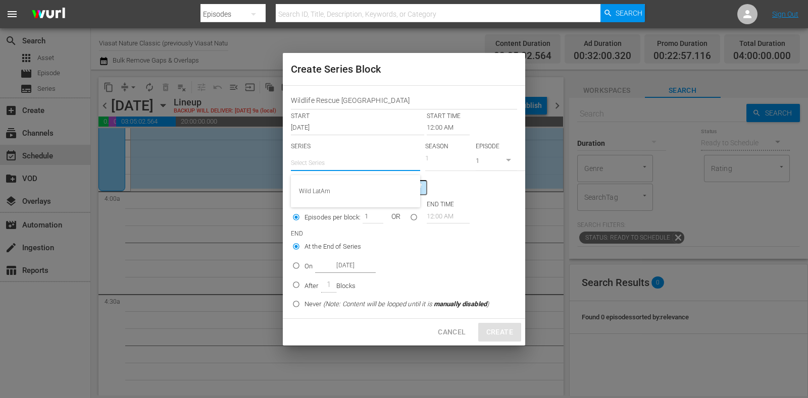
paste input "Wildlife Rescue [GEOGRAPHIC_DATA]"
click at [372, 189] on div "Wildlife Rescue [GEOGRAPHIC_DATA]" at bounding box center [355, 191] width 113 height 24
type input "Wildlife Rescue [GEOGRAPHIC_DATA]"
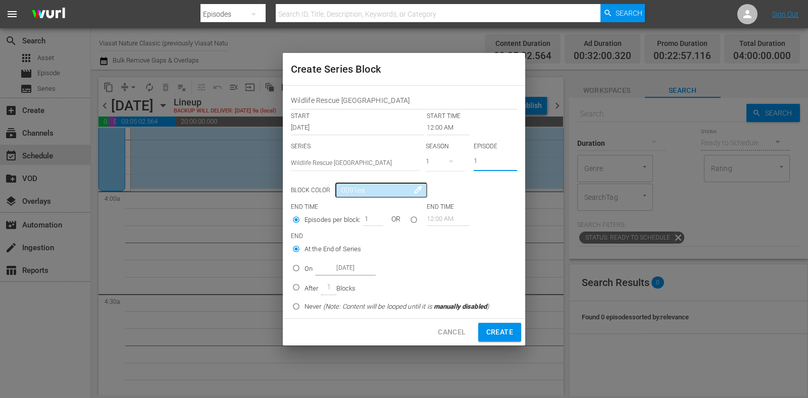
drag, startPoint x: 488, startPoint y: 158, endPoint x: 461, endPoint y: 158, distance: 27.3
click at [461, 158] on div "SERIES Select Series Wildlife Rescue Australia SEASON 1 EPISODE 1" at bounding box center [404, 159] width 226 height 35
type input "9"
click at [445, 124] on input "12:00 AM" at bounding box center [448, 128] width 43 height 14
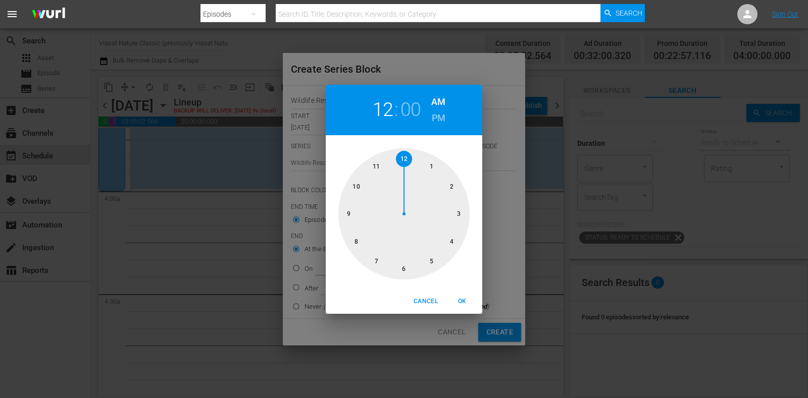
click at [452, 245] on div at bounding box center [403, 213] width 131 height 131
click at [462, 302] on span "OK" at bounding box center [462, 301] width 24 height 11
type input "04:00 AM"
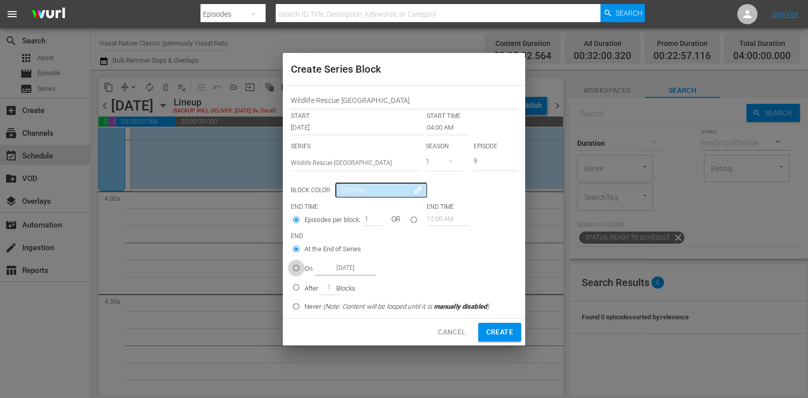
click at [299, 267] on input "On Oct 25th 2025" at bounding box center [296, 270] width 17 height 17
click at [341, 267] on input "Oct 25th 2025" at bounding box center [345, 269] width 61 height 14
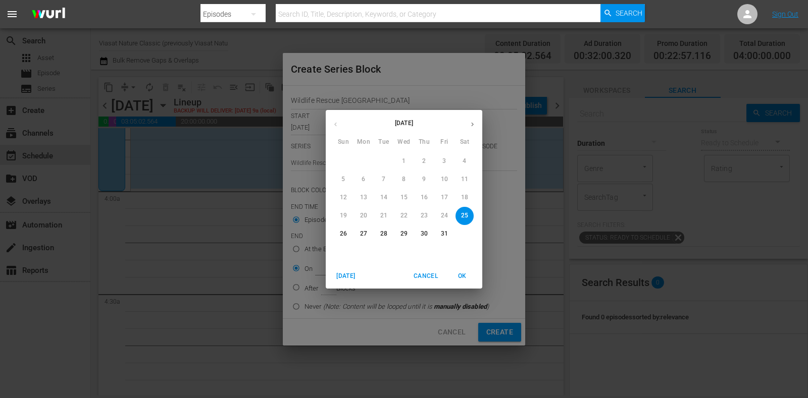
click at [411, 276] on button "Cancel" at bounding box center [425, 276] width 32 height 17
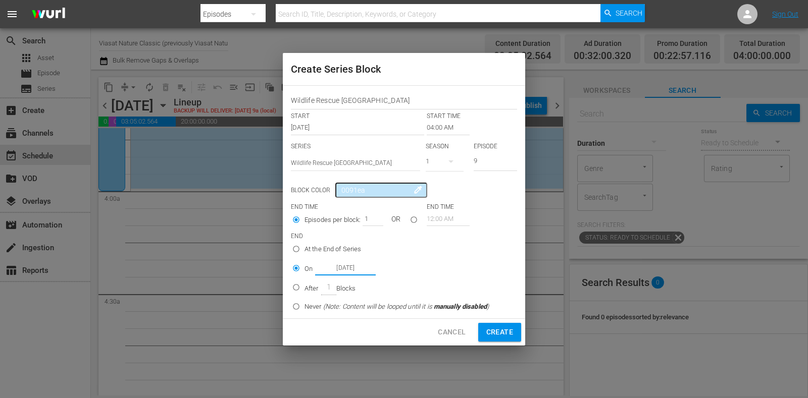
click at [304, 286] on p "After" at bounding box center [311, 289] width 14 height 10
click at [304, 286] on input "After 1 Blocks" at bounding box center [296, 289] width 17 height 17
radio input "false"
radio input "true"
drag, startPoint x: 364, startPoint y: 213, endPoint x: 414, endPoint y: 233, distance: 53.7
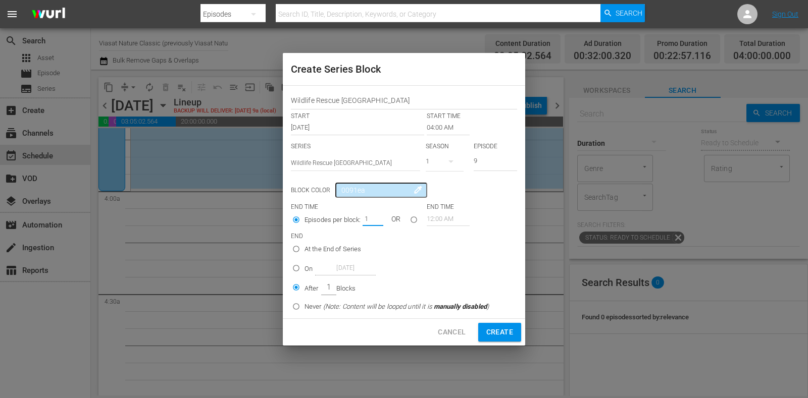
click at [391, 221] on div "Episodes per block: 1 OR" at bounding box center [359, 221] width 136 height 19
type input "2"
click at [509, 329] on span "Create" at bounding box center [499, 332] width 27 height 13
type input "12:00 AM"
type input "1"
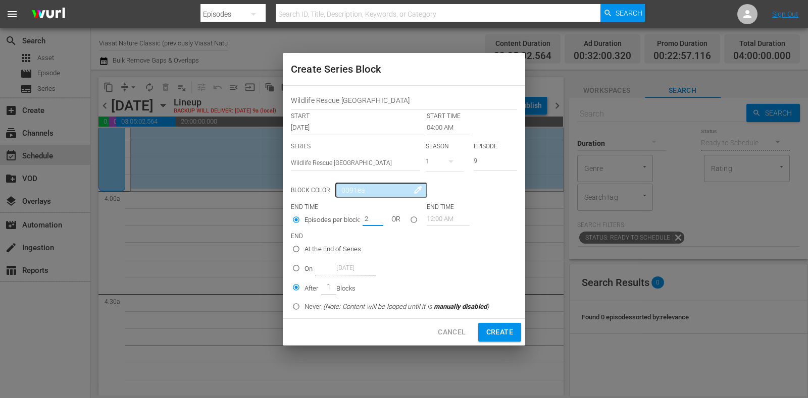
type input "1"
radio input "true"
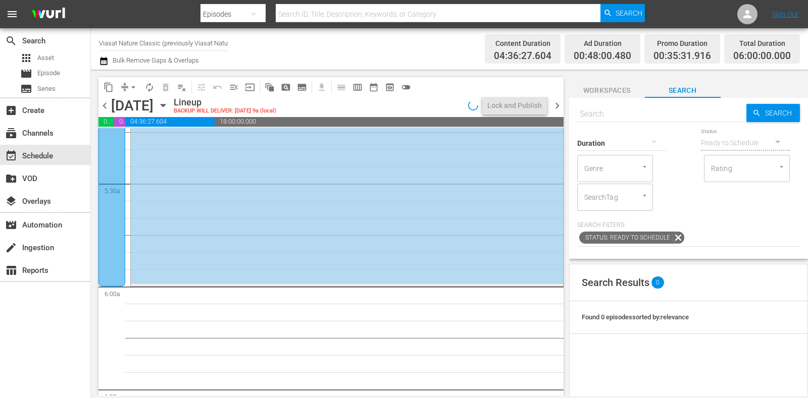
scroll to position [1203, 0]
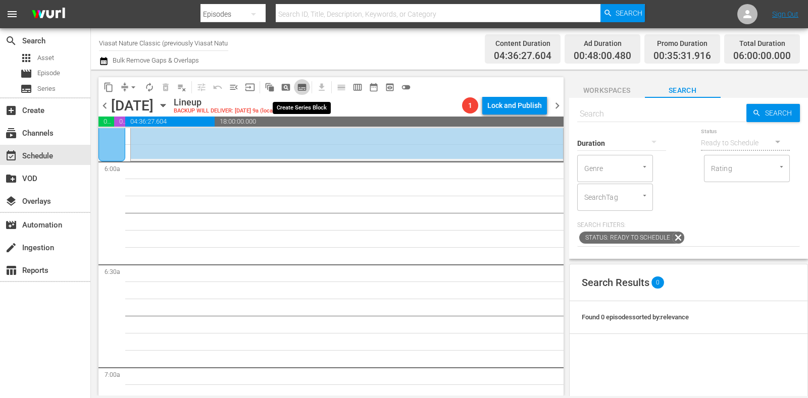
click at [308, 89] on button "subtitles_outlined" at bounding box center [302, 87] width 16 height 16
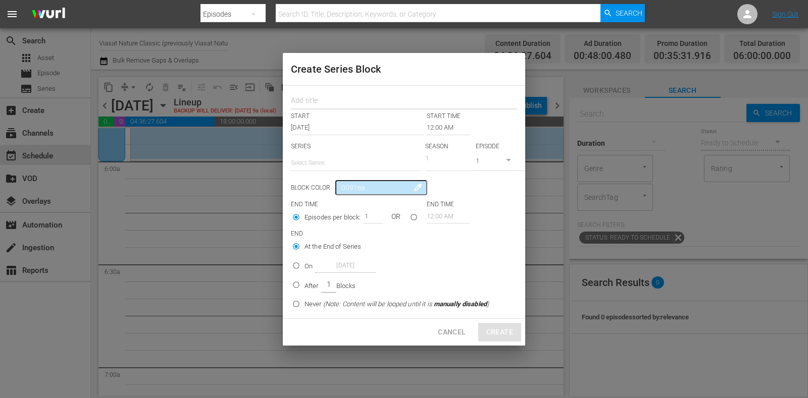
click at [325, 102] on input "text" at bounding box center [404, 102] width 226 height 16
paste input "Outback Vet"
type input "Outback Vet"
drag, startPoint x: 334, startPoint y: 168, endPoint x: 338, endPoint y: 173, distance: 6.9
click at [334, 168] on input "text" at bounding box center [355, 163] width 129 height 24
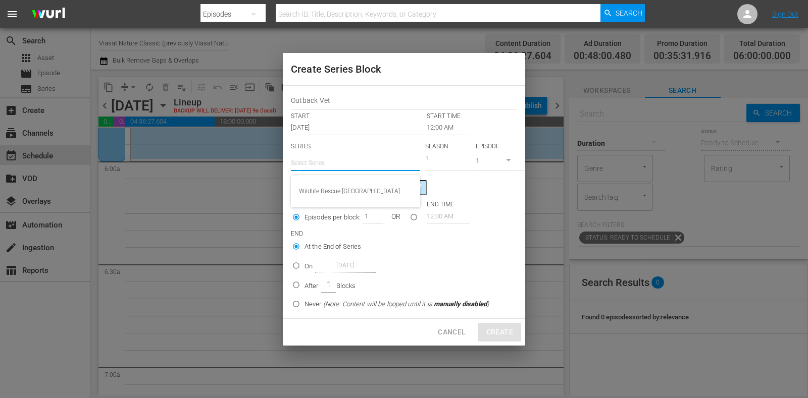
paste input "Outback Vet"
click at [355, 193] on div "Outback Vet" at bounding box center [355, 191] width 113 height 24
type input "Outback Vet"
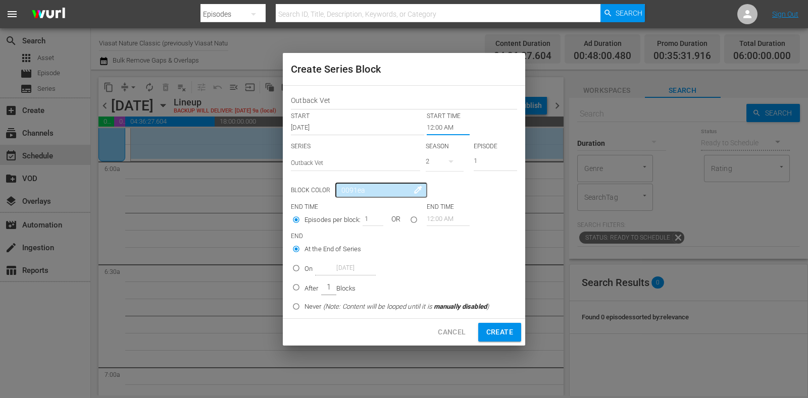
click at [447, 130] on input "12:00 AM" at bounding box center [448, 128] width 43 height 14
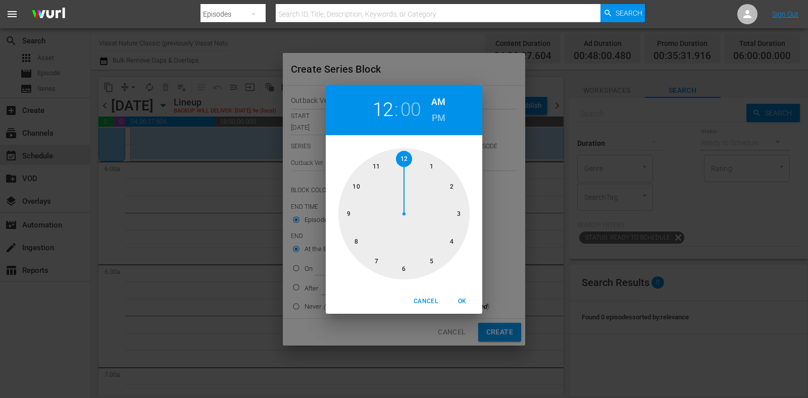
click at [408, 255] on div at bounding box center [403, 213] width 131 height 131
click at [452, 300] on span "OK" at bounding box center [462, 301] width 24 height 11
type input "06:00 AM"
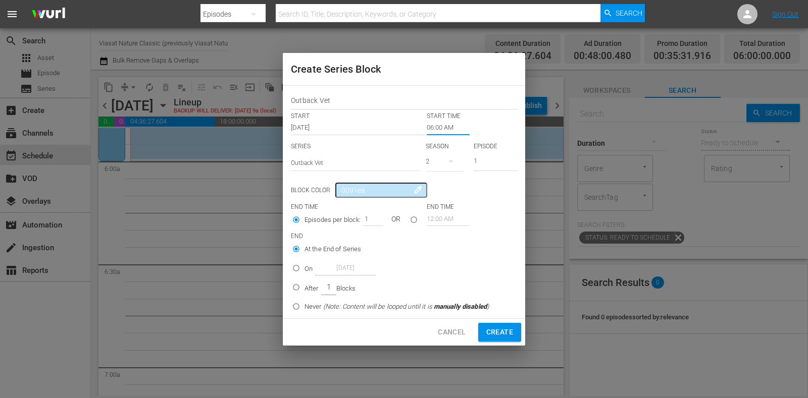
click at [312, 282] on div "After 1 Blocks" at bounding box center [329, 288] width 51 height 16
click at [304, 282] on input "After 1 Blocks" at bounding box center [296, 289] width 17 height 17
radio input "false"
radio input "true"
drag, startPoint x: 368, startPoint y: 215, endPoint x: 353, endPoint y: 219, distance: 15.1
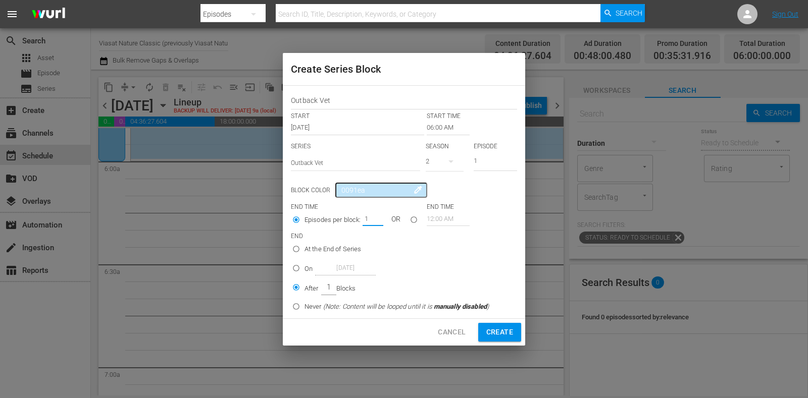
click at [353, 219] on div "Episodes per block: 1 OR" at bounding box center [359, 221] width 136 height 19
type input "3"
click at [505, 331] on span "Create" at bounding box center [499, 332] width 27 height 13
type input "12:00 AM"
type input "1"
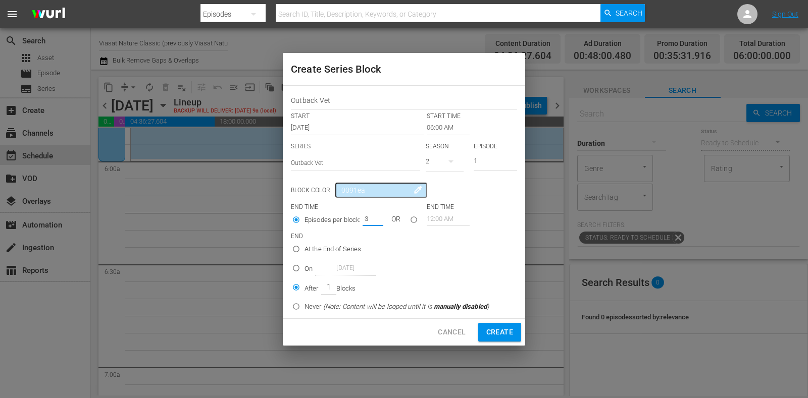
radio input "true"
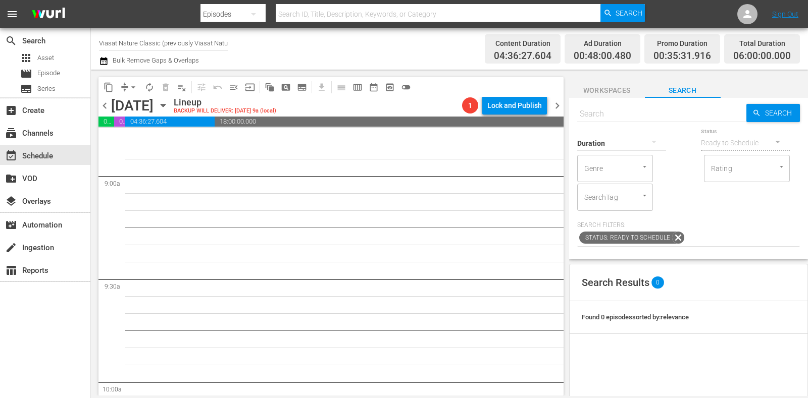
scroll to position [1834, 0]
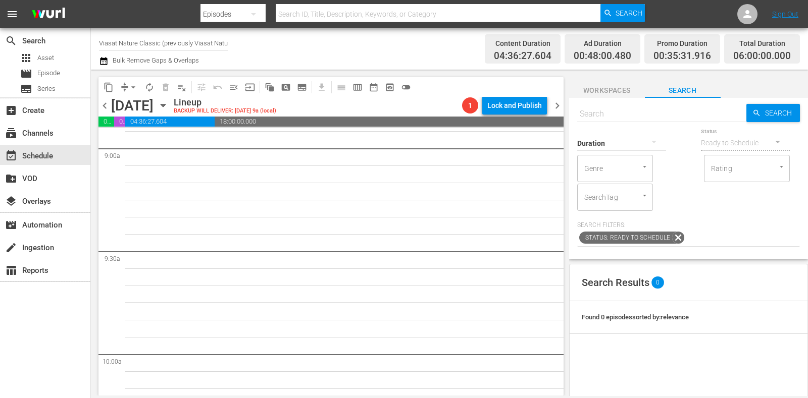
click at [551, 102] on span "chevron_right" at bounding box center [557, 105] width 13 height 13
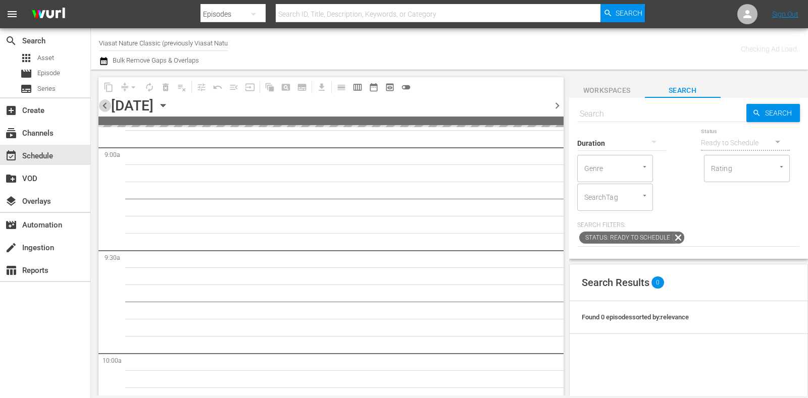
click at [105, 106] on span "chevron_left" at bounding box center [104, 105] width 13 height 13
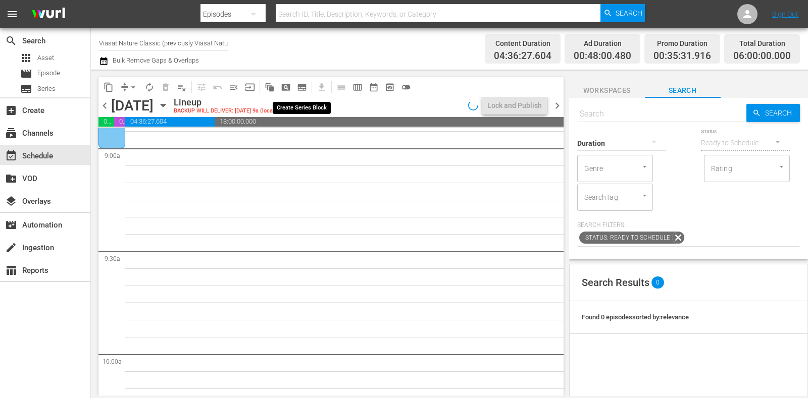
click at [297, 89] on span "subtitles_outlined" at bounding box center [302, 87] width 10 height 10
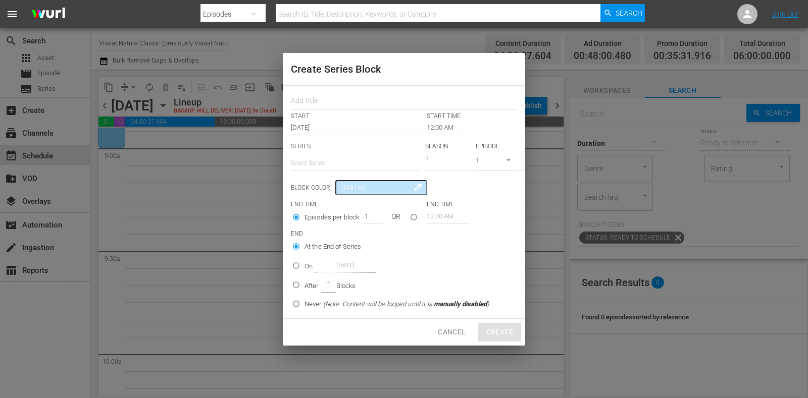
drag, startPoint x: 321, startPoint y: 100, endPoint x: 333, endPoint y: 156, distance: 56.4
click at [321, 100] on input "text" at bounding box center [404, 102] width 226 height 16
paste input "Monster Carp"
type input "Monster Carp"
click at [332, 156] on input "text" at bounding box center [355, 163] width 129 height 24
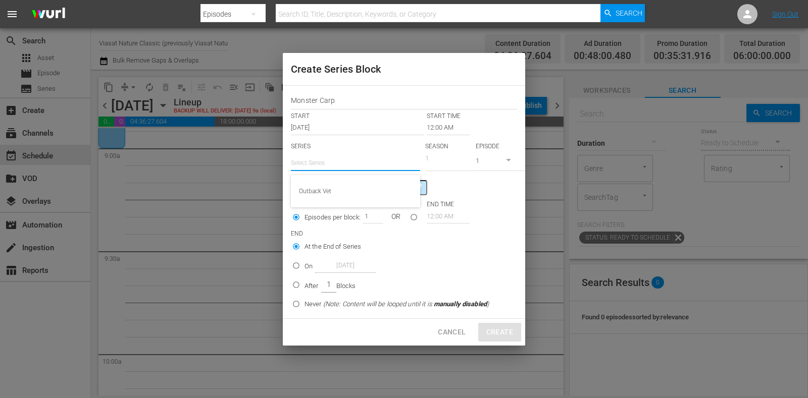
paste input "Monster Carp"
click at [353, 191] on div "Monster Carp" at bounding box center [355, 191] width 113 height 24
type input "Monster Carp"
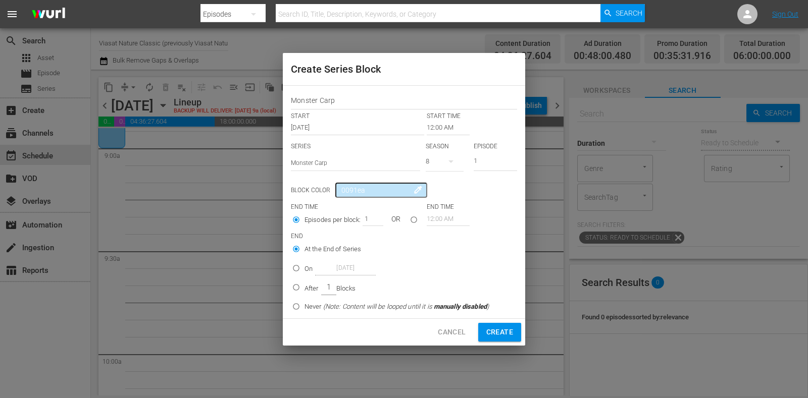
click at [457, 159] on icon "button" at bounding box center [451, 162] width 12 height 12
click at [449, 199] on div "7" at bounding box center [440, 204] width 28 height 10
drag, startPoint x: 493, startPoint y: 161, endPoint x: 472, endPoint y: 162, distance: 20.8
click at [472, 162] on div "SERIES Select Series Monster Carp SEASON 7 EPISODE 1" at bounding box center [404, 159] width 226 height 35
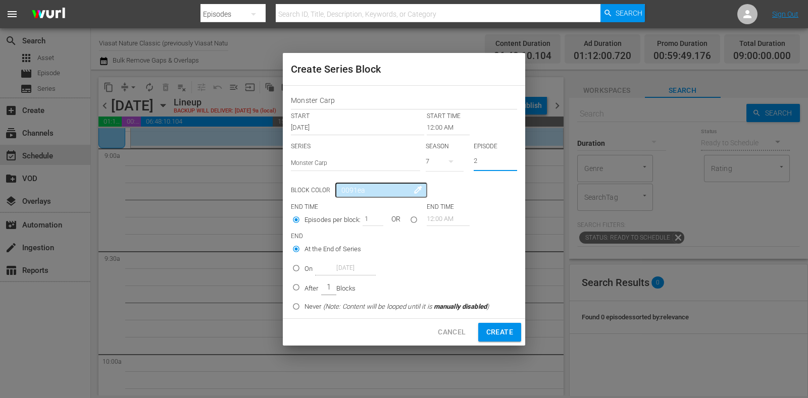
drag, startPoint x: 483, startPoint y: 163, endPoint x: 446, endPoint y: 165, distance: 37.4
click at [447, 165] on div "SERIES Select Series Monster Carp SEASON 7 EPISODE 2" at bounding box center [404, 159] width 226 height 35
type input "3"
click at [312, 287] on p "After" at bounding box center [311, 289] width 14 height 10
click at [304, 287] on input "After 1 Blocks" at bounding box center [296, 289] width 17 height 17
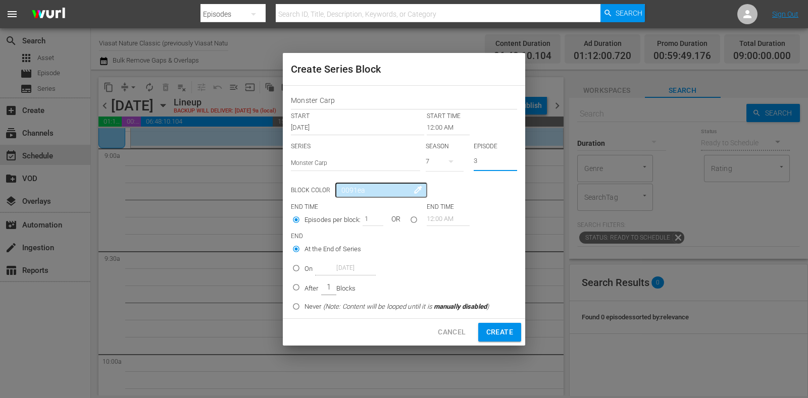
radio input "false"
radio input "true"
drag, startPoint x: 364, startPoint y: 219, endPoint x: 373, endPoint y: 218, distance: 9.1
click at [373, 218] on input "1" at bounding box center [370, 219] width 15 height 14
type input "5"
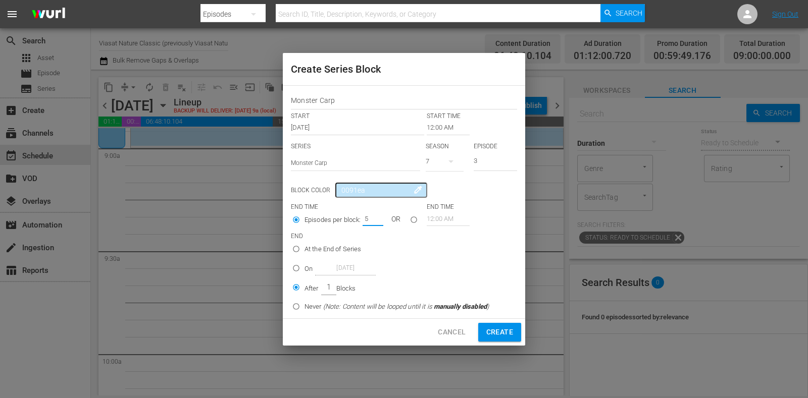
click at [449, 130] on input "12:00 AM" at bounding box center [448, 128] width 43 height 14
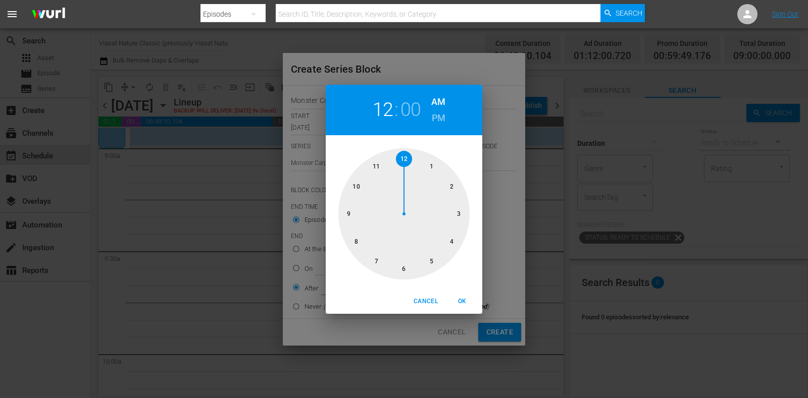
click at [342, 216] on div at bounding box center [403, 213] width 131 height 131
click at [457, 300] on span "OK" at bounding box center [462, 301] width 24 height 11
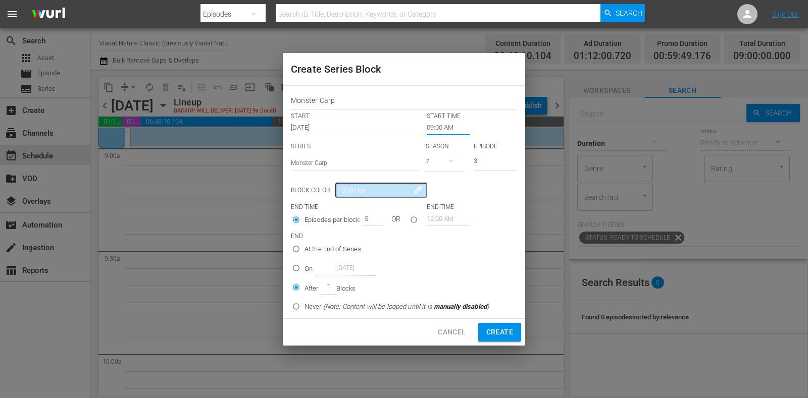
click at [495, 329] on span "Create" at bounding box center [499, 332] width 27 height 13
type input "12:00 AM"
type input "1"
radio input "true"
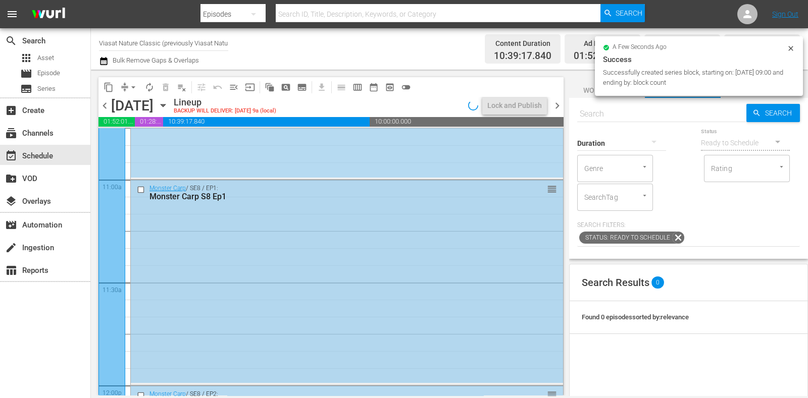
scroll to position [2212, 0]
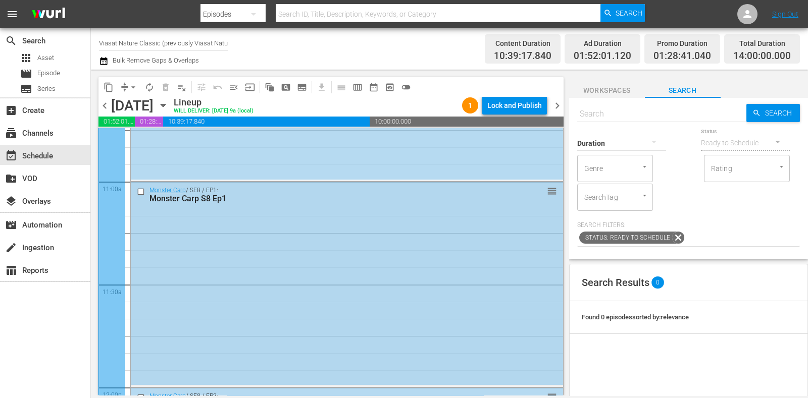
click at [430, 254] on div "Monster Carp / SE8 / EP1: Monster Carp S8 Ep1 reorder" at bounding box center [347, 283] width 432 height 203
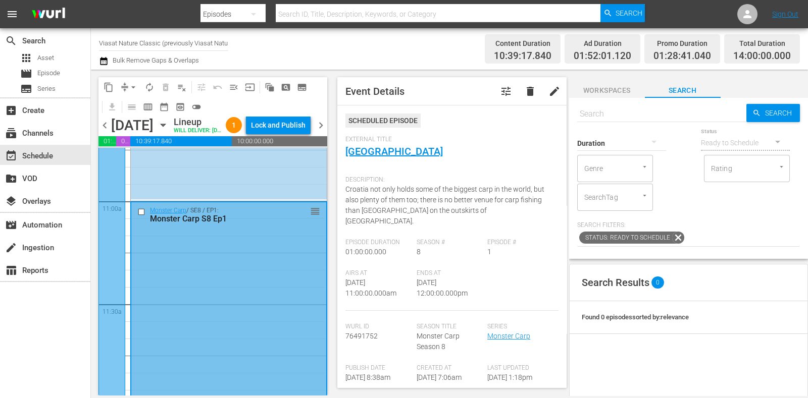
click at [515, 216] on div "Description: Croatia not only holds some of the biggest carp in the world, but …" at bounding box center [451, 205] width 213 height 68
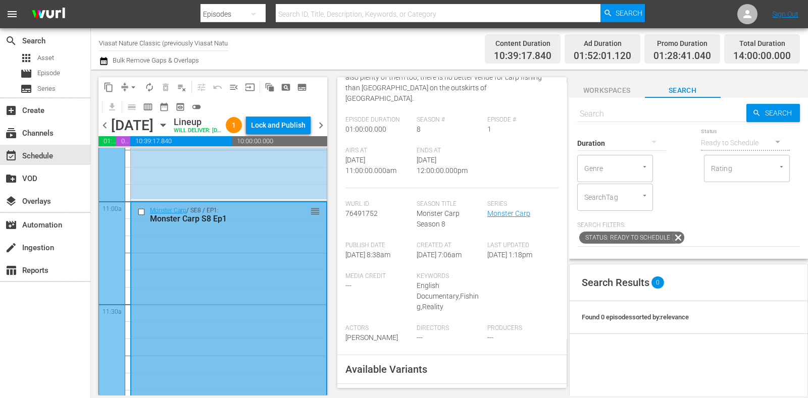
scroll to position [316, 0]
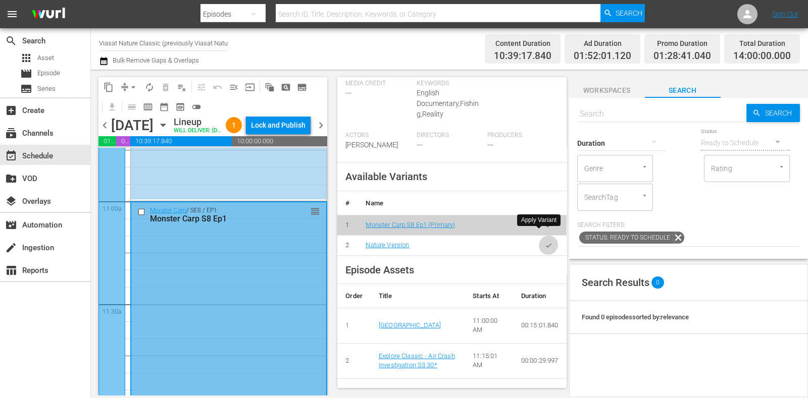
click at [545, 242] on icon "button" at bounding box center [549, 246] width 8 height 8
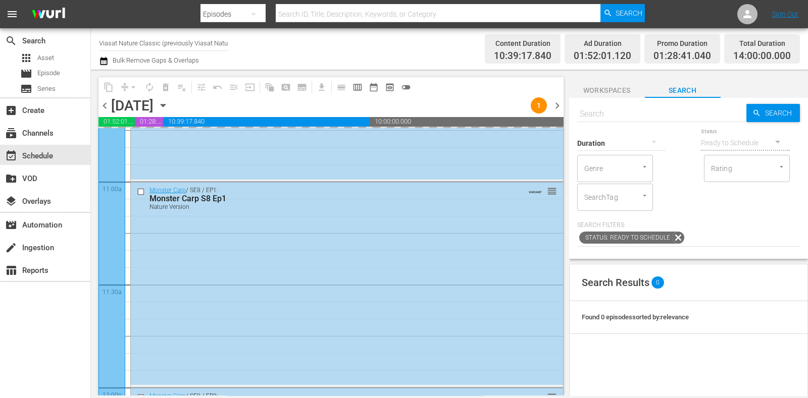
scroll to position [2276, 0]
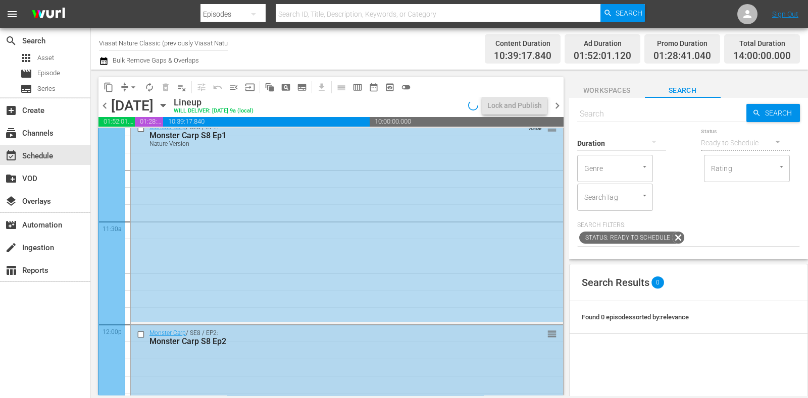
click at [298, 345] on div "Monster Carp S8 Ep2" at bounding box center [328, 342] width 358 height 10
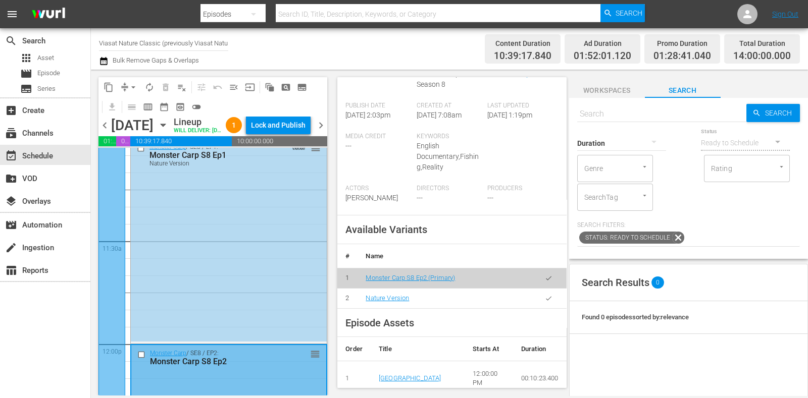
scroll to position [316, 0]
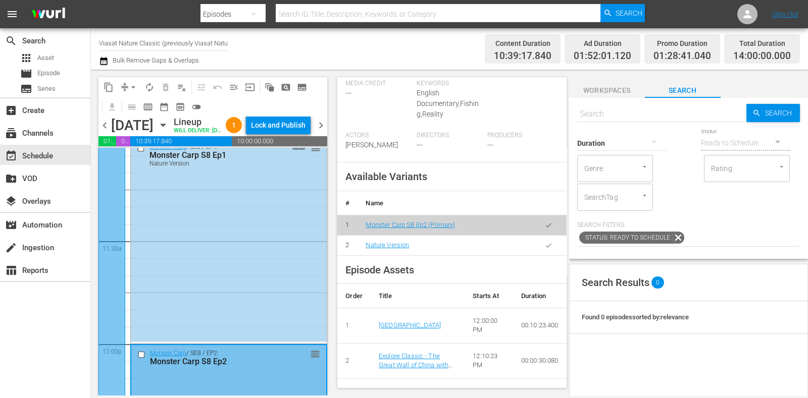
click at [539, 239] on button "button" at bounding box center [549, 246] width 20 height 20
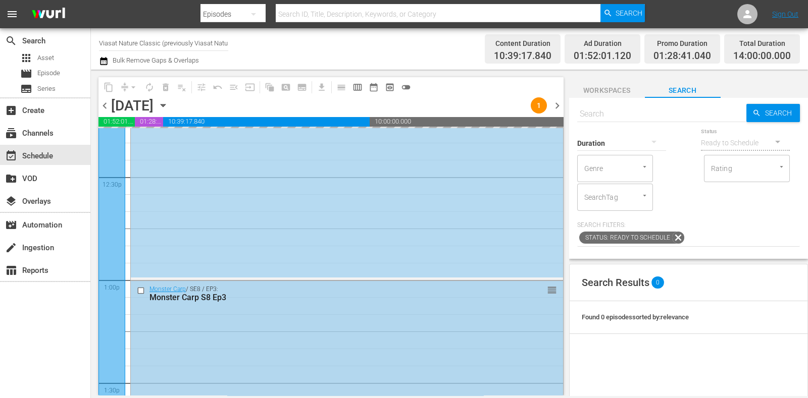
scroll to position [2528, 0]
click at [260, 340] on div "Monster Carp / SE8 / EP3: Monster Carp S8 Ep3 reorder" at bounding box center [347, 380] width 432 height 203
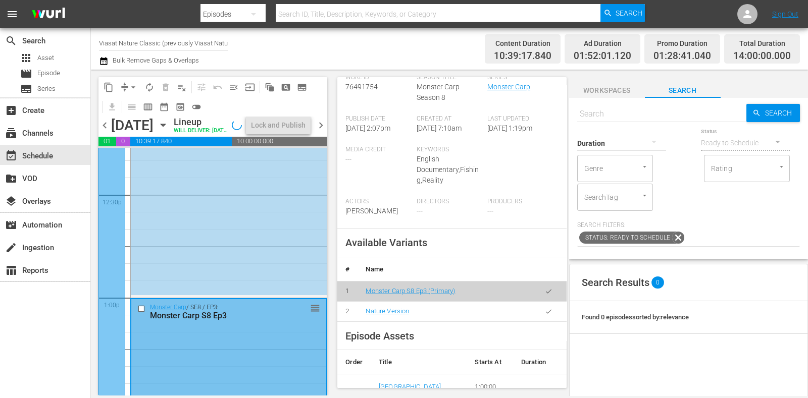
scroll to position [316, 0]
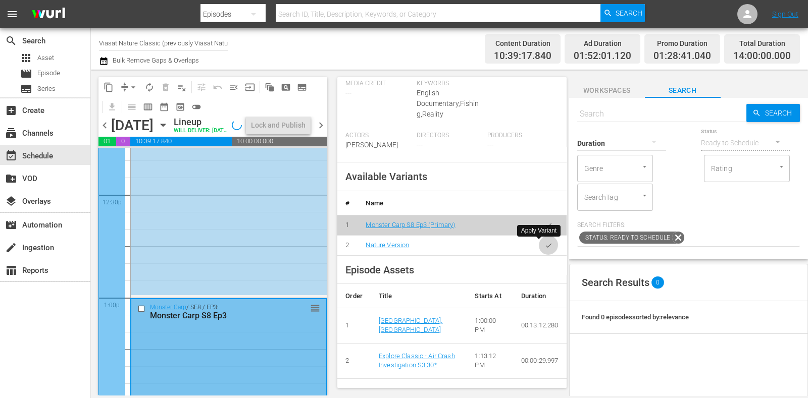
click at [545, 245] on icon "button" at bounding box center [549, 246] width 8 height 8
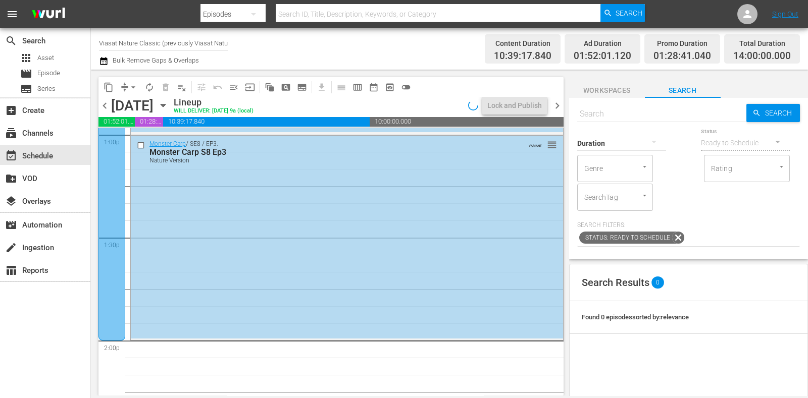
scroll to position [2843, 0]
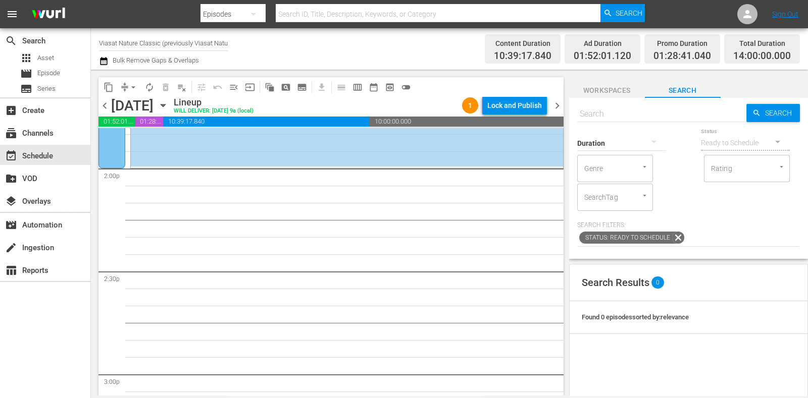
click at [659, 102] on div "Search Search Duration Status Ready to Schedule Genre Genre Rating Rating Searc…" at bounding box center [688, 178] width 239 height 161
click at [659, 113] on input "text" at bounding box center [661, 114] width 169 height 24
paste input "Wild Boar: The Comeback"
type input "Wild Boar: The Comeback"
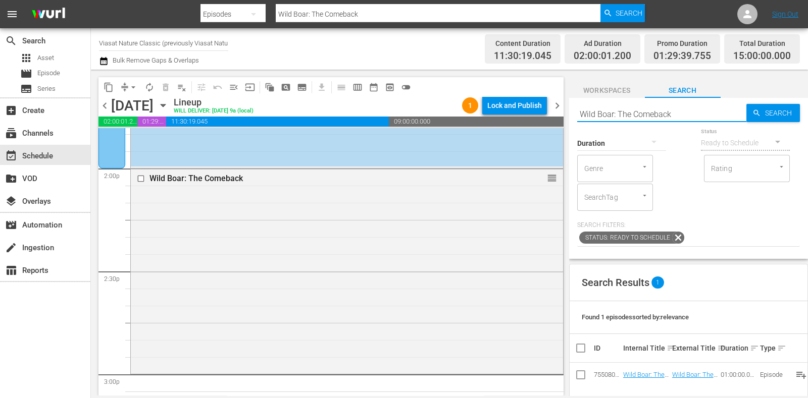
drag, startPoint x: 656, startPoint y: 108, endPoint x: 531, endPoint y: 111, distance: 125.8
click at [533, 111] on div "content_copy compress arrow_drop_down autorenew_outlined delete_forever_outline…" at bounding box center [449, 233] width 717 height 326
paste input "Hooves in the Wind"
type input "Hooves in the Wind"
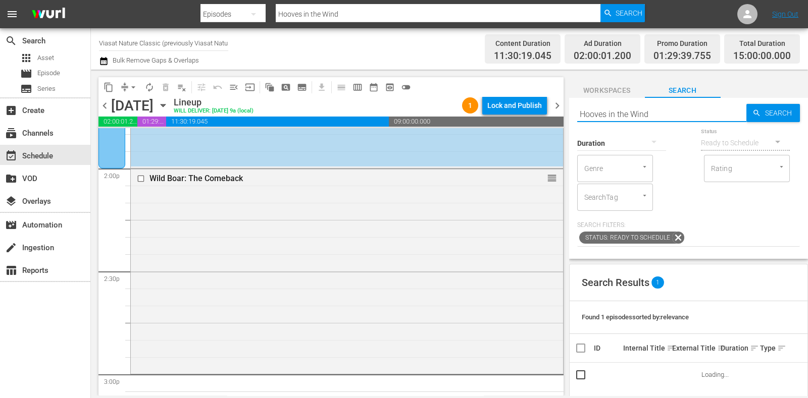
scroll to position [3033, 0]
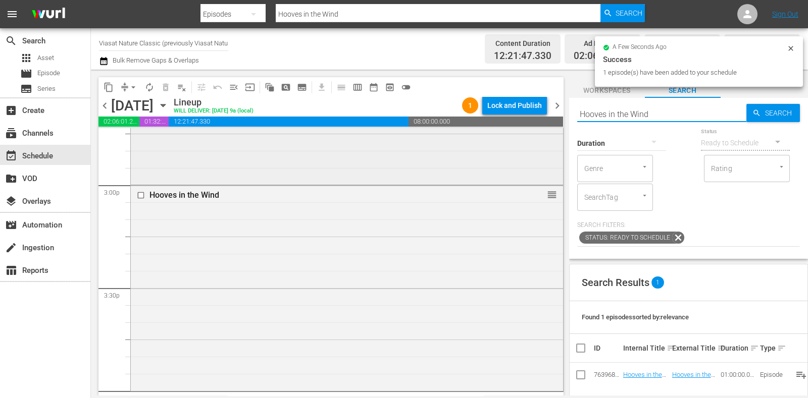
drag, startPoint x: 662, startPoint y: 117, endPoint x: 540, endPoint y: 130, distance: 122.9
click at [538, 126] on div "content_copy compress arrow_drop_down autorenew_outlined delete_forever_outline…" at bounding box center [449, 233] width 717 height 326
paste input "Pride of India"
type input "Pride of India"
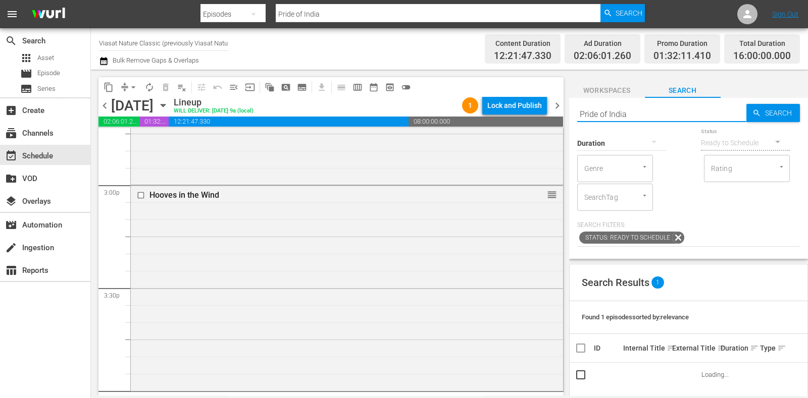
scroll to position [3159, 0]
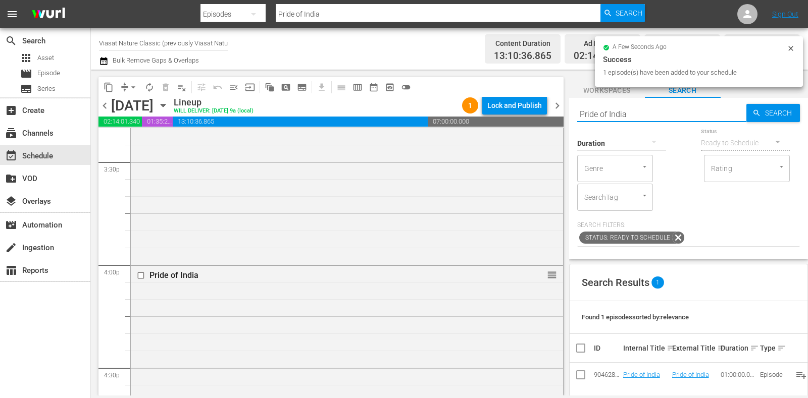
drag, startPoint x: 645, startPoint y: 115, endPoint x: 546, endPoint y: 112, distance: 99.0
click at [546, 112] on div "content_copy compress arrow_drop_down autorenew_outlined delete_forever_outline…" at bounding box center [449, 233] width 717 height 326
paste input "The Real Jungle Book"
type input "The Real Jungle Book"
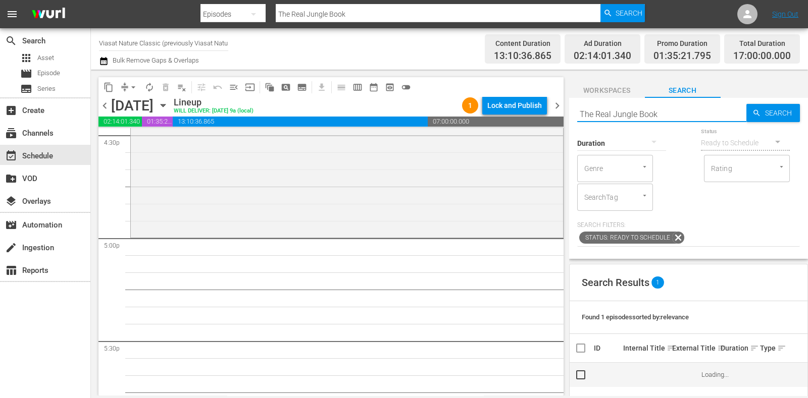
scroll to position [3411, 0]
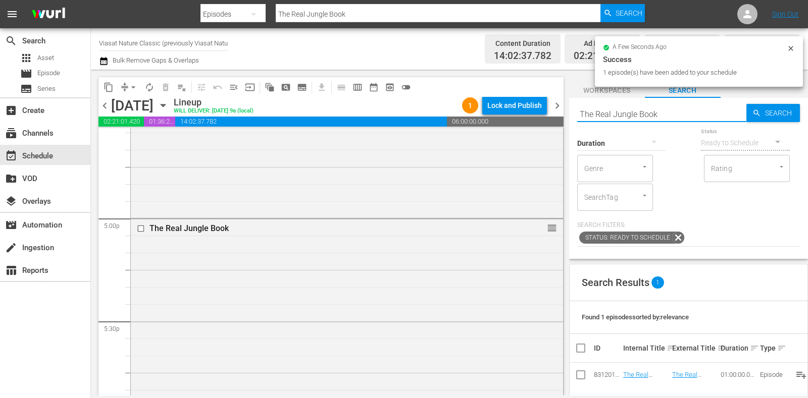
drag, startPoint x: 674, startPoint y: 113, endPoint x: 509, endPoint y: 110, distance: 165.1
click at [509, 110] on div "content_copy compress arrow_drop_down autorenew_outlined delete_forever_outline…" at bounding box center [449, 233] width 717 height 326
paste input "Wild Sri Lanka: Realm Of The Leopard"
type input "Wild Sri Lanka: Realm Of The Leopard"
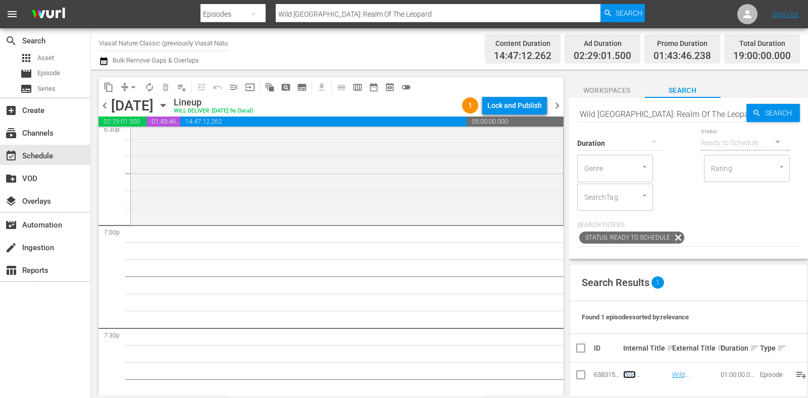
scroll to position [3853, 0]
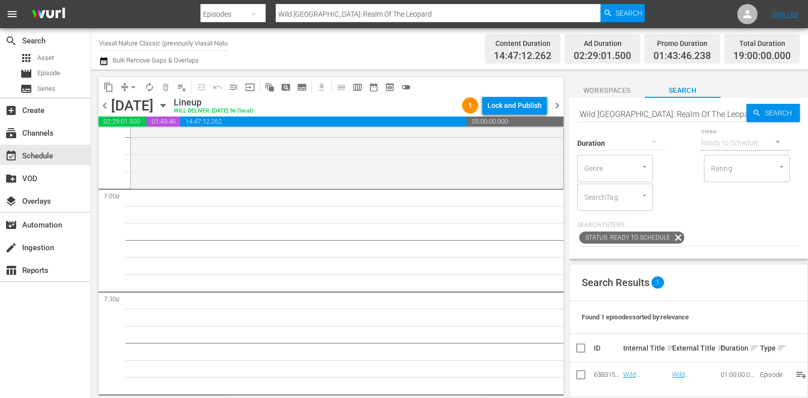
click at [302, 90] on span "subtitles_outlined" at bounding box center [302, 87] width 10 height 10
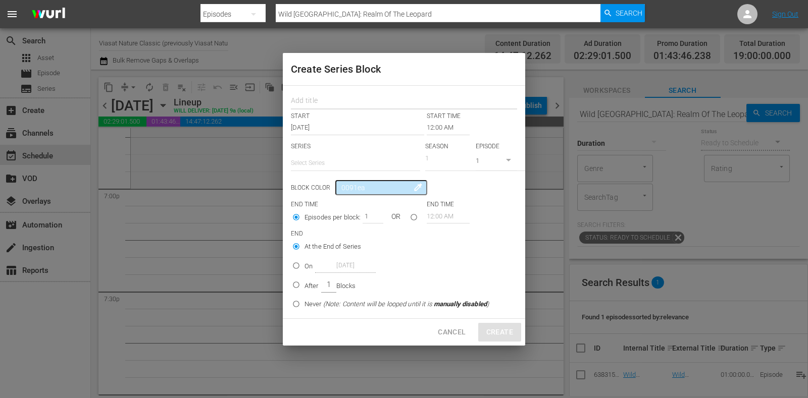
click at [311, 99] on input "text" at bounding box center [404, 102] width 226 height 16
paste input "Wild Latam"
type input "Wild Latam"
click at [331, 160] on input "text" at bounding box center [355, 163] width 129 height 24
paste input "Wild Latam"
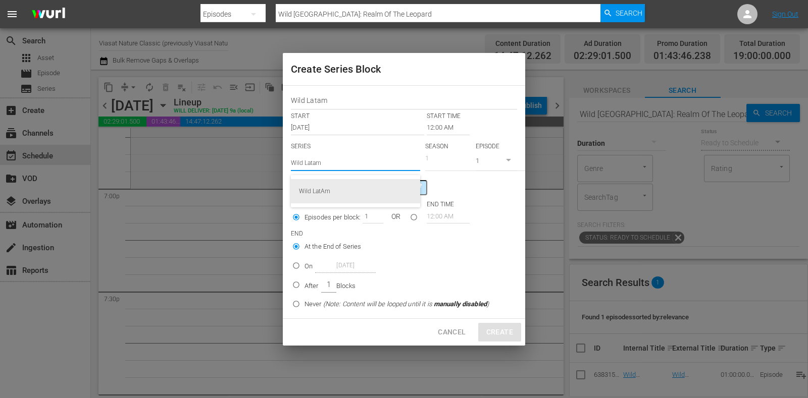
click at [351, 187] on div "Wild LatAm" at bounding box center [355, 191] width 113 height 24
type input "Wild LatAm"
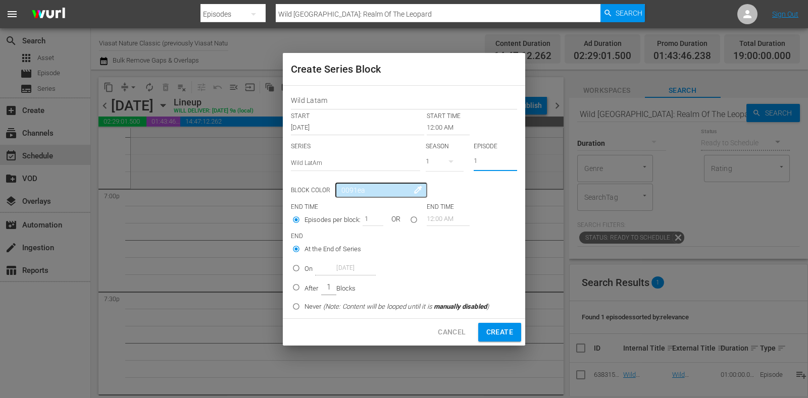
drag, startPoint x: 487, startPoint y: 161, endPoint x: 418, endPoint y: 146, distance: 71.2
click at [421, 150] on div "SERIES Select Series Wild LatAm SEASON 1 EPISODE 1" at bounding box center [404, 159] width 226 height 35
type input "2"
click at [433, 131] on input "12:00 AM" at bounding box center [448, 128] width 43 height 14
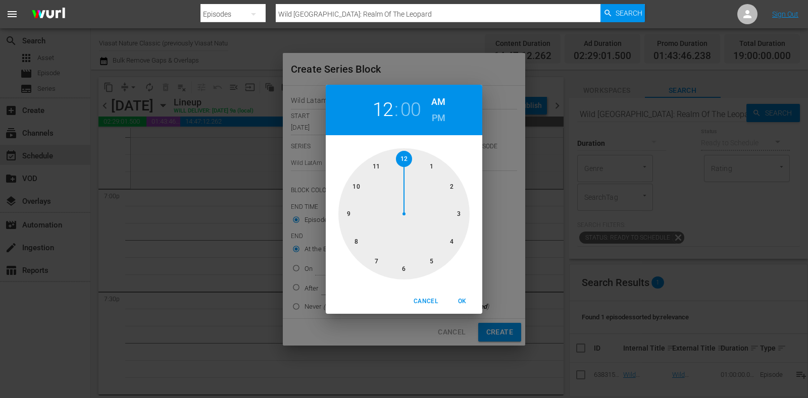
click at [382, 256] on div at bounding box center [403, 213] width 131 height 131
click at [439, 115] on h6 "PM" at bounding box center [439, 118] width 14 height 16
click at [460, 301] on span "OK" at bounding box center [462, 301] width 24 height 11
type input "07:00 PM"
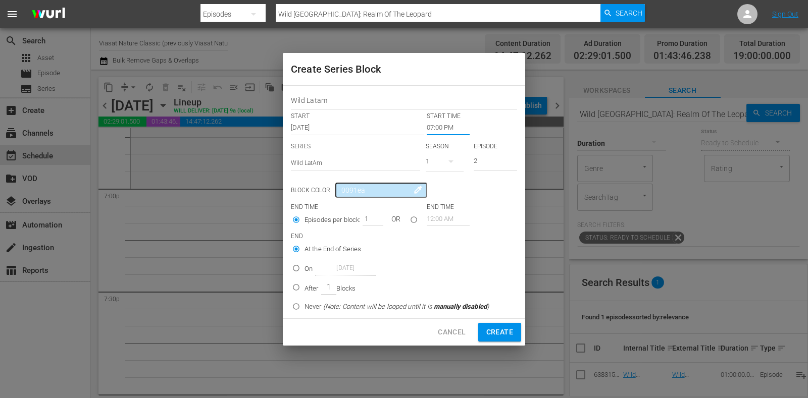
click at [303, 281] on input "After 1 Blocks" at bounding box center [296, 289] width 17 height 17
radio input "true"
drag, startPoint x: 365, startPoint y: 220, endPoint x: 379, endPoint y: 220, distance: 14.1
click at [379, 220] on div "1" at bounding box center [373, 219] width 20 height 14
type input "4"
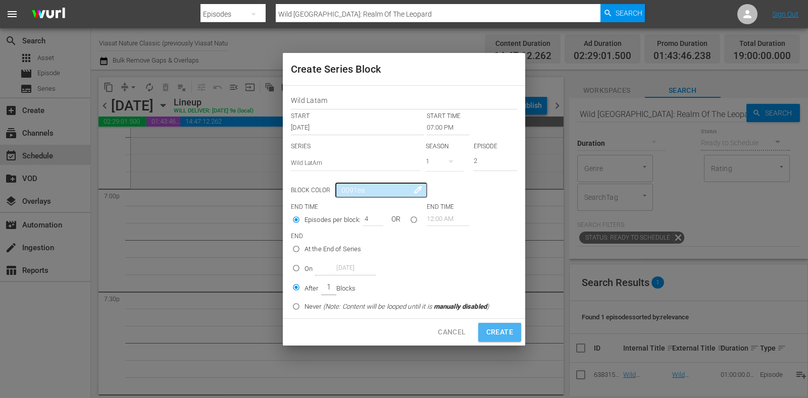
click at [498, 324] on button "Create" at bounding box center [499, 332] width 43 height 19
type input "12:00 AM"
type input "1"
radio input "true"
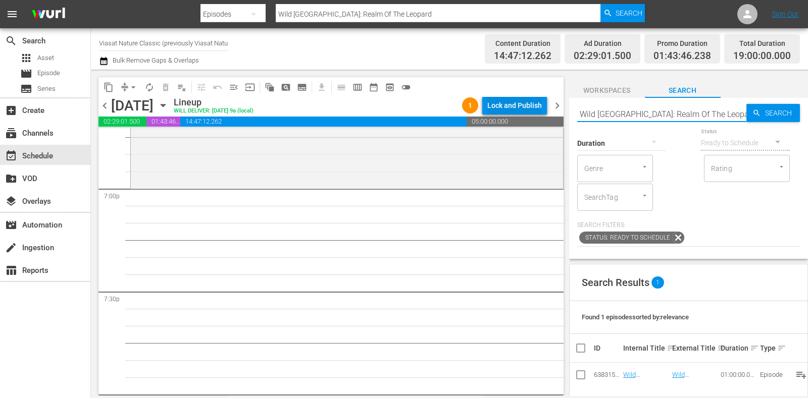
drag, startPoint x: 720, startPoint y: 109, endPoint x: 541, endPoint y: 105, distance: 179.3
click at [542, 105] on div "content_copy compress arrow_drop_down autorenew_outlined delete_forever_outline…" at bounding box center [449, 233] width 717 height 326
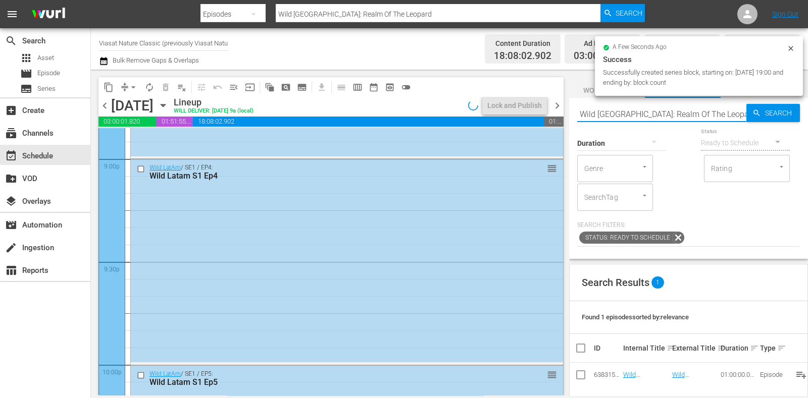
scroll to position [4611, 0]
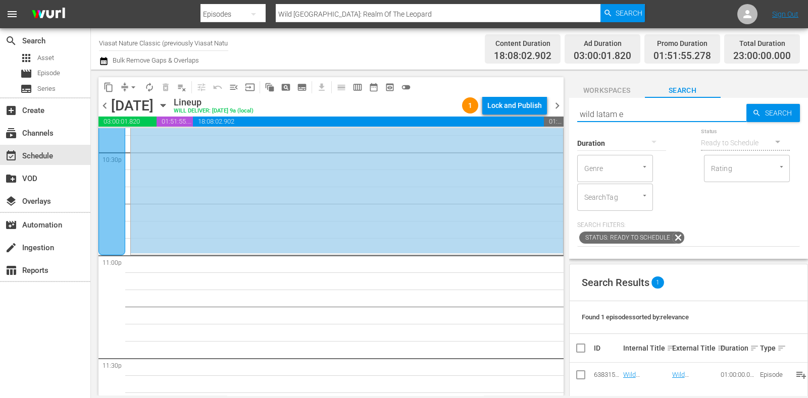
type input "wild latam ep"
type input "wild latam ep6"
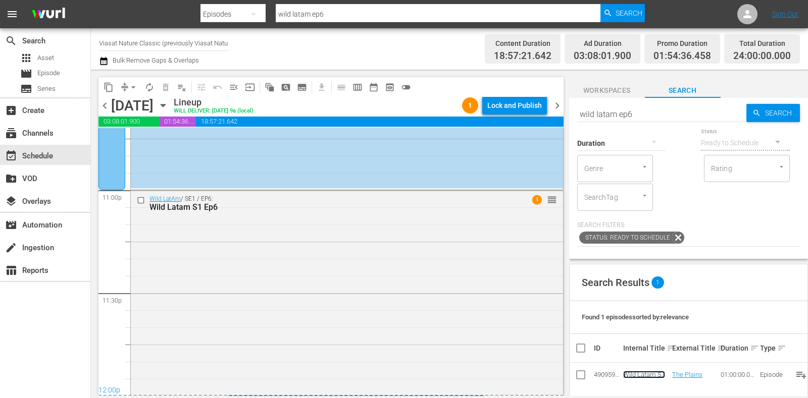
scroll to position [0, 0]
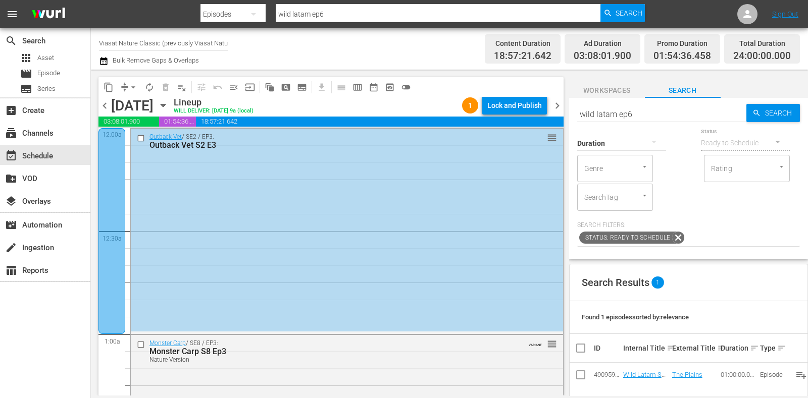
click at [560, 98] on div "chevron_left Saturday, October 25th October 25th Lineup WILL DELIVER: 10/24 @ 9…" at bounding box center [330, 107] width 465 height 20
click at [559, 106] on span "chevron_right" at bounding box center [557, 105] width 13 height 13
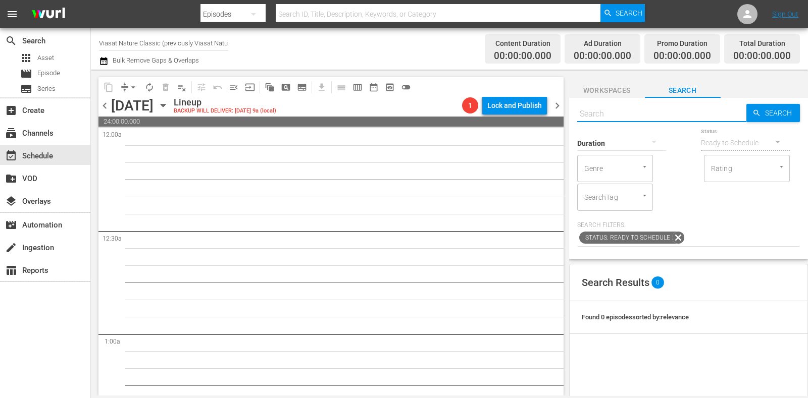
click at [633, 117] on input "text" at bounding box center [661, 114] width 169 height 24
paste input "Nature´s Fast Attacks E1"
type input "Nature´s Fast Attacks"
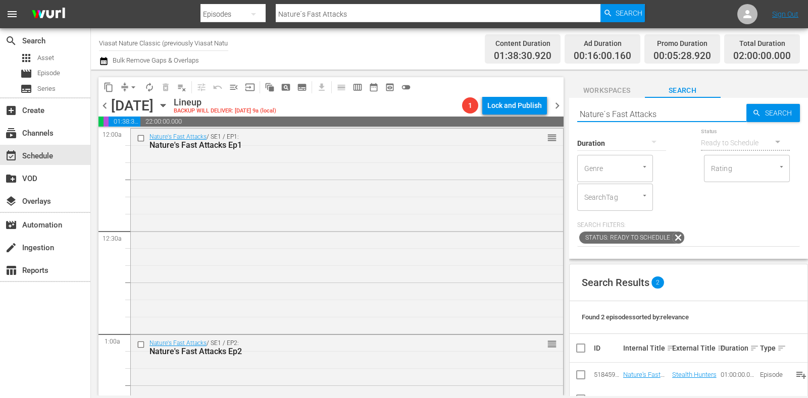
drag, startPoint x: 654, startPoint y: 115, endPoint x: 480, endPoint y: 111, distance: 174.7
click at [480, 111] on div "content_copy compress arrow_drop_down autorenew_outlined delete_forever_outline…" at bounding box center [449, 233] width 717 height 326
paste input "Mass Attacks E1"
type input "Nature´s Mass Attacks"
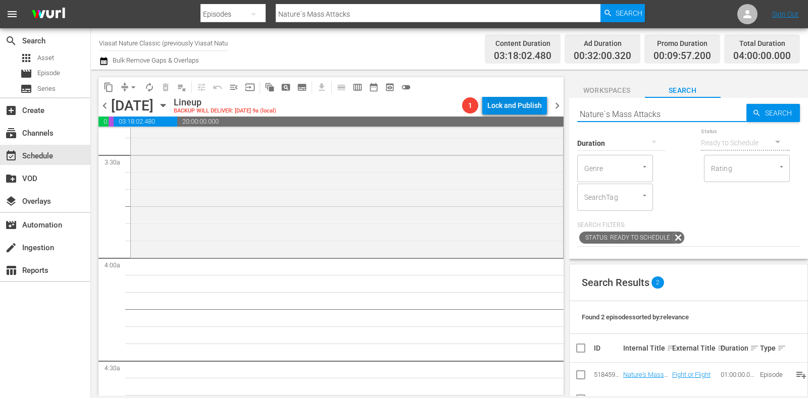
drag, startPoint x: 656, startPoint y: 116, endPoint x: 622, endPoint y: 110, distance: 34.9
click at [503, 108] on div "content_copy compress arrow_drop_down autorenew_outlined delete_forever_outline…" at bounding box center [449, 233] width 717 height 326
drag, startPoint x: 693, startPoint y: 110, endPoint x: 474, endPoint y: 104, distance: 218.7
click at [474, 104] on div "content_copy compress arrow_drop_down autorenew_outlined delete_forever_outline…" at bounding box center [449, 233] width 717 height 326
paste input "Brown Hyena"
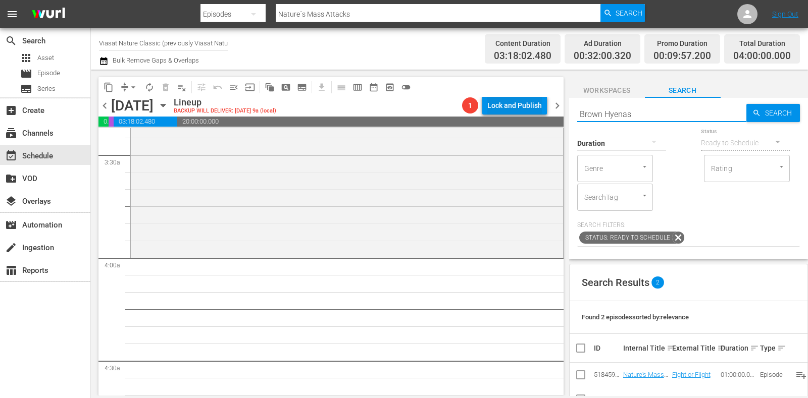
type input "Brown Hyenas"
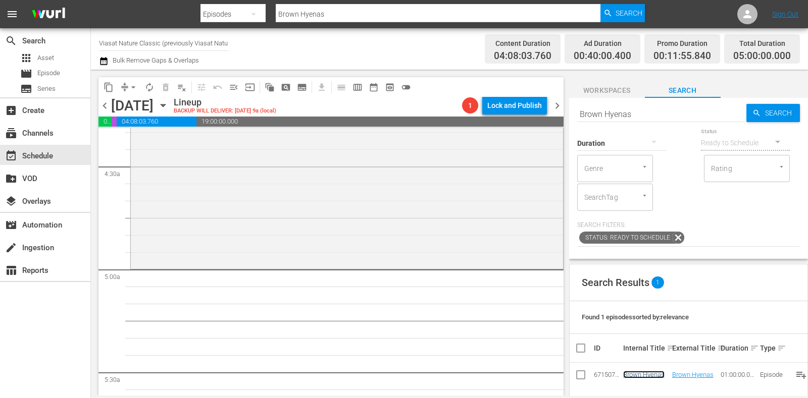
scroll to position [946, 0]
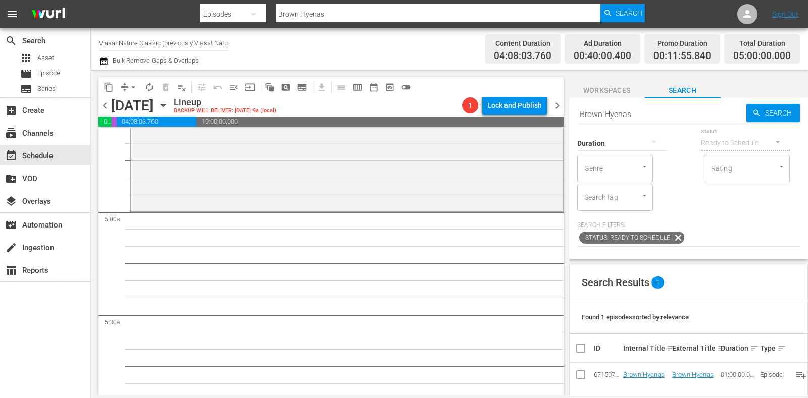
drag, startPoint x: 648, startPoint y: 116, endPoint x: 518, endPoint y: 119, distance: 130.3
click at [518, 119] on div "content_copy compress arrow_drop_down autorenew_outlined delete_forever_outline…" at bounding box center [449, 233] width 717 height 326
paste input "Wild Boar: The Comeback"
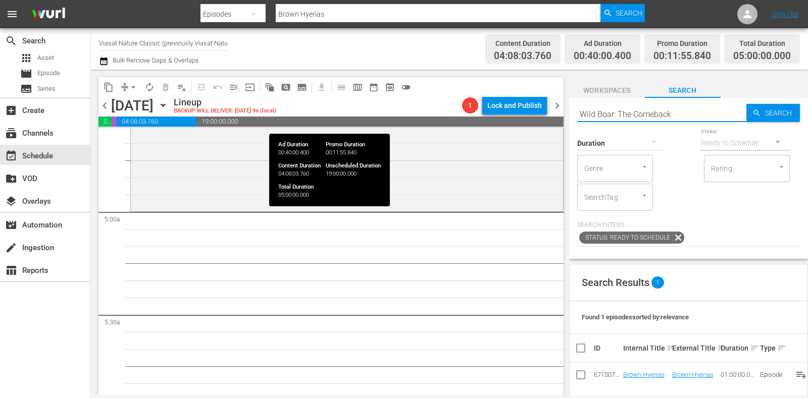
type input "Wild Boar: The Comeback"
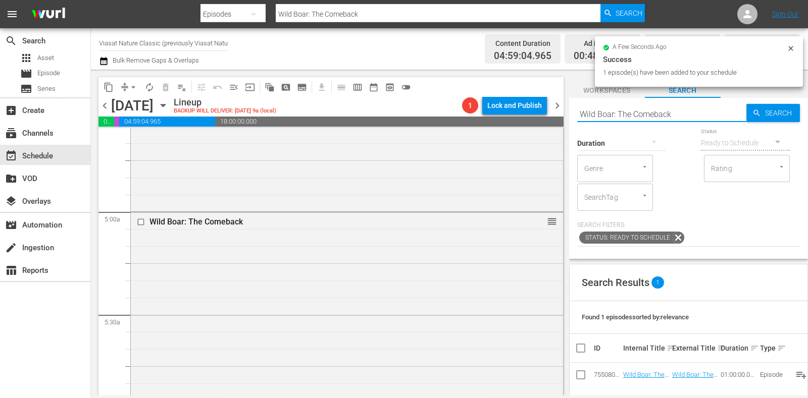
drag, startPoint x: 683, startPoint y: 116, endPoint x: 545, endPoint y: 120, distance: 137.9
click at [545, 120] on div "content_copy compress arrow_drop_down autorenew_outlined delete_forever_outline…" at bounding box center [449, 233] width 717 height 326
paste input "Hooves in the Wind"
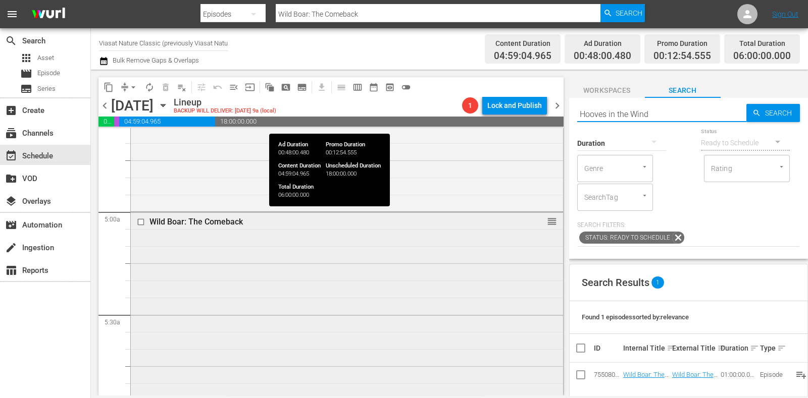
type input "Hooves in the Wind"
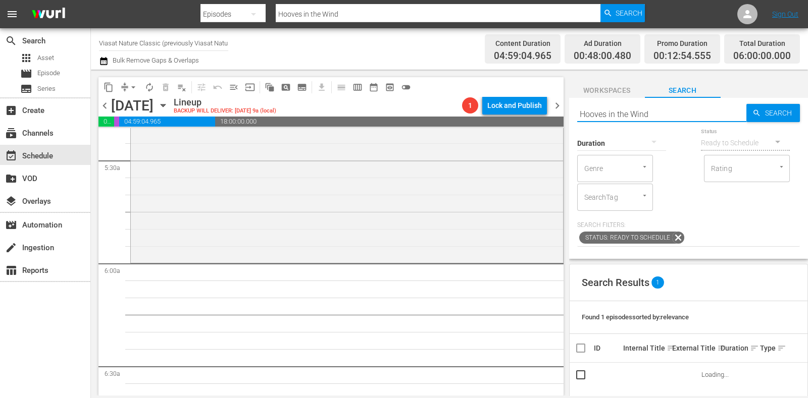
scroll to position [1136, 0]
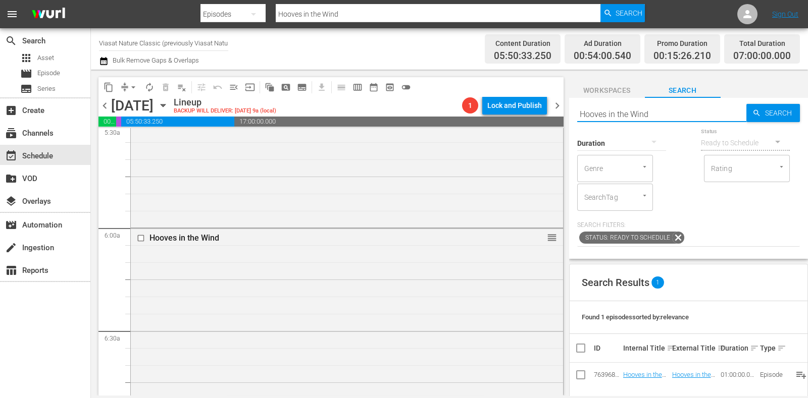
drag, startPoint x: 668, startPoint y: 113, endPoint x: 592, endPoint y: 119, distance: 76.0
click at [596, 117] on input "Hooves in the Wind" at bounding box center [661, 114] width 169 height 24
paste input "Pride of India"
drag, startPoint x: 668, startPoint y: 115, endPoint x: 511, endPoint y: 117, distance: 157.0
click at [511, 117] on div "content_copy compress arrow_drop_down autorenew_outlined delete_forever_outline…" at bounding box center [449, 233] width 717 height 326
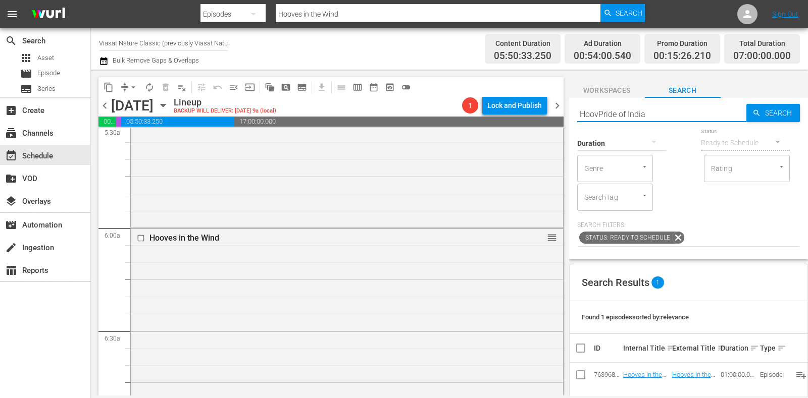
paste input "text"
type input "Pride of India"
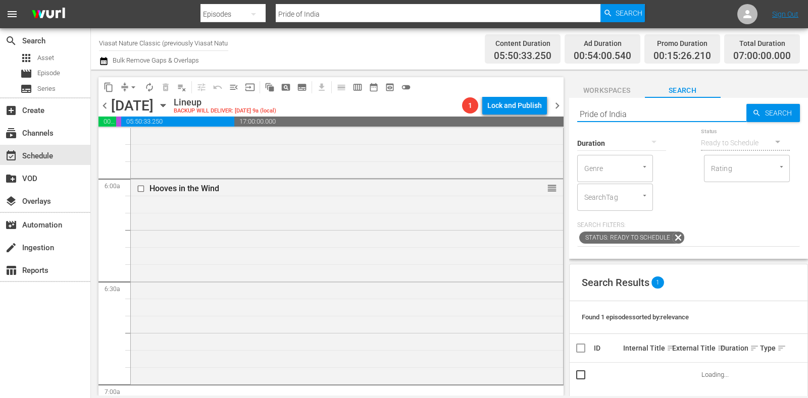
scroll to position [1262, 0]
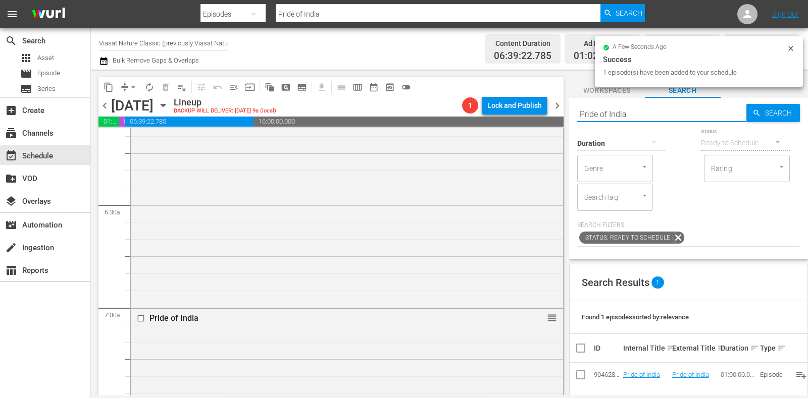
drag, startPoint x: 624, startPoint y: 112, endPoint x: 533, endPoint y: 111, distance: 90.9
click at [534, 111] on div "content_copy compress arrow_drop_down autorenew_outlined delete_forever_outline…" at bounding box center [449, 233] width 717 height 326
paste input "The Real Jungle Book"
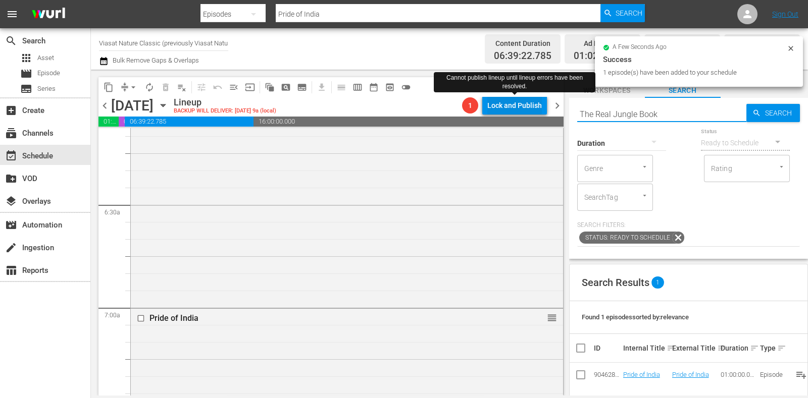
type input "The Real Jungle Book"
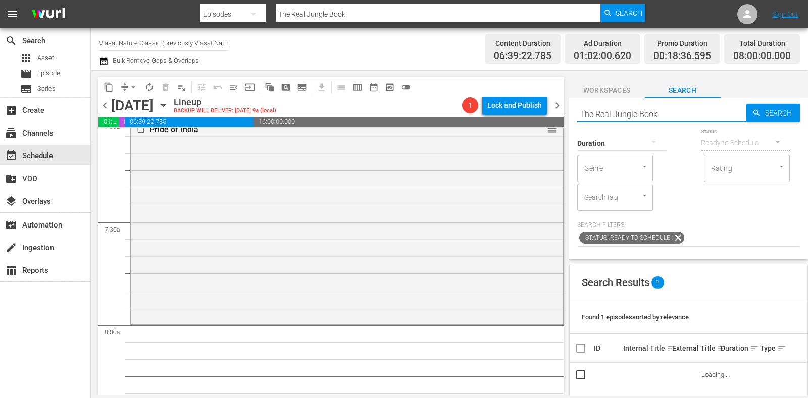
scroll to position [1452, 0]
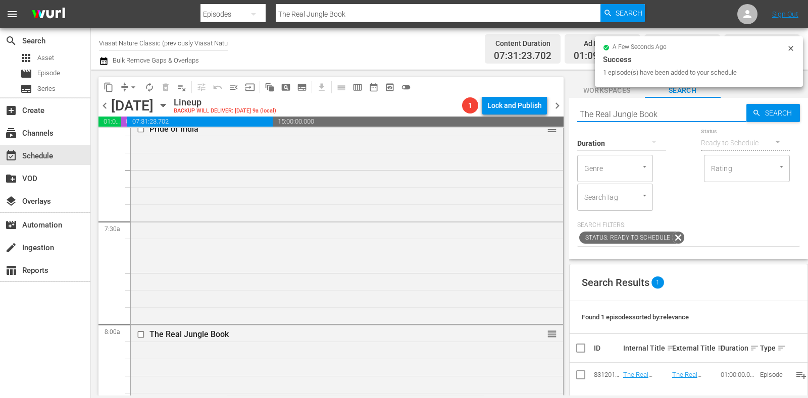
drag, startPoint x: 661, startPoint y: 110, endPoint x: 571, endPoint y: 106, distance: 90.5
click at [572, 106] on div "Search The Real Jungle Book Search Duration Status Ready to Schedule Genre Genr…" at bounding box center [688, 178] width 239 height 161
paste input "Wild Sri Lanka: Realm Of The Leopard"
type input "Wild Sri Lanka: Realm Of The Leopard"
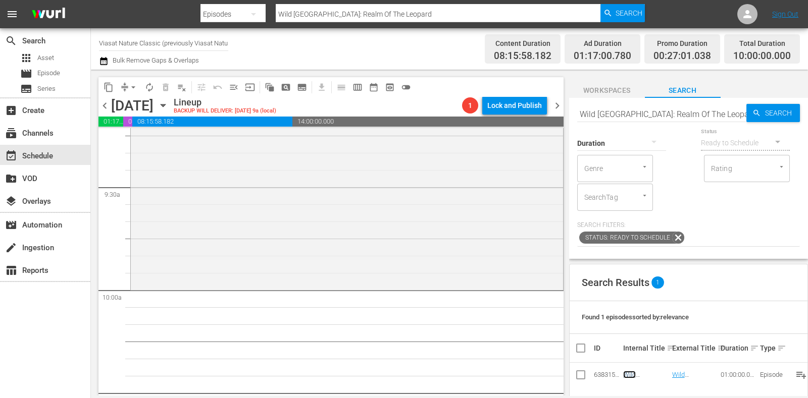
scroll to position [1956, 0]
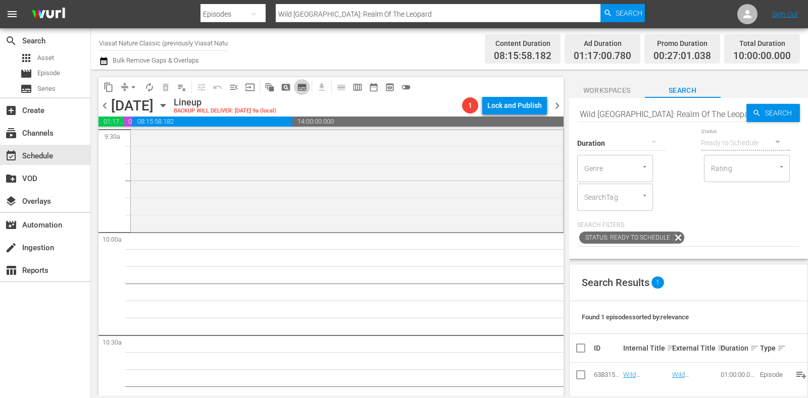
click at [299, 93] on button "subtitles_outlined" at bounding box center [302, 87] width 16 height 16
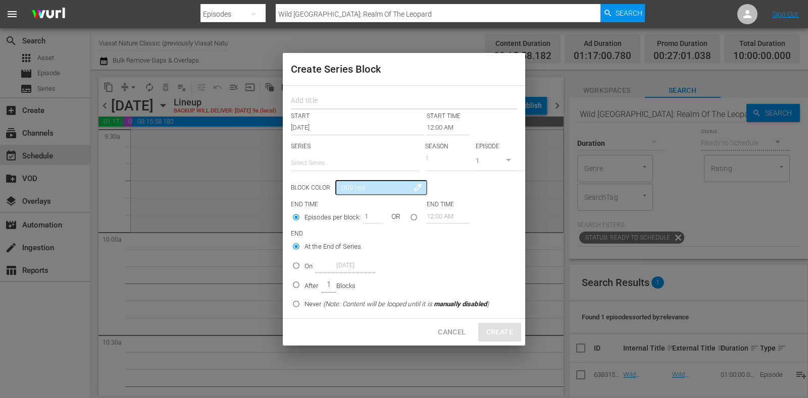
click at [315, 97] on input "text" at bounding box center [404, 102] width 226 height 16
paste input "Nature´s Fast Attacks E1"
type input "Nature´s Fast Attacks E"
click at [449, 324] on button "Cancel" at bounding box center [452, 332] width 44 height 19
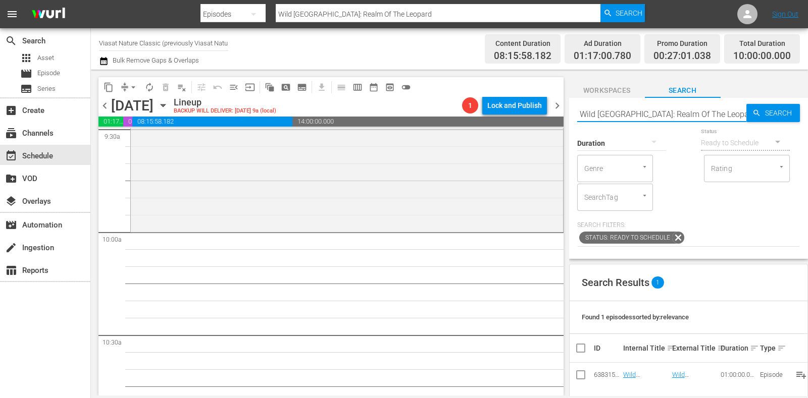
drag, startPoint x: 713, startPoint y: 112, endPoint x: 362, endPoint y: 88, distance: 352.2
click at [362, 88] on div "content_copy compress arrow_drop_down autorenew_outlined delete_forever_outline…" at bounding box center [449, 233] width 717 height 326
paste input "Nature´s Fast Attacks E1"
type input "Nature´s Fast Attacks"
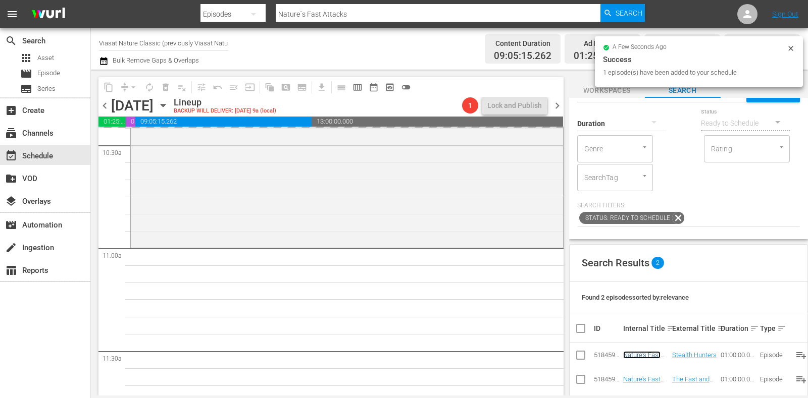
scroll to position [0, 0]
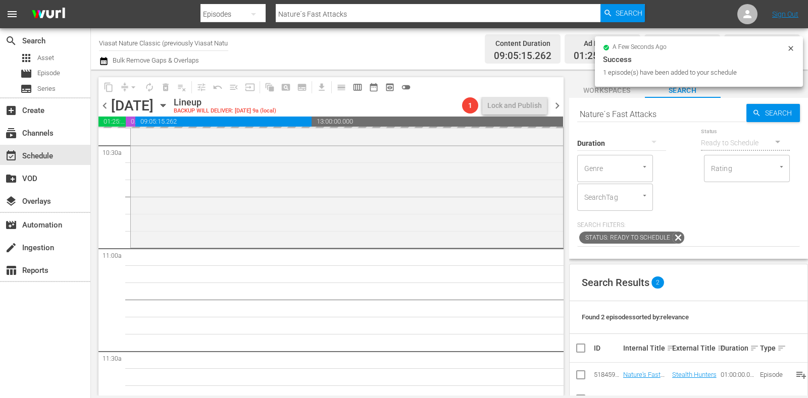
click at [620, 0] on div "search Search apps Asset movie Episode subtitles Series add_box Create subscrip…" at bounding box center [449, 0] width 717 height 0
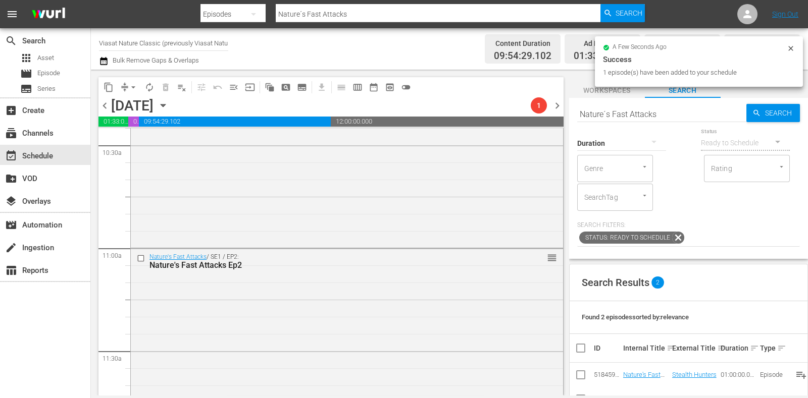
click at [620, 113] on input "Nature´s Fast Attacks" at bounding box center [661, 114] width 169 height 24
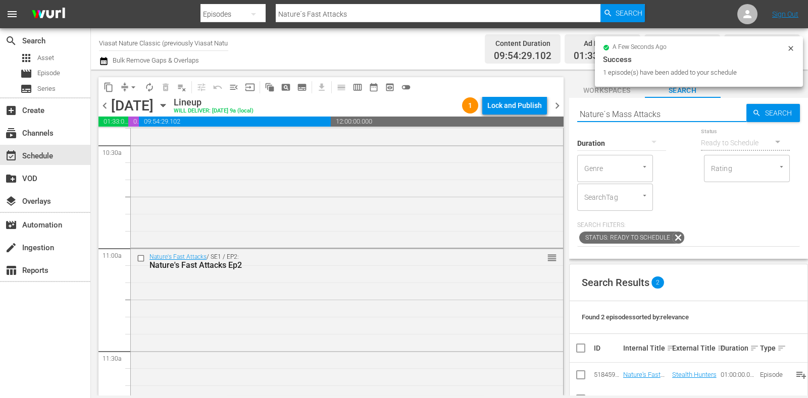
type input "Nature´s Mass Attacks"
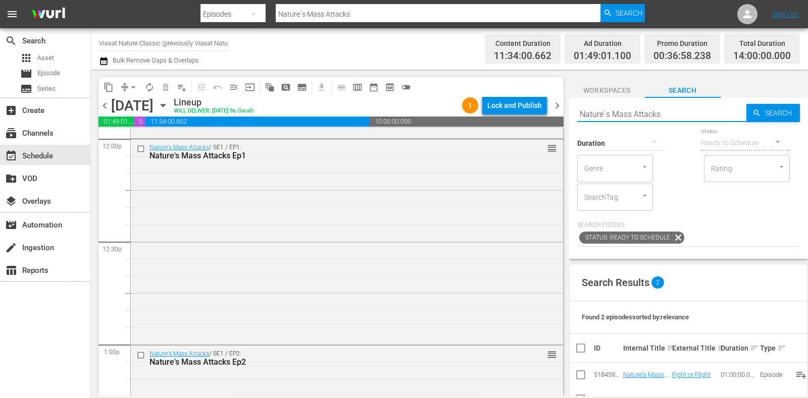
click at [626, 115] on input "Nature´s Mass Attacks" at bounding box center [661, 114] width 169 height 24
paste input "Brown Hyena"
type input "Brown Hyenas"
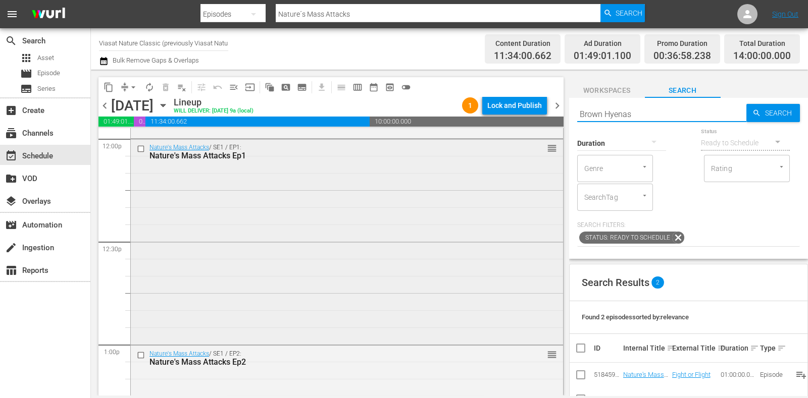
type input "Brown Hyenas"
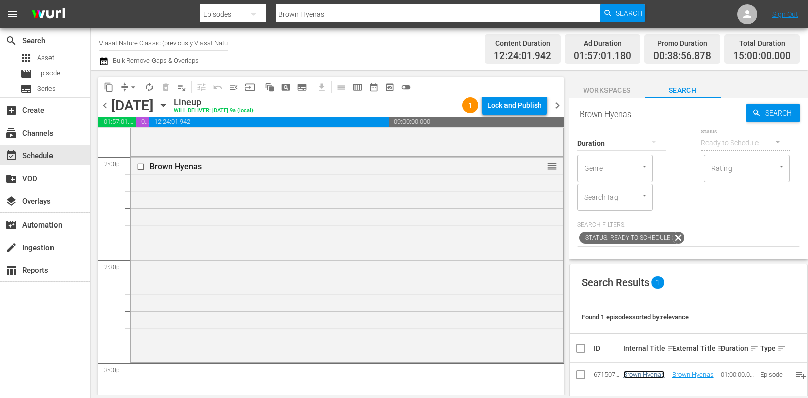
scroll to position [2966, 0]
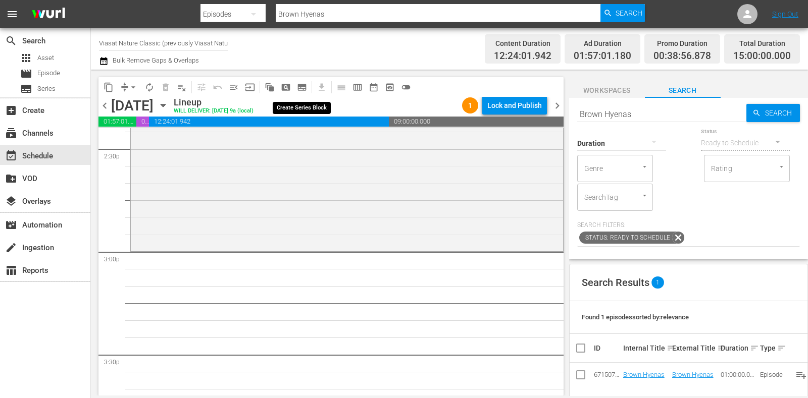
click at [309, 87] on div "content_copy compress arrow_drop_down autorenew_outlined delete_forever_outline…" at bounding box center [257, 87] width 318 height 20
click at [313, 86] on span "get_app" at bounding box center [320, 87] width 20 height 20
click at [307, 86] on button "subtitles_outlined" at bounding box center [302, 87] width 16 height 16
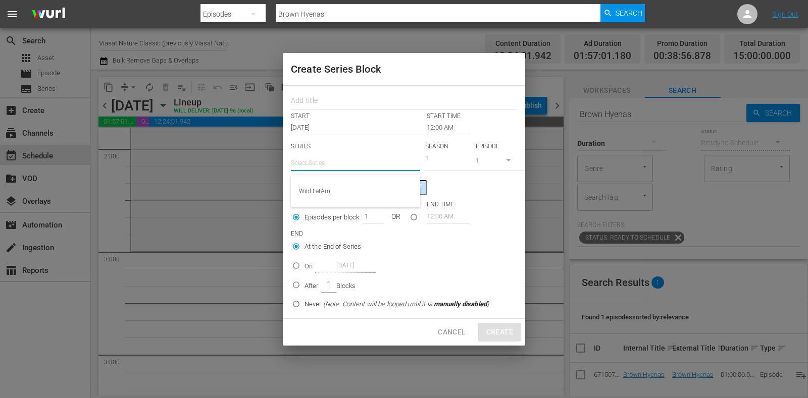
click at [338, 164] on input "text" at bounding box center [355, 163] width 129 height 24
click at [340, 186] on div "Wild LatAm" at bounding box center [355, 191] width 113 height 24
type input "Wild LatAm"
click at [336, 98] on input "text" at bounding box center [404, 102] width 226 height 16
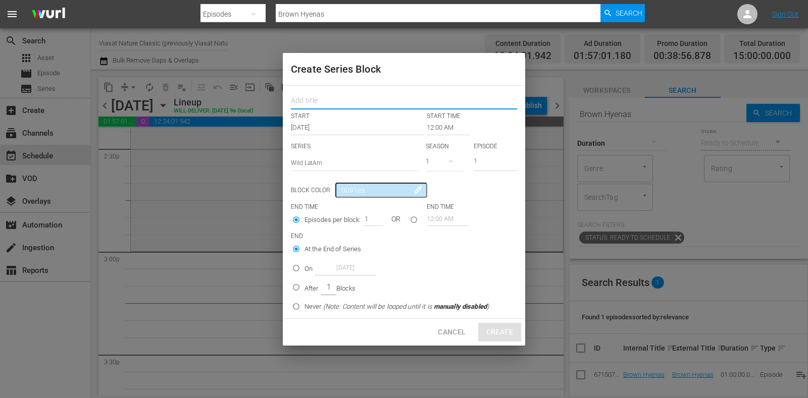
paste input "Wild Latam"
type input "Wild Latam"
click at [478, 160] on input "1" at bounding box center [495, 162] width 43 height 17
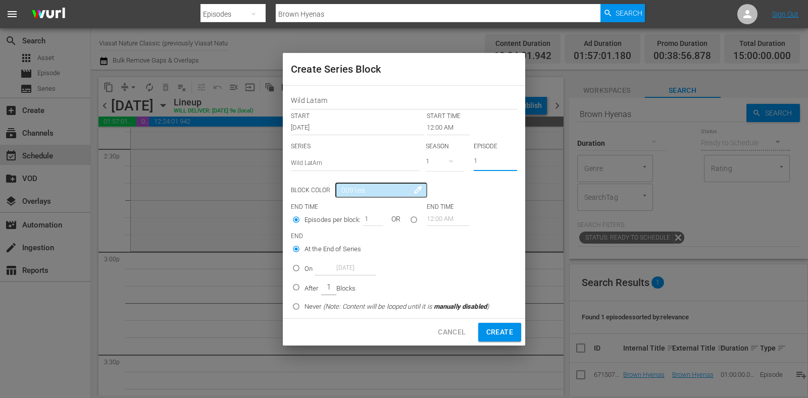
drag, startPoint x: 485, startPoint y: 160, endPoint x: 451, endPoint y: 155, distance: 33.6
click at [451, 155] on div "SERIES Select Series Wild LatAm SEASON 1 EPISODE 1" at bounding box center [404, 159] width 226 height 35
type input "2"
click at [451, 127] on input "12:00 AM" at bounding box center [448, 128] width 43 height 14
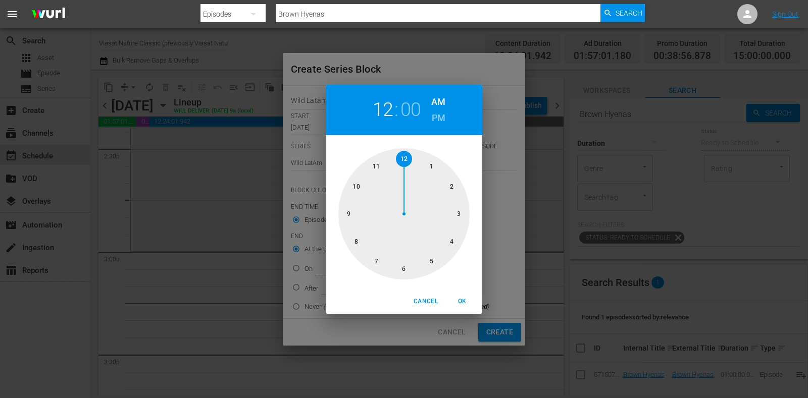
click at [465, 213] on div at bounding box center [403, 213] width 131 height 131
click at [437, 123] on h6 "PM" at bounding box center [439, 118] width 14 height 16
click at [467, 298] on span "OK" at bounding box center [462, 301] width 24 height 11
type input "03:00 PM"
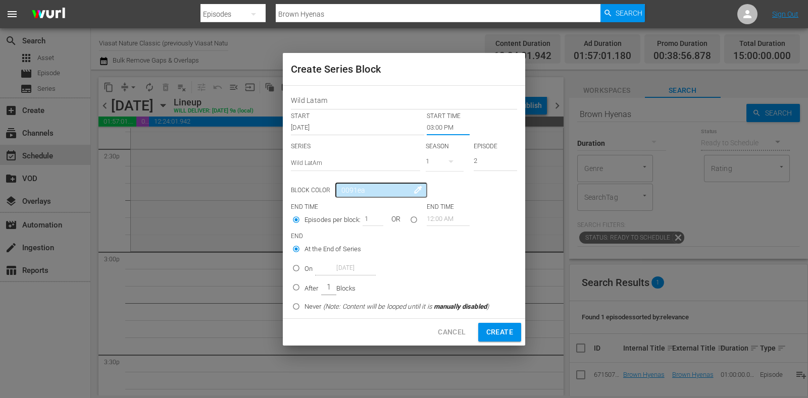
drag, startPoint x: 309, startPoint y: 291, endPoint x: 361, endPoint y: 229, distance: 80.7
click at [309, 290] on p "After" at bounding box center [311, 289] width 14 height 10
click at [304, 290] on input "After 1 Blocks" at bounding box center [296, 289] width 17 height 17
radio input "false"
radio input "true"
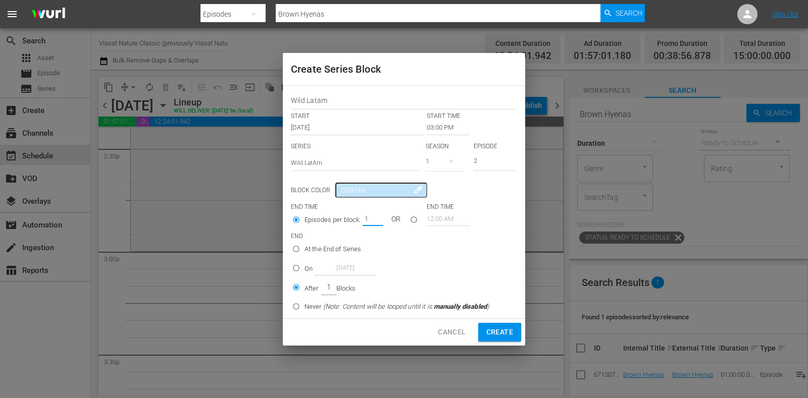
drag, startPoint x: 365, startPoint y: 217, endPoint x: 383, endPoint y: 221, distance: 19.2
click at [383, 221] on div "Episodes per block: 1 OR" at bounding box center [359, 221] width 136 height 19
type input "5"
click at [488, 324] on button "Create" at bounding box center [499, 332] width 43 height 19
type input "12:00 AM"
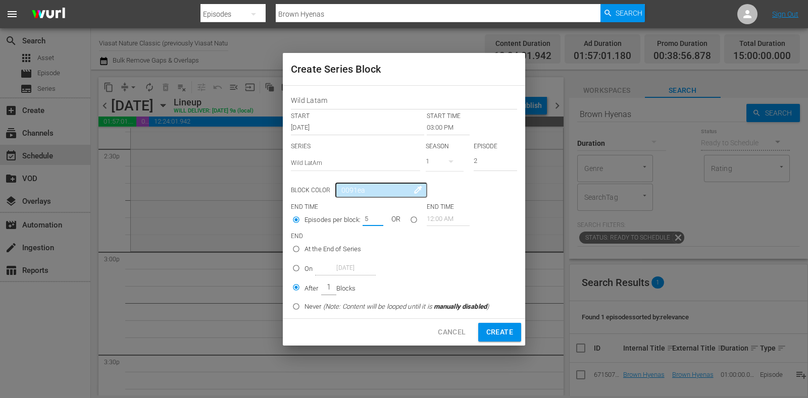
type input "1"
radio input "true"
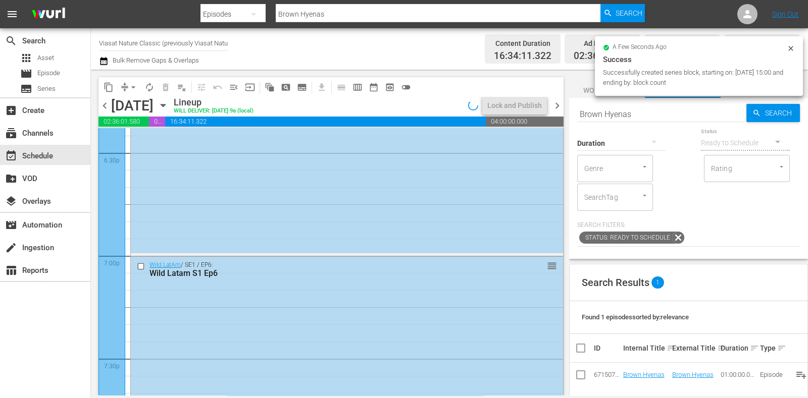
scroll to position [3975, 0]
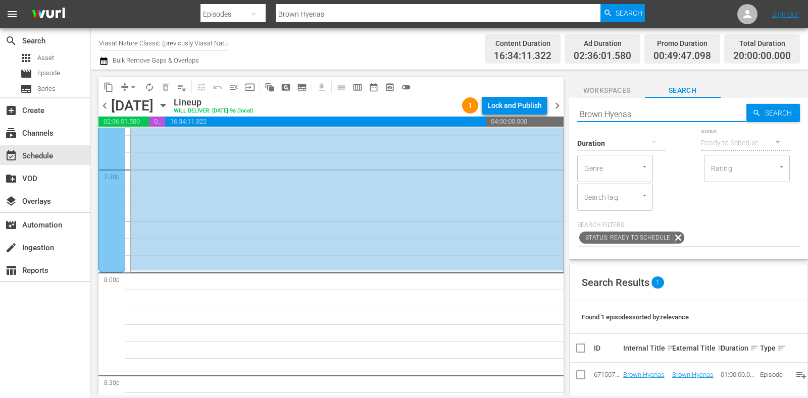
drag, startPoint x: 664, startPoint y: 117, endPoint x: 525, endPoint y: 121, distance: 139.4
click at [527, 121] on div "content_copy compress arrow_drop_down autorenew_outlined delete_forever_outline…" at bounding box center [449, 233] width 717 height 326
paste input "Wild Boar: The Comeback"
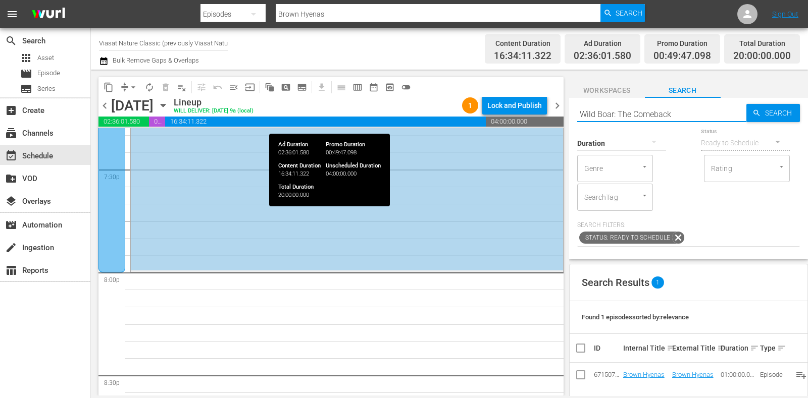
type input "Wild Boar: The Comeback"
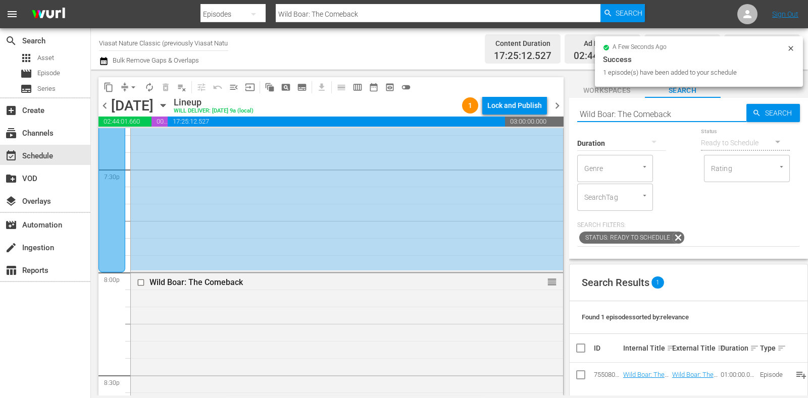
drag, startPoint x: 667, startPoint y: 114, endPoint x: 560, endPoint y: 120, distance: 107.2
click at [560, 120] on div "content_copy compress arrow_drop_down autorenew_outlined delete_forever_outline…" at bounding box center [449, 233] width 717 height 326
paste input "Hooves in the Wind"
type input "Hooves in the Wind"
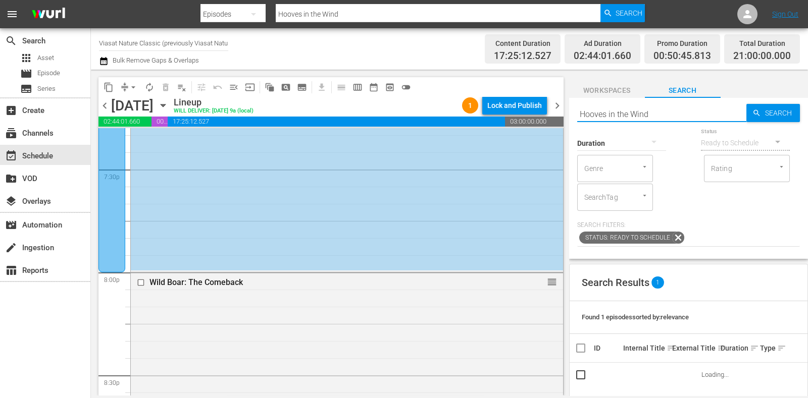
scroll to position [4165, 0]
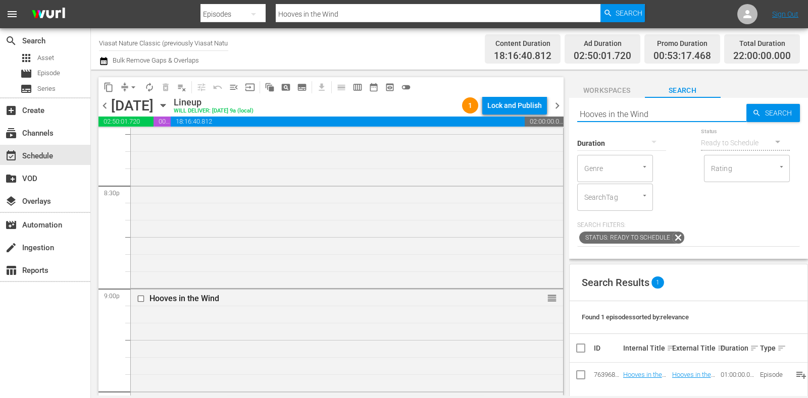
drag, startPoint x: 661, startPoint y: 118, endPoint x: 493, endPoint y: 115, distance: 168.6
click at [495, 114] on div "content_copy compress arrow_drop_down autorenew_outlined delete_forever_outline…" at bounding box center [449, 233] width 717 height 326
paste input "Pride of India"
type input "Pride of India"
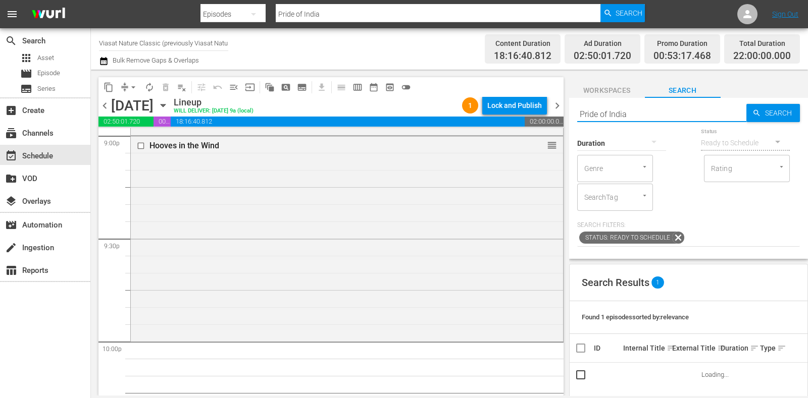
scroll to position [4355, 0]
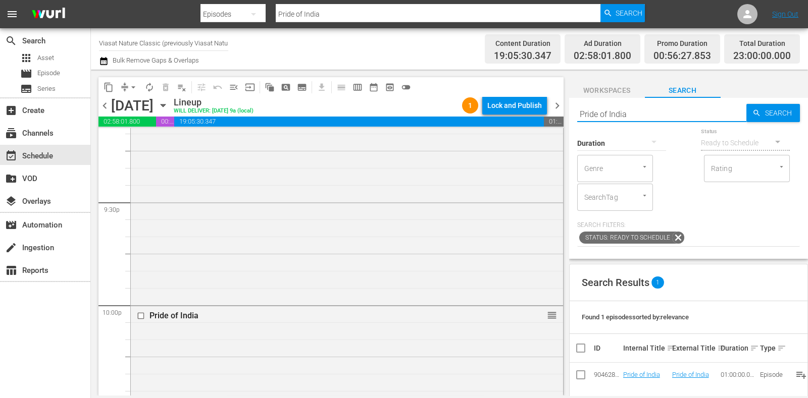
drag, startPoint x: 644, startPoint y: 110, endPoint x: 500, endPoint y: 108, distance: 143.4
click at [500, 108] on div "content_copy compress arrow_drop_down autorenew_outlined delete_forever_outline…" at bounding box center [449, 233] width 717 height 326
paste input "The Real Jungle Book"
type input "The Real Jungle Book"
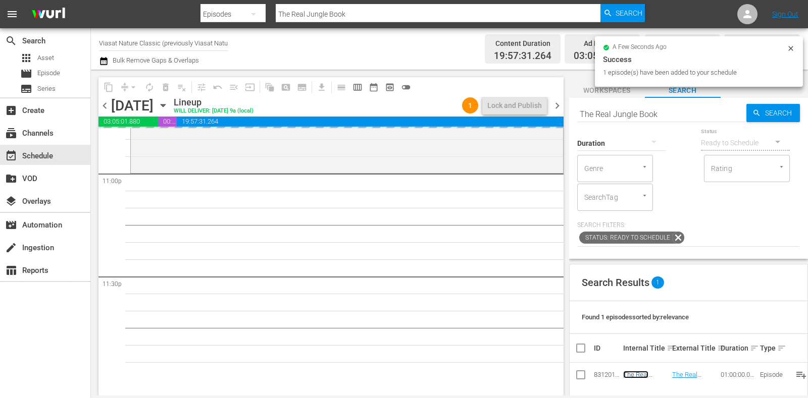
scroll to position [4755, 0]
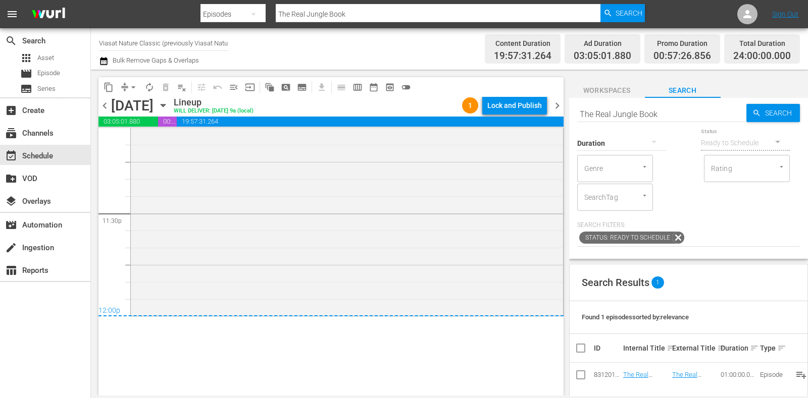
click at [554, 112] on div "chevron_left Sunday, October 26th October 26th Lineup WILL DELIVER: 10/25 @ 9a …" at bounding box center [330, 107] width 465 height 20
click at [558, 109] on span "chevron_right" at bounding box center [557, 105] width 13 height 13
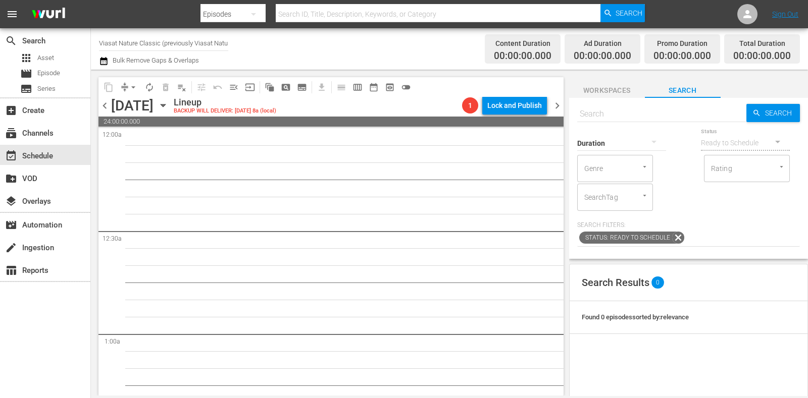
click at [672, 110] on input "text" at bounding box center [661, 114] width 169 height 24
paste input "Wild Sri Lanka: Realm Of The Leopard"
type input "Wild Sri Lanka: Realm Of The Leopard"
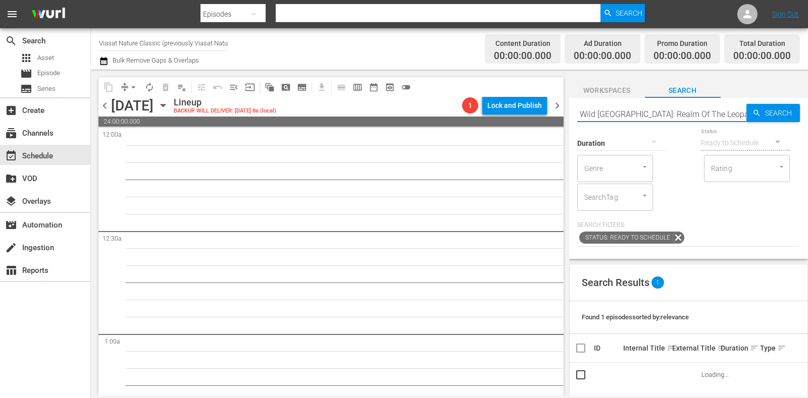
type input "Wild Sri Lanka: Realm Of The Leopard"
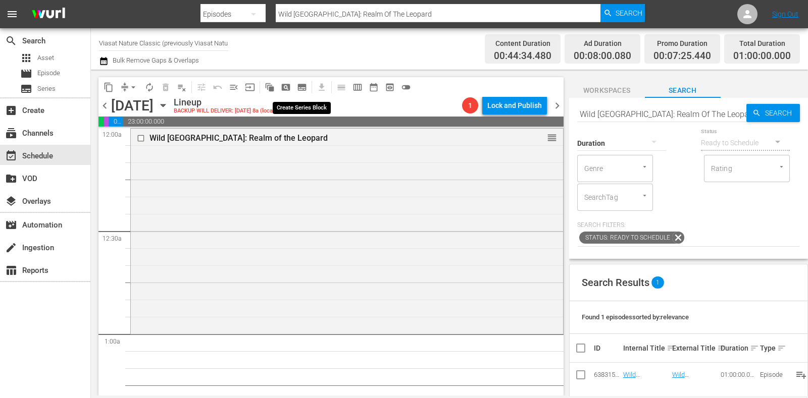
click at [304, 86] on span "subtitles_outlined" at bounding box center [302, 87] width 10 height 10
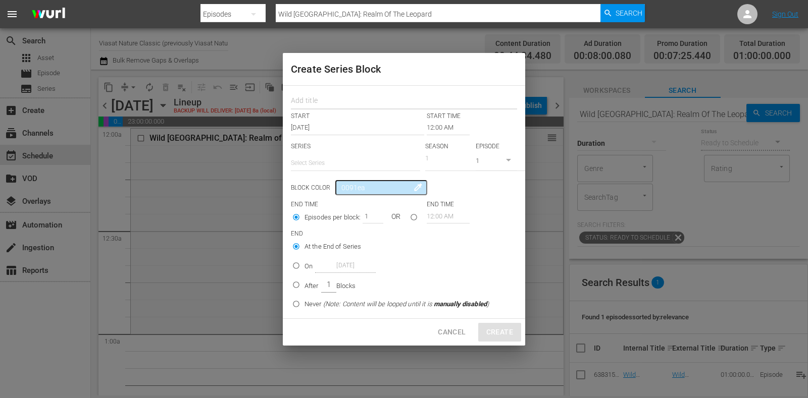
click at [318, 99] on input "text" at bounding box center [404, 102] width 226 height 16
paste input "Monster Carp"
type input "Monster Carp"
click at [323, 163] on input "text" at bounding box center [355, 163] width 129 height 24
paste input "Monster Carp"
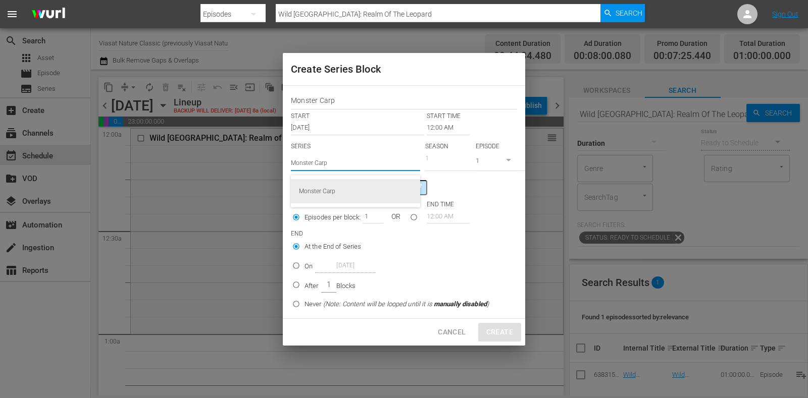
click at [384, 193] on div "Monster Carp" at bounding box center [355, 191] width 113 height 24
type input "Monster Carp"
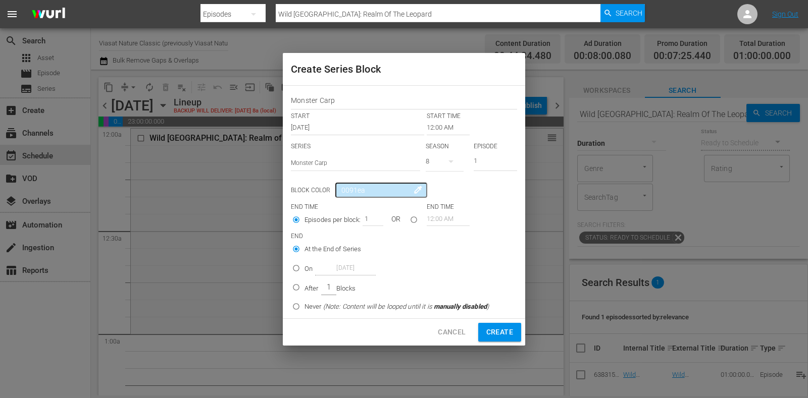
click at [454, 162] on icon "button" at bounding box center [451, 162] width 12 height 12
click at [451, 203] on div "7" at bounding box center [440, 204] width 28 height 10
drag, startPoint x: 489, startPoint y: 157, endPoint x: 457, endPoint y: 165, distance: 32.9
click at [457, 165] on div "SERIES Select Series Monster Carp SEASON 7 EPISODE 1" at bounding box center [404, 159] width 226 height 35
type input "3"
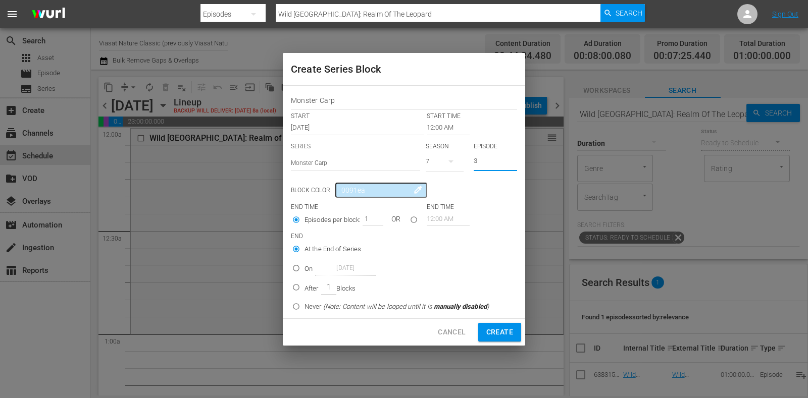
click at [308, 288] on p "After" at bounding box center [311, 289] width 14 height 10
click at [304, 288] on input "After 1 Blocks" at bounding box center [296, 289] width 17 height 17
radio input "false"
radio input "true"
drag, startPoint x: 367, startPoint y: 212, endPoint x: 356, endPoint y: 218, distance: 12.2
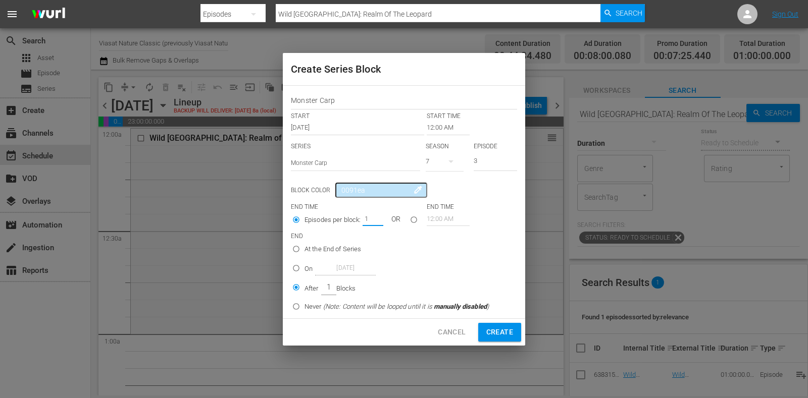
click at [356, 218] on div "Episodes per block: 1 OR" at bounding box center [359, 221] width 136 height 19
type input "4"
click at [446, 127] on input "12:00 AM" at bounding box center [448, 128] width 43 height 14
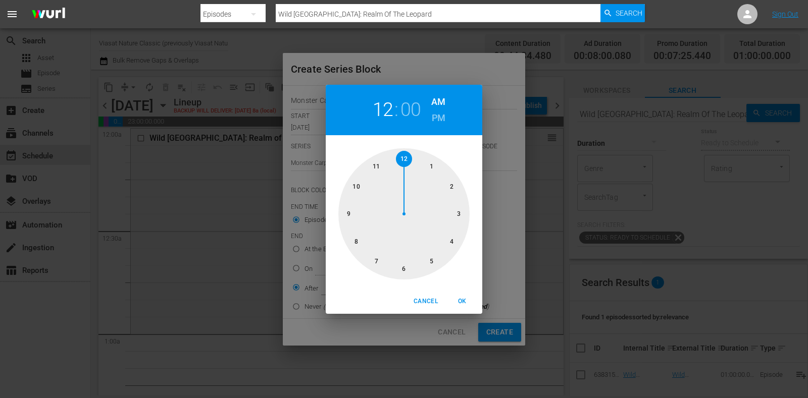
click at [436, 164] on div at bounding box center [403, 213] width 131 height 131
click at [465, 300] on span "OK" at bounding box center [462, 301] width 24 height 11
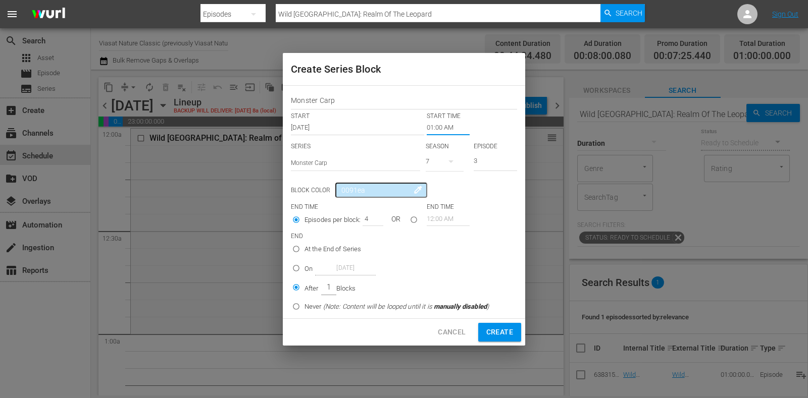
click at [493, 329] on span "Create" at bounding box center [499, 332] width 27 height 13
type input "12:00 AM"
type input "1"
radio input "true"
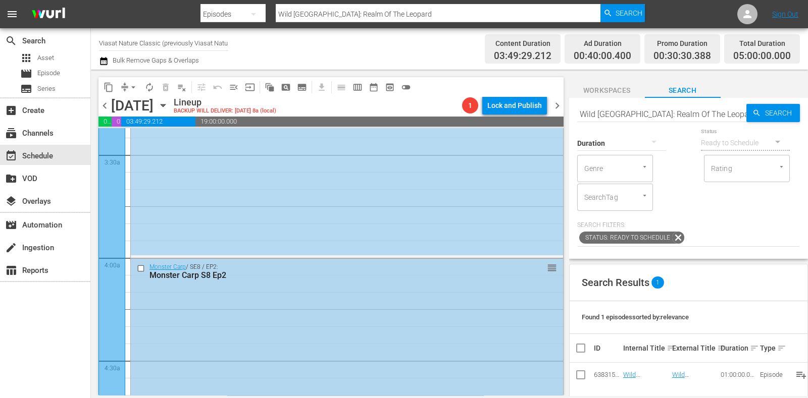
scroll to position [631, 0]
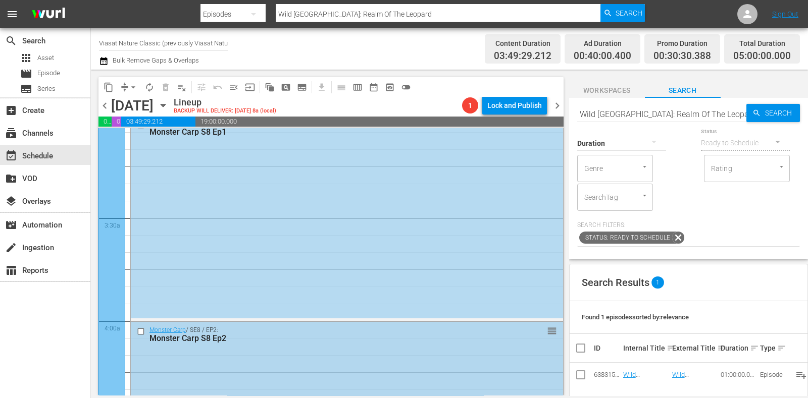
click at [295, 266] on div "Monster Carp / SE8 / EP1: Monster Carp S8 Ep1 reorder" at bounding box center [347, 217] width 432 height 203
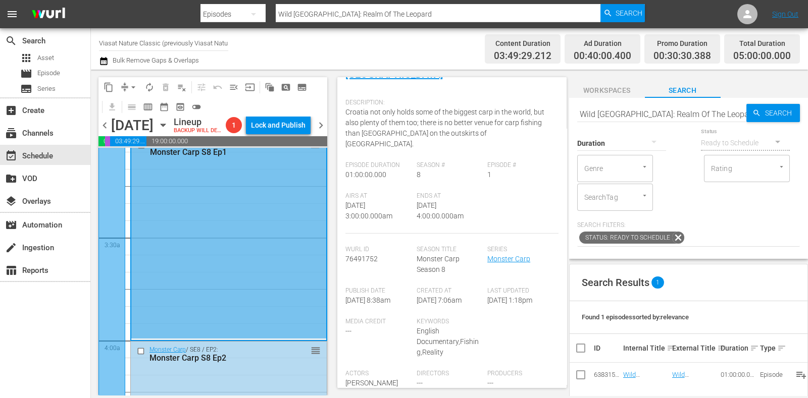
scroll to position [189, 0]
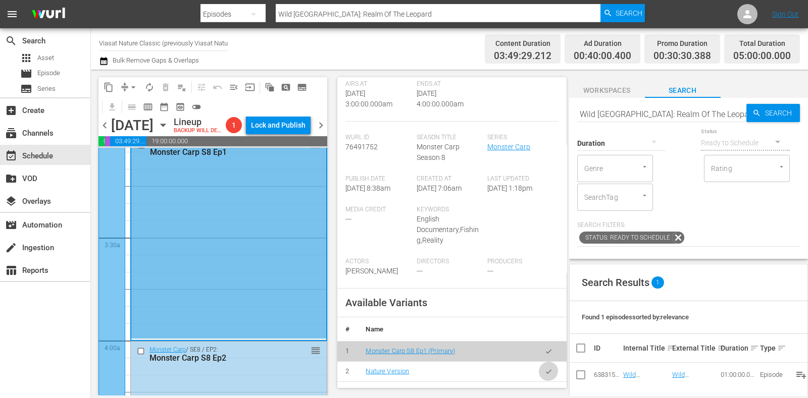
drag, startPoint x: 533, startPoint y: 355, endPoint x: 505, endPoint y: 342, distance: 31.2
click at [539, 362] on button "button" at bounding box center [549, 372] width 20 height 20
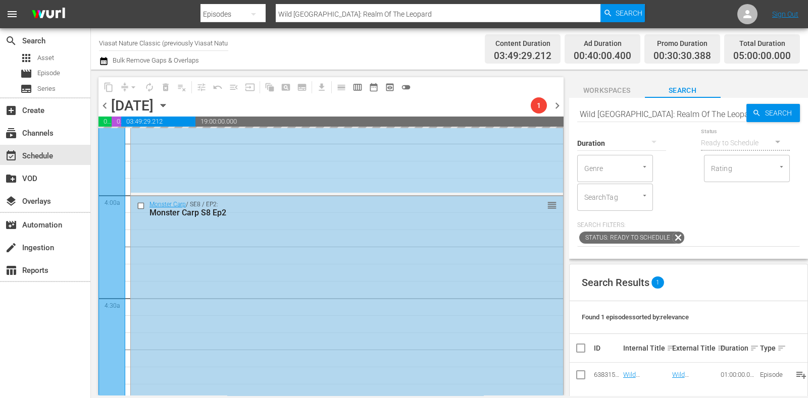
scroll to position [757, 0]
click at [321, 275] on div "Monster Carp / SE8 / EP2: Monster Carp S8 Ep2 reorder" at bounding box center [347, 297] width 432 height 203
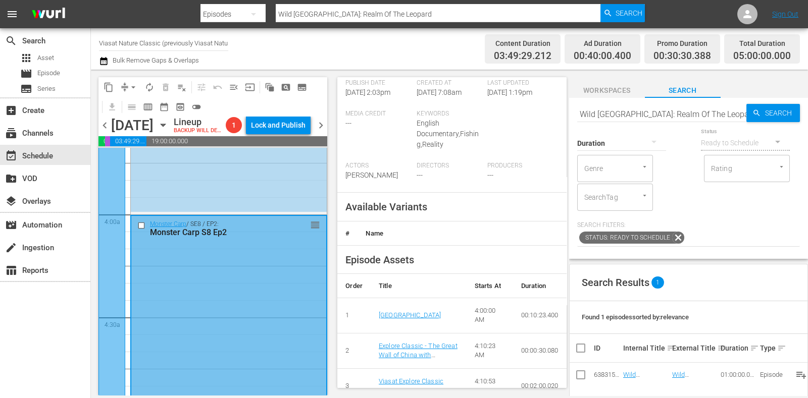
scroll to position [316, 0]
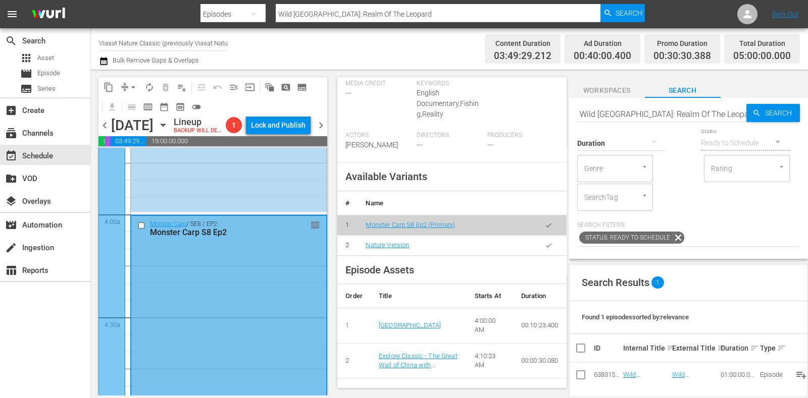
click at [545, 242] on icon "button" at bounding box center [549, 246] width 8 height 8
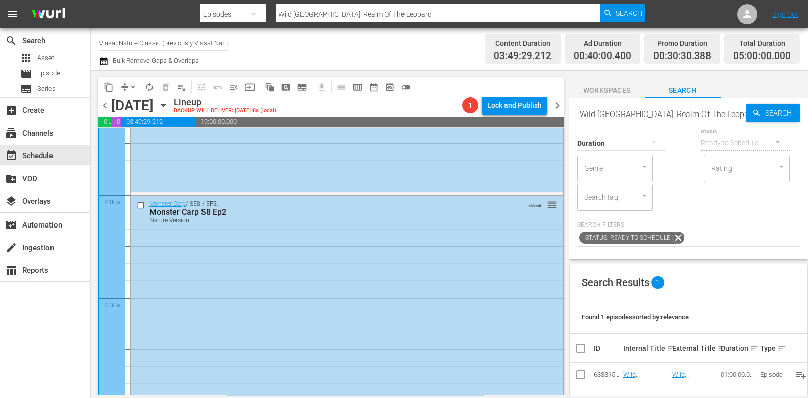
click at [169, 106] on icon "button" at bounding box center [163, 105] width 11 height 11
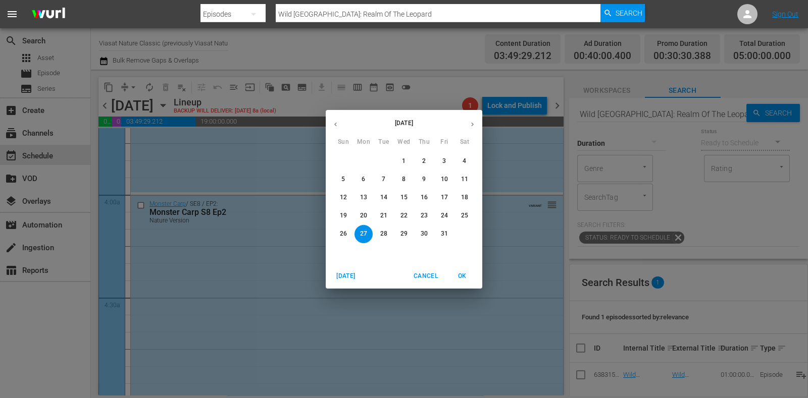
click at [362, 214] on p "20" at bounding box center [363, 216] width 7 height 9
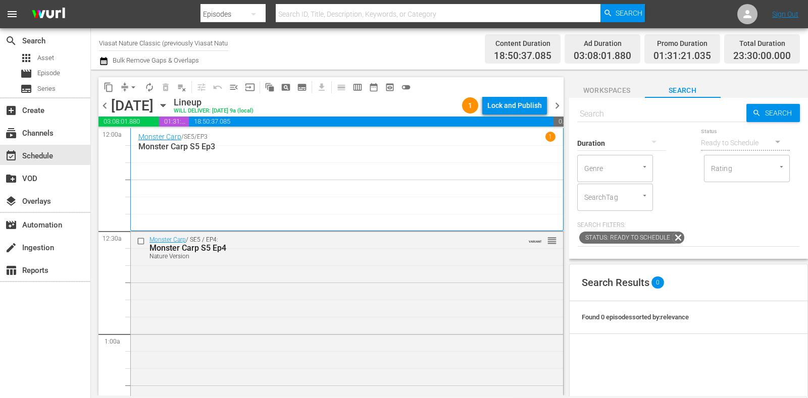
click at [169, 106] on icon "button" at bounding box center [163, 105] width 11 height 11
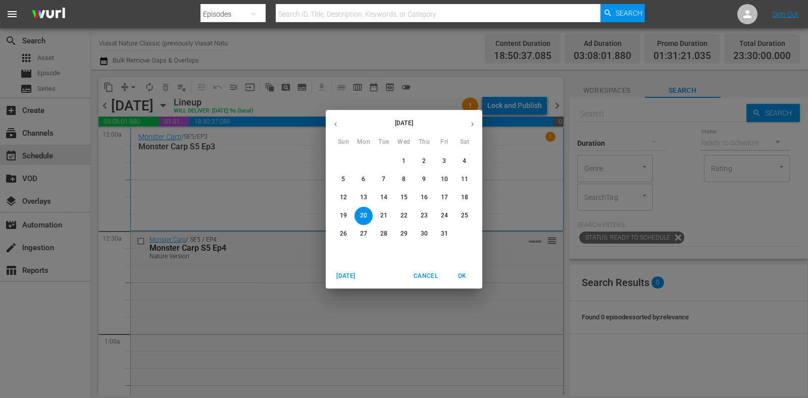
click at [268, 64] on div "[DATE] Sun Mon Tue Wed Thu Fri Sat 28 29 30 1 2 3 4 5 6 7 8 9 10 11 12 13 14 15…" at bounding box center [404, 199] width 808 height 398
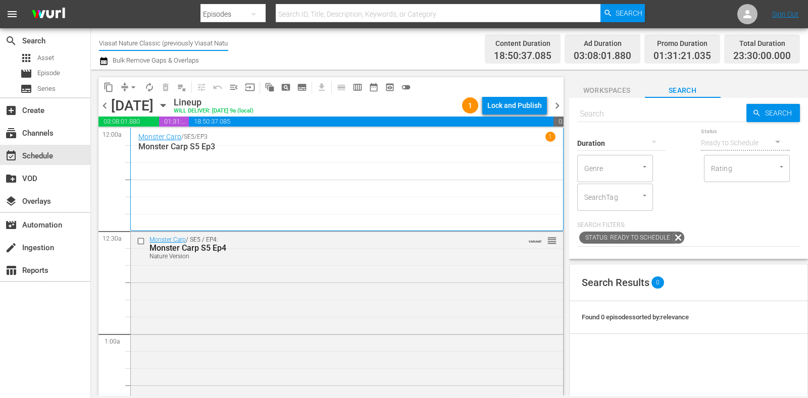
click at [142, 46] on input "Viasat Nature Classic (previously Viasat Nature) (1553)" at bounding box center [163, 43] width 129 height 24
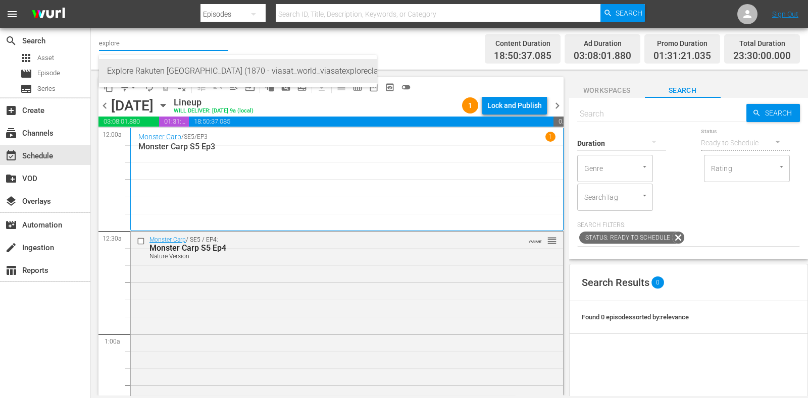
click at [193, 72] on div "Explore Rakuten Poland (1870 - viasat_world_viasatexploreclassic_1)" at bounding box center [238, 71] width 262 height 24
type input "Explore Rakuten Poland (1870 - viasat_world_viasatexploreclassic_1)"
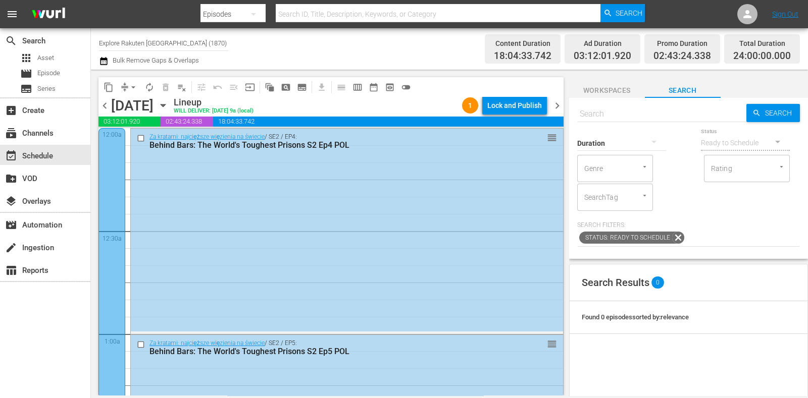
click at [535, 104] on div "Lock and Publish" at bounding box center [514, 105] width 55 height 18
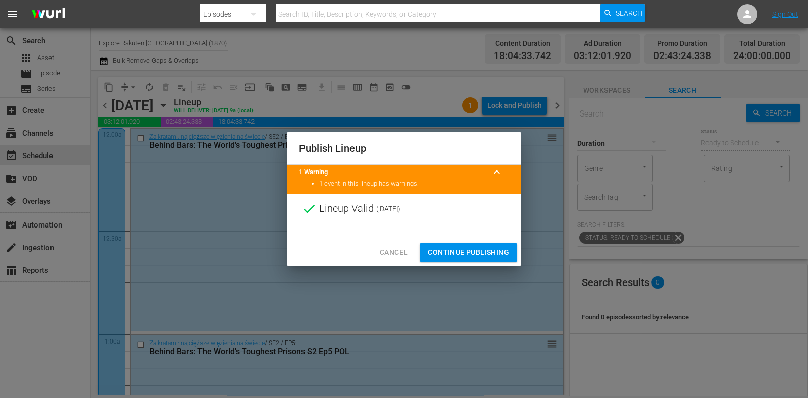
click at [488, 245] on button "Continue Publishing" at bounding box center [468, 252] width 97 height 19
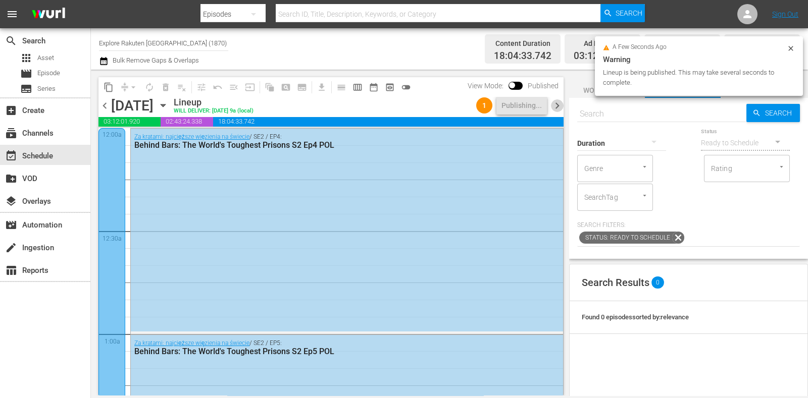
click at [553, 108] on span "chevron_right" at bounding box center [557, 105] width 13 height 13
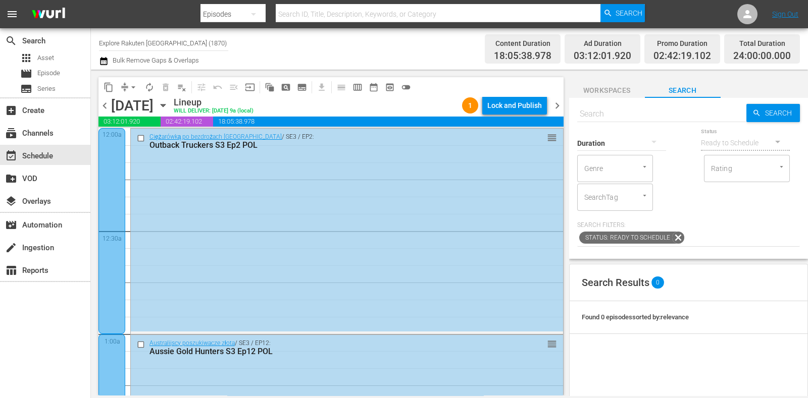
click at [534, 101] on div "Lock and Publish" at bounding box center [514, 105] width 55 height 18
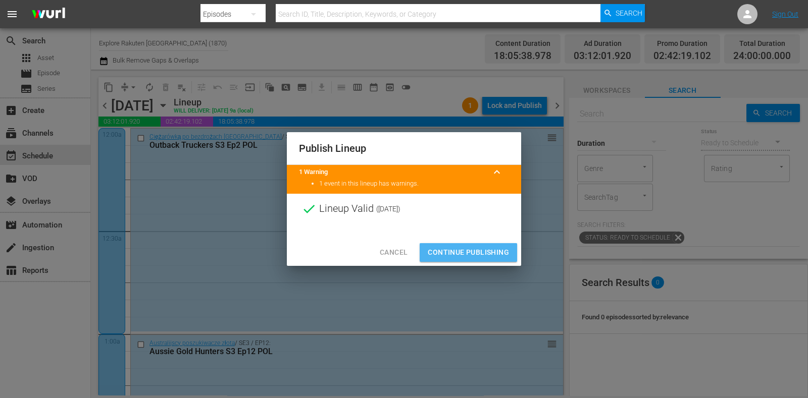
drag, startPoint x: 469, startPoint y: 253, endPoint x: 488, endPoint y: 215, distance: 43.4
click at [469, 253] on span "Continue Publishing" at bounding box center [468, 252] width 81 height 13
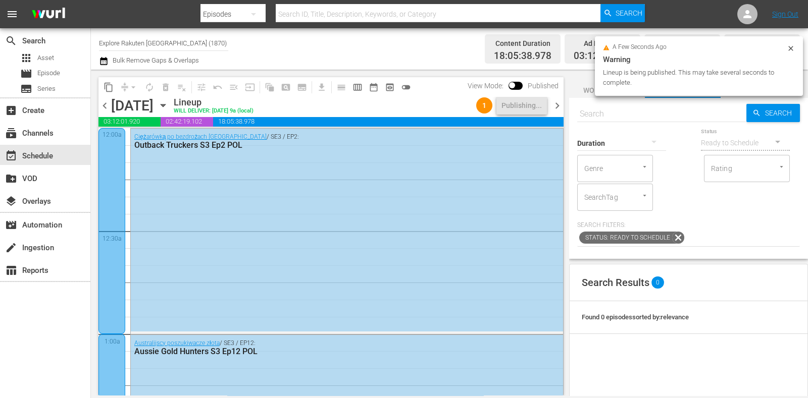
click at [551, 107] on span "chevron_right" at bounding box center [557, 105] width 13 height 13
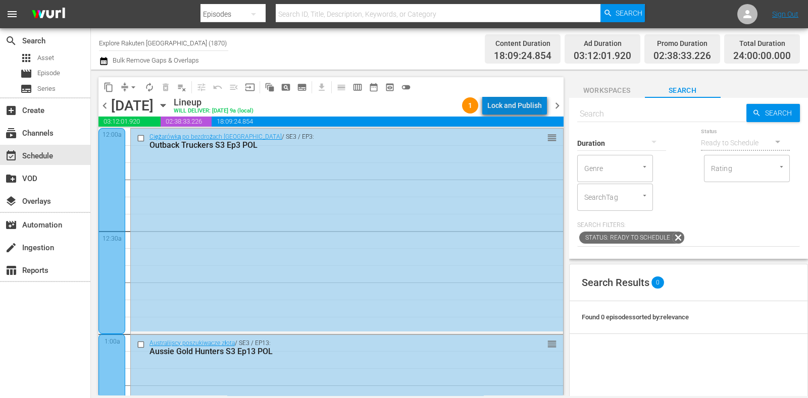
click at [532, 101] on div "Lock and Publish" at bounding box center [514, 105] width 55 height 18
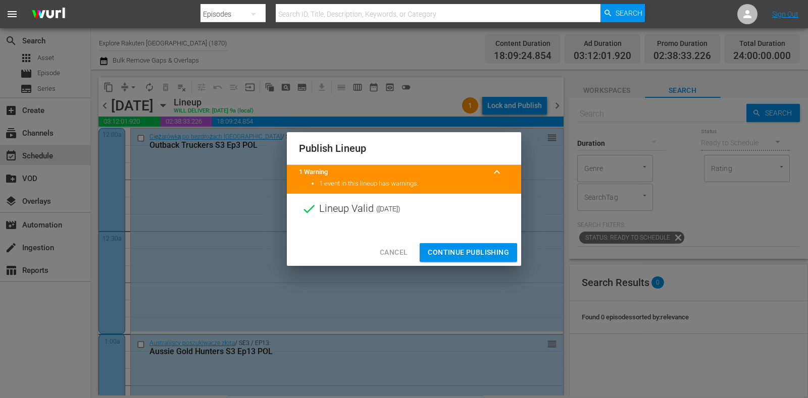
click at [481, 248] on span "Continue Publishing" at bounding box center [468, 252] width 81 height 13
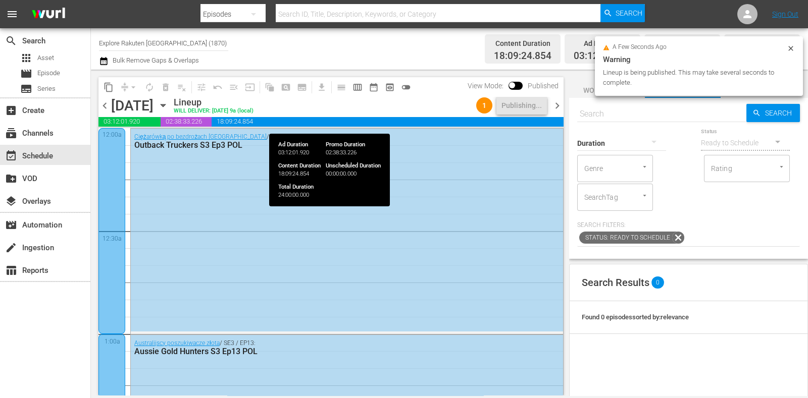
click at [556, 115] on div "chevron_left Wednesday, October 22nd October 22nd Lineup WILL DELIVER: 10/21 @ …" at bounding box center [330, 107] width 465 height 20
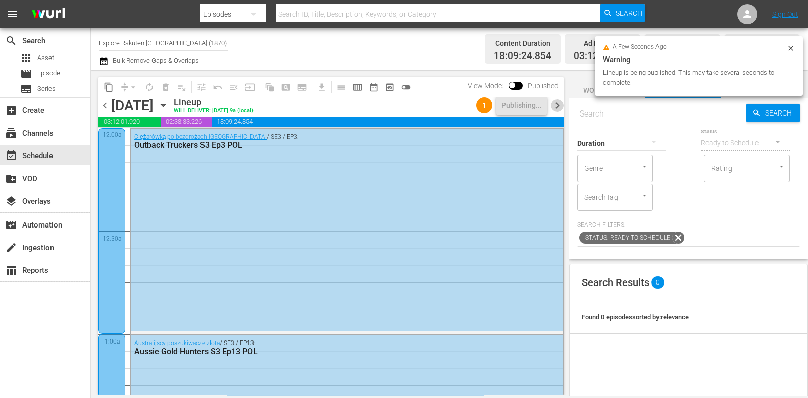
click at [556, 110] on span "chevron_right" at bounding box center [557, 105] width 13 height 13
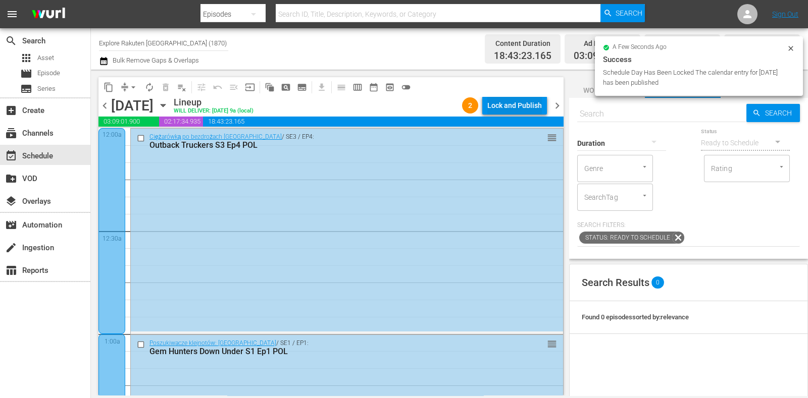
click at [534, 109] on div "Lock and Publish" at bounding box center [514, 105] width 55 height 18
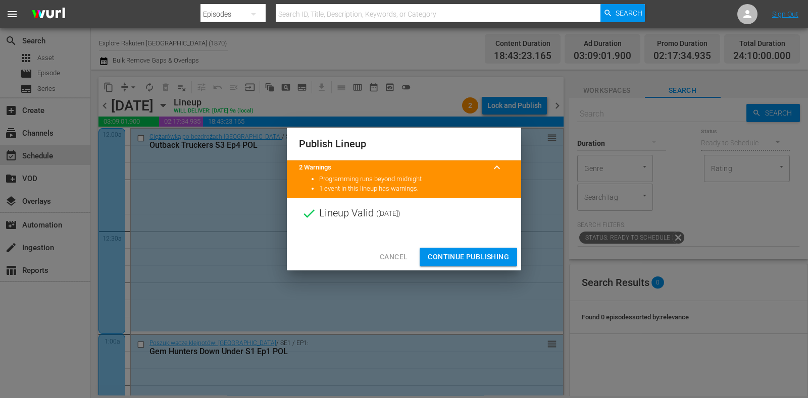
click at [505, 251] on span "Continue Publishing" at bounding box center [468, 257] width 81 height 13
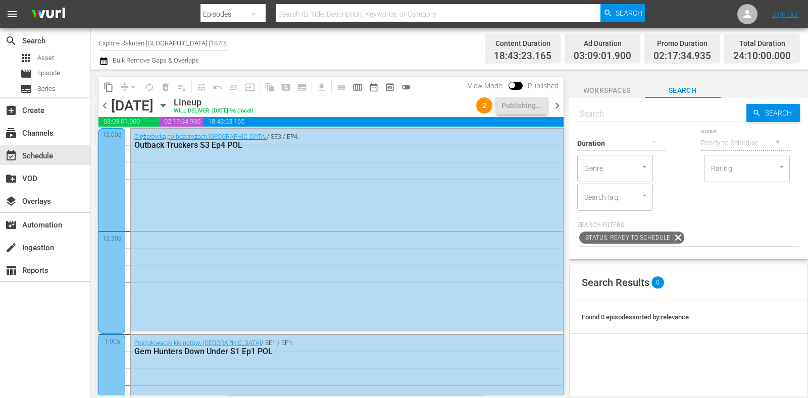
click at [555, 107] on span "chevron_right" at bounding box center [557, 105] width 13 height 13
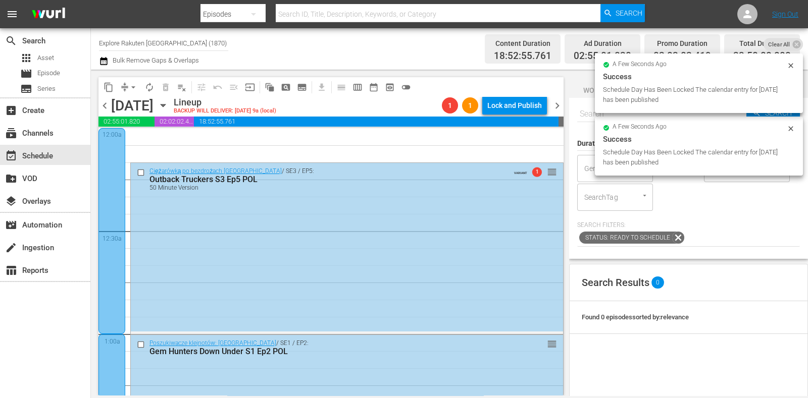
click at [558, 107] on span "chevron_right" at bounding box center [557, 105] width 13 height 13
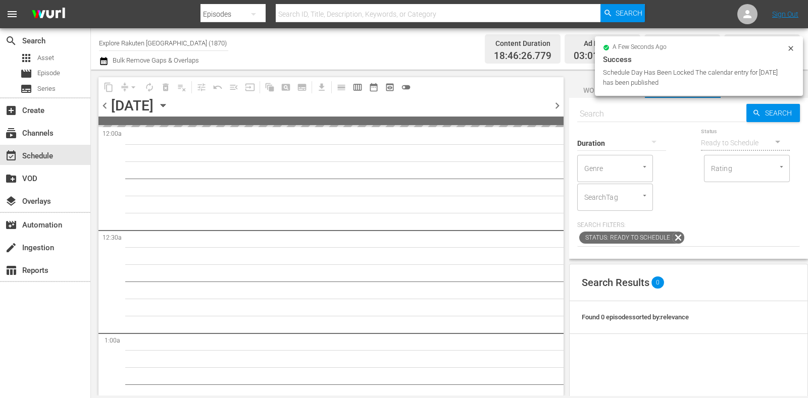
click at [106, 102] on span "chevron_left" at bounding box center [104, 105] width 13 height 13
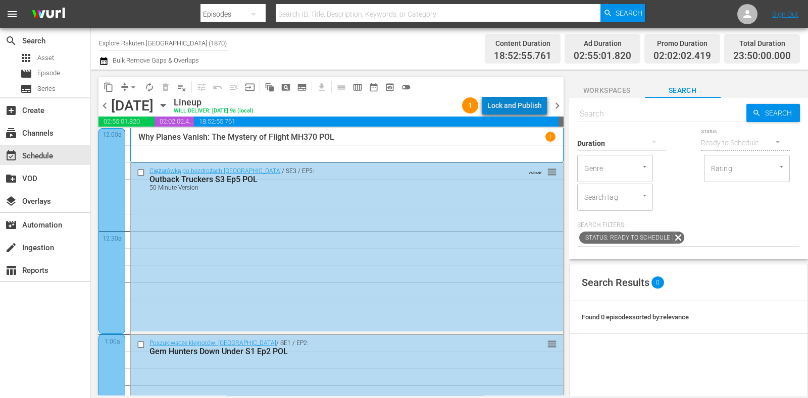
click at [529, 102] on div "Lock and Publish" at bounding box center [514, 105] width 55 height 18
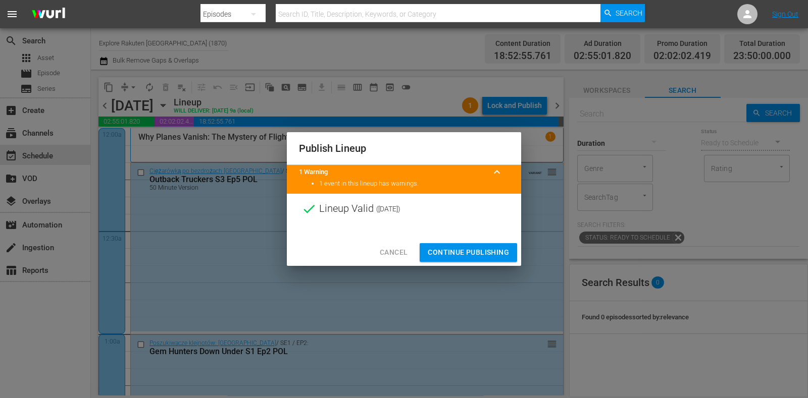
click at [482, 250] on span "Continue Publishing" at bounding box center [468, 252] width 81 height 13
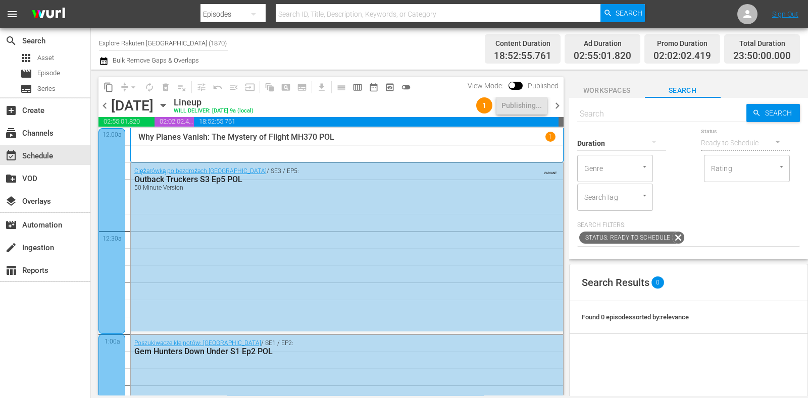
click at [549, 104] on div "1 Publishing..." at bounding box center [511, 105] width 79 height 17
click at [553, 104] on span "chevron_right" at bounding box center [557, 105] width 13 height 13
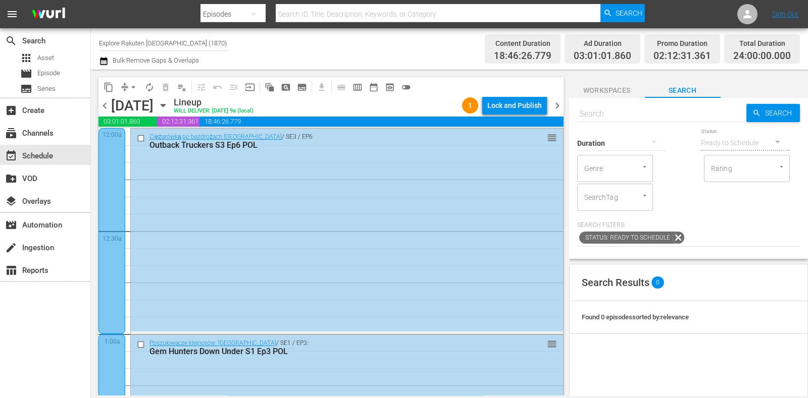
click at [519, 95] on div "content_copy compress arrow_drop_down autorenew_outlined delete_forever_outline…" at bounding box center [330, 87] width 465 height 20
click at [523, 110] on div "Lock and Publish" at bounding box center [514, 105] width 55 height 18
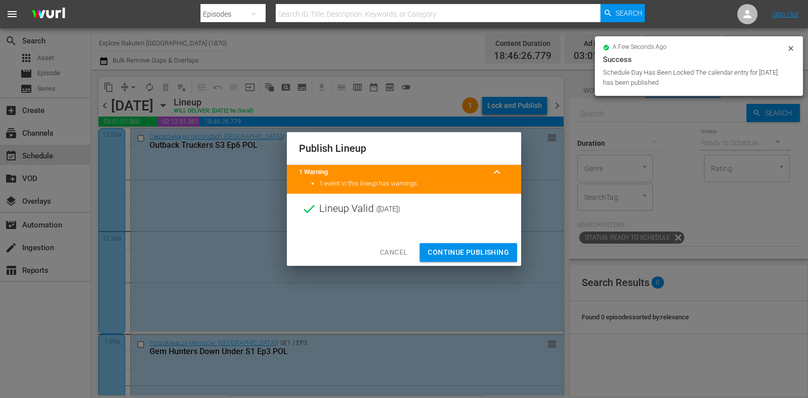
click at [501, 254] on span "Continue Publishing" at bounding box center [468, 252] width 81 height 13
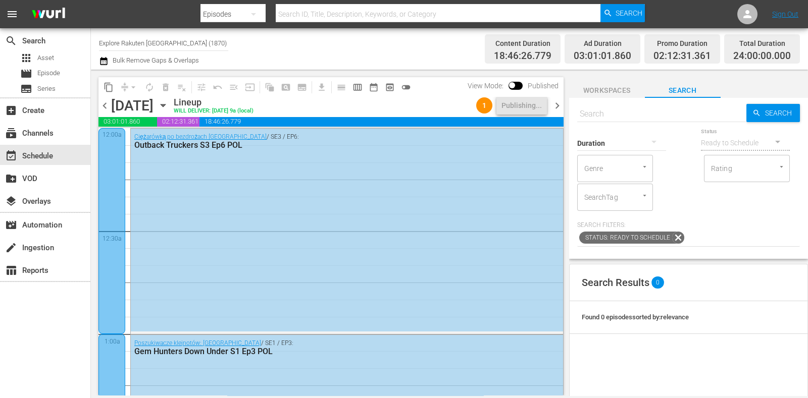
click at [553, 105] on span "chevron_right" at bounding box center [557, 105] width 13 height 13
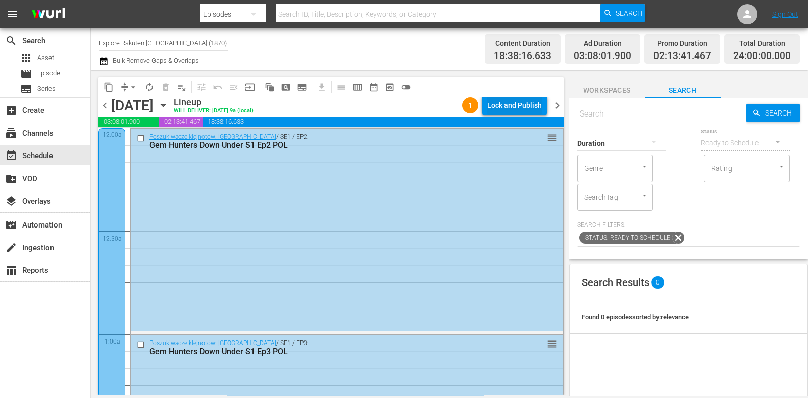
click at [535, 102] on div "Lock and Publish" at bounding box center [514, 105] width 55 height 18
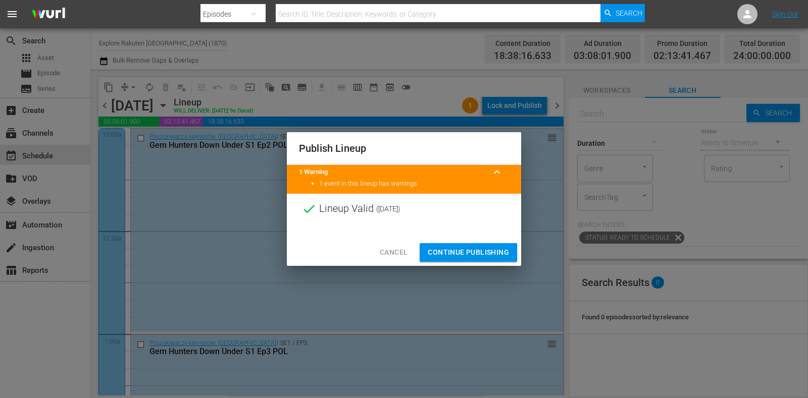
click at [485, 246] on button "Continue Publishing" at bounding box center [468, 252] width 97 height 19
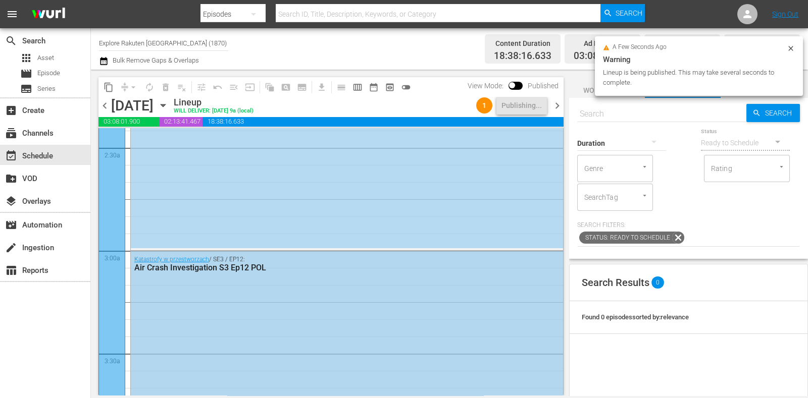
scroll to position [631, 0]
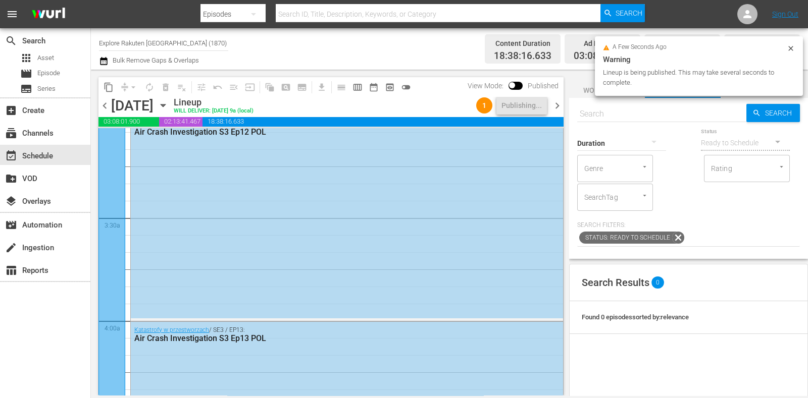
click at [154, 44] on input "Explore Rakuten Poland (1870)" at bounding box center [163, 43] width 129 height 24
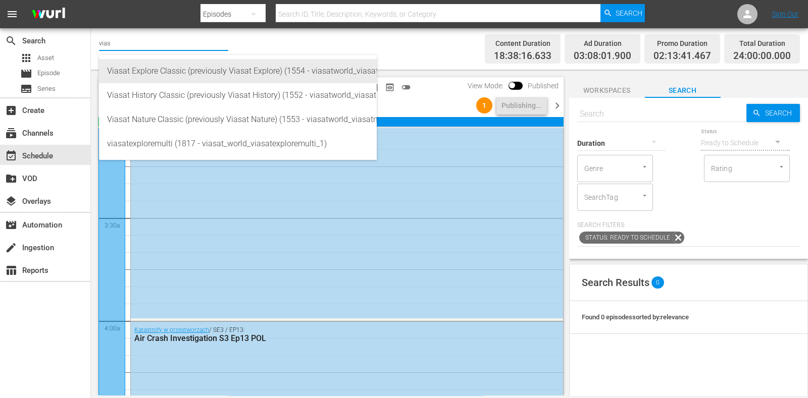
click at [153, 69] on div "Viasat Explore Classic (previously Viasat Explore) (1554 - viasatworld_viasatex…" at bounding box center [238, 71] width 262 height 24
type input "Viasat Explore Classic (previously Viasat Explore) (1554 - viasatworld_viasatex…"
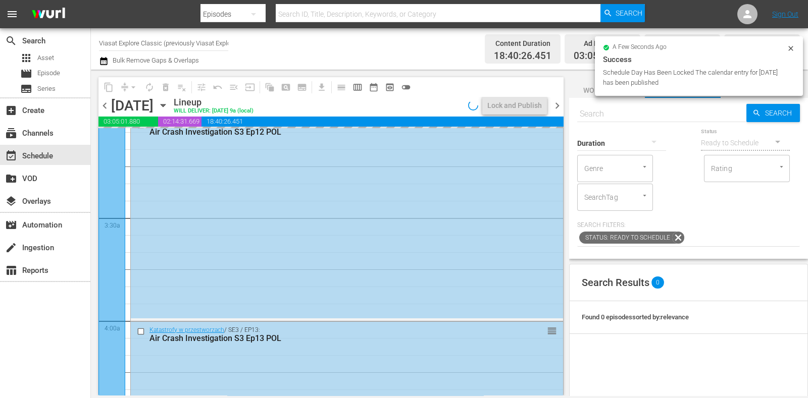
click at [165, 105] on icon "button" at bounding box center [163, 106] width 5 height 3
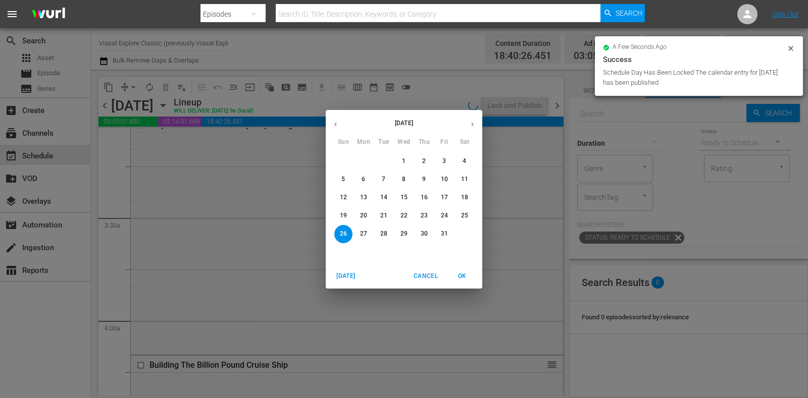
click at [366, 210] on button "20" at bounding box center [363, 216] width 18 height 18
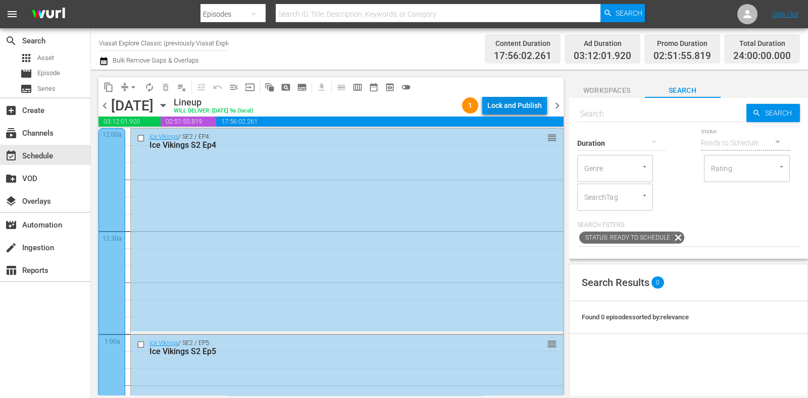
click at [525, 108] on div "Lock and Publish" at bounding box center [514, 105] width 55 height 18
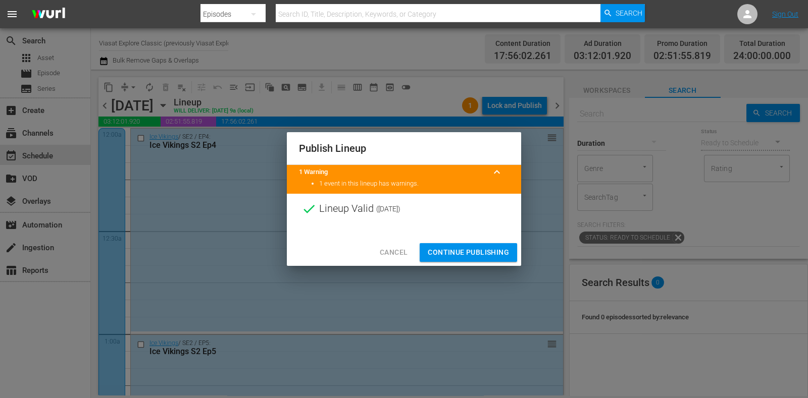
click at [457, 245] on button "Continue Publishing" at bounding box center [468, 252] width 97 height 19
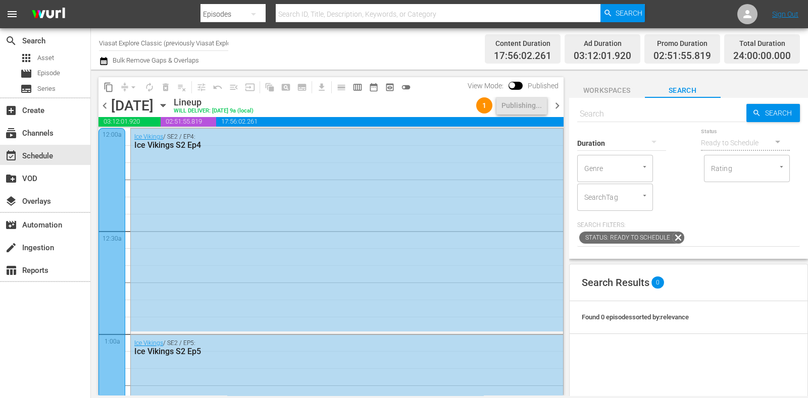
click at [558, 102] on span "chevron_right" at bounding box center [557, 105] width 13 height 13
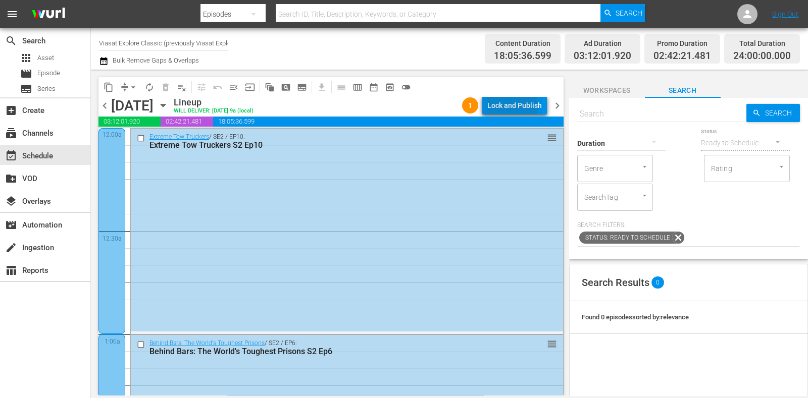
click at [504, 108] on div "Lock and Publish" at bounding box center [514, 105] width 55 height 18
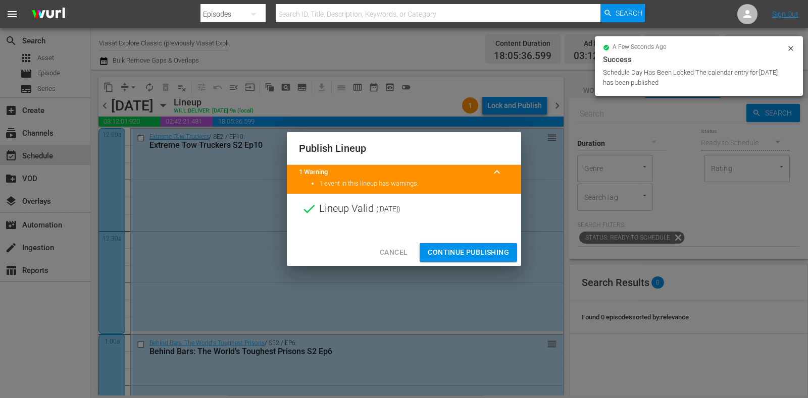
click at [499, 254] on span "Continue Publishing" at bounding box center [468, 252] width 81 height 13
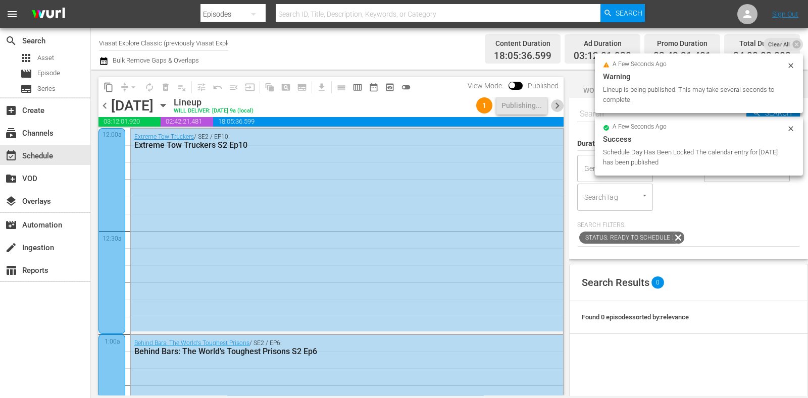
click at [555, 107] on span "chevron_right" at bounding box center [557, 105] width 13 height 13
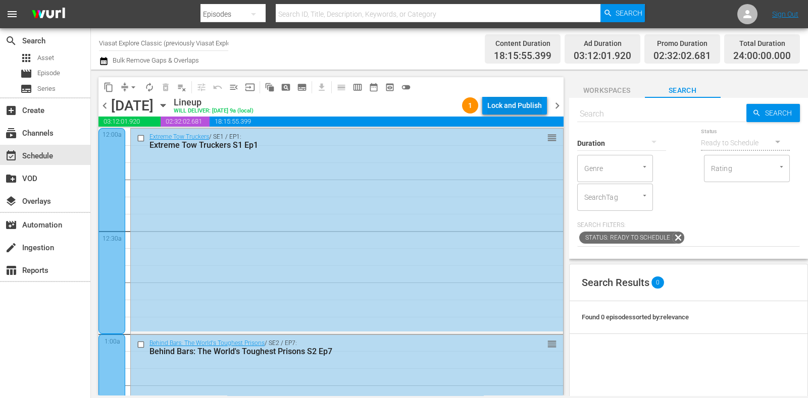
click at [521, 106] on div "Lock and Publish" at bounding box center [514, 105] width 55 height 18
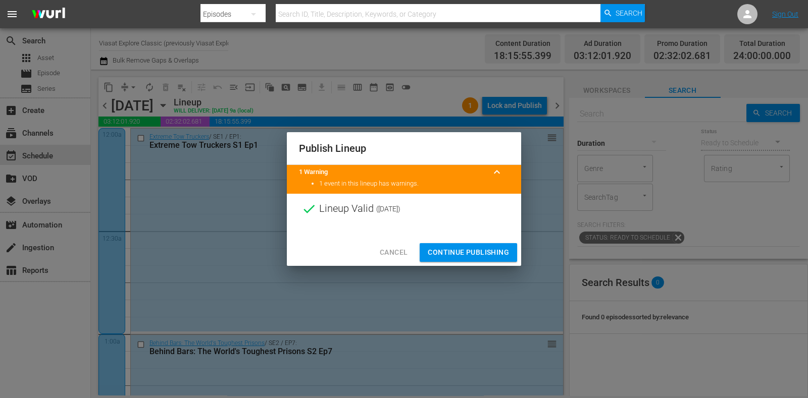
click at [492, 254] on span "Continue Publishing" at bounding box center [468, 252] width 81 height 13
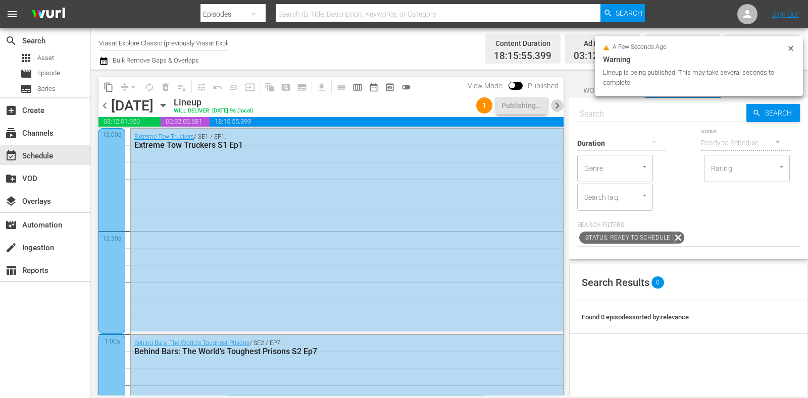
click at [554, 110] on span "chevron_right" at bounding box center [557, 105] width 13 height 13
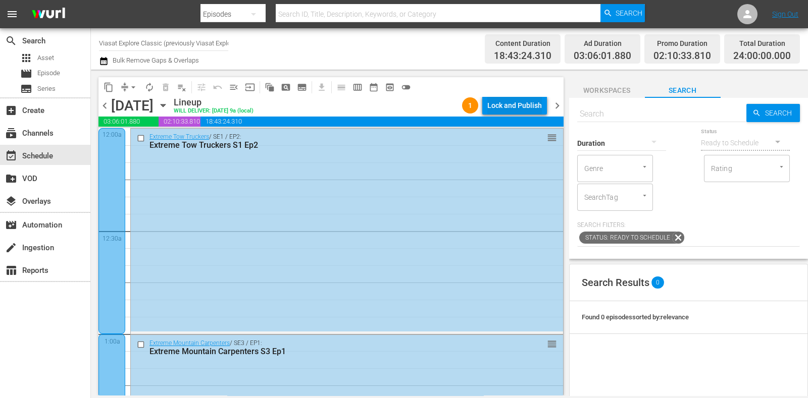
click at [528, 104] on div "Lock and Publish" at bounding box center [514, 105] width 55 height 18
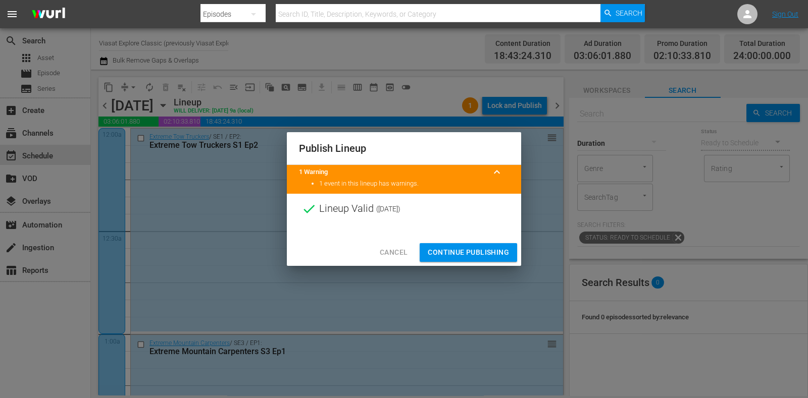
click at [484, 250] on span "Continue Publishing" at bounding box center [468, 252] width 81 height 13
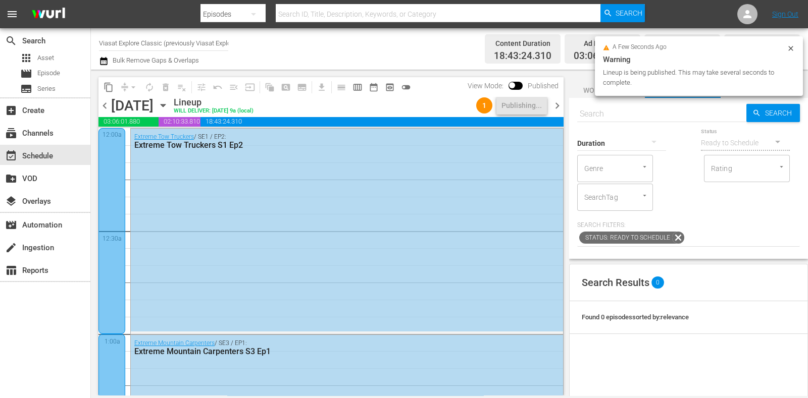
click at [556, 107] on span "chevron_right" at bounding box center [557, 105] width 13 height 13
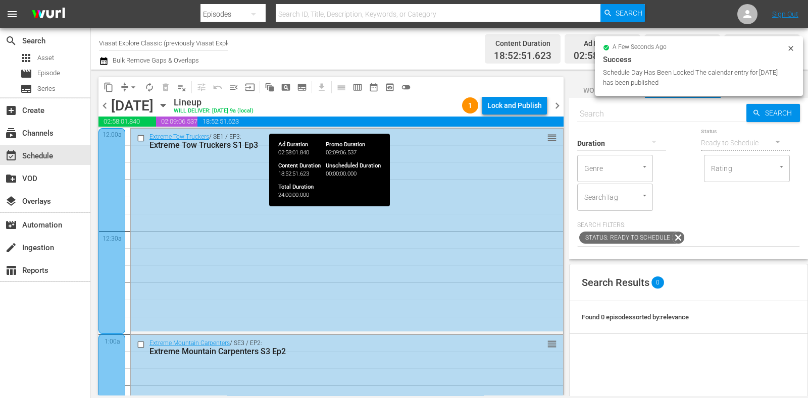
click at [536, 113] on div "Lock and Publish" at bounding box center [514, 105] width 55 height 18
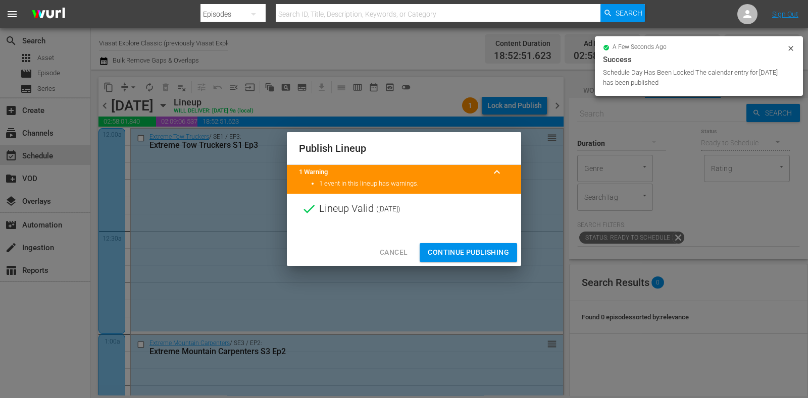
click at [479, 243] on div "Cancel Continue Publishing" at bounding box center [404, 252] width 234 height 27
click at [480, 250] on span "Continue Publishing" at bounding box center [468, 252] width 81 height 13
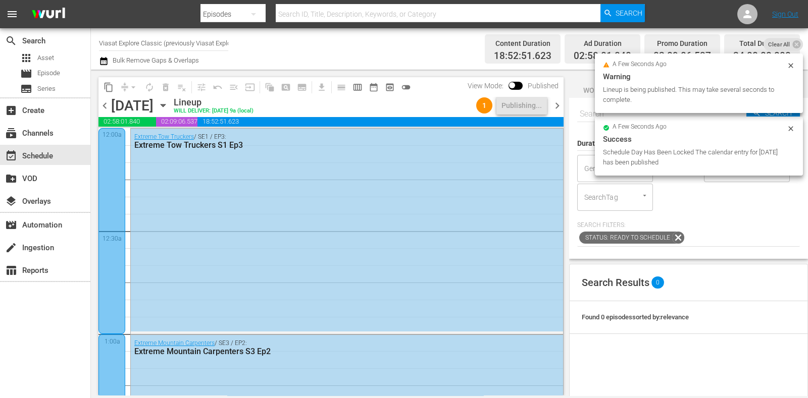
click at [556, 105] on span "chevron_right" at bounding box center [557, 105] width 13 height 13
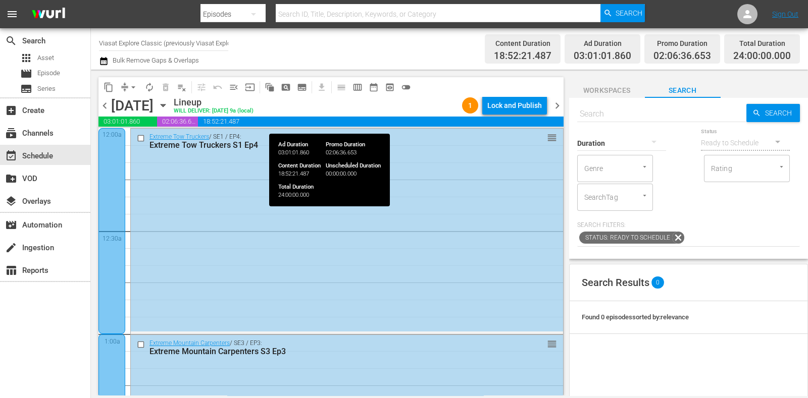
drag, startPoint x: 532, startPoint y: 117, endPoint x: 532, endPoint y: 111, distance: 6.6
click at [532, 116] on div "content_copy compress arrow_drop_down autorenew_outlined delete_forever_outline…" at bounding box center [330, 236] width 465 height 319
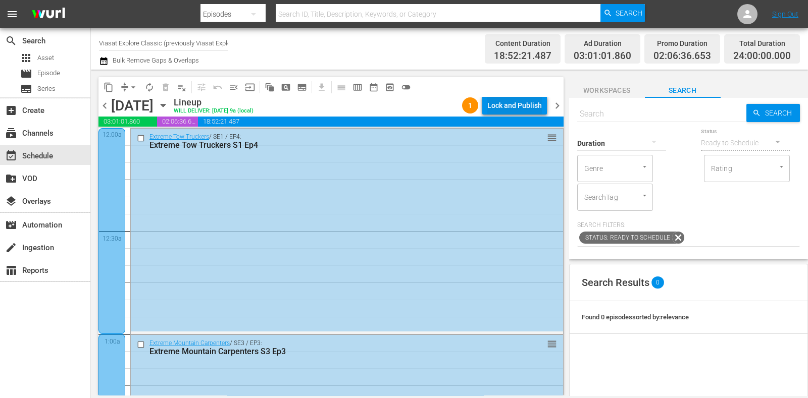
click at [532, 110] on div "Lock and Publish" at bounding box center [514, 105] width 55 height 18
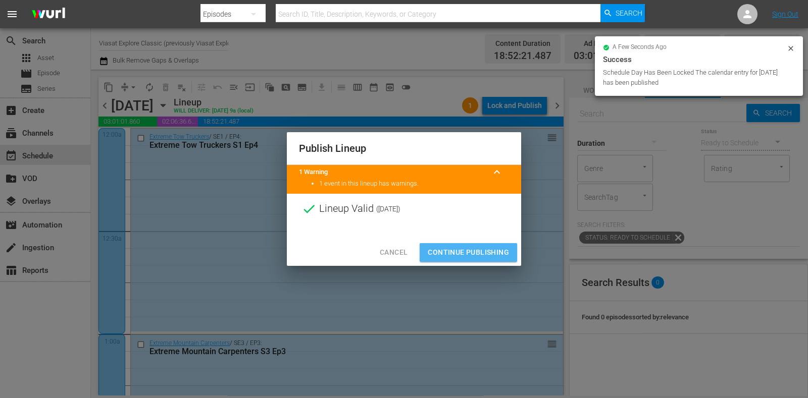
click at [482, 246] on button "Continue Publishing" at bounding box center [468, 252] width 97 height 19
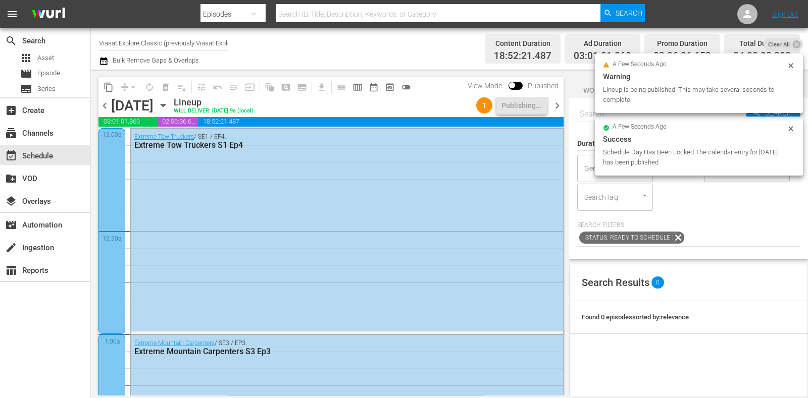
click at [551, 102] on span "chevron_right" at bounding box center [557, 105] width 13 height 13
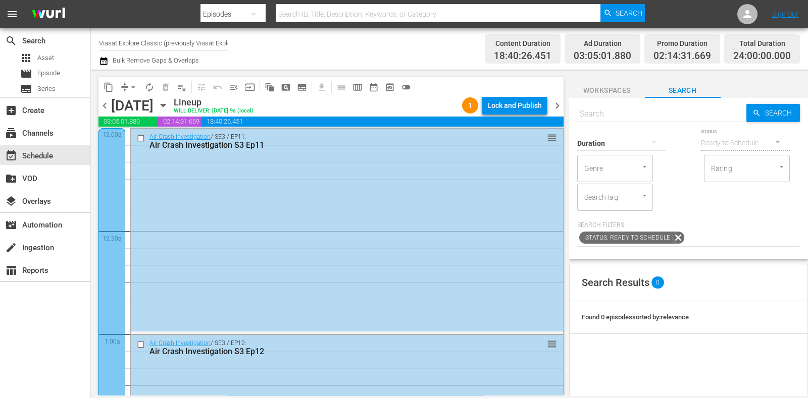
click at [514, 102] on div "Lock and Publish" at bounding box center [514, 105] width 55 height 18
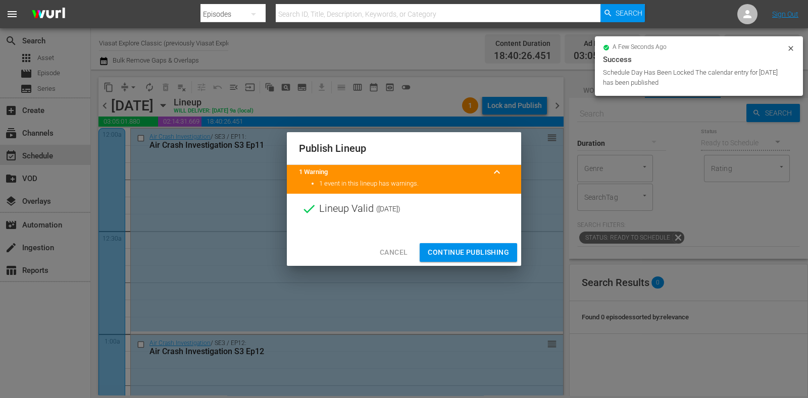
click at [480, 248] on span "Continue Publishing" at bounding box center [468, 252] width 81 height 13
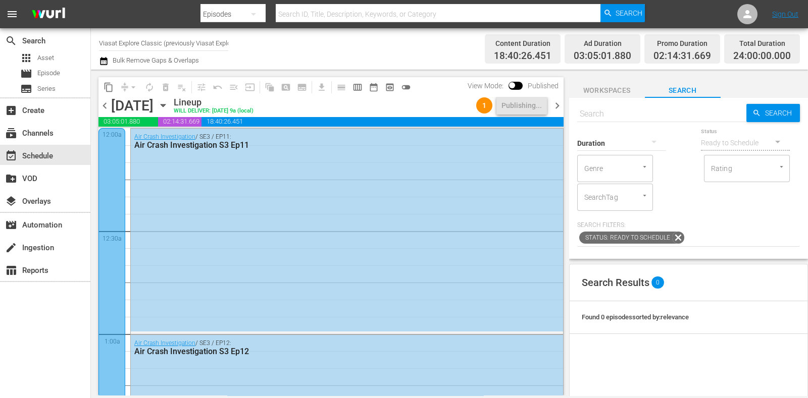
click at [169, 107] on icon "button" at bounding box center [163, 105] width 11 height 11
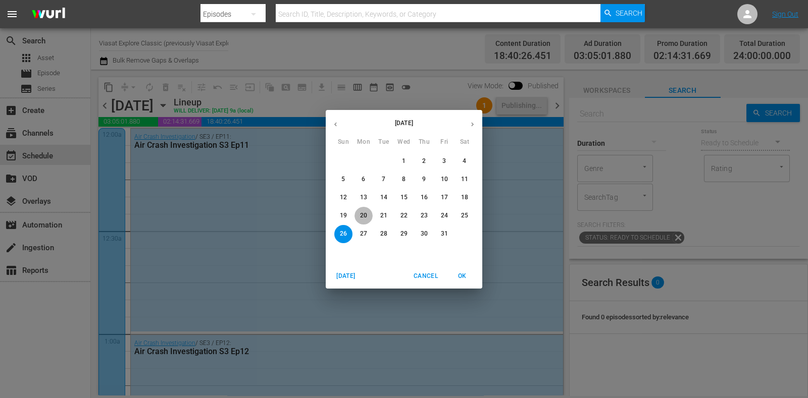
click at [369, 211] on button "20" at bounding box center [363, 216] width 18 height 18
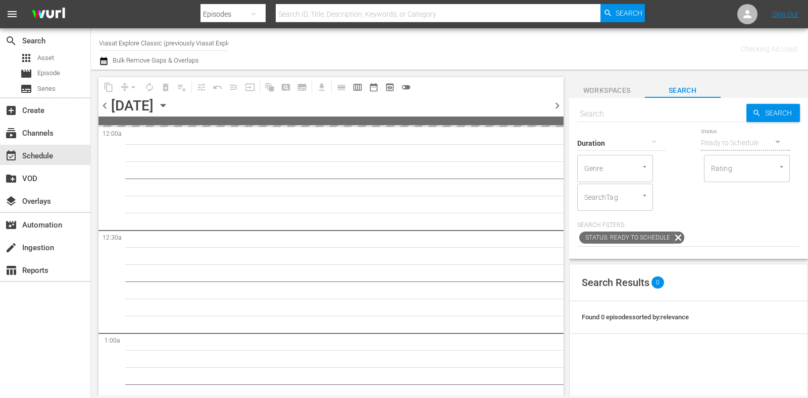
click at [119, 36] on input "Viasat Explore Classic (previously Viasat Explore) (1554)" at bounding box center [163, 43] width 129 height 24
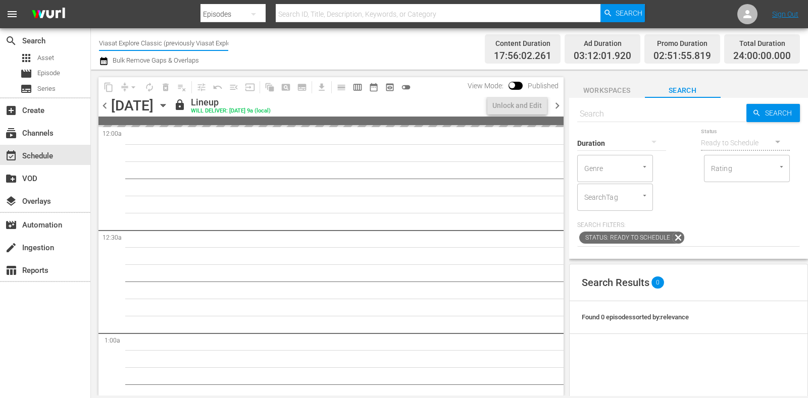
click at [119, 36] on input "Viasat Explore Classic (previously Viasat Explore) (1554)" at bounding box center [163, 43] width 129 height 24
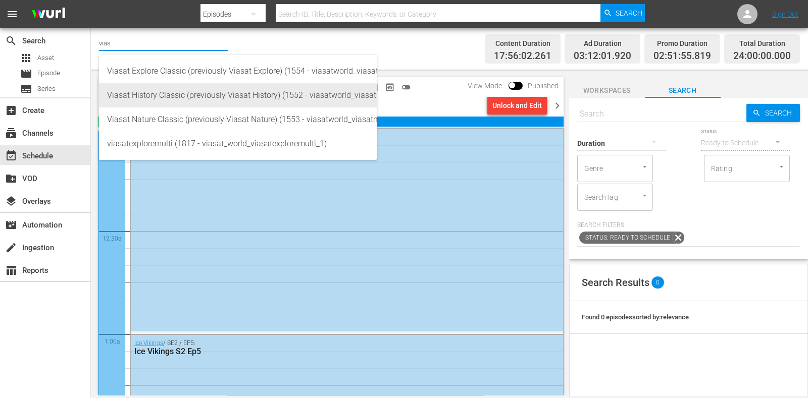
click at [166, 99] on div "Viasat History Classic (previously Viasat History) (1552 - viasatworld_viasathi…" at bounding box center [238, 95] width 262 height 24
type input "Viasat History Classic (previously Viasat History) (1552 - viasatworld_viasathi…"
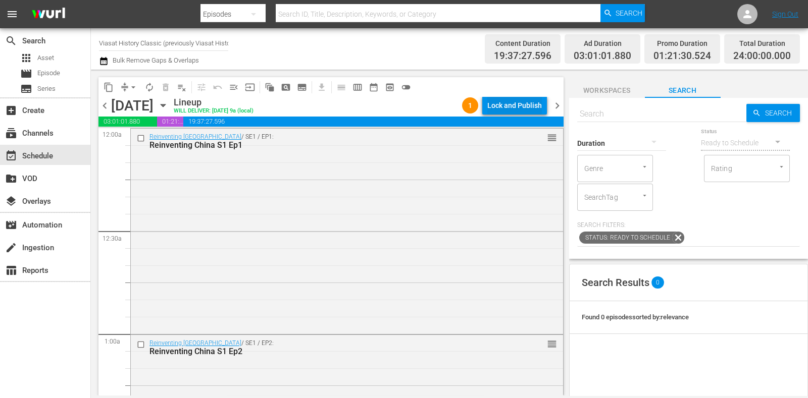
click at [535, 98] on div "Lock and Publish" at bounding box center [514, 105] width 55 height 18
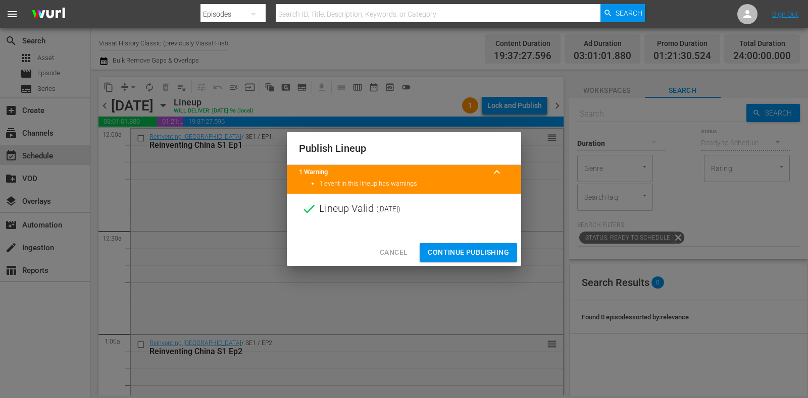
click at [485, 251] on span "Continue Publishing" at bounding box center [468, 252] width 81 height 13
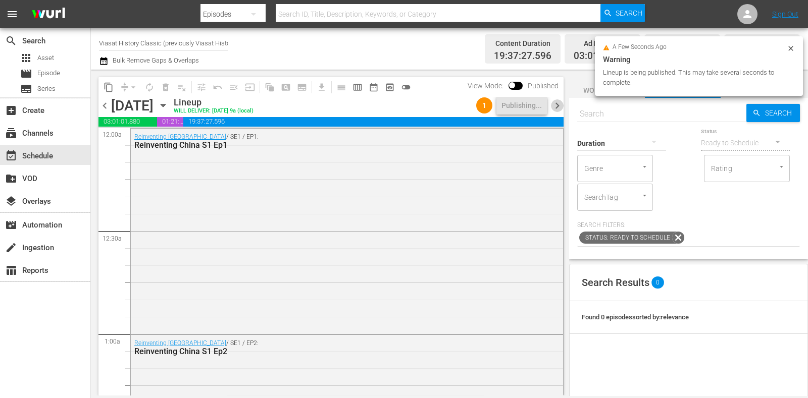
click at [554, 109] on span "chevron_right" at bounding box center [557, 105] width 13 height 13
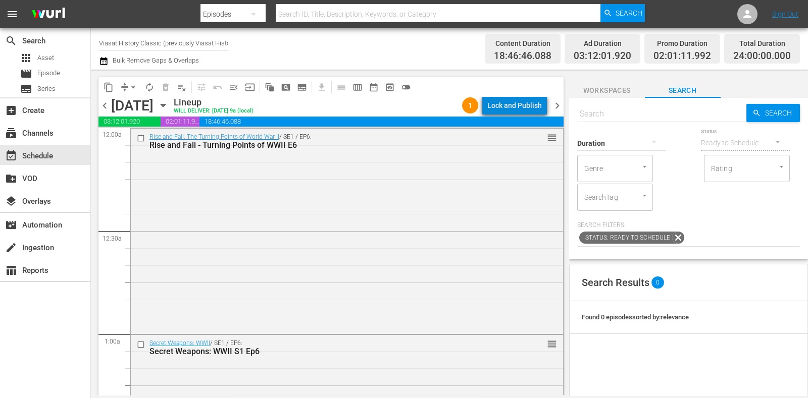
click at [529, 107] on div "Lock and Publish" at bounding box center [514, 105] width 55 height 18
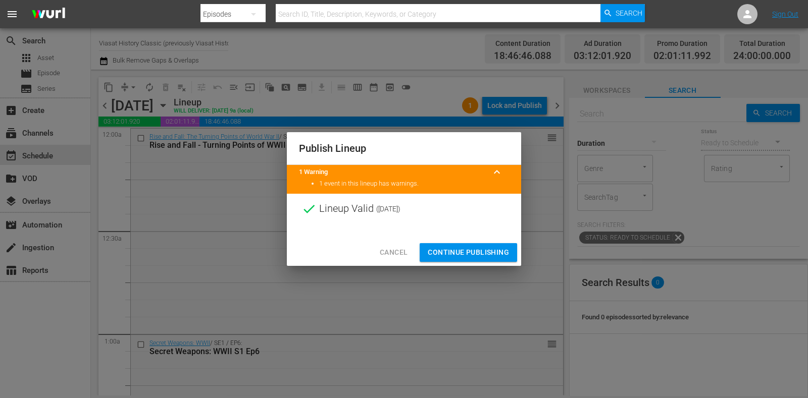
click at [493, 246] on span "Continue Publishing" at bounding box center [468, 252] width 81 height 13
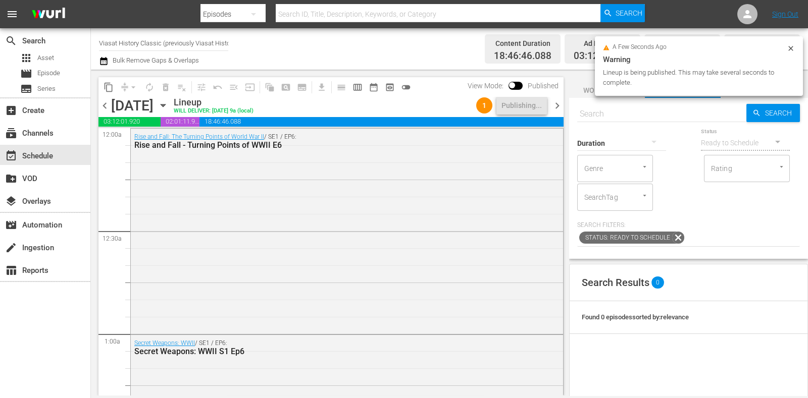
click at [558, 110] on div "chevron_left Tuesday, October 21st October 21st Lineup WILL DELIVER: 10/20 @ 9a…" at bounding box center [330, 107] width 465 height 20
click at [558, 106] on span "chevron_right" at bounding box center [557, 105] width 13 height 13
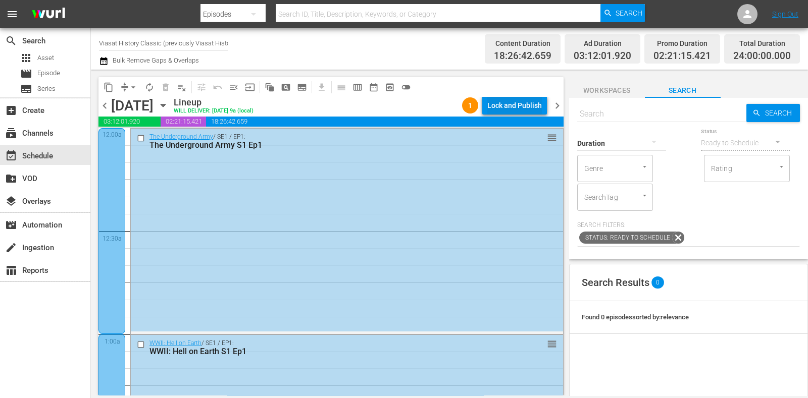
click at [523, 112] on div "Lock and Publish" at bounding box center [514, 105] width 55 height 18
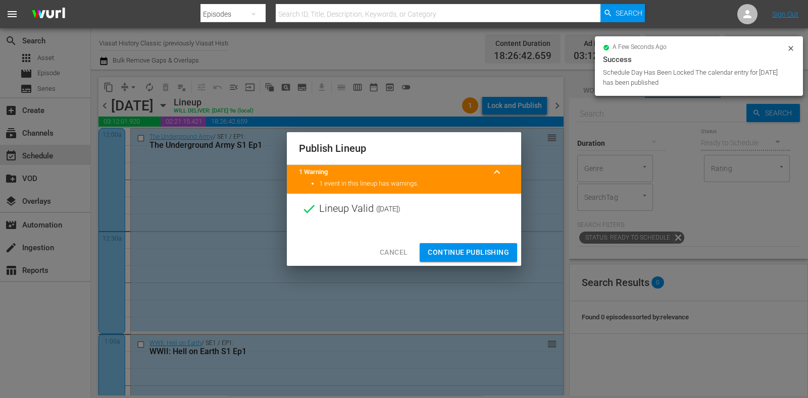
click at [499, 244] on button "Continue Publishing" at bounding box center [468, 252] width 97 height 19
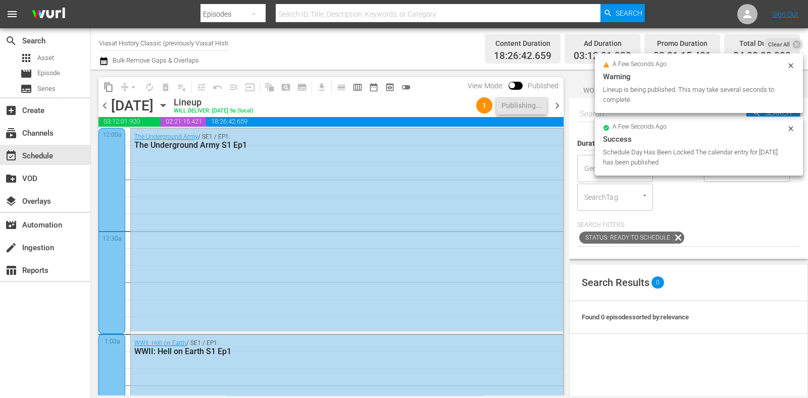
click at [560, 110] on span "chevron_right" at bounding box center [557, 105] width 13 height 13
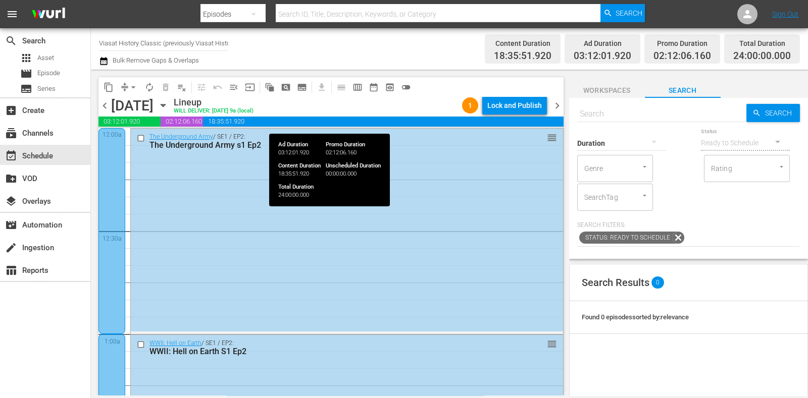
click at [541, 115] on div "chevron_left Thursday, October 23rd October 23rd Lineup WILL DELIVER: 10/22 @ 9…" at bounding box center [330, 107] width 465 height 20
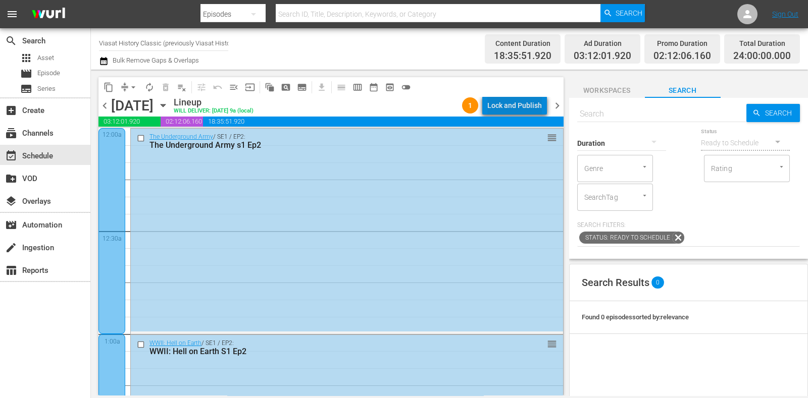
click at [538, 110] on div "Lock and Publish" at bounding box center [514, 105] width 55 height 18
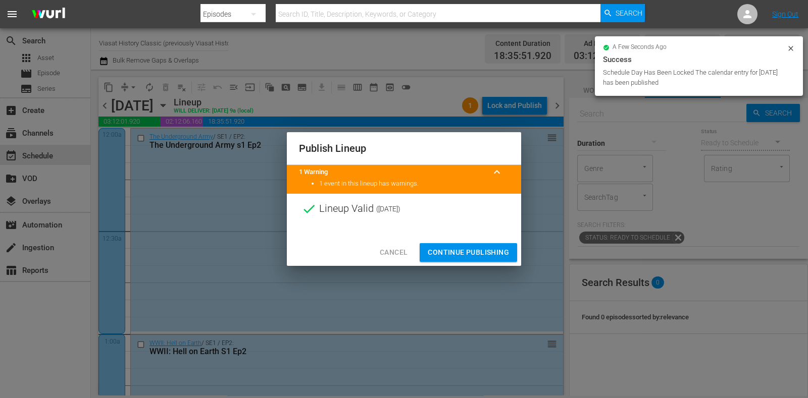
click at [498, 251] on span "Continue Publishing" at bounding box center [468, 252] width 81 height 13
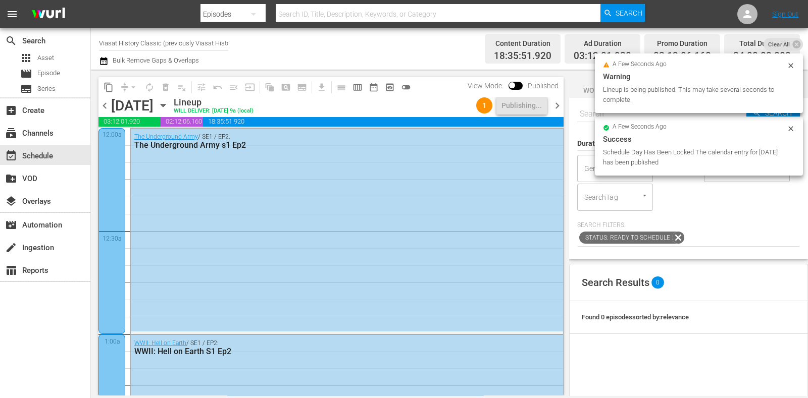
click at [555, 103] on span "chevron_right" at bounding box center [557, 105] width 13 height 13
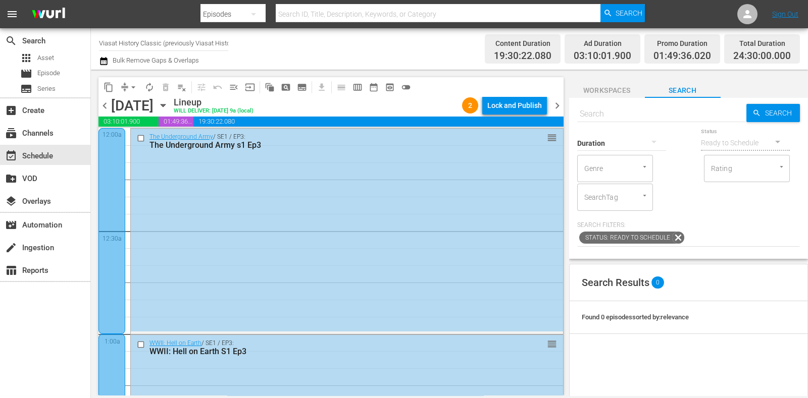
click at [533, 111] on div "Lock and Publish" at bounding box center [514, 105] width 55 height 18
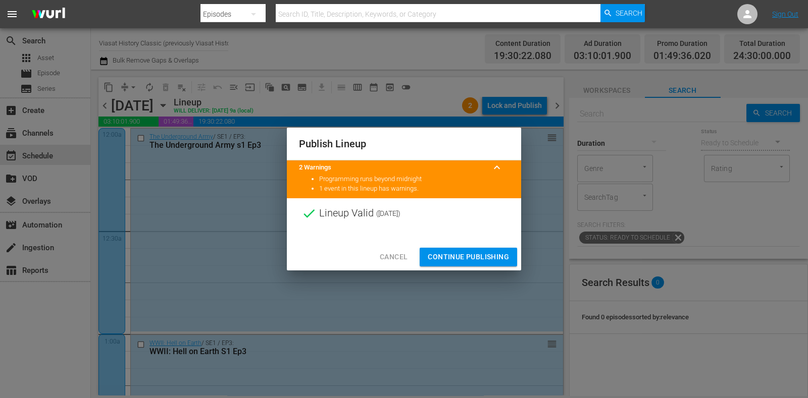
click at [467, 255] on span "Continue Publishing" at bounding box center [468, 257] width 81 height 13
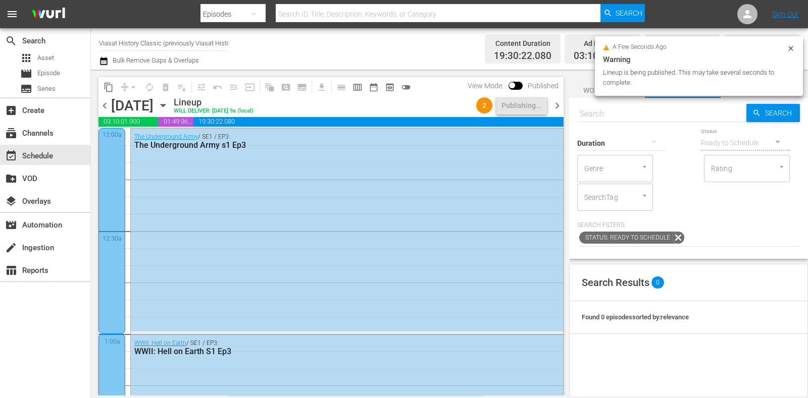
click at [559, 106] on span "chevron_right" at bounding box center [557, 105] width 13 height 13
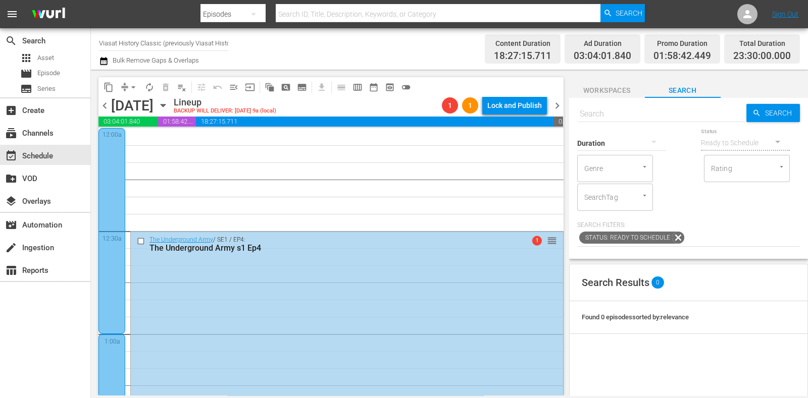
click at [101, 100] on span "chevron_left" at bounding box center [104, 105] width 13 height 13
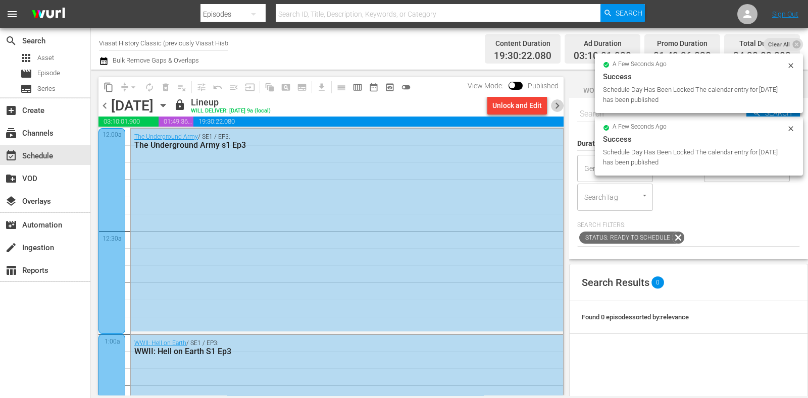
click at [553, 109] on span "chevron_right" at bounding box center [557, 105] width 13 height 13
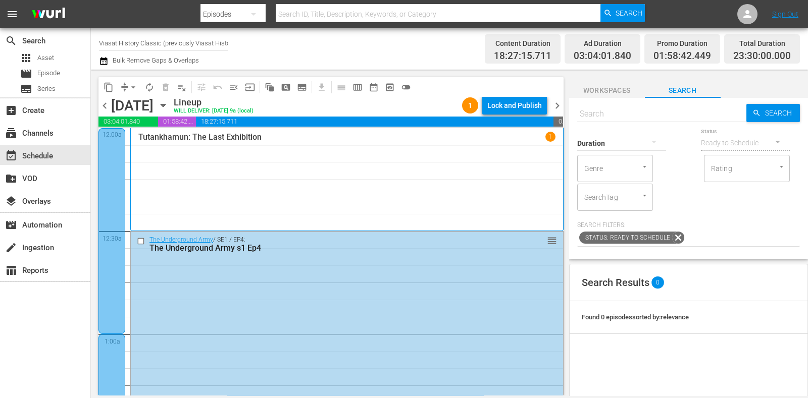
click at [511, 111] on div "Lock and Publish" at bounding box center [514, 105] width 55 height 18
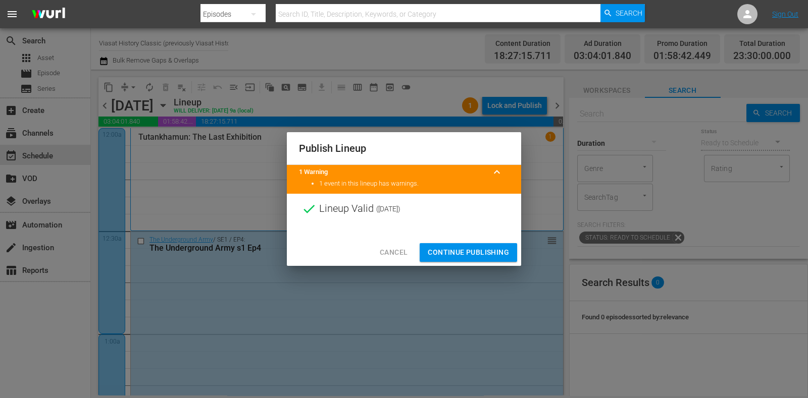
click at [447, 247] on span "Continue Publishing" at bounding box center [468, 252] width 81 height 13
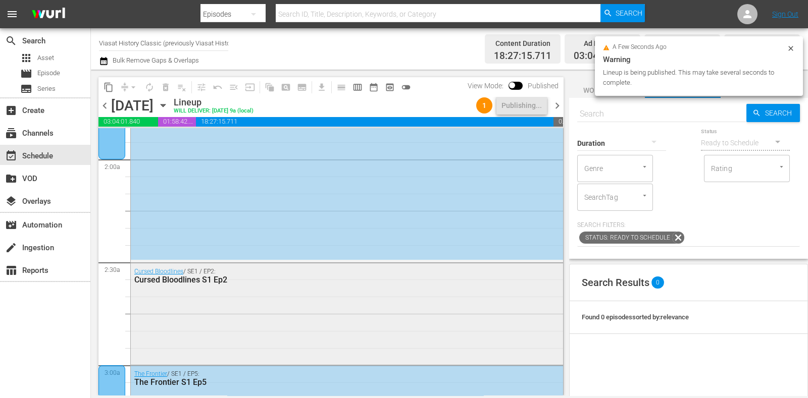
scroll to position [379, 0]
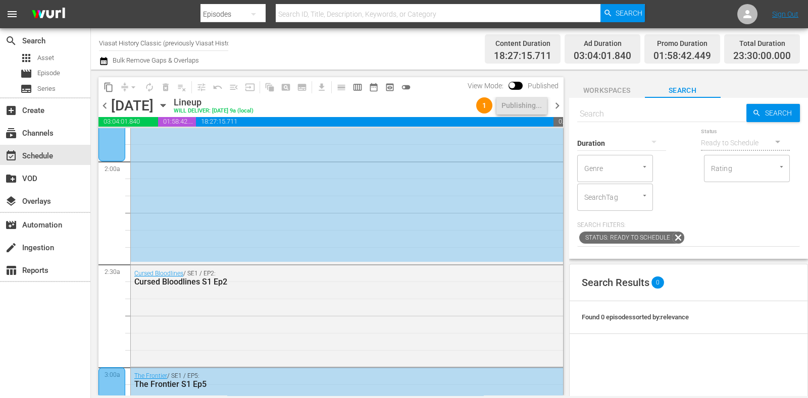
click at [565, 102] on div "content_copy compress arrow_drop_down autorenew_outlined delete_forever_outline…" at bounding box center [328, 233] width 475 height 326
click at [560, 105] on span "chevron_right" at bounding box center [557, 105] width 13 height 13
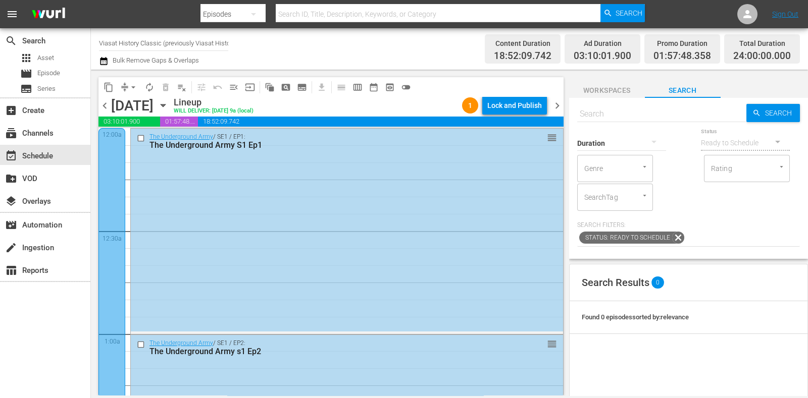
click at [534, 110] on div "Lock and Publish" at bounding box center [514, 105] width 55 height 18
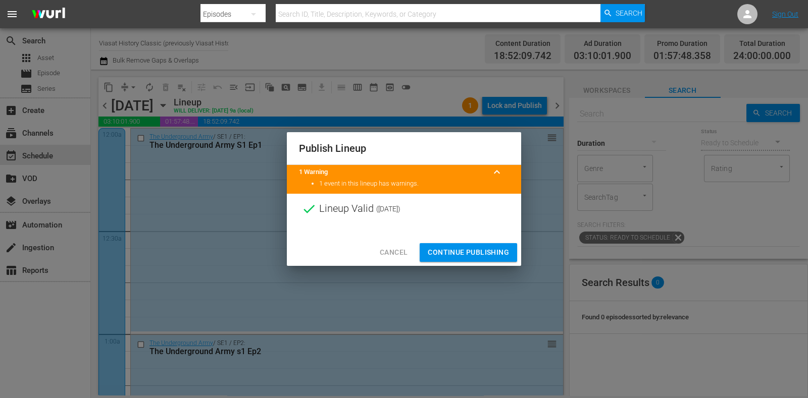
click at [494, 249] on span "Continue Publishing" at bounding box center [468, 252] width 81 height 13
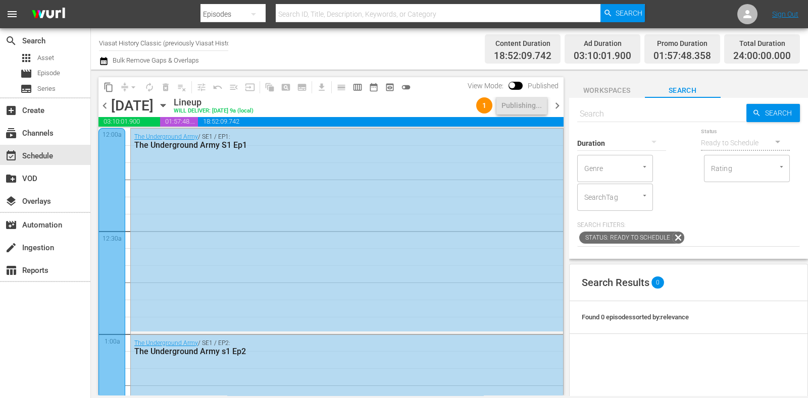
click at [560, 107] on span "chevron_right" at bounding box center [557, 105] width 13 height 13
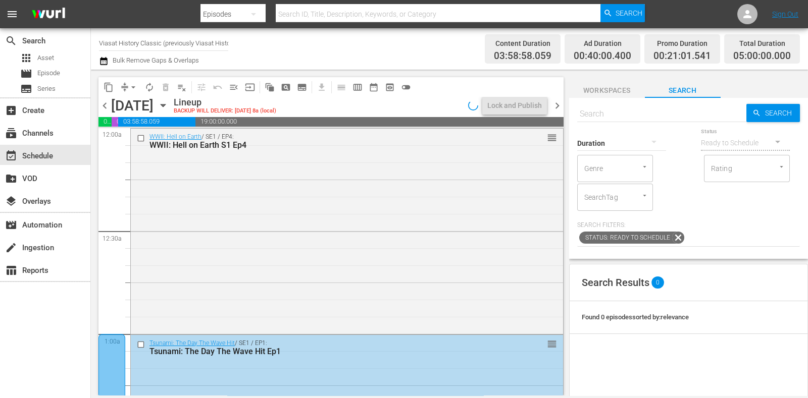
click at [169, 102] on icon "button" at bounding box center [163, 105] width 11 height 11
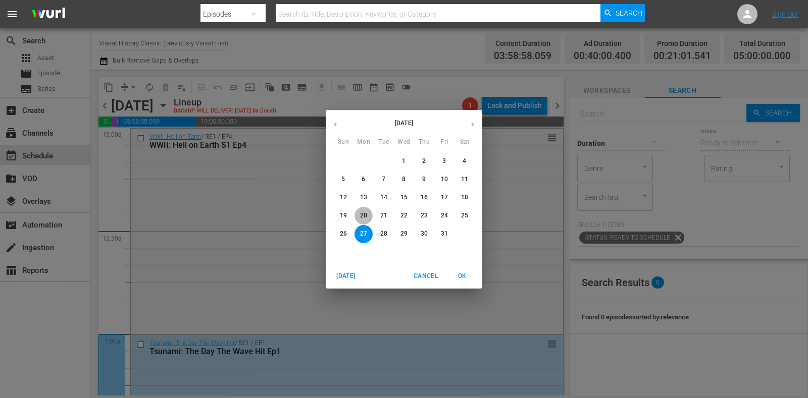
click at [361, 214] on p "20" at bounding box center [363, 216] width 7 height 9
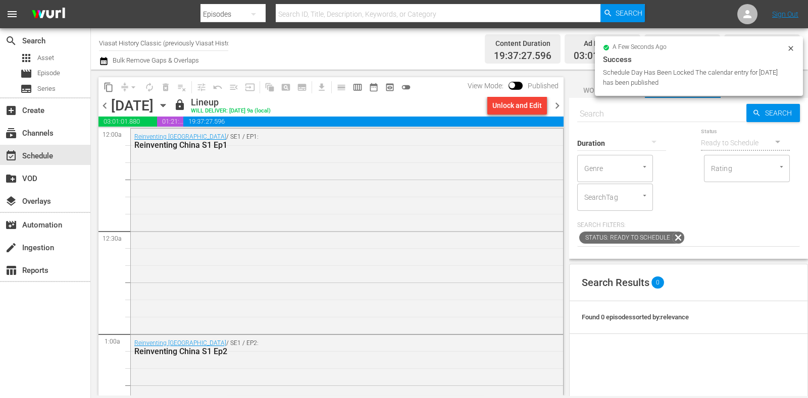
click at [151, 44] on input "Viasat History Classic (previously Viasat History) (1552)" at bounding box center [163, 43] width 129 height 24
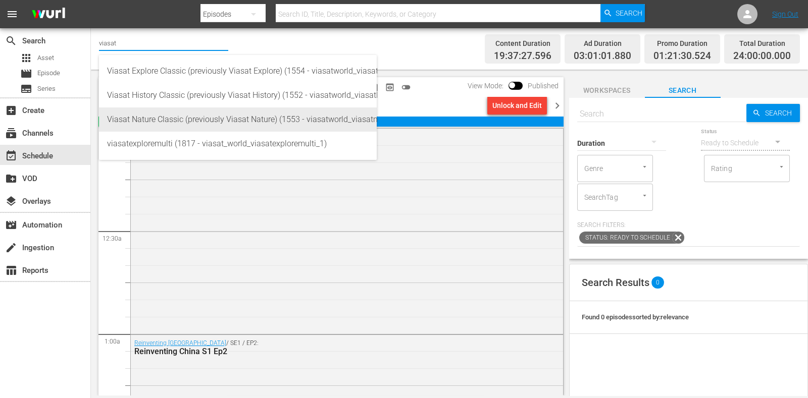
click at [152, 112] on div "Viasat Nature Classic (previously Viasat Nature) (1553 - viasatworld_viasatnatu…" at bounding box center [238, 120] width 262 height 24
type input "Viasat Nature Classic (previously Viasat Nature) (1553 - viasatworld_viasatnatu…"
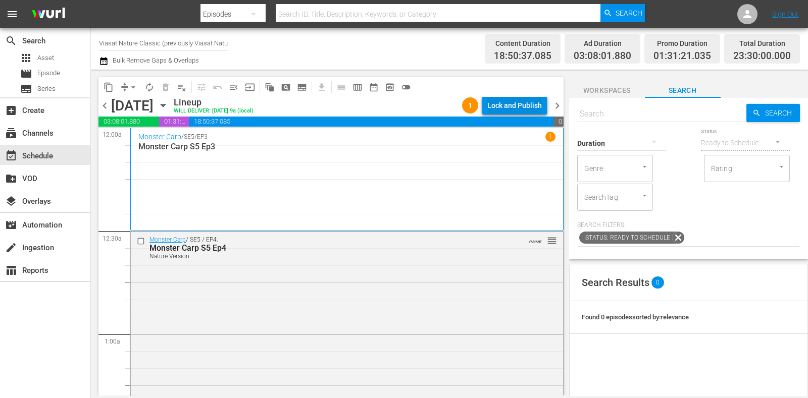
click at [542, 110] on button "Lock and Publish" at bounding box center [514, 105] width 65 height 18
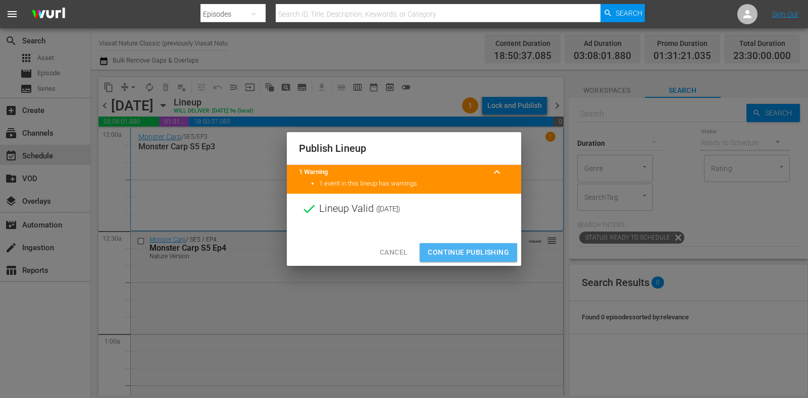
click at [453, 252] on span "Continue Publishing" at bounding box center [468, 252] width 81 height 13
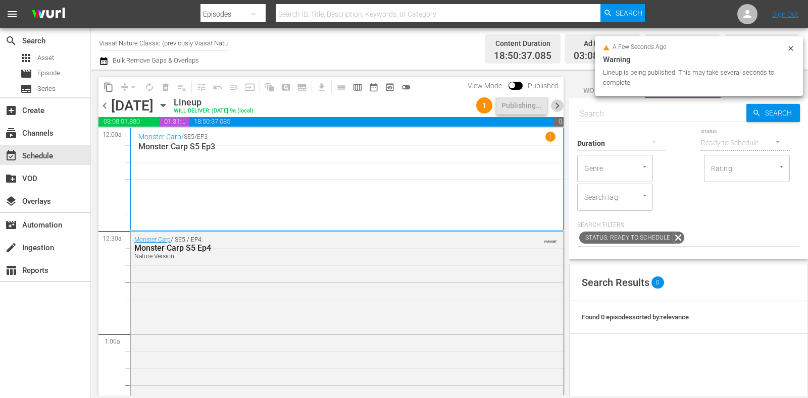
click at [553, 106] on span "chevron_right" at bounding box center [557, 105] width 13 height 13
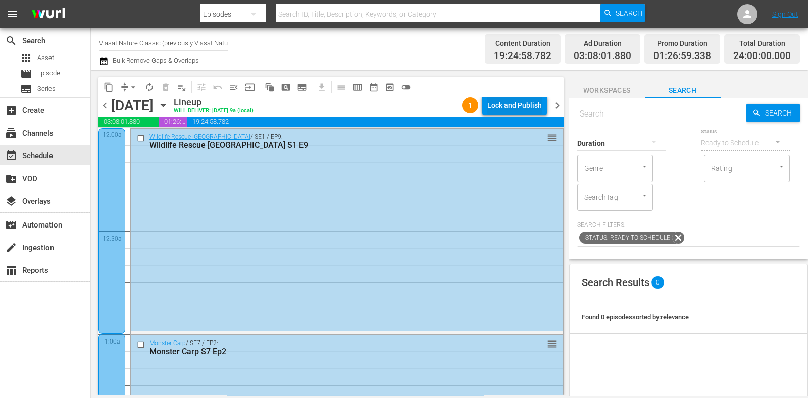
click at [493, 105] on div "Lock and Publish" at bounding box center [514, 105] width 55 height 18
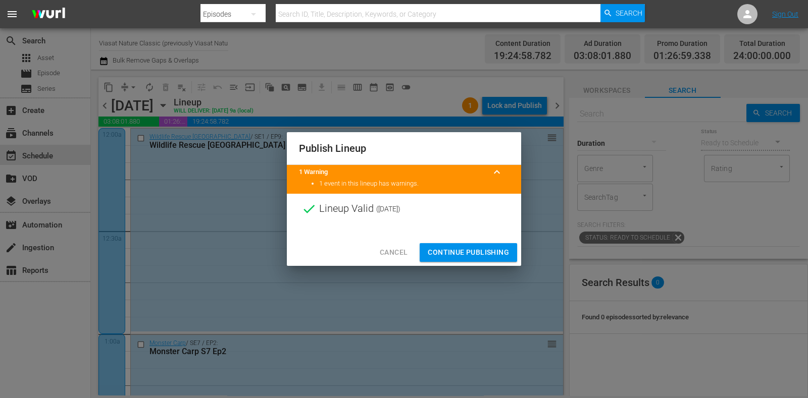
click at [497, 246] on button "Continue Publishing" at bounding box center [468, 252] width 97 height 19
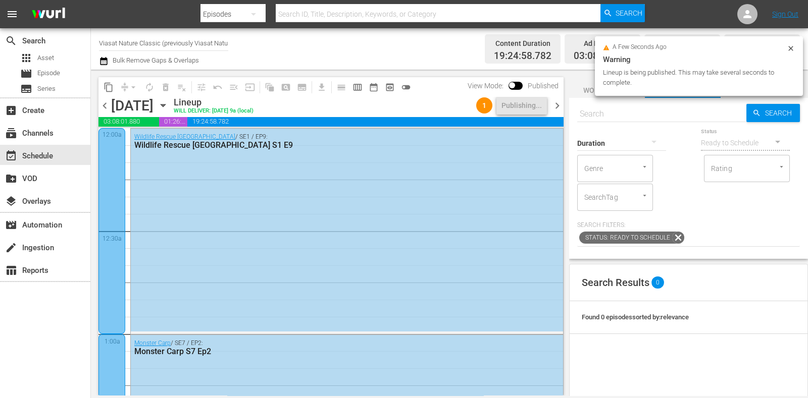
click at [554, 108] on span "chevron_right" at bounding box center [557, 105] width 13 height 13
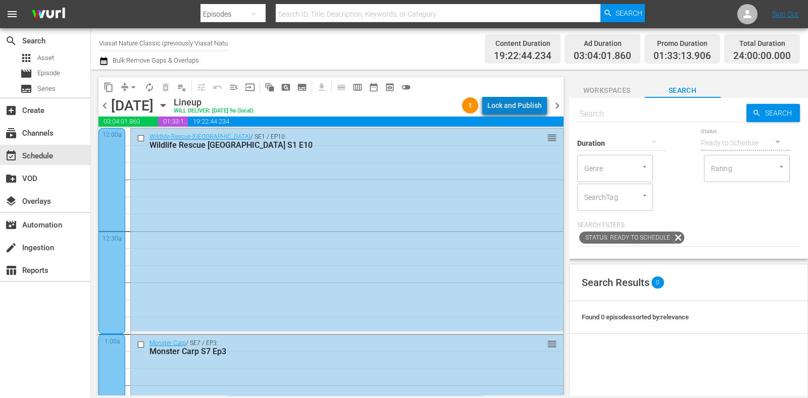
click at [532, 106] on div "Lock and Publish" at bounding box center [514, 105] width 55 height 18
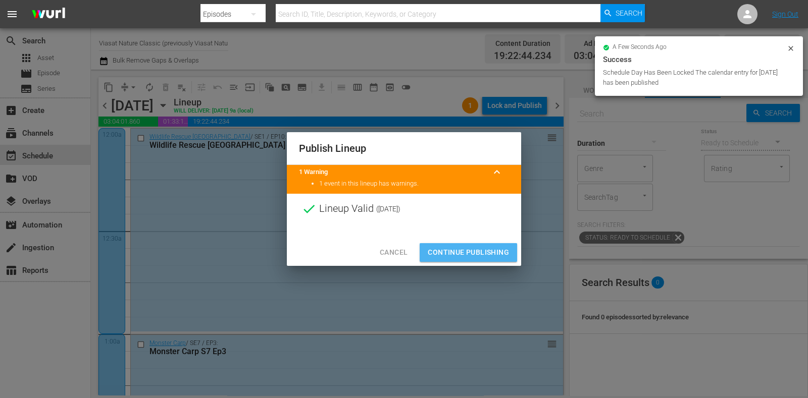
click at [490, 251] on span "Continue Publishing" at bounding box center [468, 252] width 81 height 13
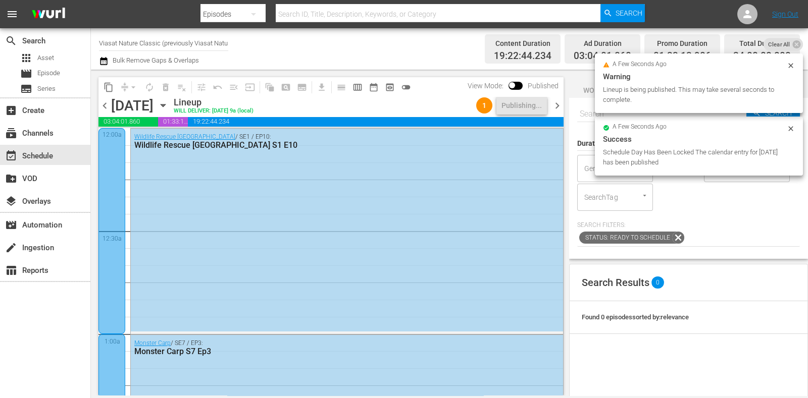
click at [556, 101] on span "chevron_right" at bounding box center [557, 105] width 13 height 13
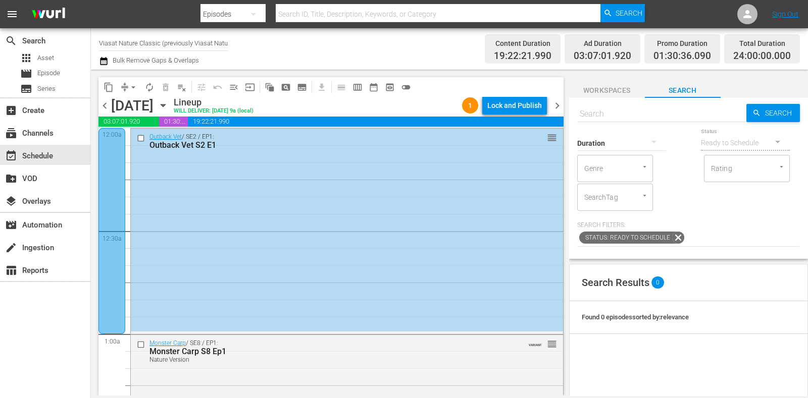
click at [533, 112] on div "Lock and Publish" at bounding box center [514, 105] width 55 height 18
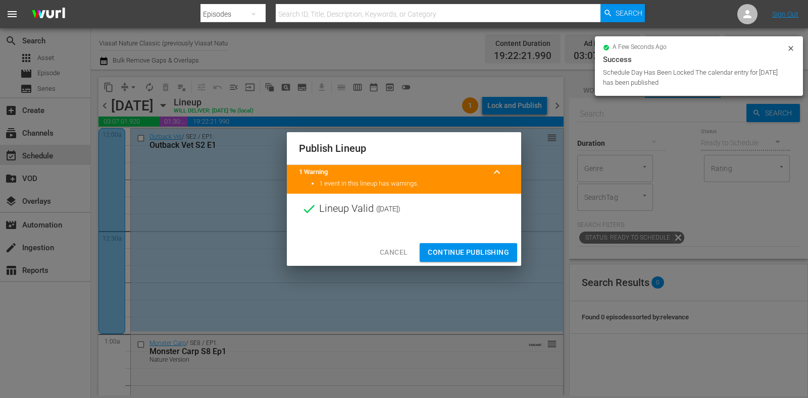
click at [488, 237] on div at bounding box center [404, 231] width 234 height 15
click at [490, 253] on span "Continue Publishing" at bounding box center [468, 252] width 81 height 13
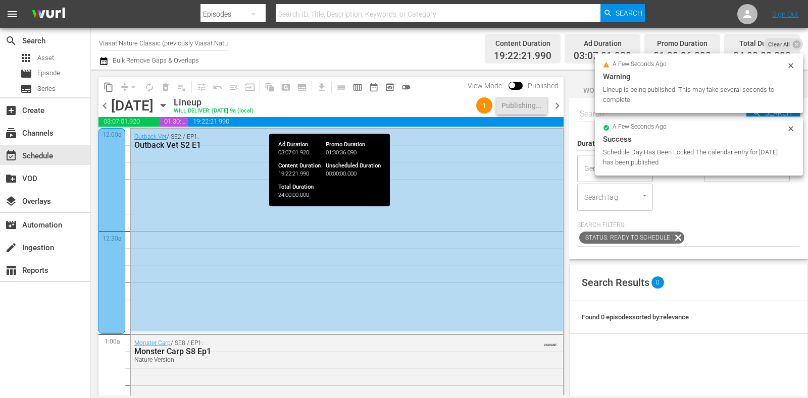
click at [557, 110] on span "chevron_right" at bounding box center [557, 105] width 13 height 13
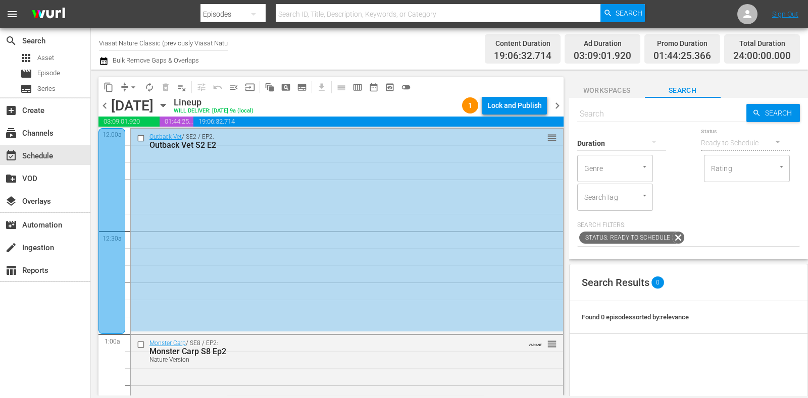
click at [536, 106] on div "Lock and Publish" at bounding box center [514, 105] width 55 height 18
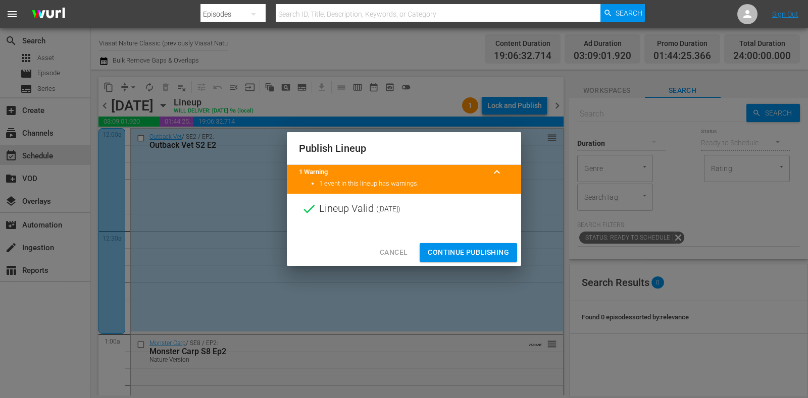
drag, startPoint x: 490, startPoint y: 247, endPoint x: 492, endPoint y: 236, distance: 11.3
click at [490, 246] on span "Continue Publishing" at bounding box center [468, 252] width 81 height 13
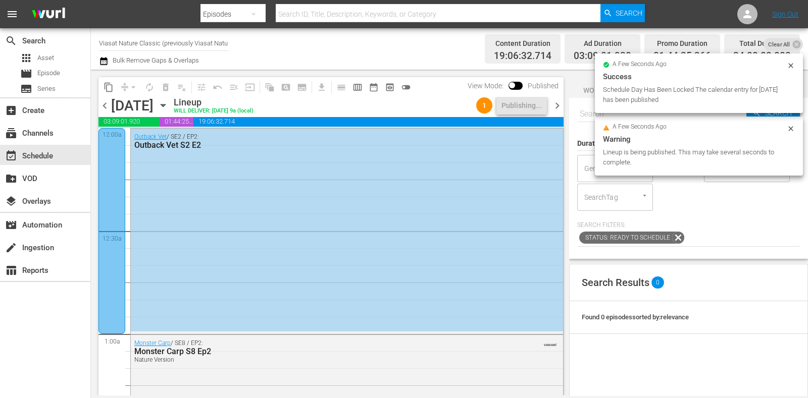
click at [554, 104] on span "chevron_right" at bounding box center [557, 105] width 13 height 13
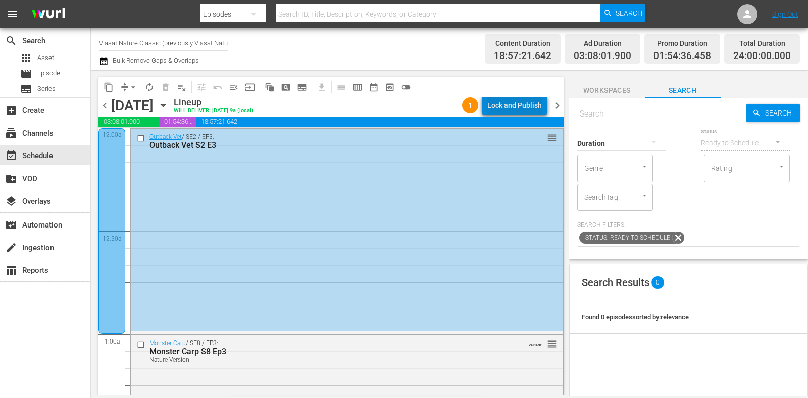
click at [528, 105] on div "Lock and Publish" at bounding box center [514, 105] width 55 height 18
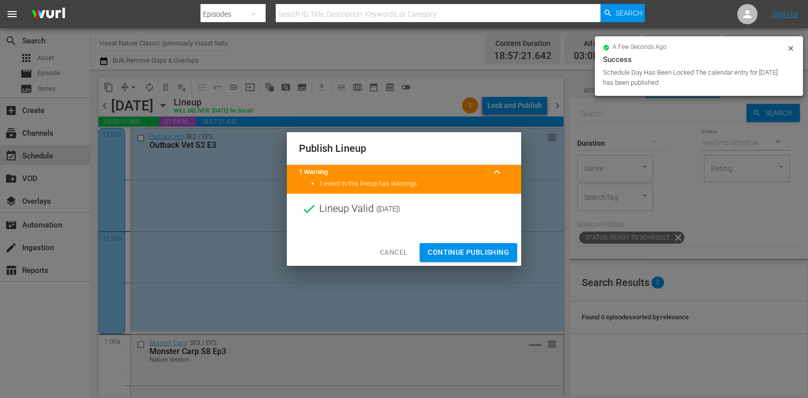
click at [495, 251] on span "Continue Publishing" at bounding box center [468, 252] width 81 height 13
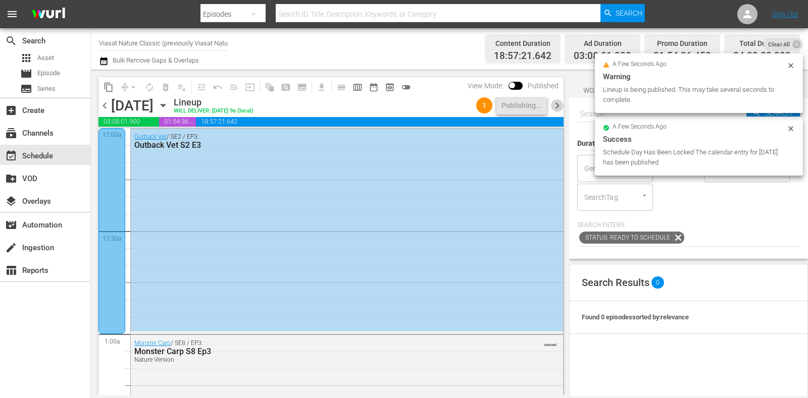
click at [555, 105] on span "chevron_right" at bounding box center [557, 105] width 13 height 13
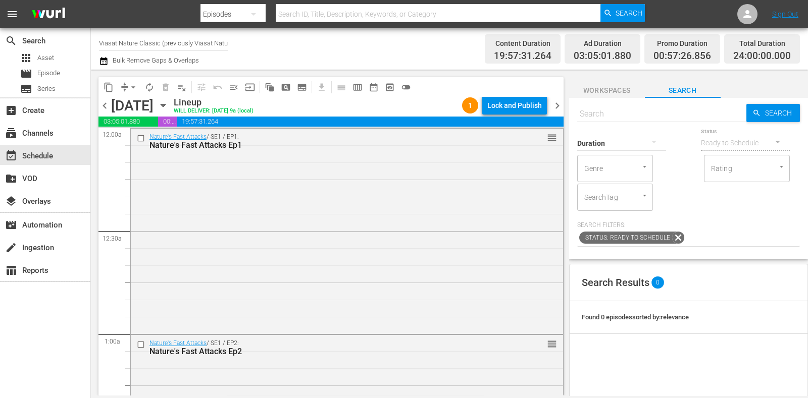
click at [525, 107] on div "Lock and Publish" at bounding box center [514, 105] width 55 height 18
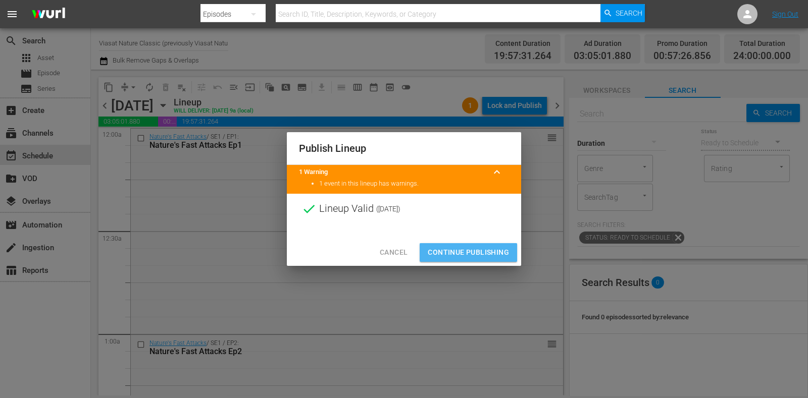
drag, startPoint x: 470, startPoint y: 245, endPoint x: 494, endPoint y: 195, distance: 56.0
click at [470, 246] on button "Continue Publishing" at bounding box center [468, 252] width 97 height 19
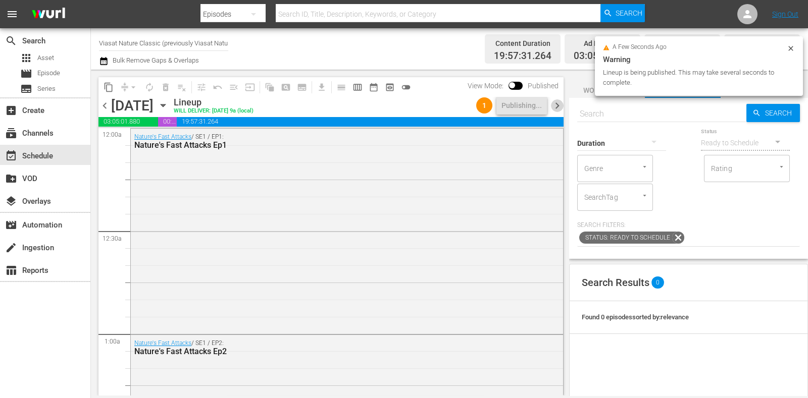
click at [557, 108] on span "chevron_right" at bounding box center [557, 105] width 13 height 13
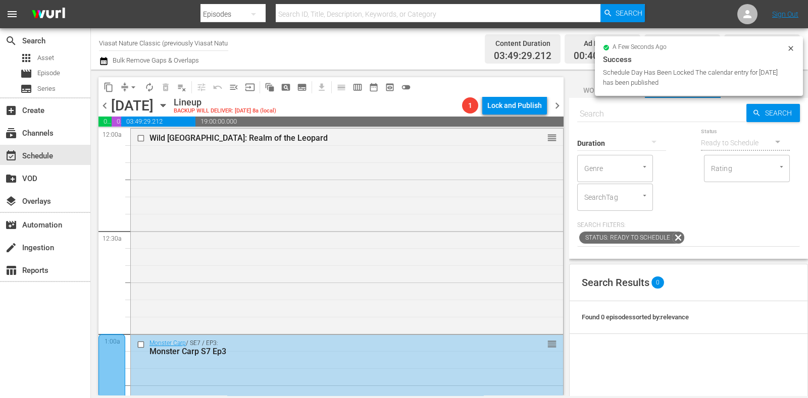
click at [110, 108] on span "chevron_left" at bounding box center [104, 105] width 13 height 13
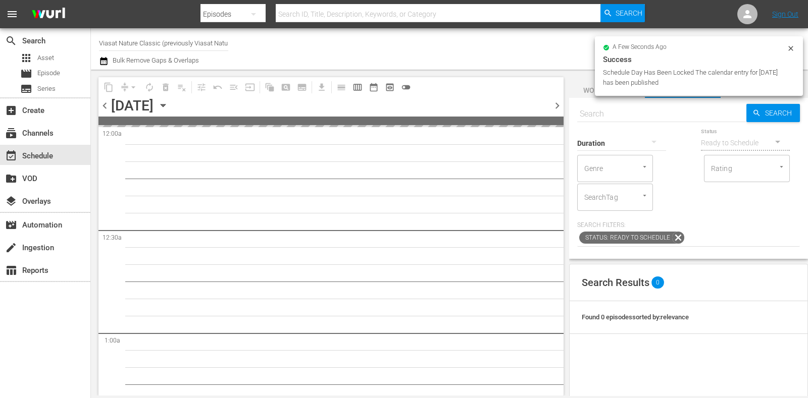
click at [110, 108] on span "chevron_left" at bounding box center [104, 105] width 13 height 13
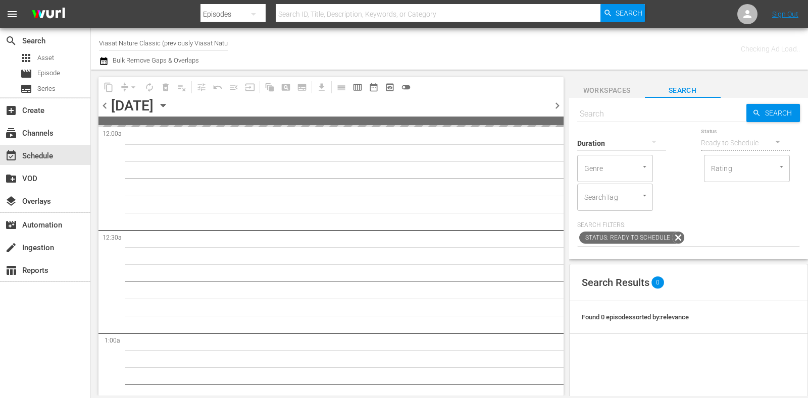
click at [110, 108] on span "chevron_left" at bounding box center [104, 105] width 13 height 13
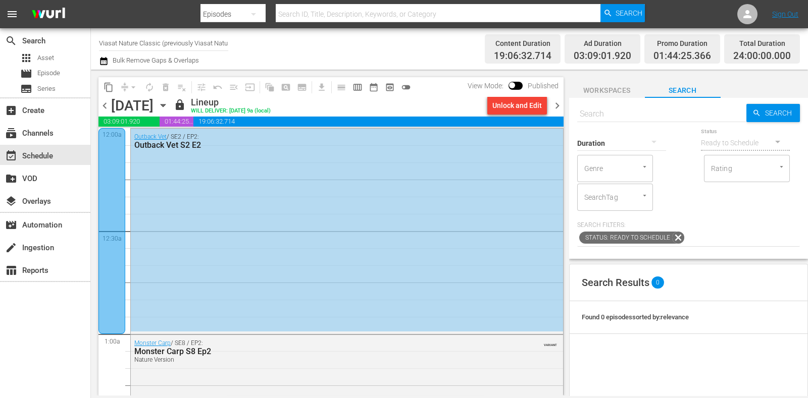
click at [553, 103] on span "chevron_right" at bounding box center [557, 105] width 13 height 13
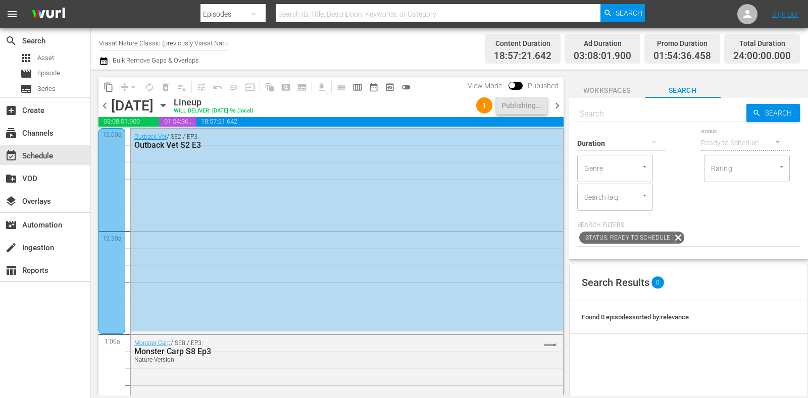
click at [553, 103] on span "chevron_right" at bounding box center [557, 105] width 13 height 13
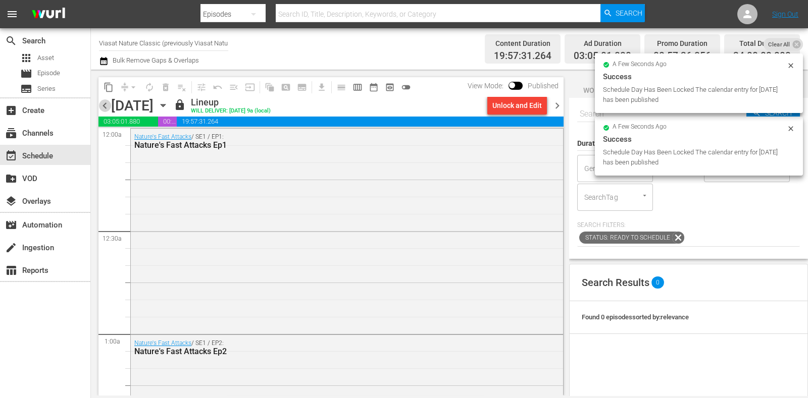
click at [109, 106] on span "chevron_left" at bounding box center [104, 105] width 13 height 13
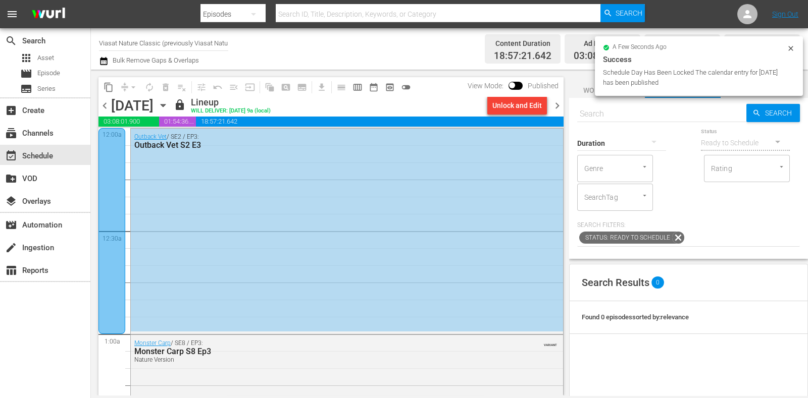
click at [555, 106] on span "chevron_right" at bounding box center [557, 105] width 13 height 13
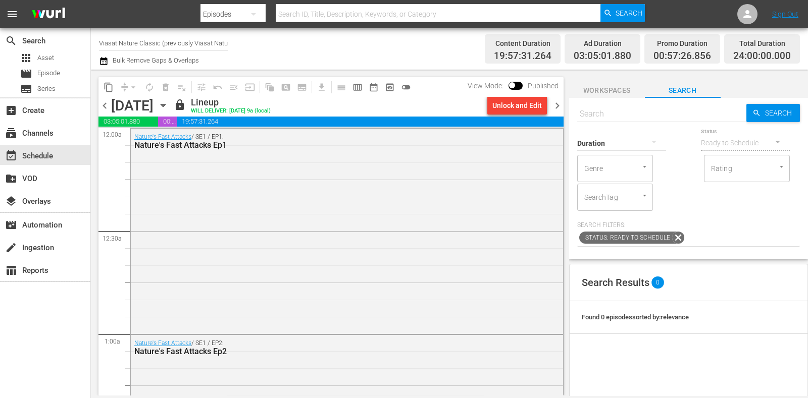
click at [557, 107] on span "chevron_right" at bounding box center [557, 105] width 13 height 13
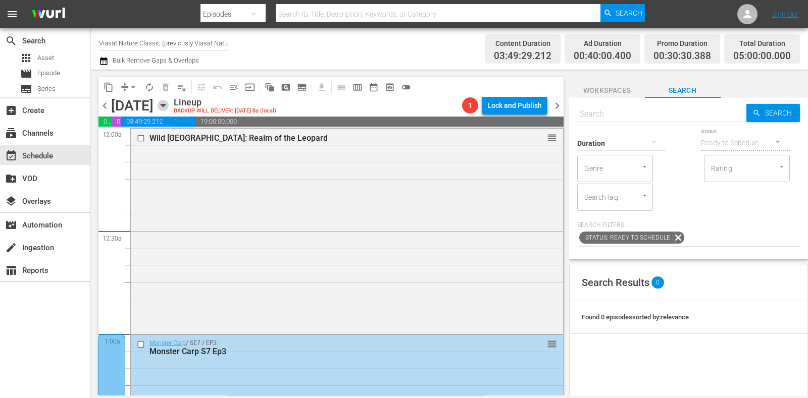
click at [169, 104] on icon "button" at bounding box center [163, 105] width 11 height 11
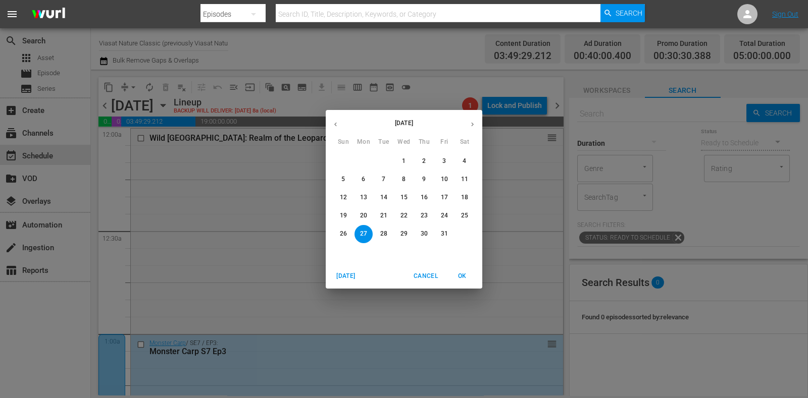
click at [499, 223] on div "[DATE] Sun Mon Tue Wed Thu Fri Sat 28 29 30 1 2 3 4 5 6 7 8 9 10 11 12 13 14 15…" at bounding box center [404, 199] width 808 height 398
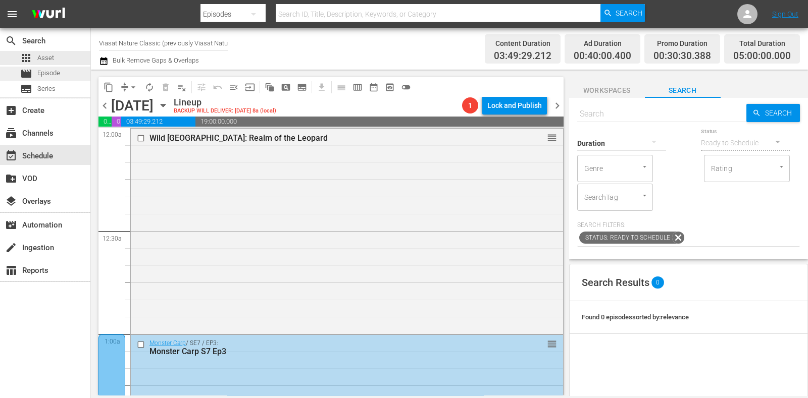
click at [60, 68] on div "movie Episode" at bounding box center [40, 74] width 40 height 14
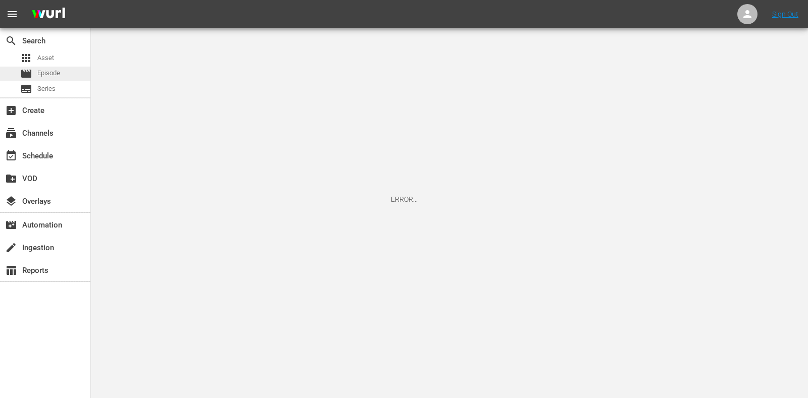
click at [62, 76] on div "movie Episode" at bounding box center [45, 74] width 90 height 14
